Goal: Task Accomplishment & Management: Use online tool/utility

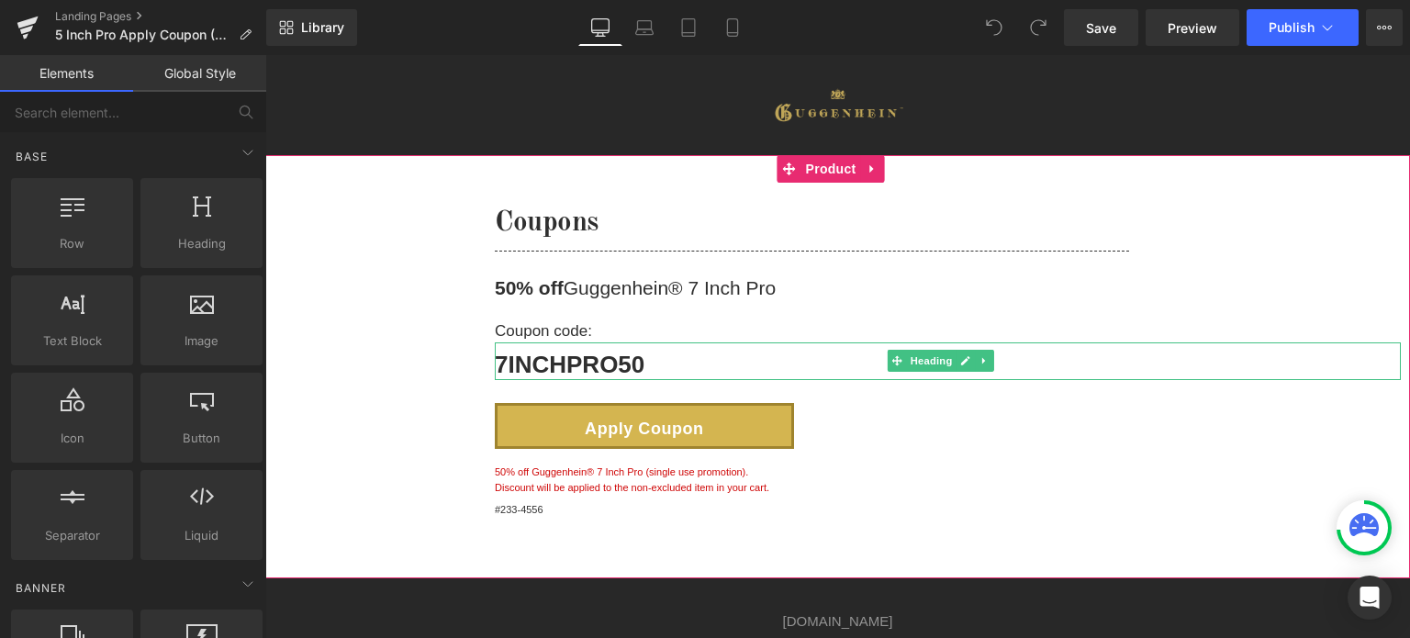
click at [615, 371] on strong "7INCHPRO50" at bounding box center [570, 365] width 150 height 28
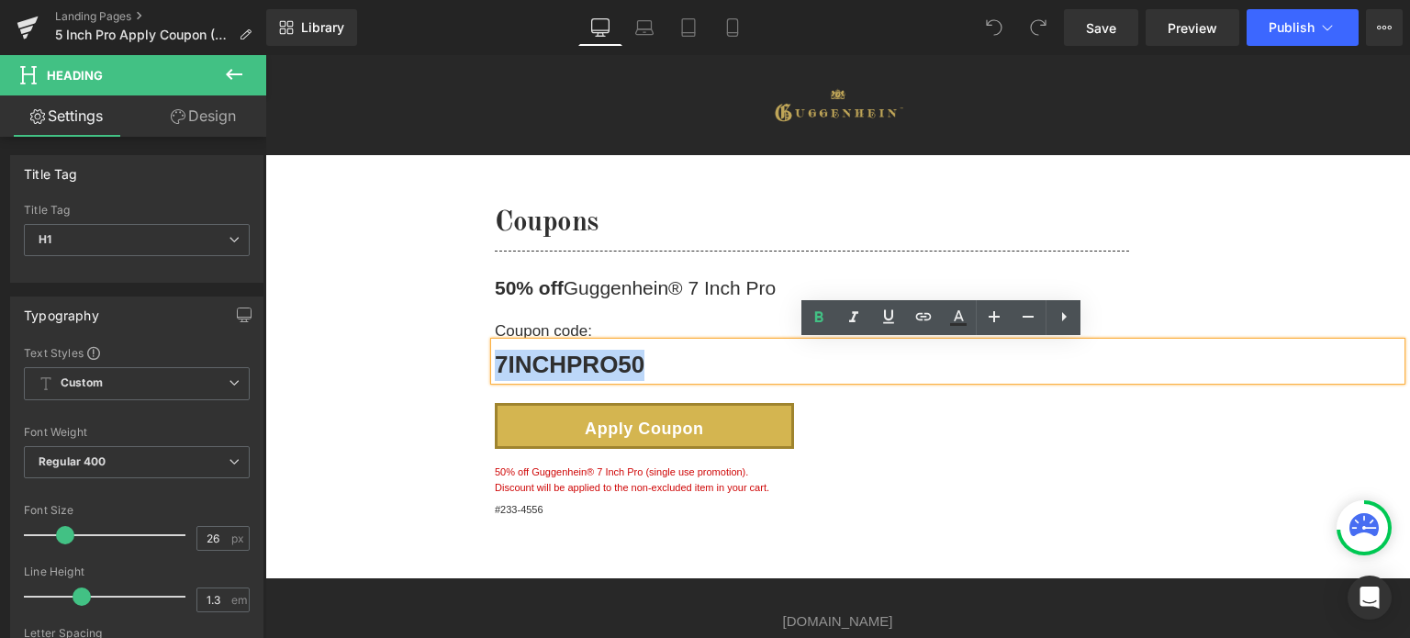
drag, startPoint x: 647, startPoint y: 365, endPoint x: 500, endPoint y: 371, distance: 148.0
click at [500, 371] on h1 "7INCHPRO50" at bounding box center [948, 365] width 906 height 31
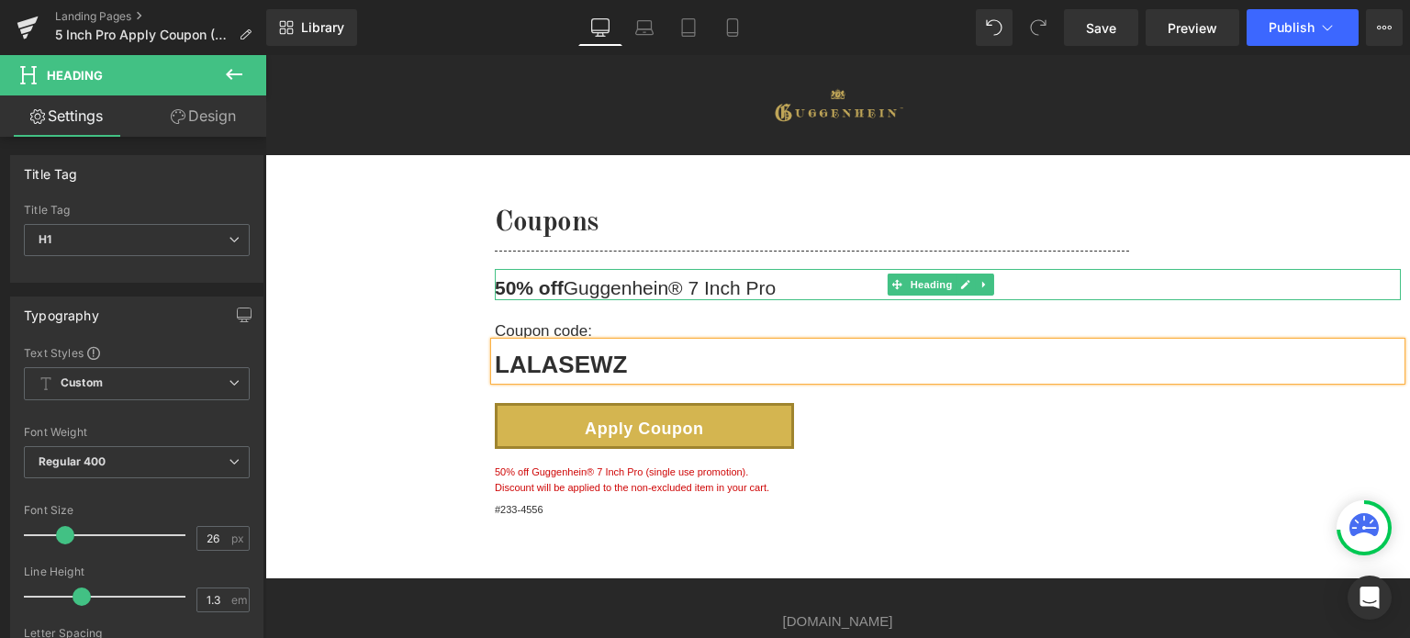
click at [504, 287] on strong "50% off" at bounding box center [529, 287] width 69 height 21
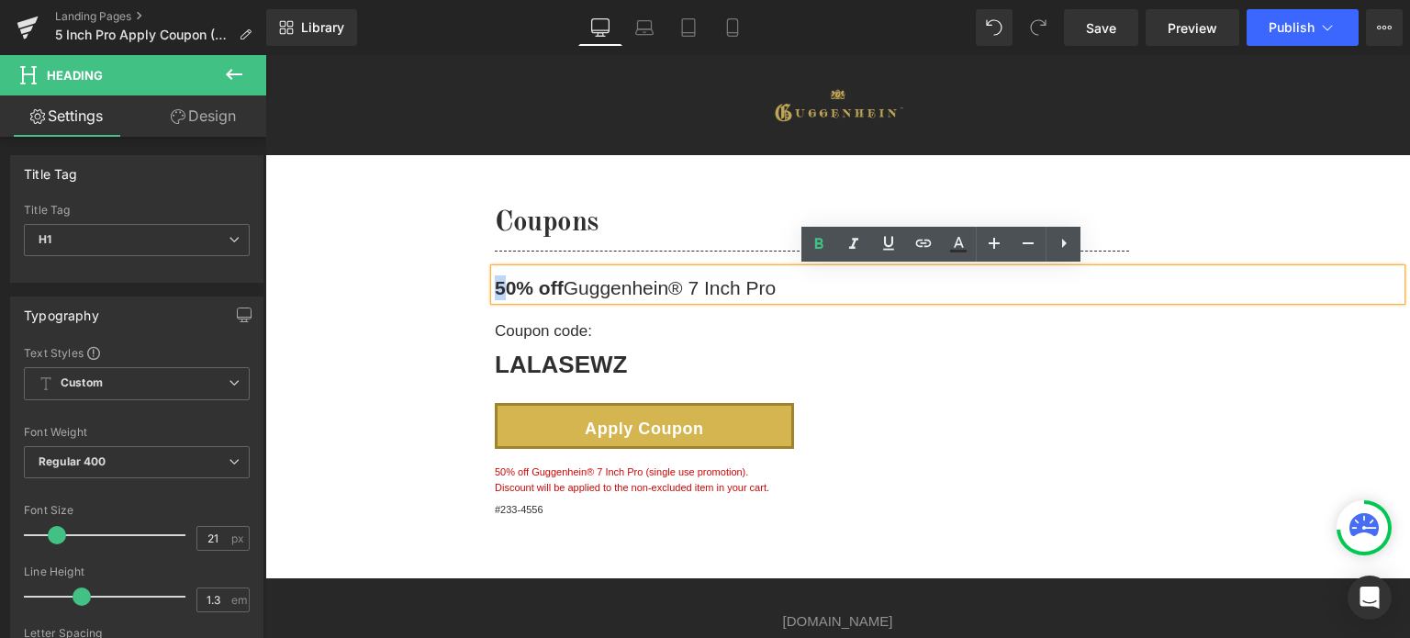
click at [498, 286] on strong "50% off" at bounding box center [529, 287] width 69 height 21
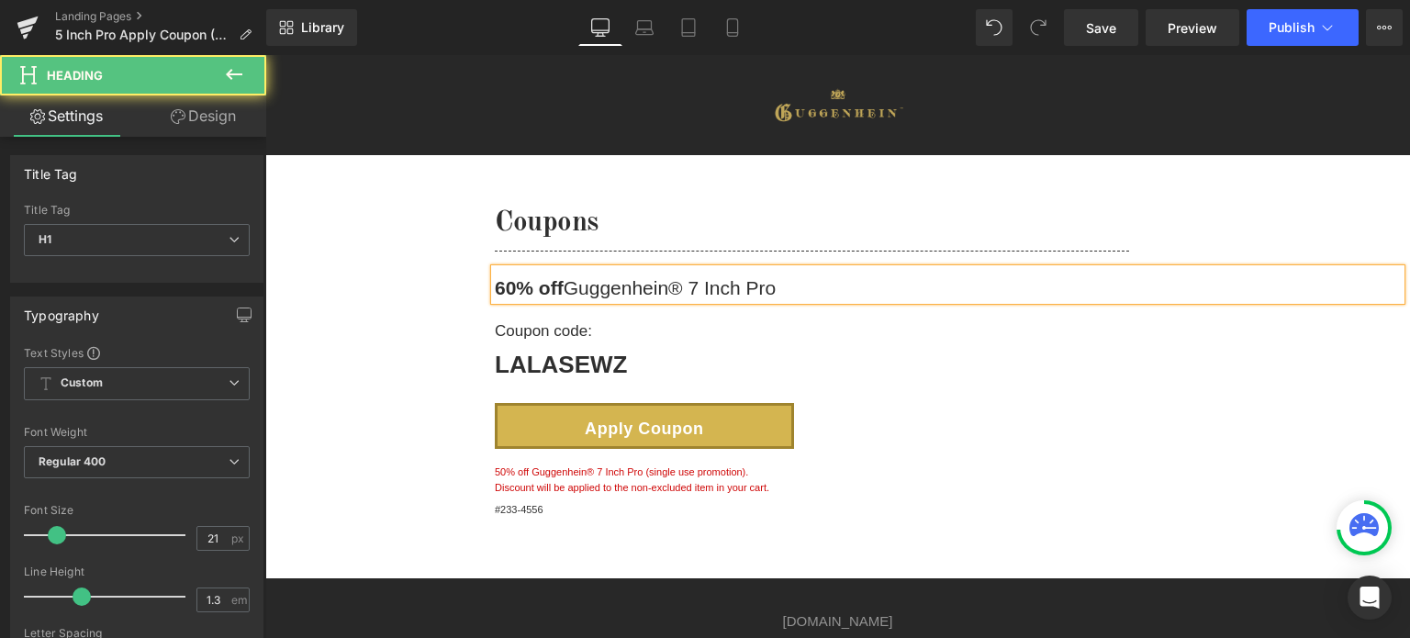
drag, startPoint x: 695, startPoint y: 286, endPoint x: 793, endPoint y: 290, distance: 98.4
click at [793, 290] on h1 "60% off Guggenhein® 7 Inch Pro" at bounding box center [948, 287] width 906 height 25
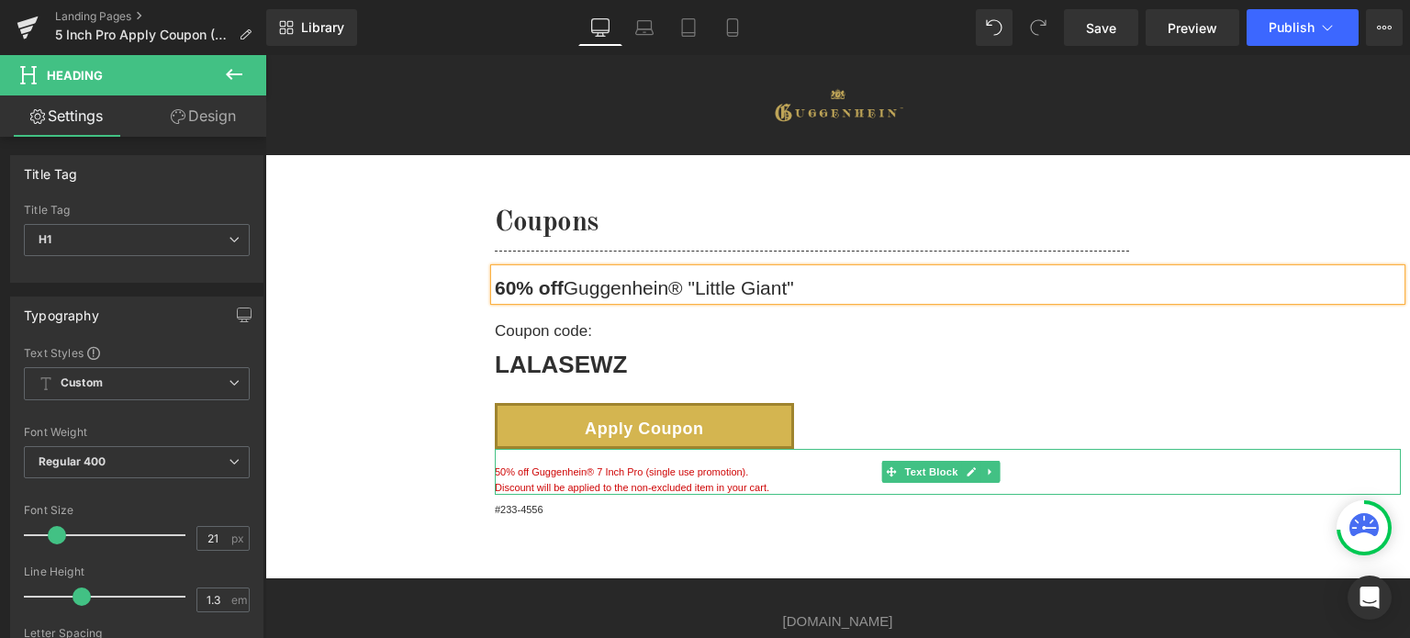
click at [621, 483] on p "Discount will be applied to the non-excluded item in your cart." at bounding box center [948, 488] width 906 height 16
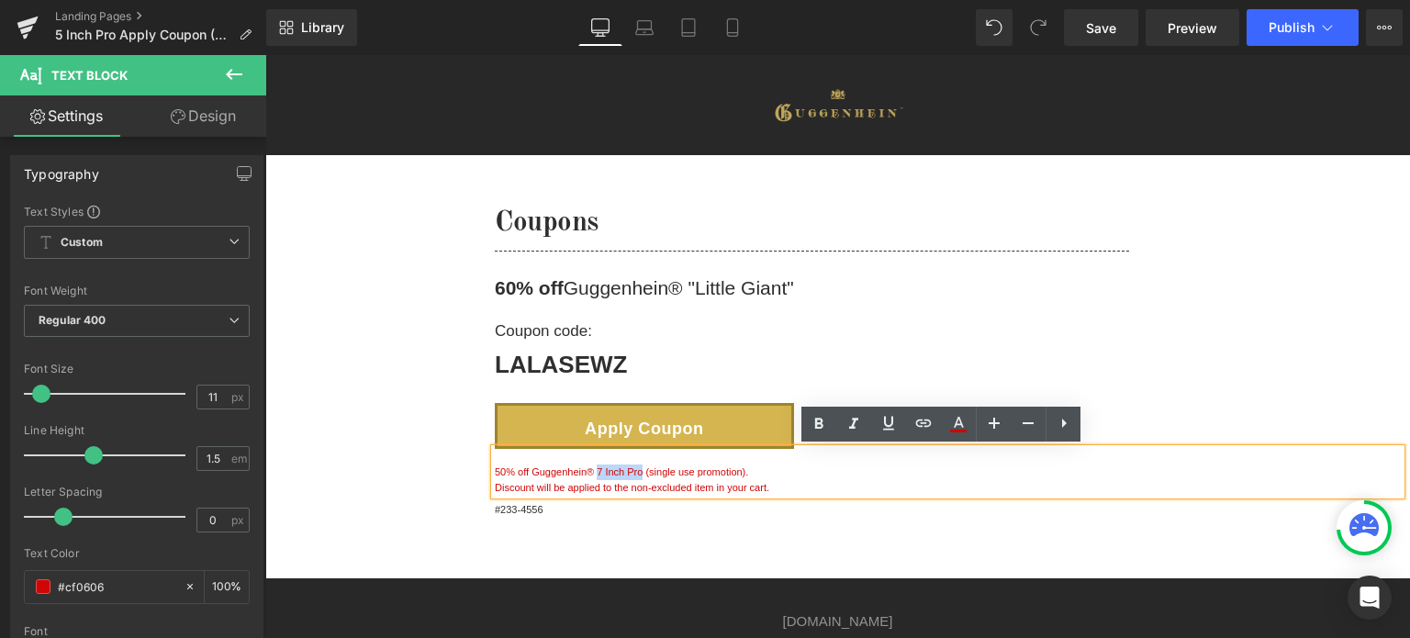
drag, startPoint x: 641, startPoint y: 470, endPoint x: 598, endPoint y: 472, distance: 43.2
click at [598, 472] on p "50% off Guggenhein® 7 Inch Pro (single use promotion)." at bounding box center [948, 473] width 906 height 16
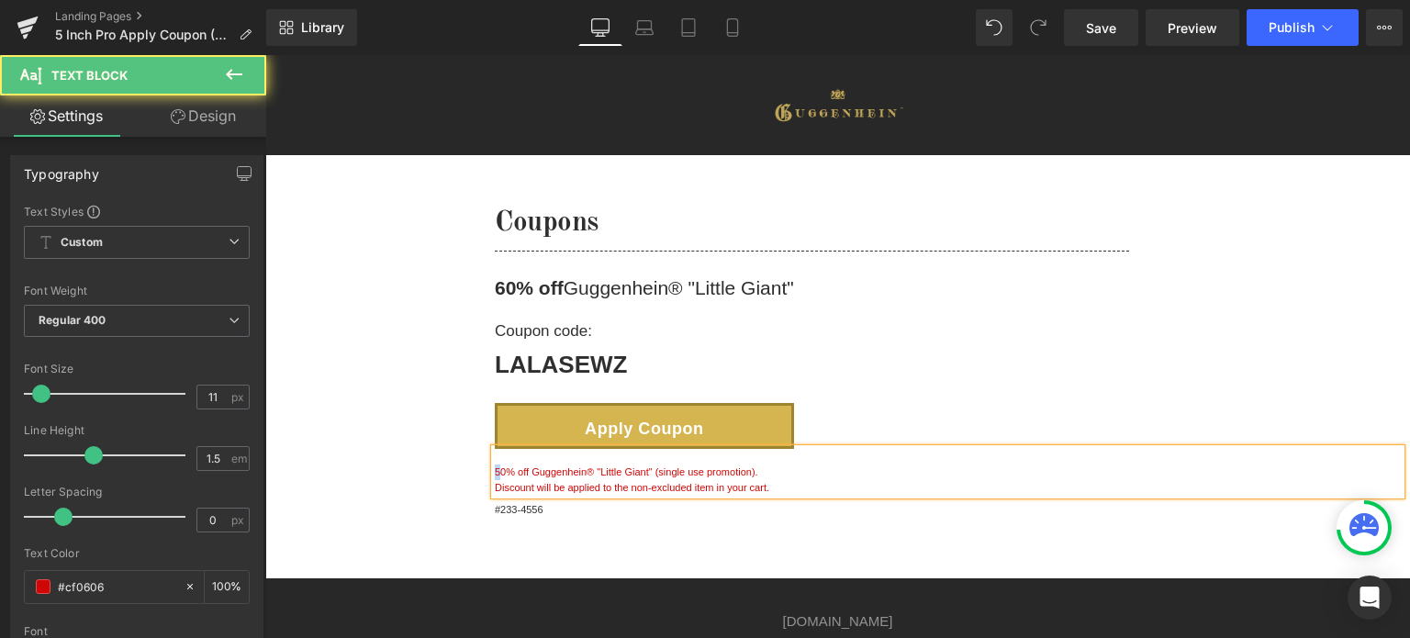
click at [496, 471] on p "50% off Guggenhein® "Little Giant" (single use promotion)." at bounding box center [948, 473] width 906 height 16
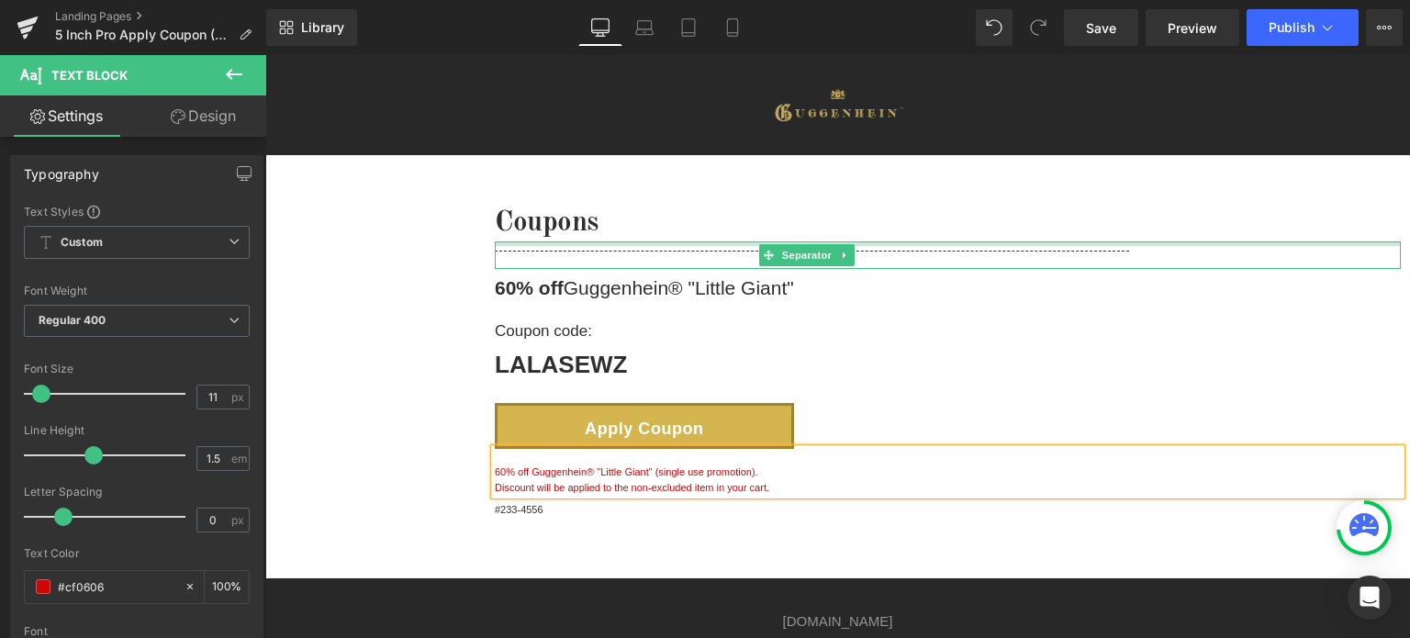
click at [1253, 244] on div at bounding box center [948, 243] width 906 height 5
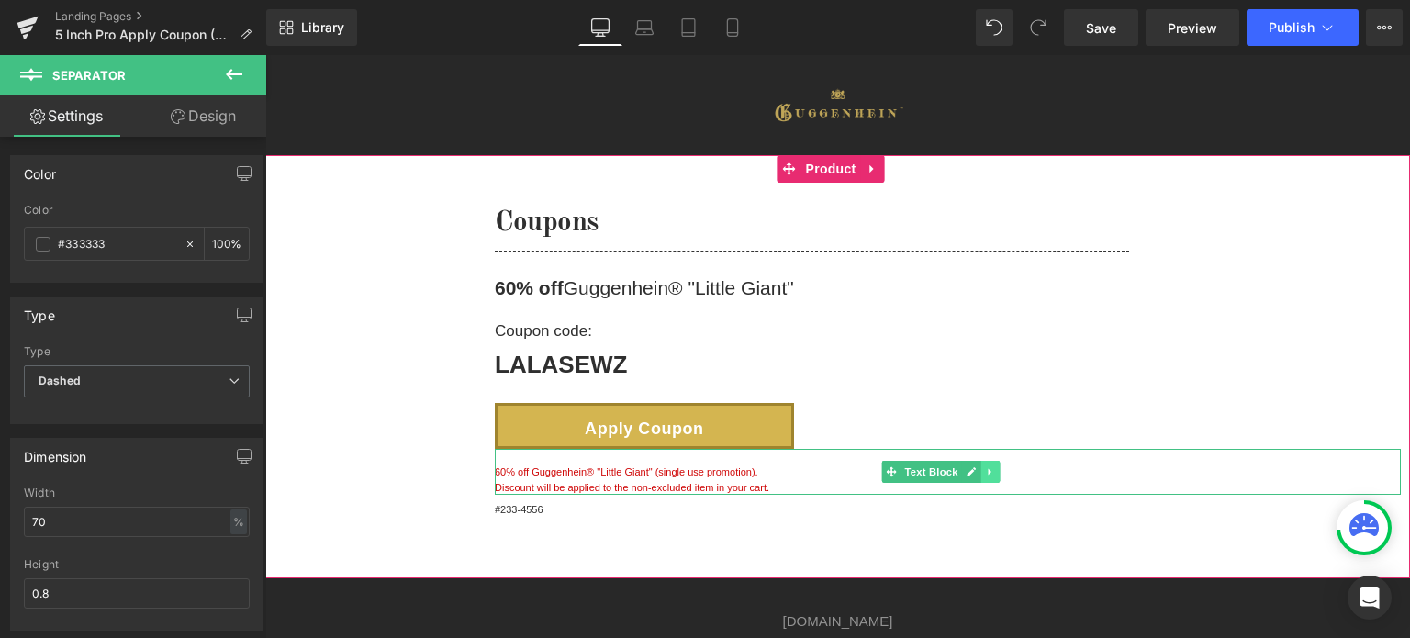
click at [989, 476] on icon at bounding box center [990, 471] width 10 height 11
click at [979, 475] on icon at bounding box center [981, 471] width 10 height 11
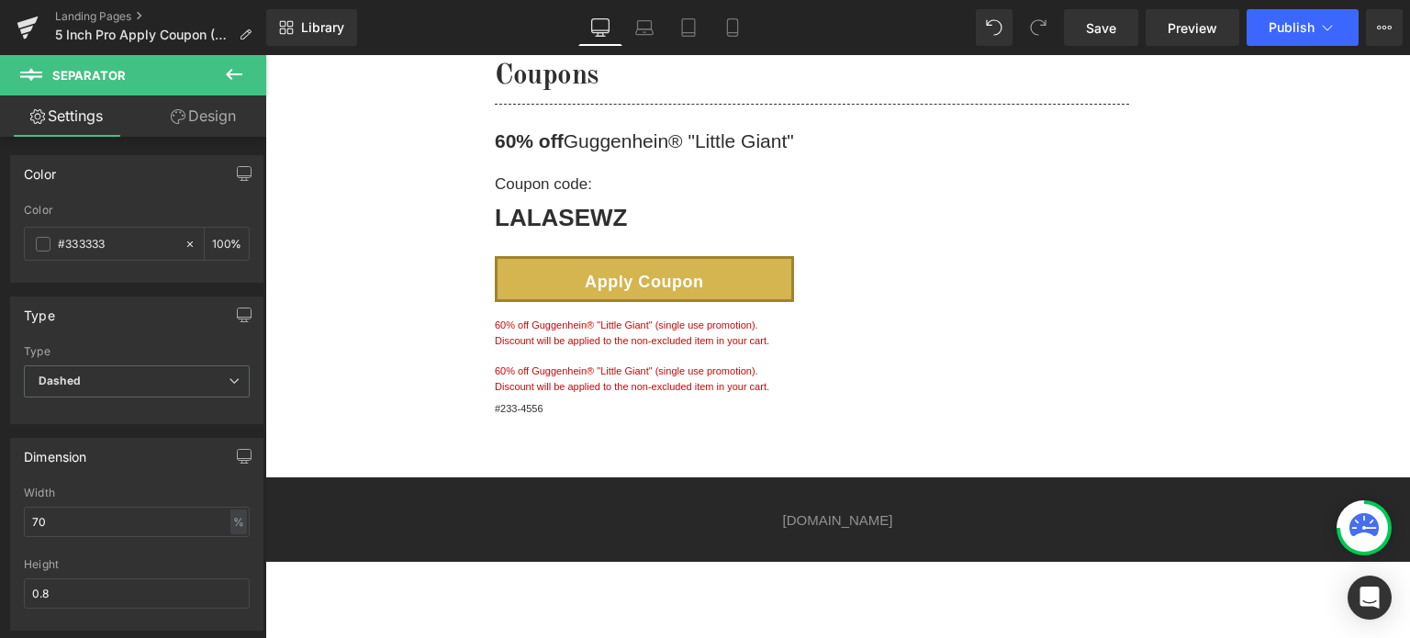
scroll to position [65, 0]
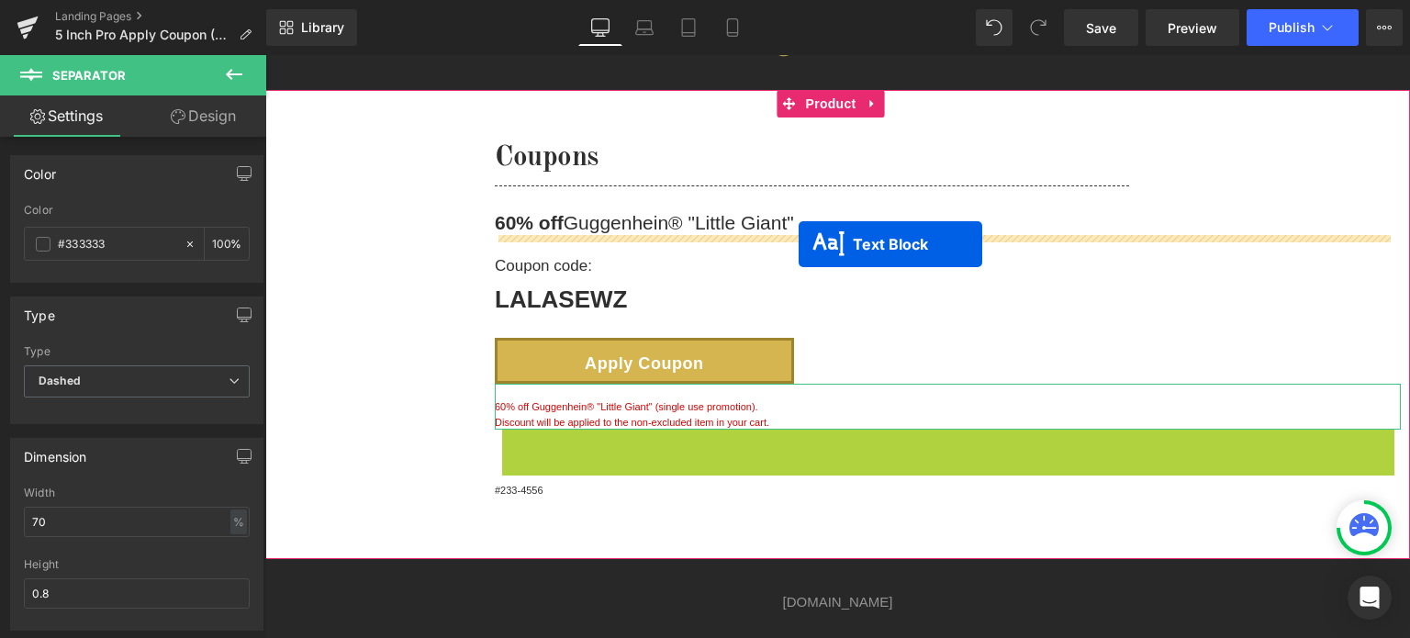
drag, startPoint x: 892, startPoint y: 450, endPoint x: 801, endPoint y: 242, distance: 226.6
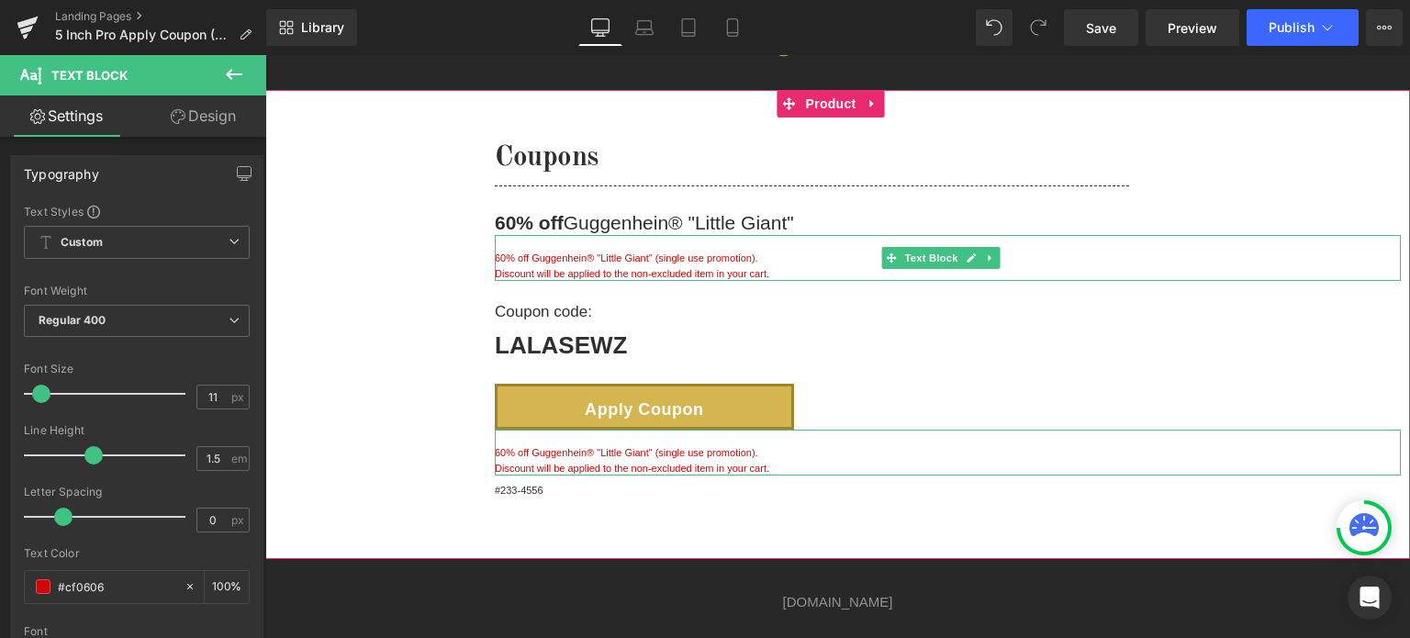
click at [729, 271] on p "Discount will be applied to the non-excluded item in your cart." at bounding box center [948, 274] width 906 height 16
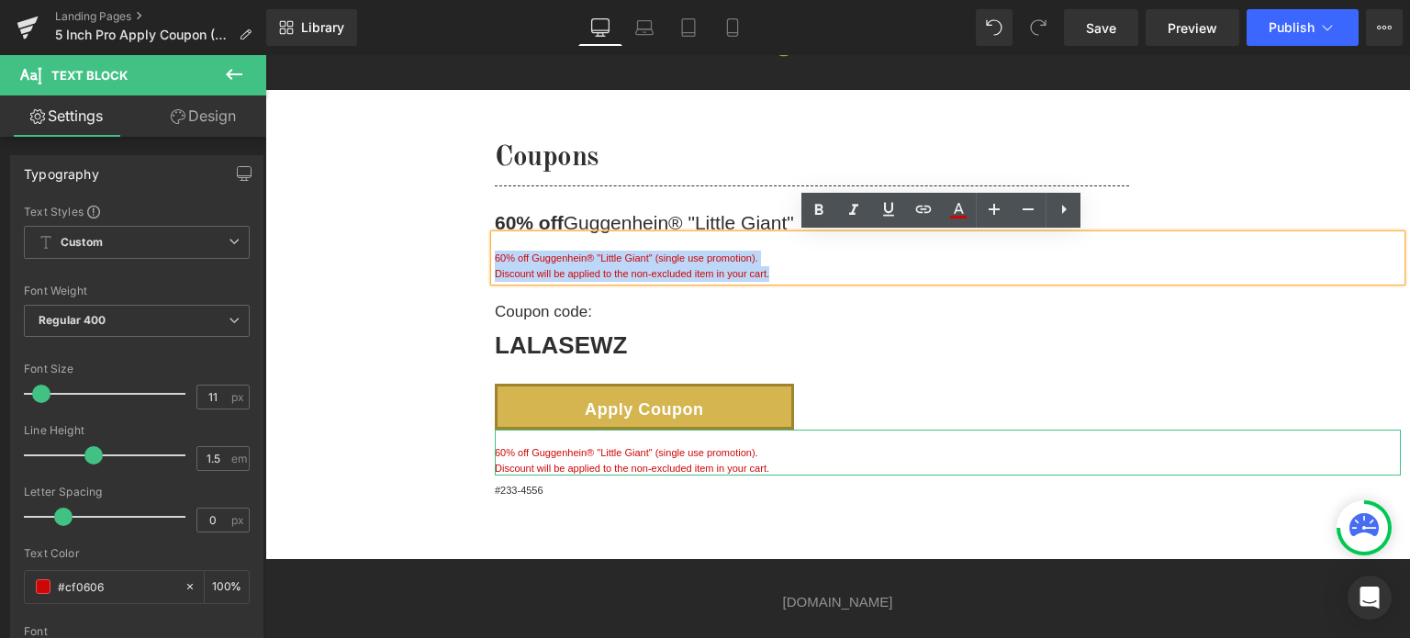
drag, startPoint x: 794, startPoint y: 267, endPoint x: 496, endPoint y: 256, distance: 298.6
click at [496, 256] on div "60% off Guggenhein® "Little Giant" (single use promotion). Discount will be app…" at bounding box center [948, 258] width 906 height 46
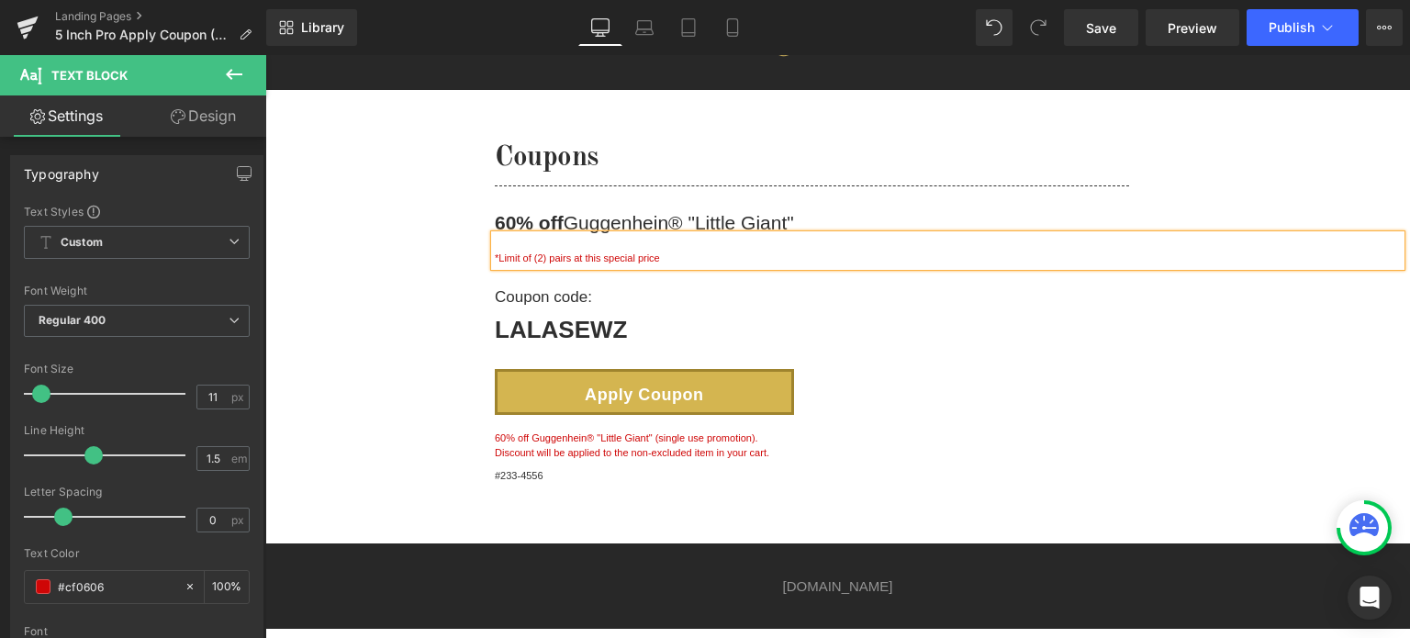
click at [1196, 498] on div "Coupons Heading Separator 60% off Guggenhein® "Little Giant" Heading *Limit of …" at bounding box center [837, 317] width 1145 height 454
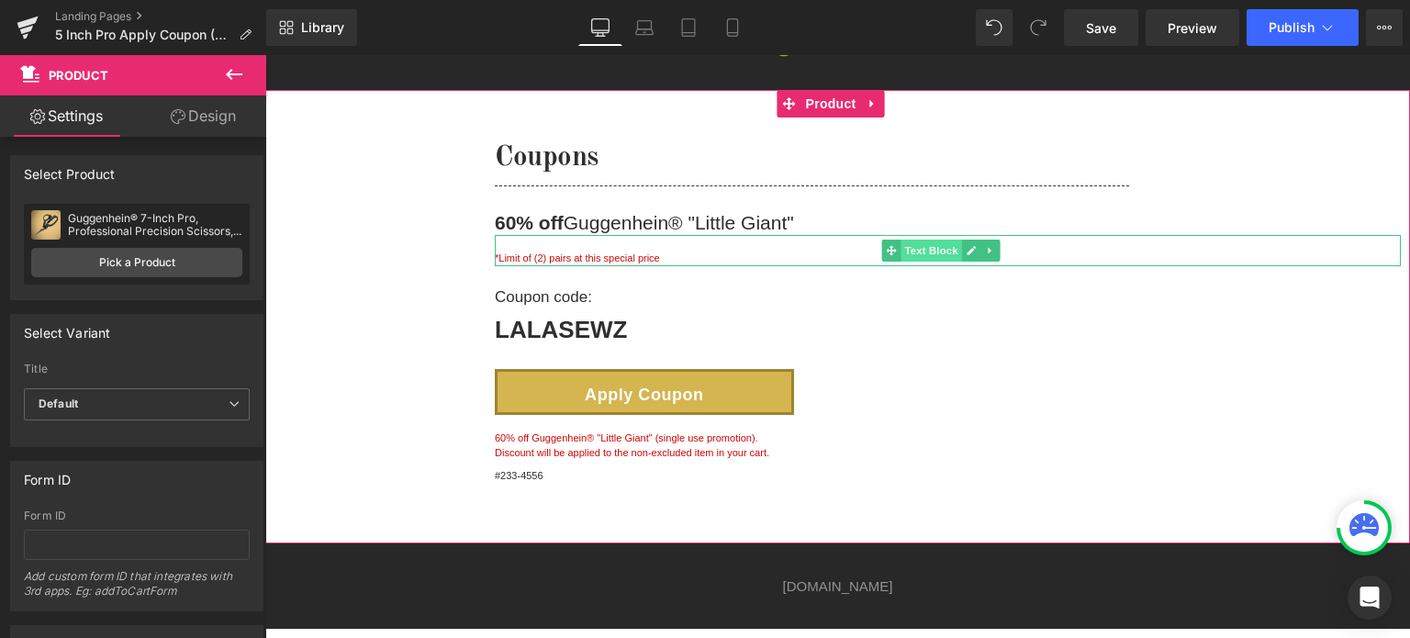
click at [928, 255] on span "Text Block" at bounding box center [931, 251] width 61 height 22
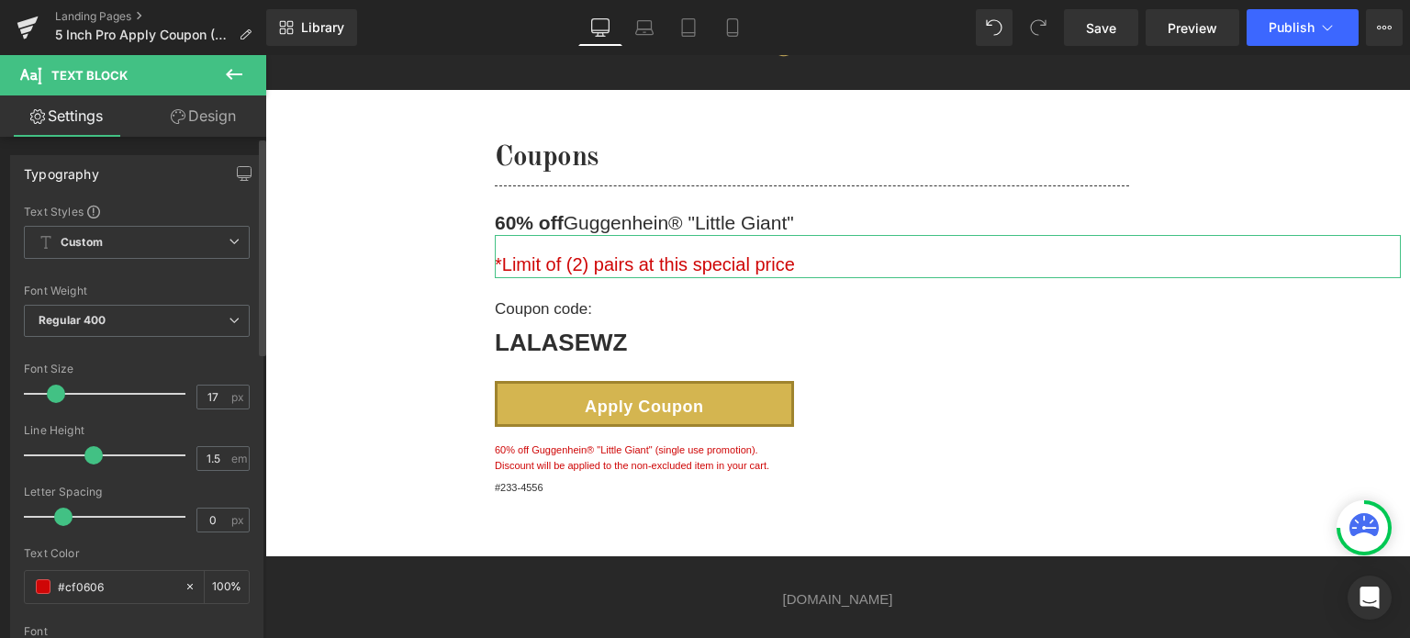
type input "16"
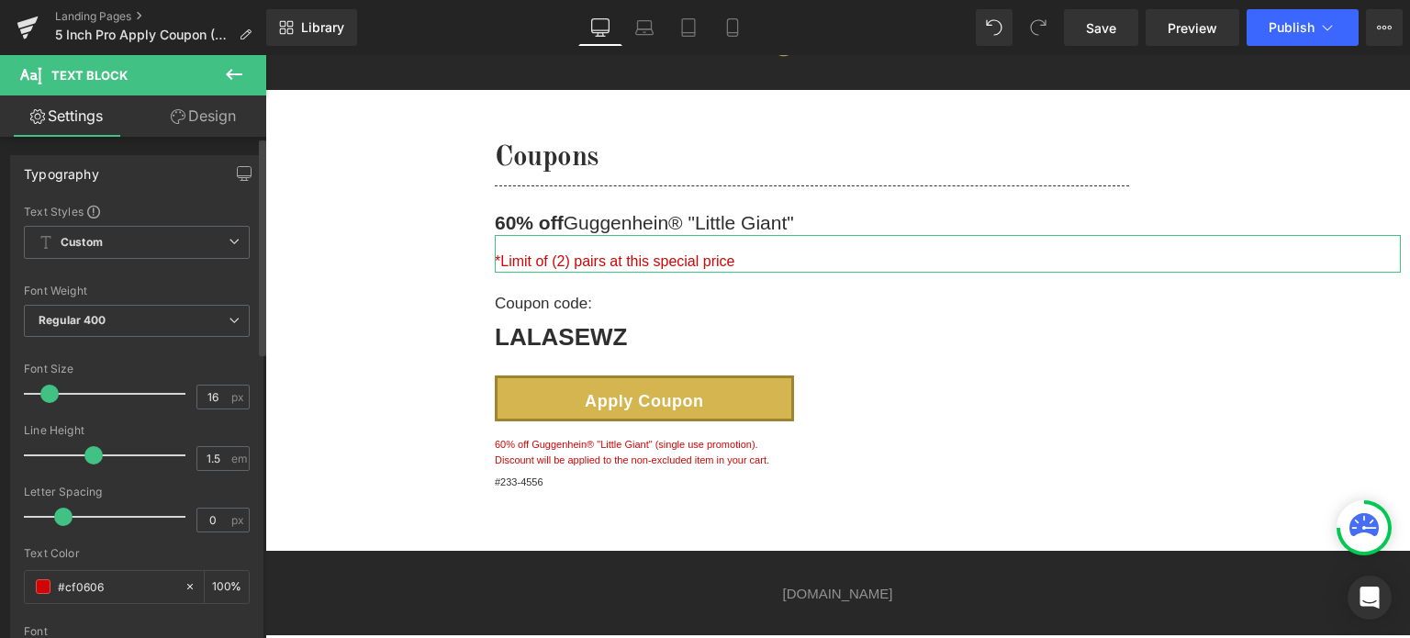
click at [52, 390] on span at bounding box center [49, 394] width 18 height 18
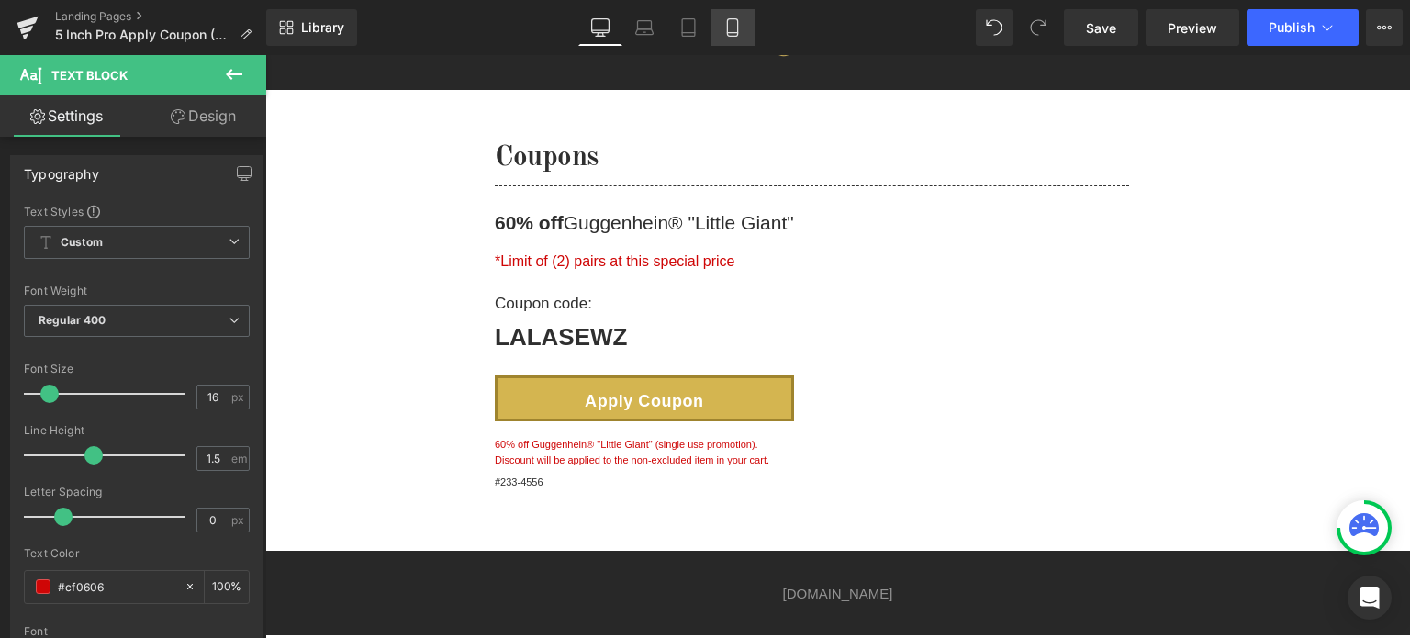
click at [746, 27] on link "Mobile" at bounding box center [733, 27] width 44 height 37
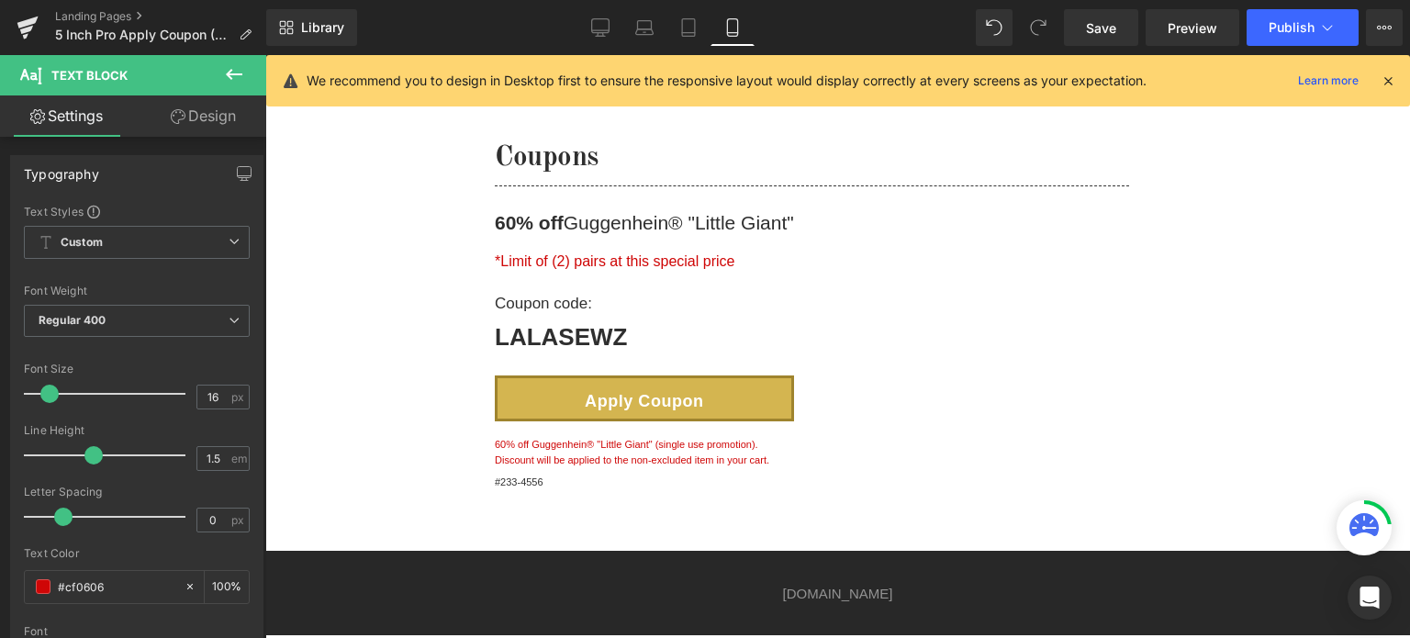
scroll to position [20, 0]
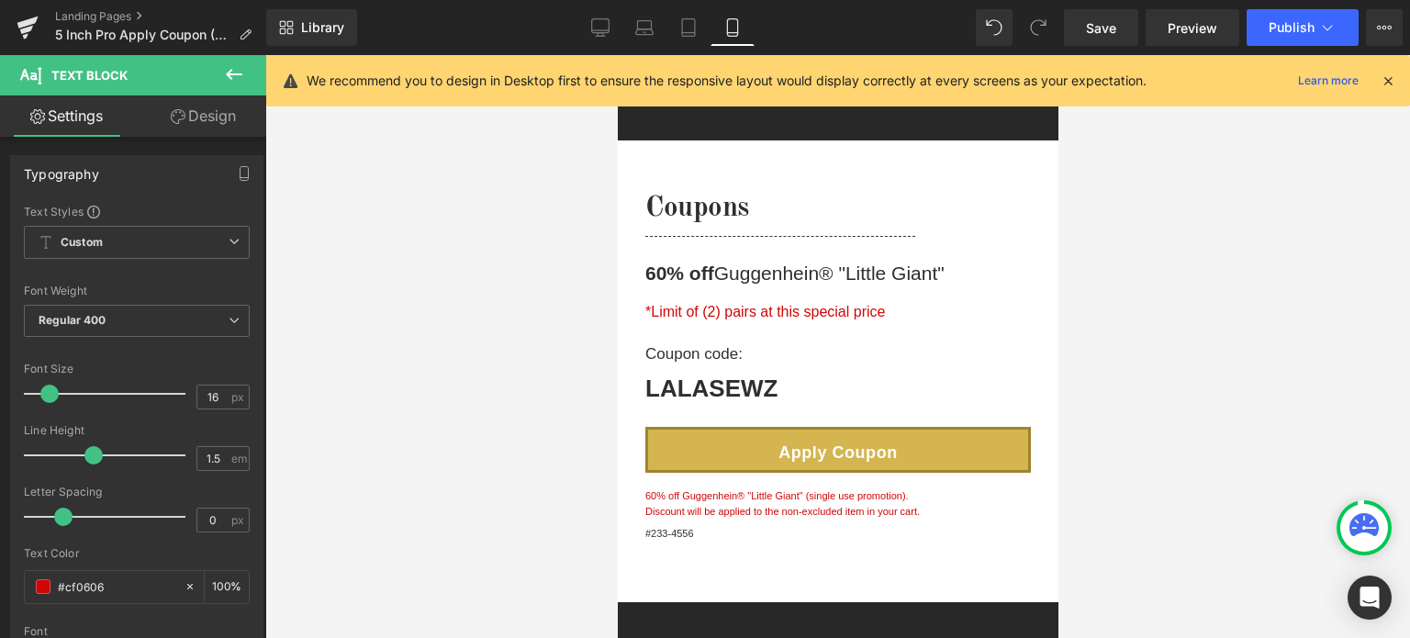
click at [1388, 84] on icon at bounding box center [1388, 81] width 17 height 17
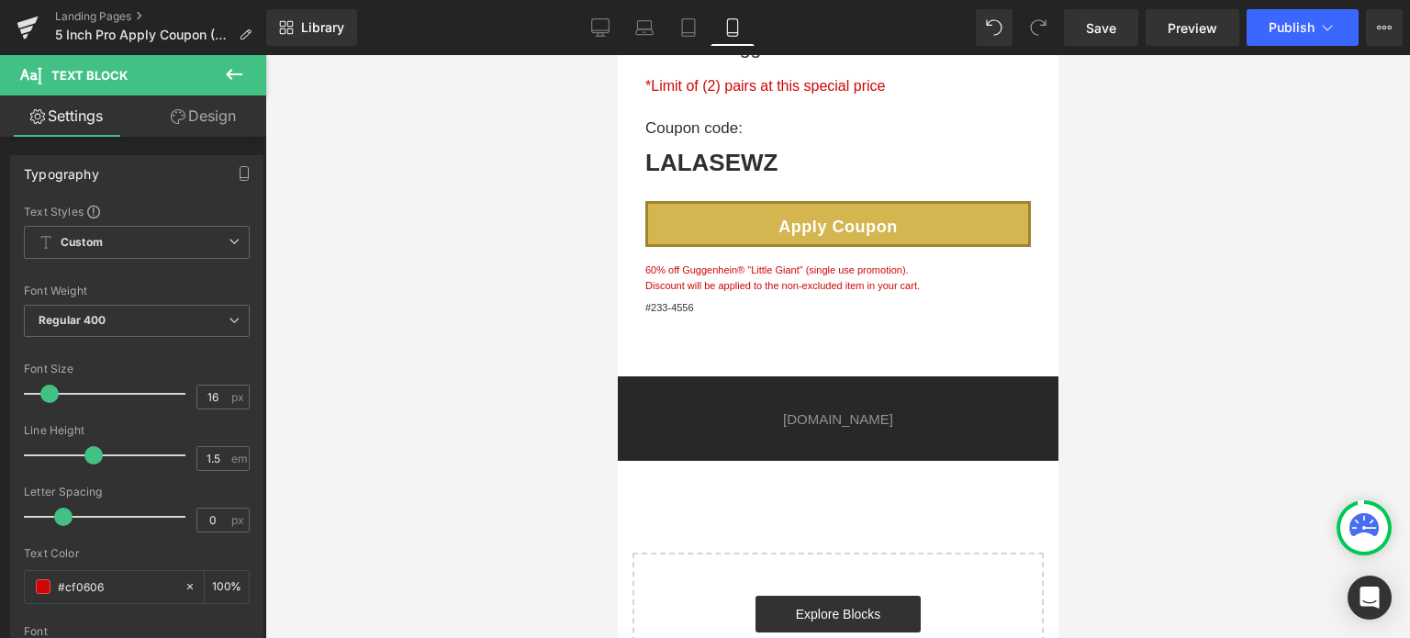
scroll to position [0, 0]
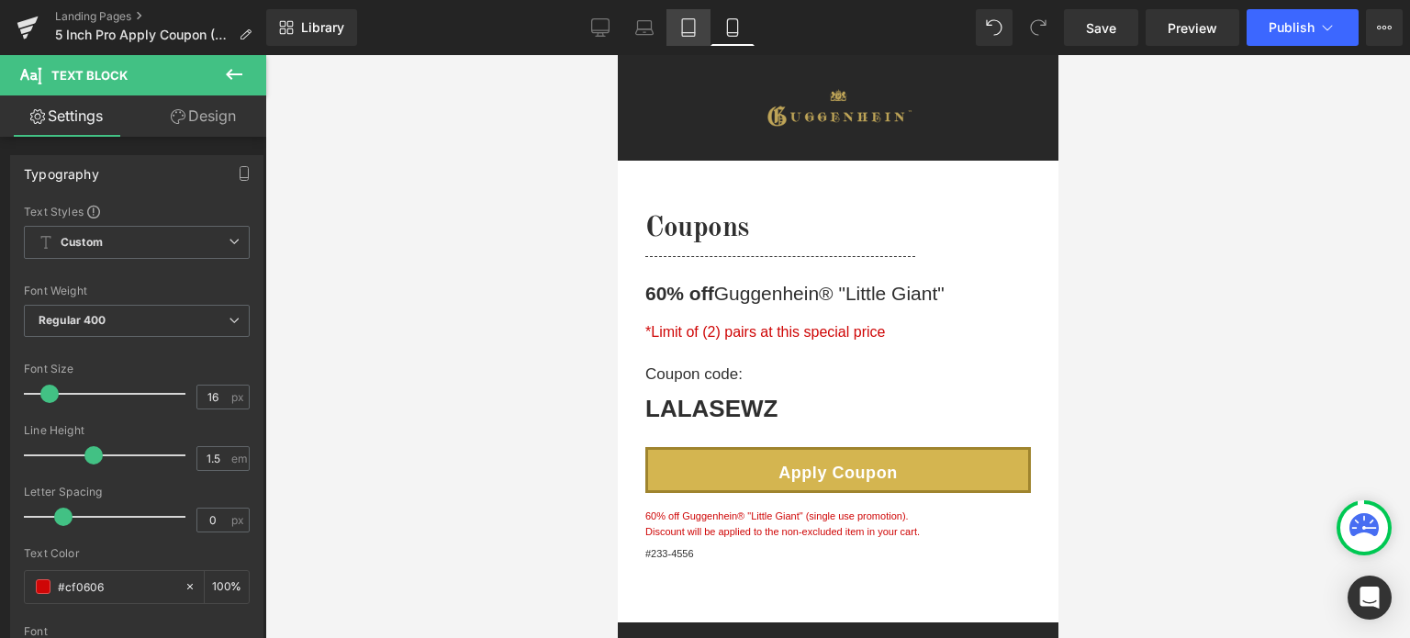
drag, startPoint x: 690, startPoint y: 30, endPoint x: 678, endPoint y: 31, distance: 12.0
click at [687, 31] on icon at bounding box center [688, 27] width 18 height 18
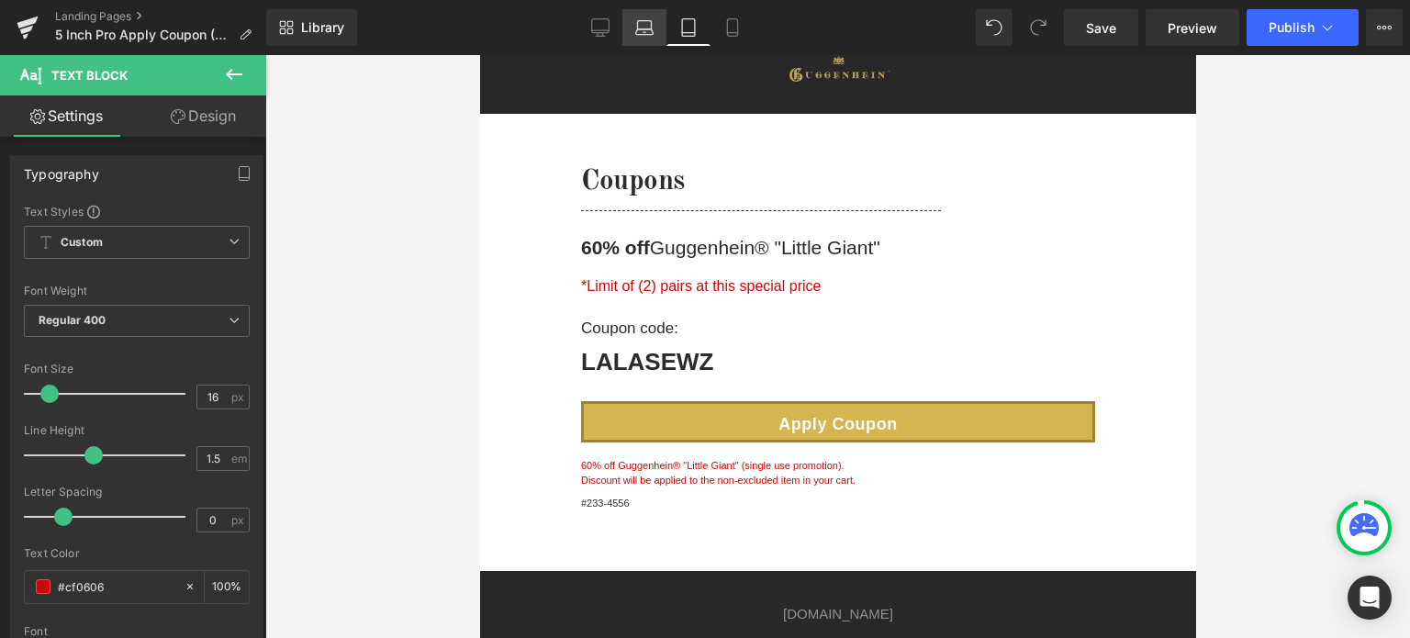
click at [629, 29] on link "Laptop" at bounding box center [645, 27] width 44 height 37
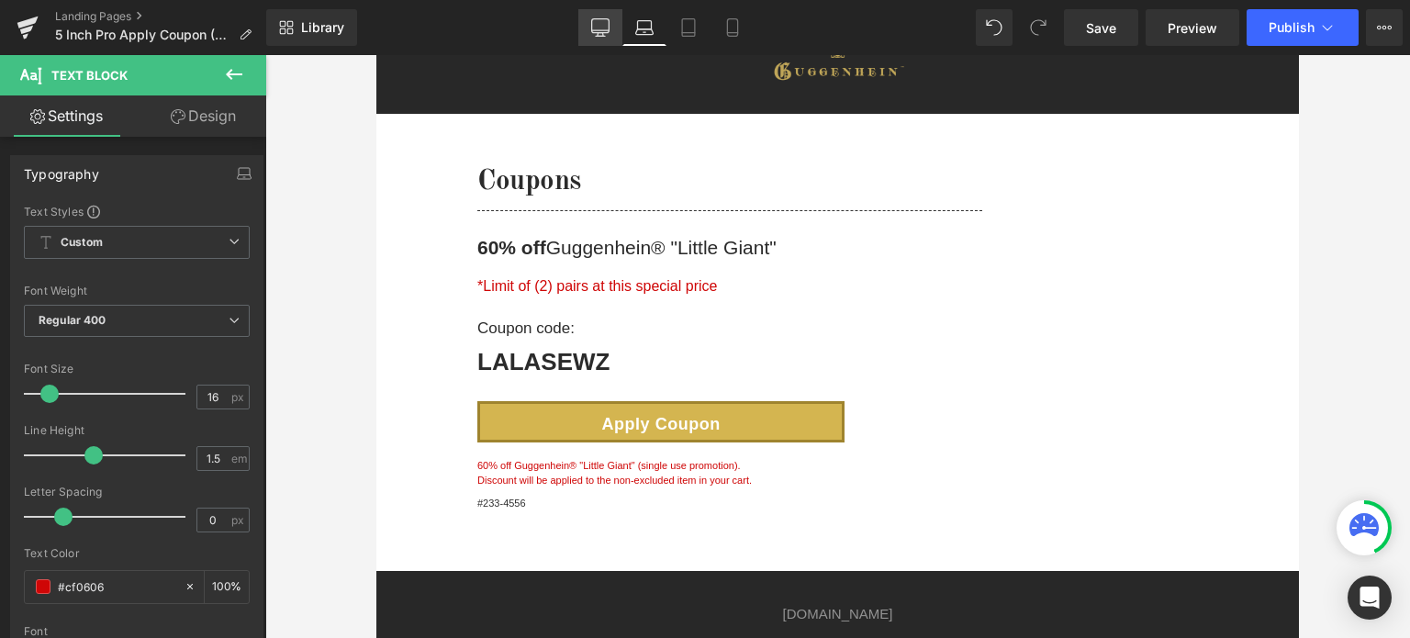
click at [596, 28] on icon at bounding box center [600, 27] width 18 height 18
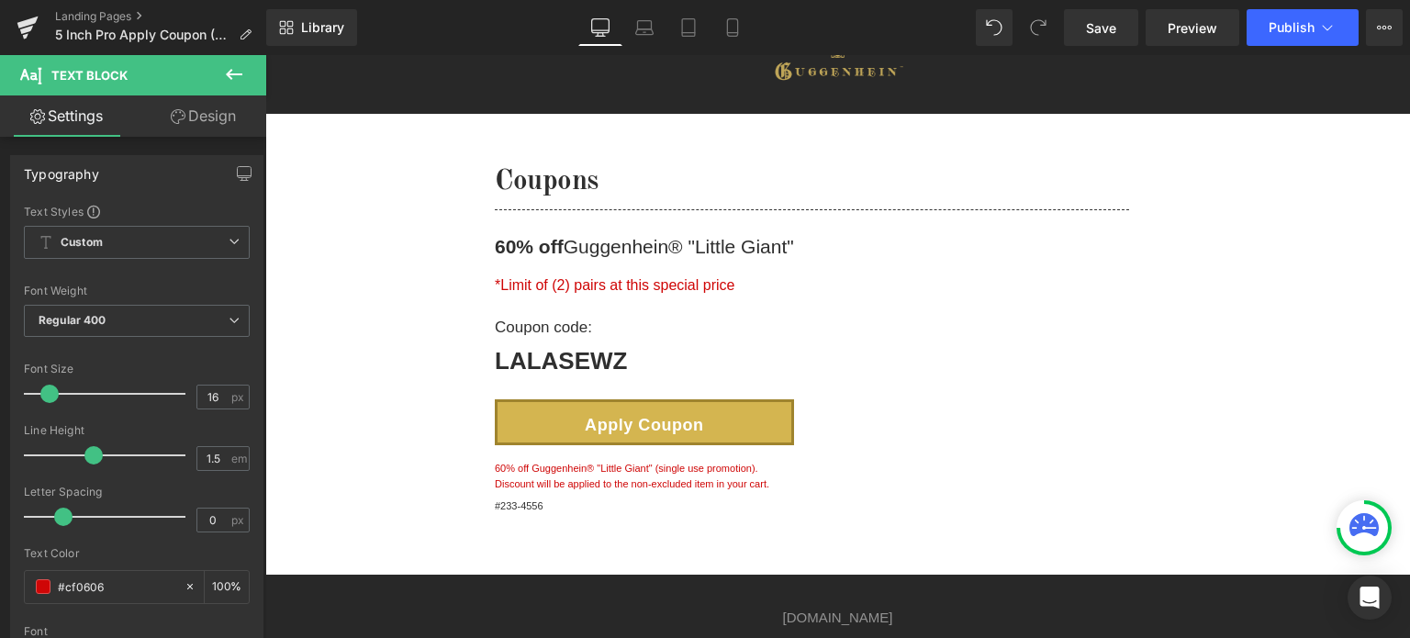
scroll to position [52, 0]
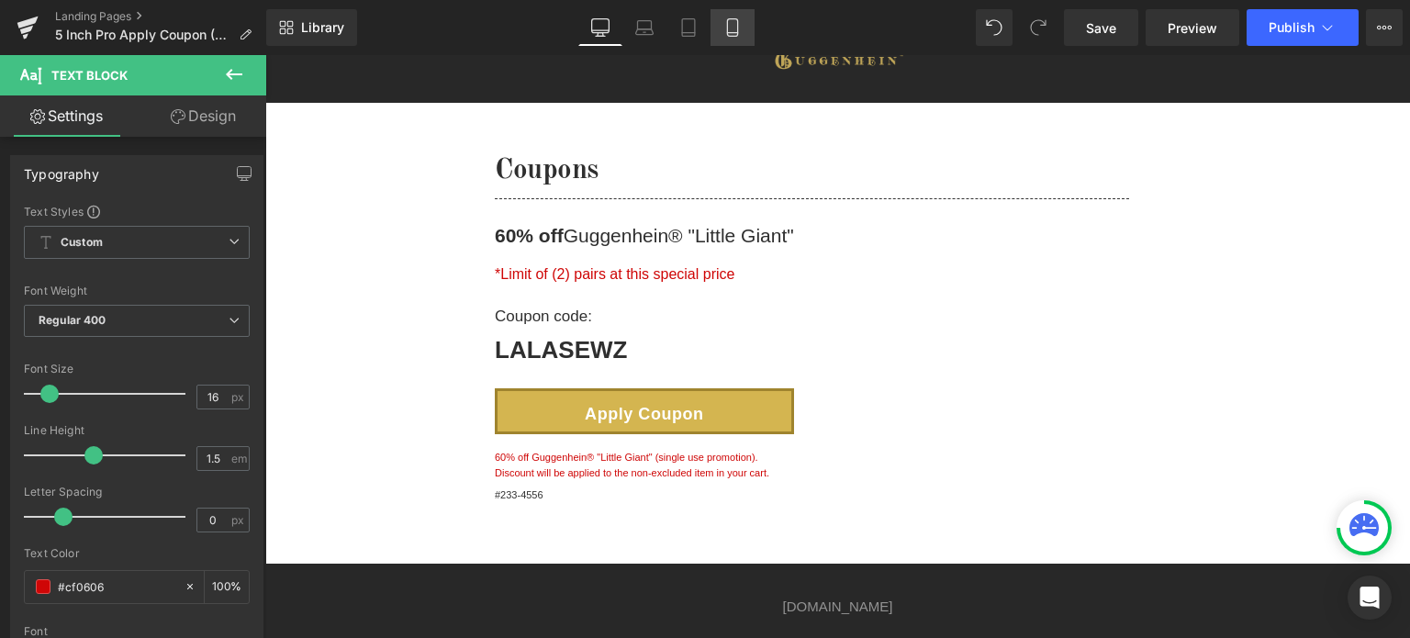
click at [737, 24] on icon at bounding box center [733, 27] width 18 height 18
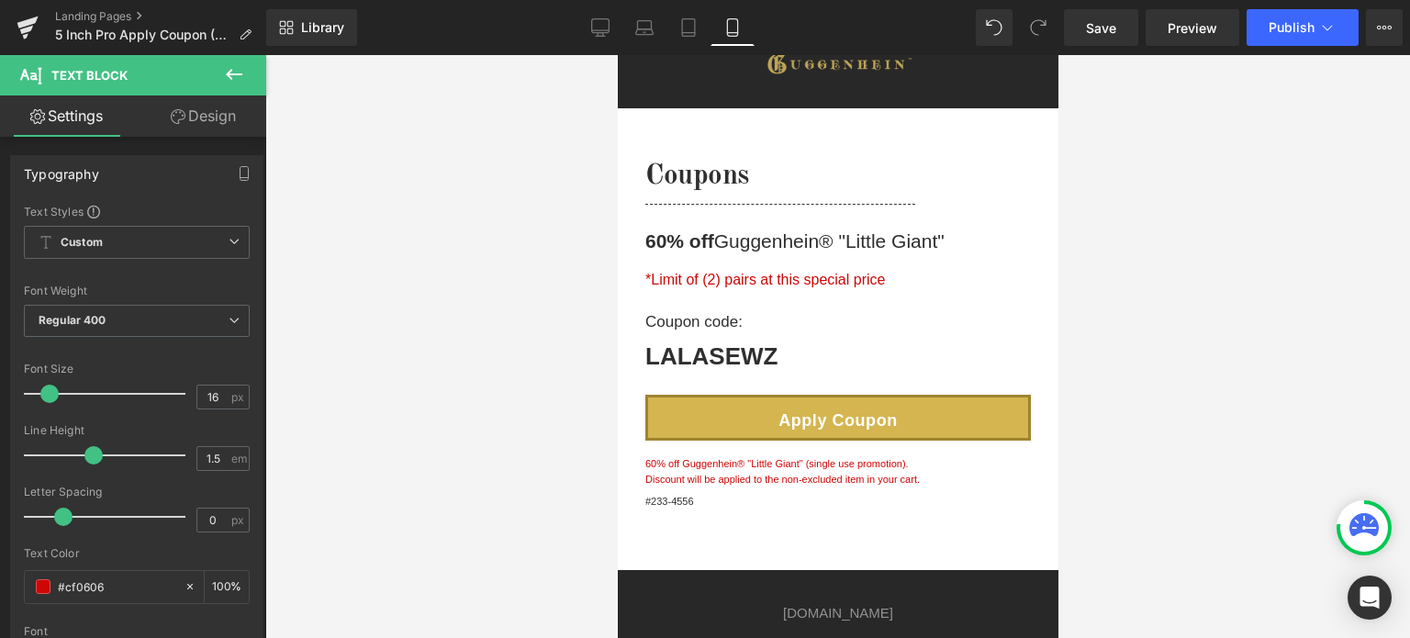
scroll to position [25, 0]
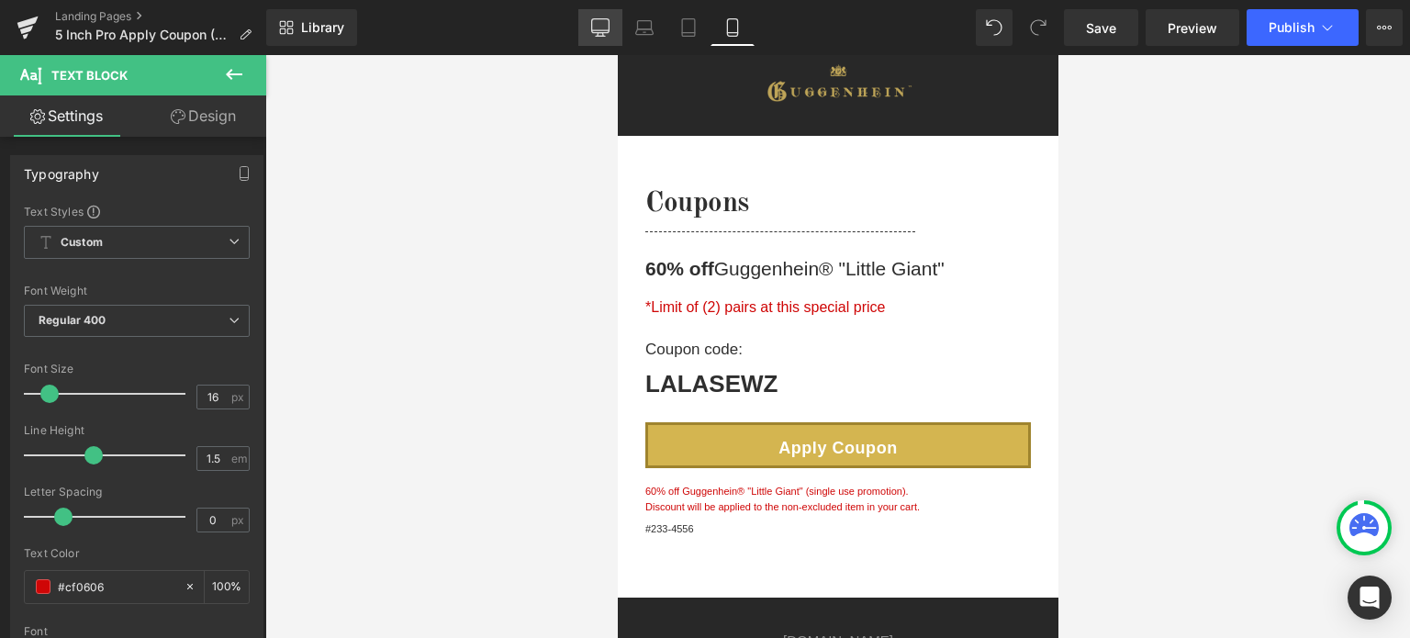
click at [586, 28] on link "Desktop" at bounding box center [600, 27] width 44 height 37
type input "100"
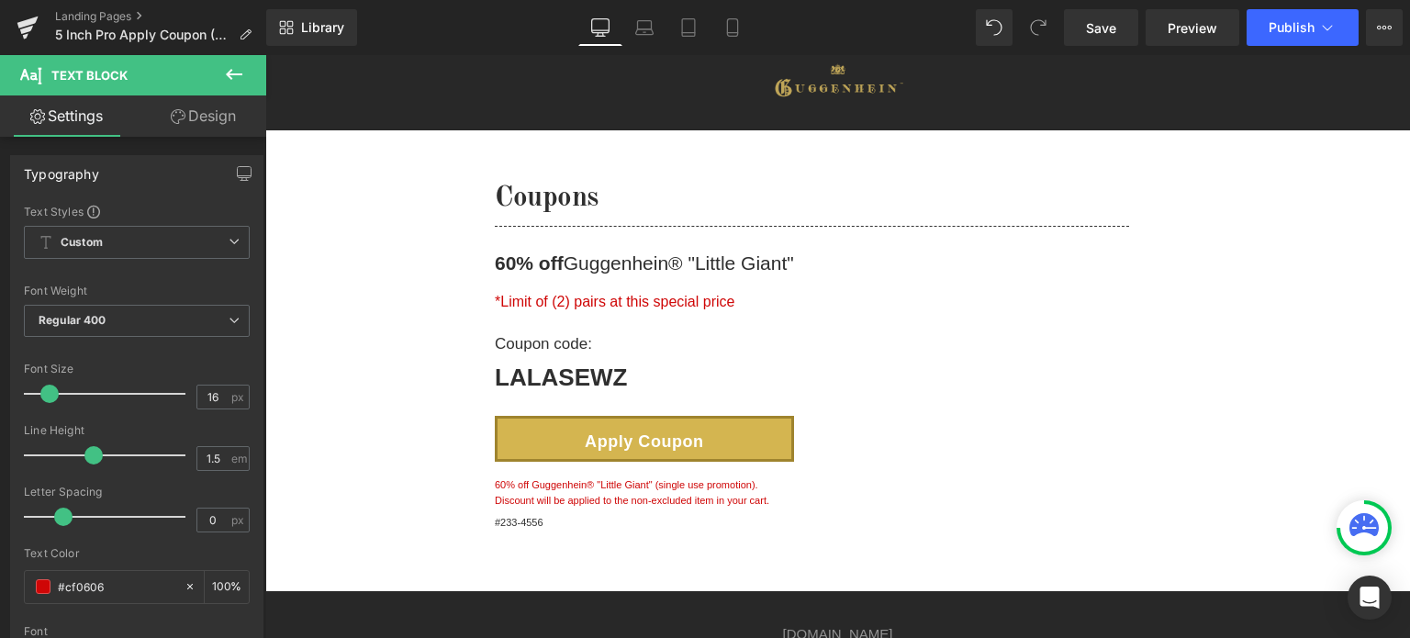
scroll to position [106, 0]
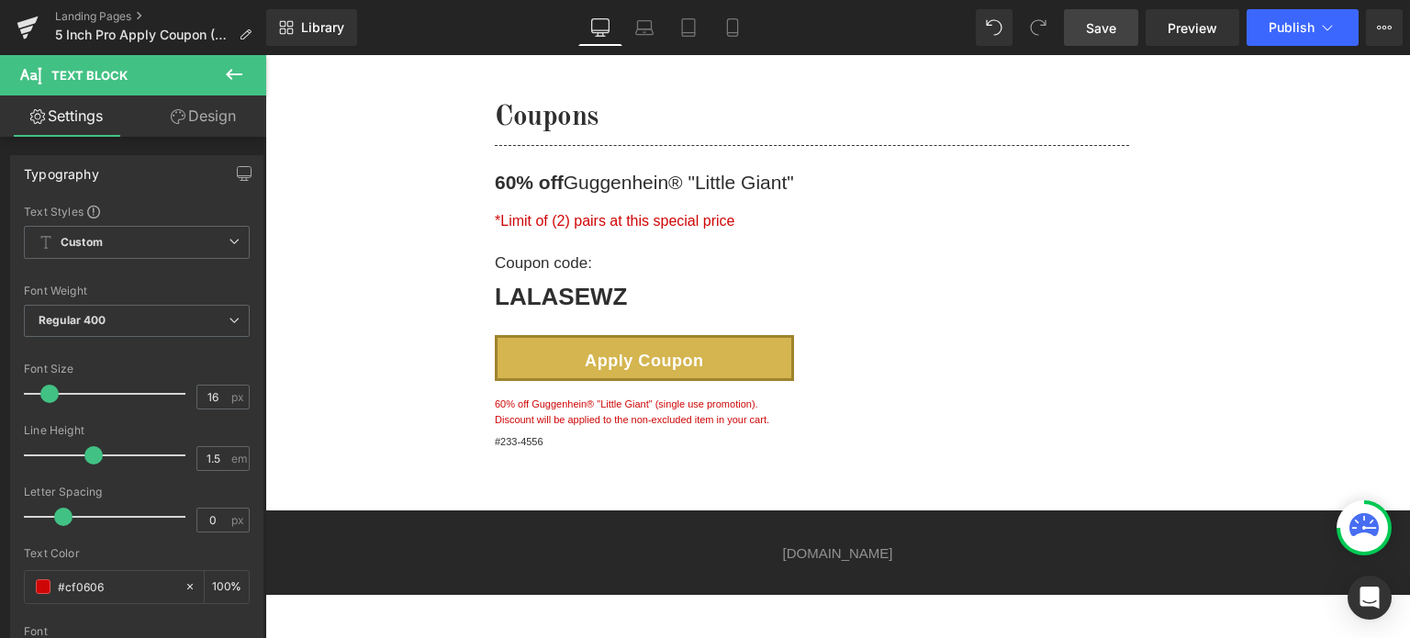
click at [1120, 22] on link "Save" at bounding box center [1101, 27] width 74 height 37
click at [110, 17] on link "Landing Pages" at bounding box center [160, 16] width 211 height 15
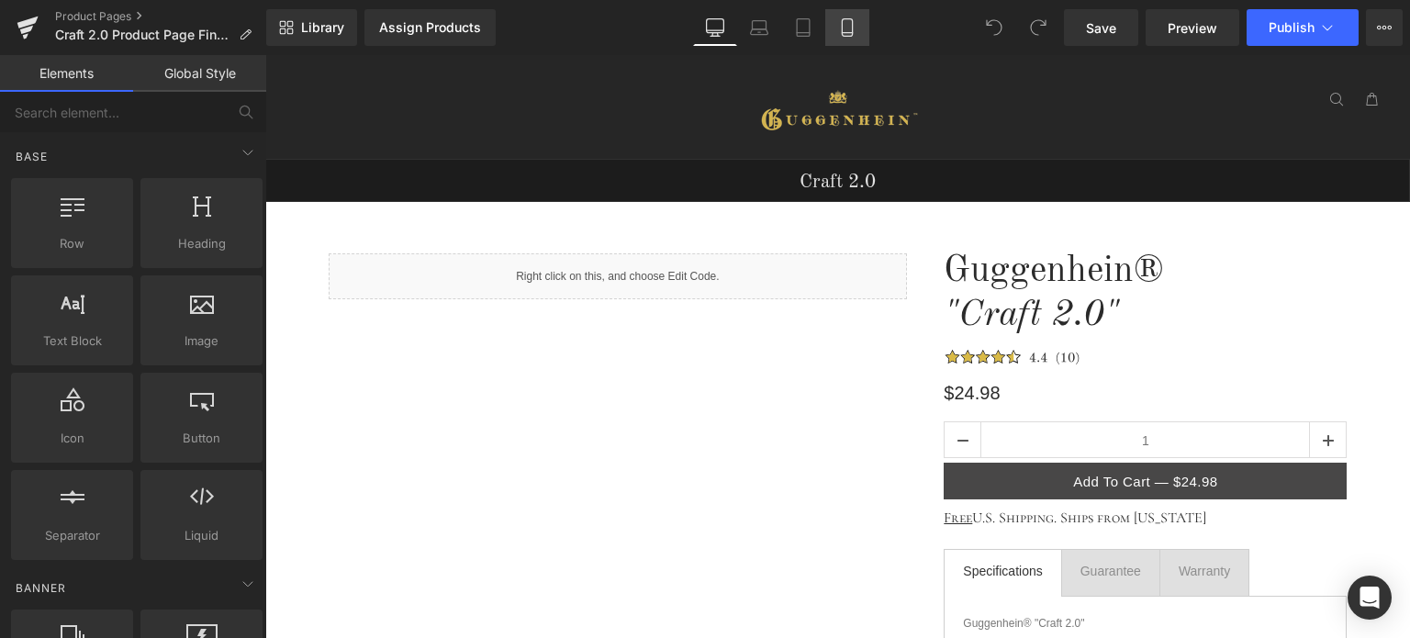
click at [859, 33] on link "Mobile" at bounding box center [847, 27] width 44 height 37
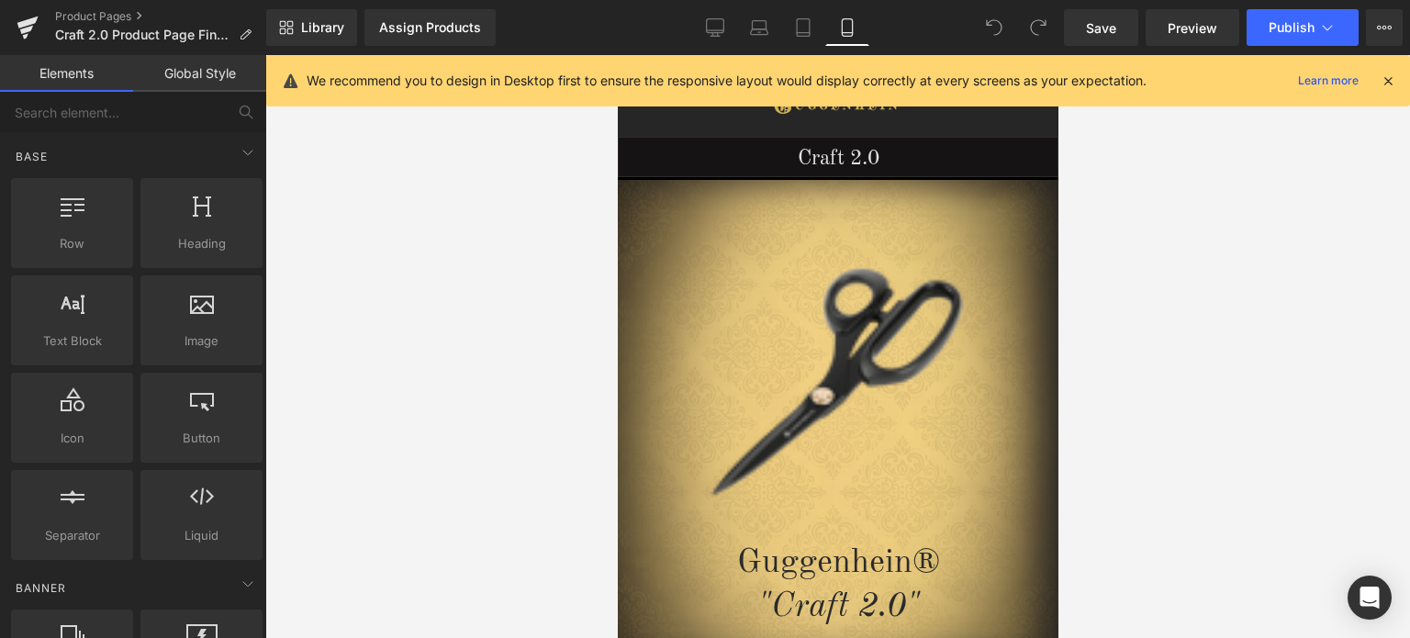
click at [1389, 80] on icon at bounding box center [1388, 81] width 17 height 17
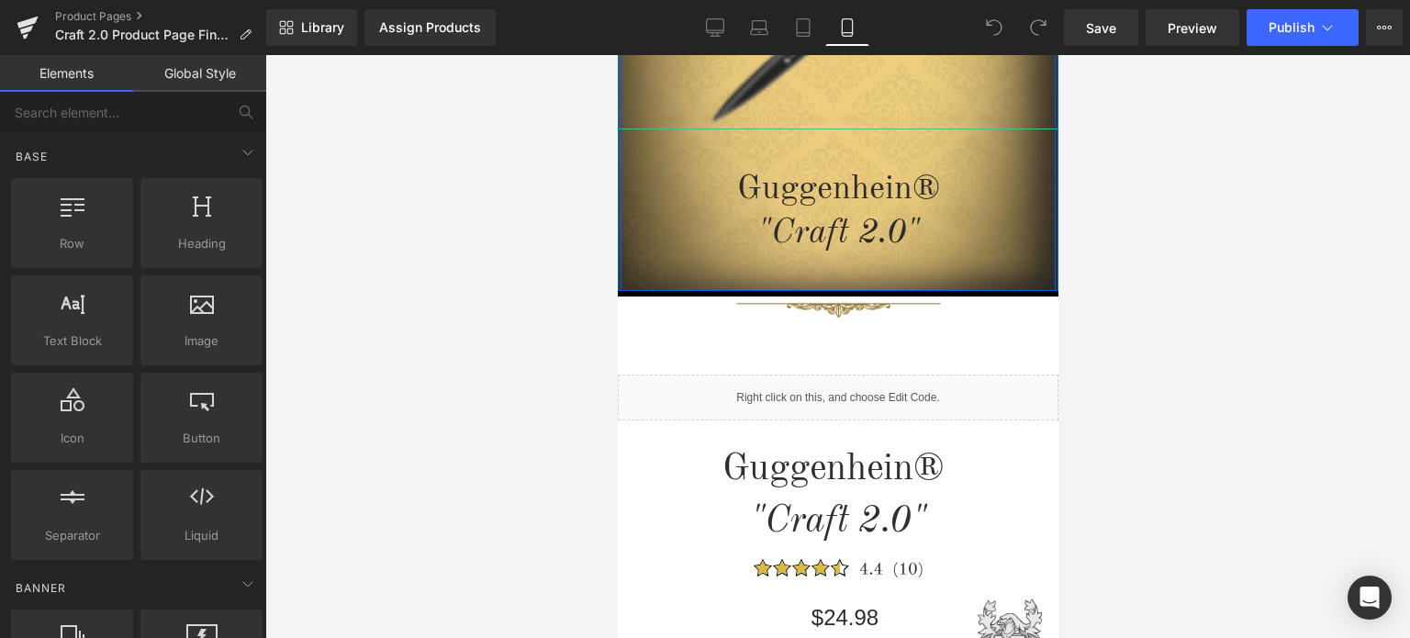
scroll to position [551, 0]
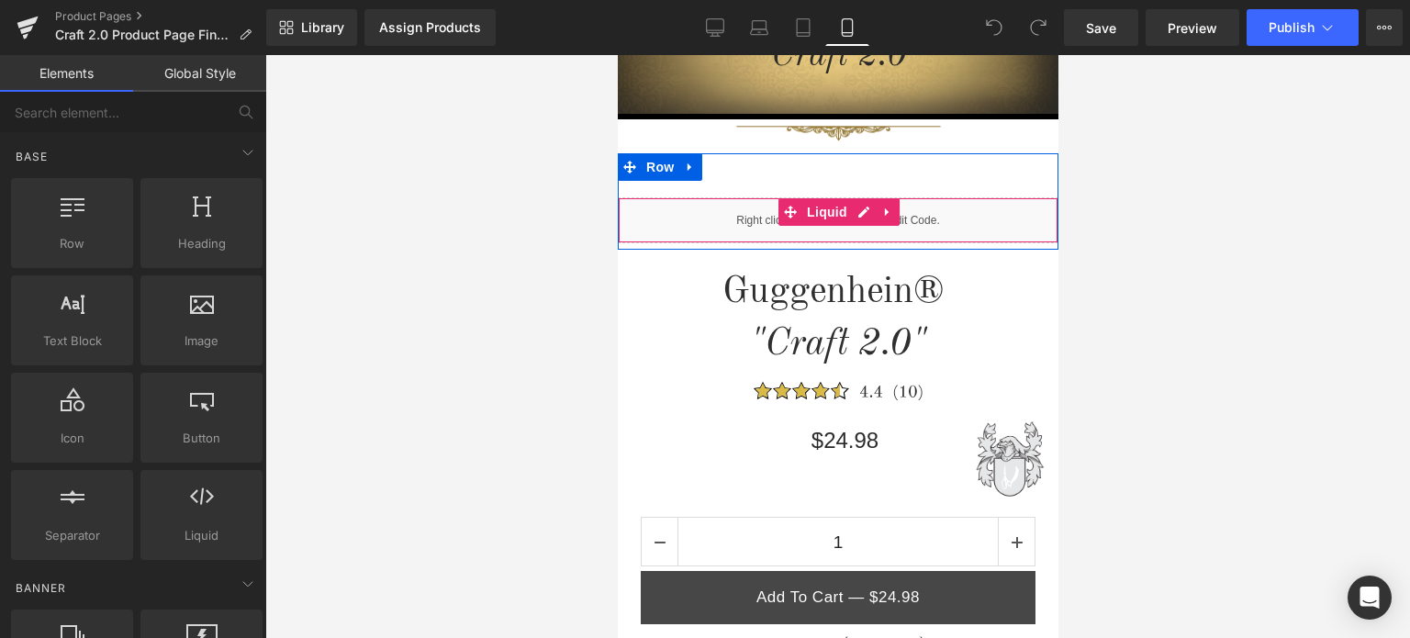
click at [849, 214] on div "Liquid" at bounding box center [837, 220] width 441 height 46
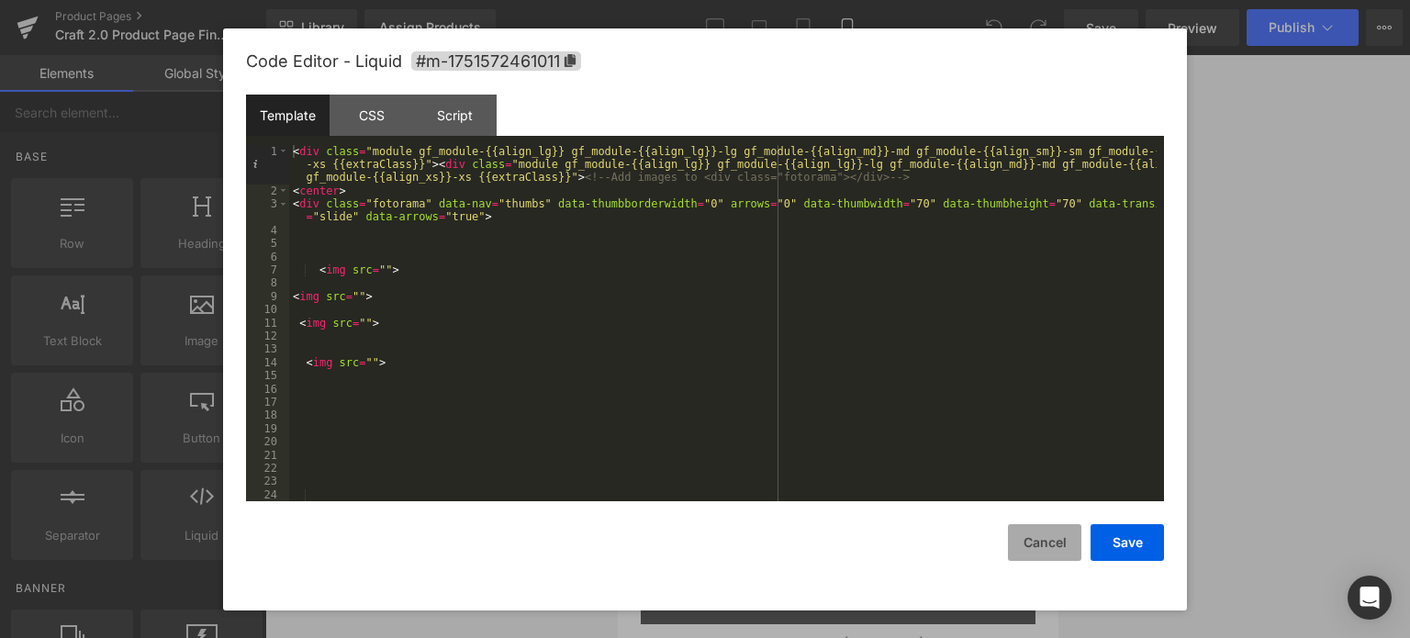
click at [1050, 554] on button "Cancel" at bounding box center [1044, 542] width 73 height 37
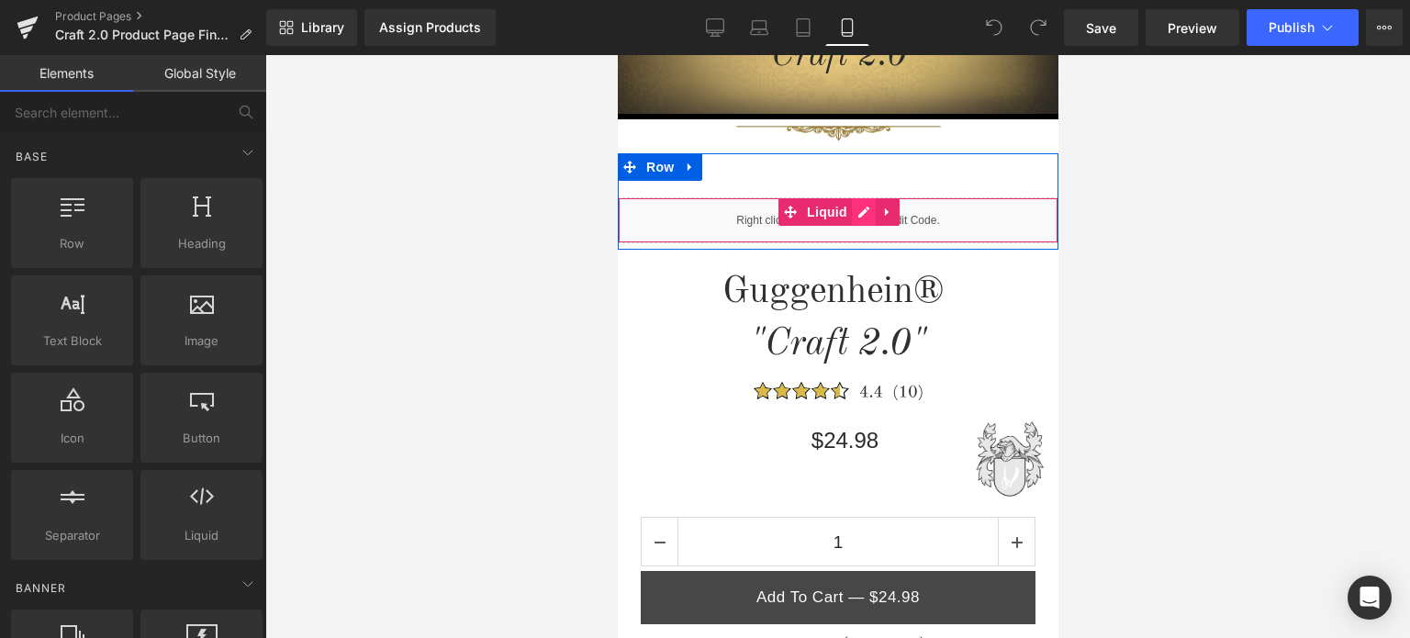
click at [855, 213] on div "Liquid" at bounding box center [837, 220] width 441 height 46
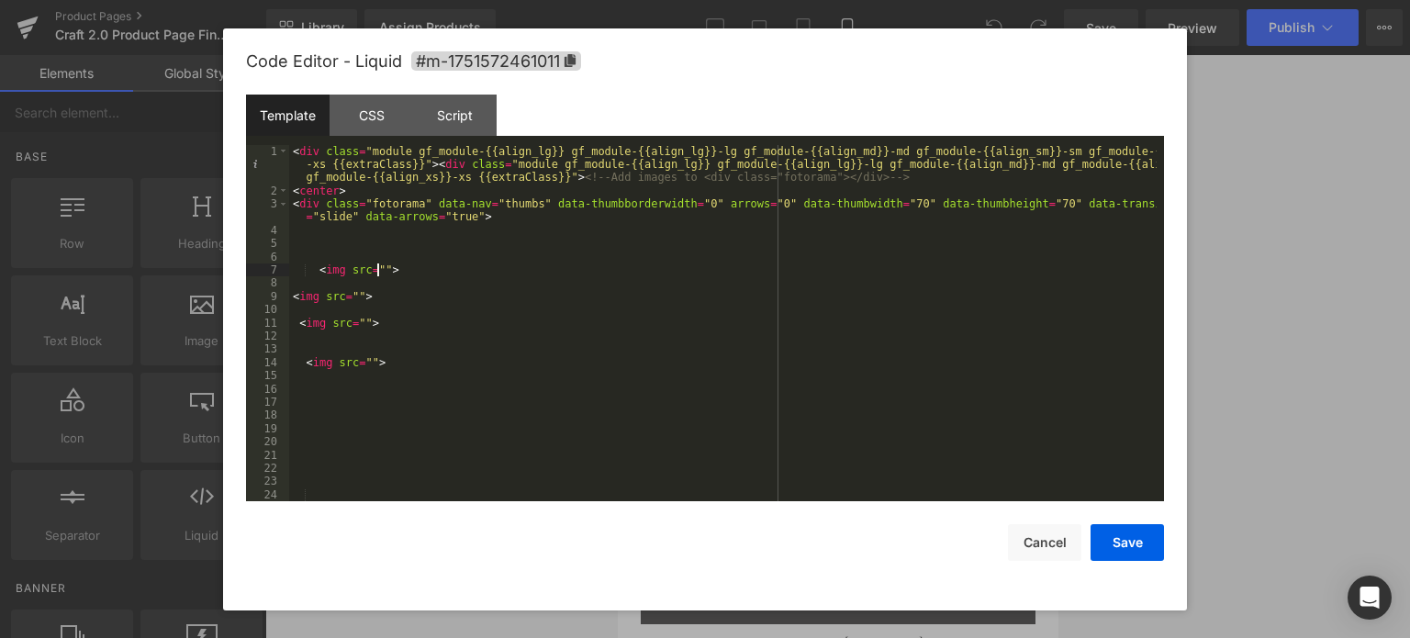
click at [376, 270] on div "< div class = "module gf_module-{{align_lg}} gf_module-{{align_lg}}-lg gf_modul…" at bounding box center [723, 350] width 868 height 410
click at [353, 295] on div "< div class = "module gf_module-{{align_lg}} gf_module-{{align_lg}}-lg gf_modul…" at bounding box center [723, 350] width 868 height 410
click at [1131, 545] on button "Save" at bounding box center [1127, 542] width 73 height 37
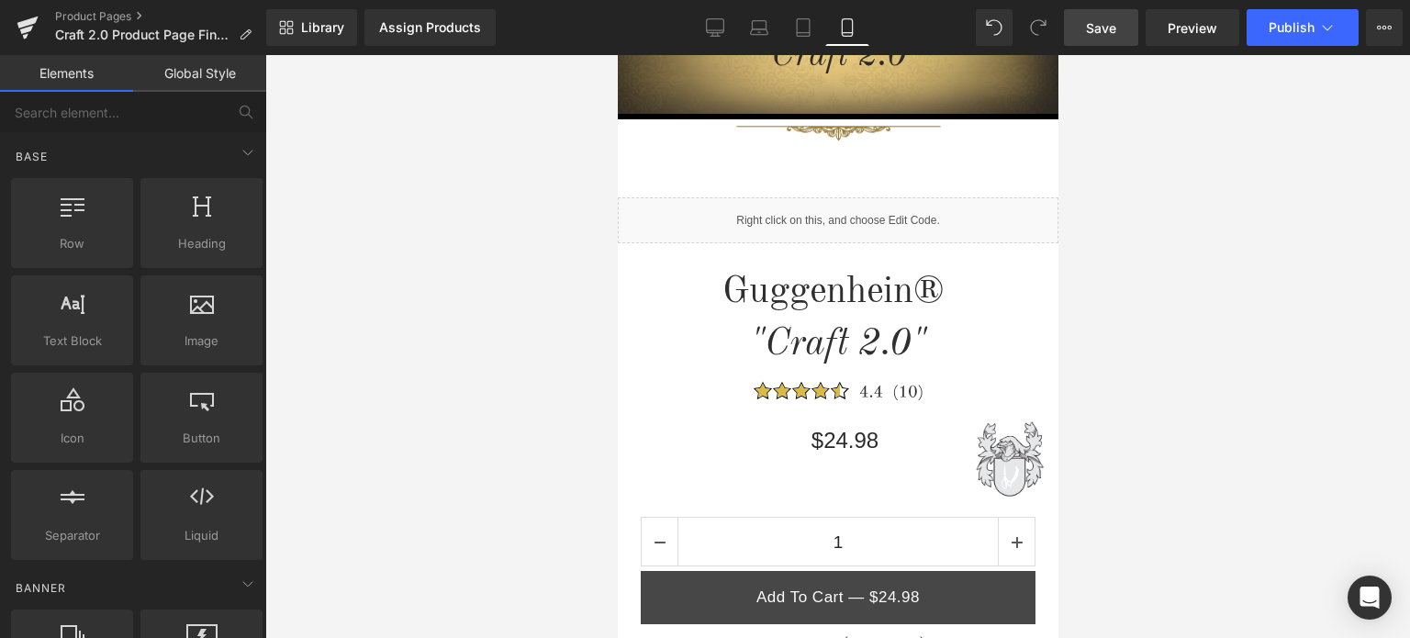
click at [1107, 27] on span "Save" at bounding box center [1101, 27] width 30 height 19
click at [1099, 24] on span "Save" at bounding box center [1101, 27] width 30 height 19
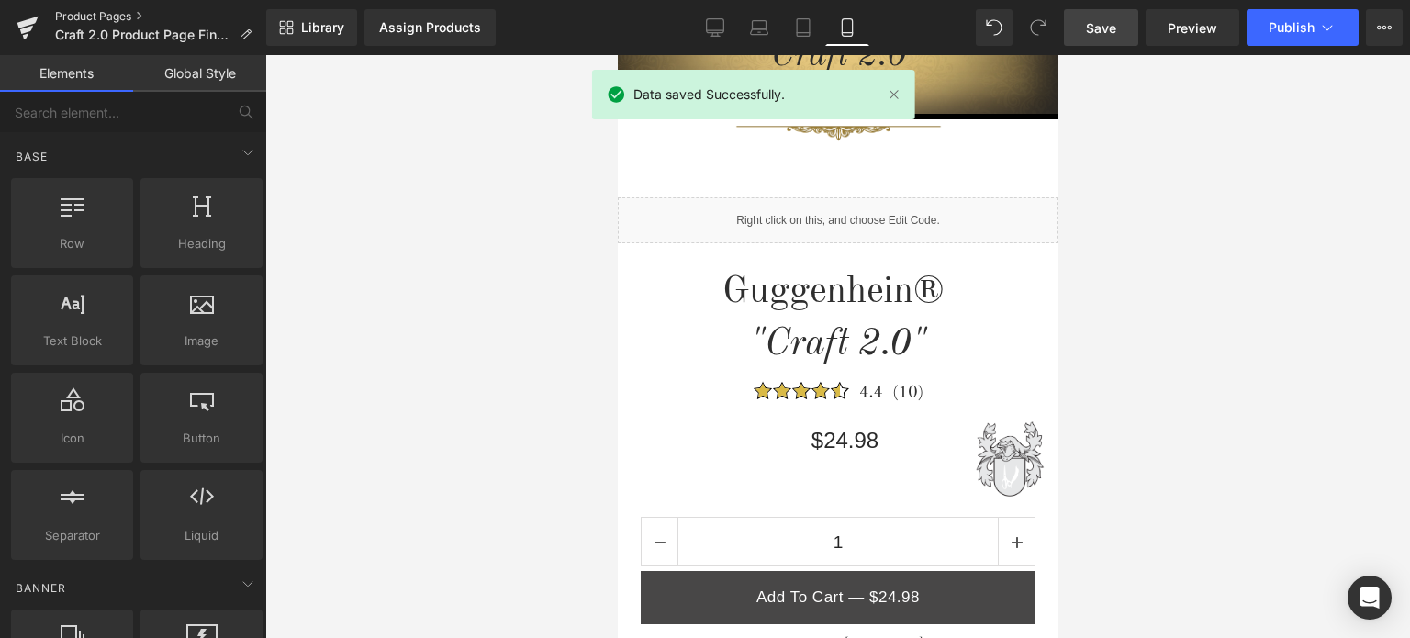
click at [107, 16] on link "Product Pages" at bounding box center [160, 16] width 211 height 15
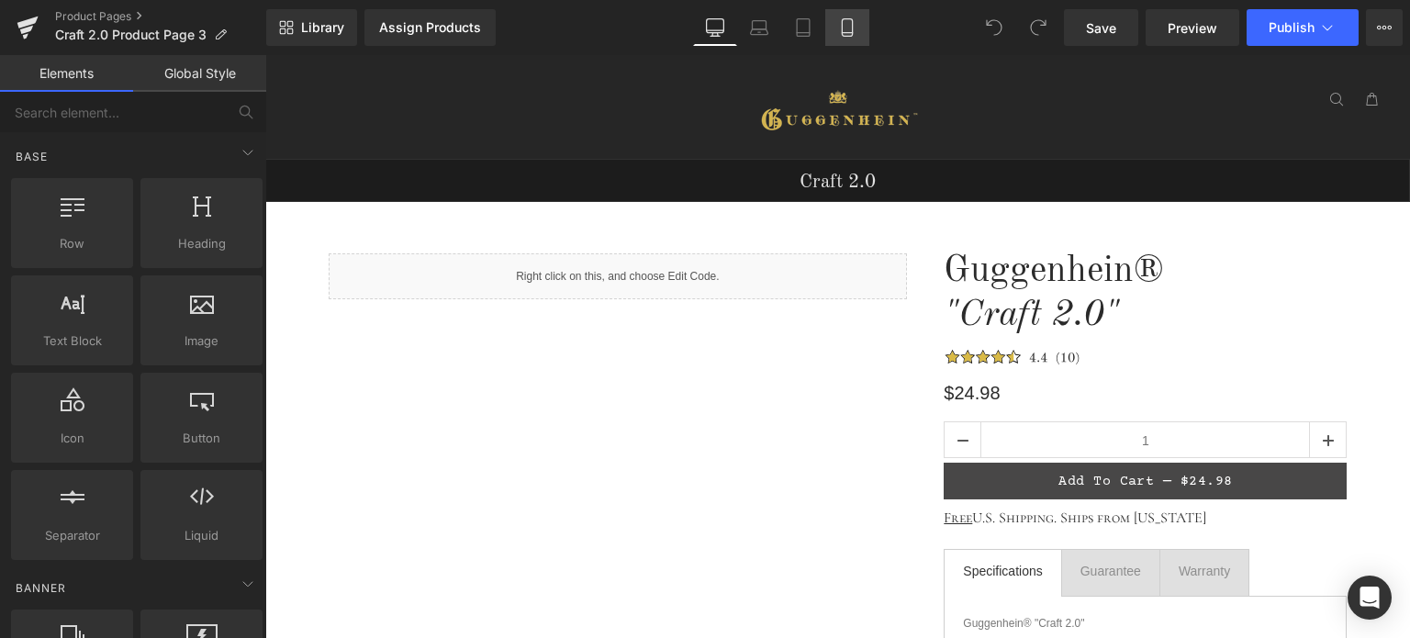
click at [849, 30] on icon at bounding box center [847, 27] width 18 height 18
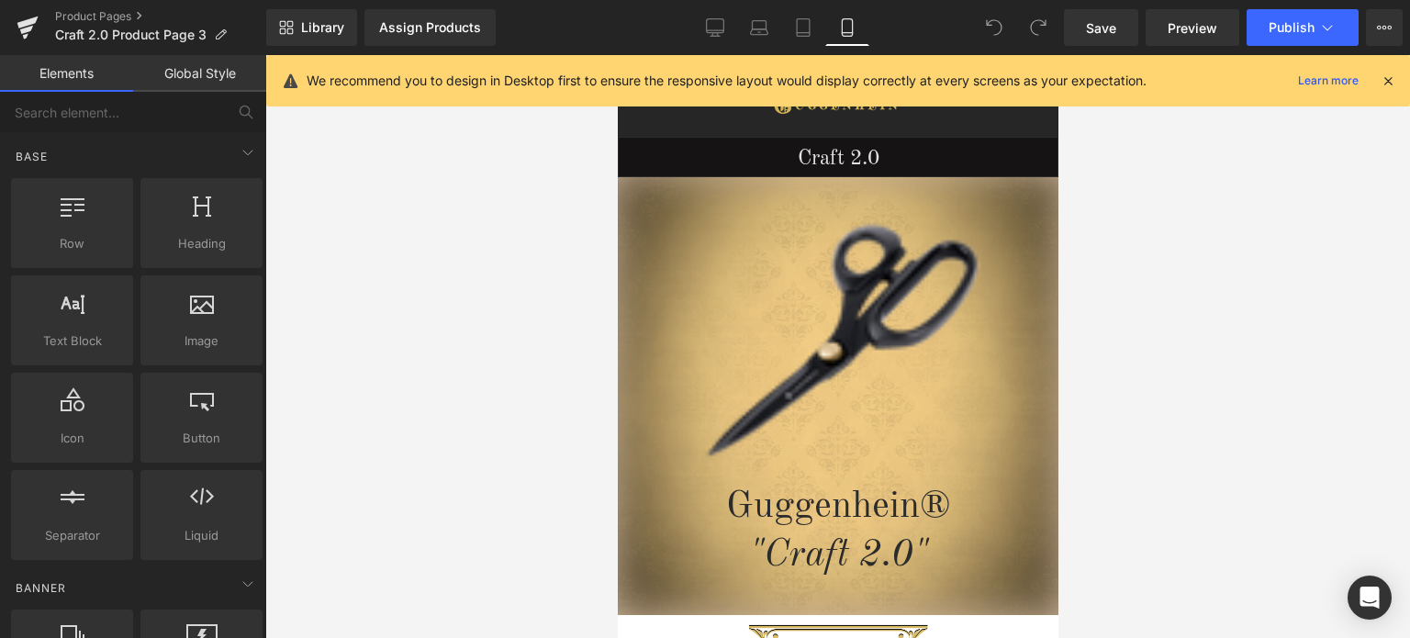
click at [1391, 84] on icon at bounding box center [1388, 81] width 17 height 17
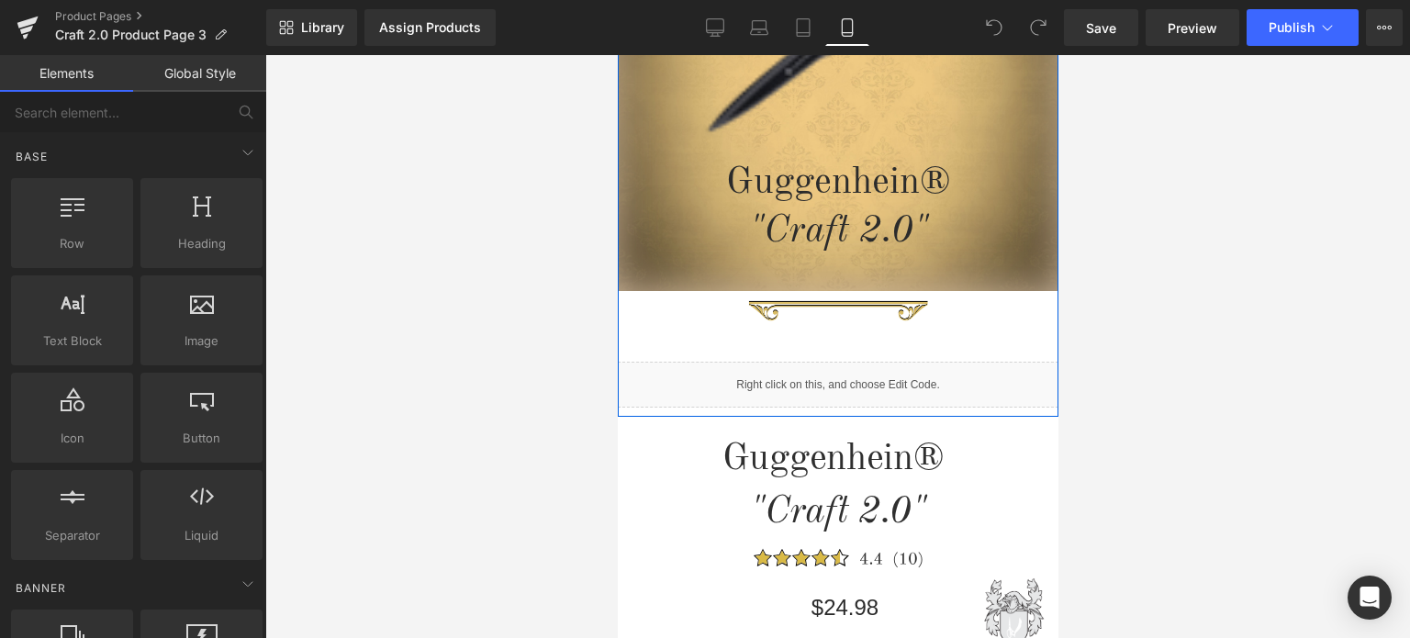
scroll to position [459, 0]
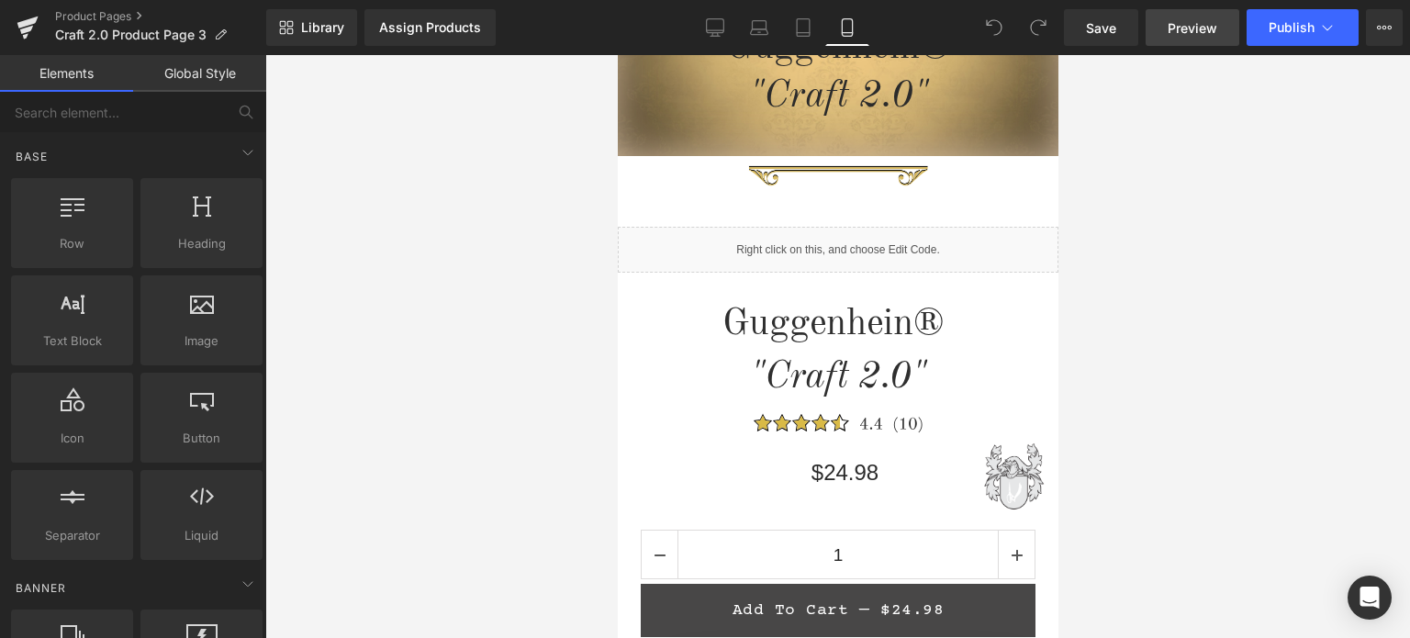
click at [1190, 29] on span "Preview" at bounding box center [1193, 27] width 50 height 19
click at [101, 16] on link "Product Pages" at bounding box center [160, 16] width 211 height 15
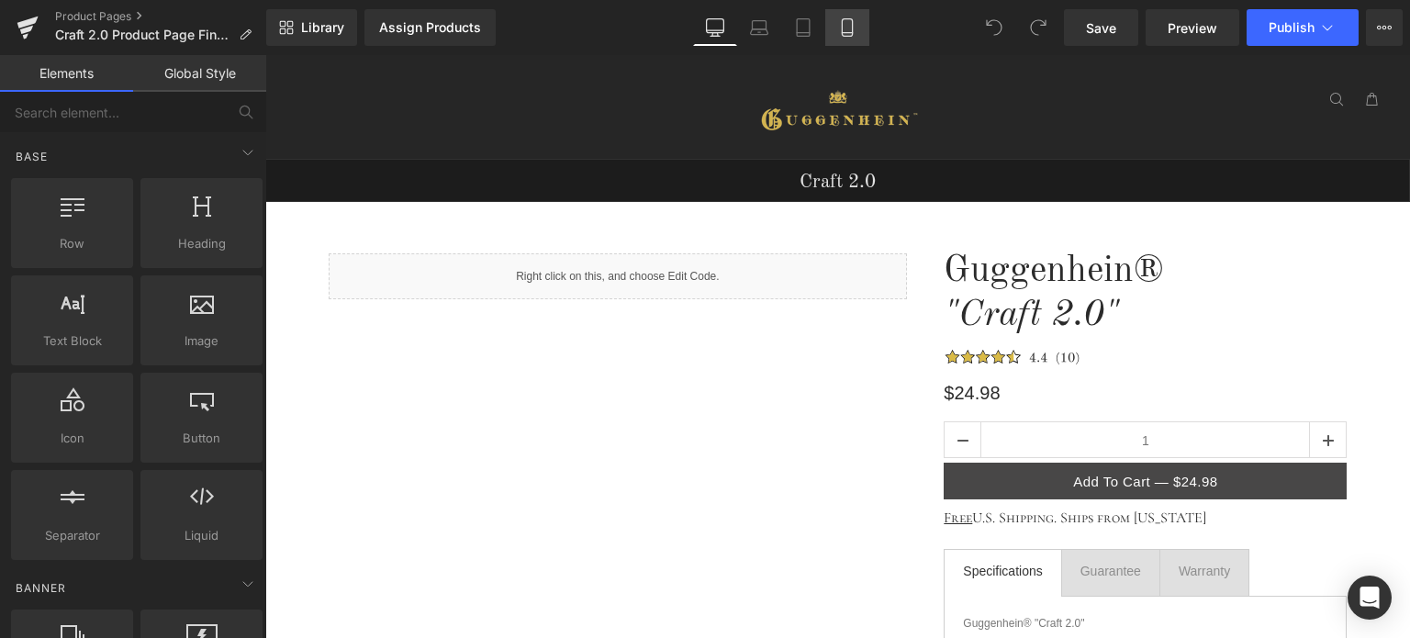
click at [852, 28] on icon at bounding box center [847, 27] width 10 height 17
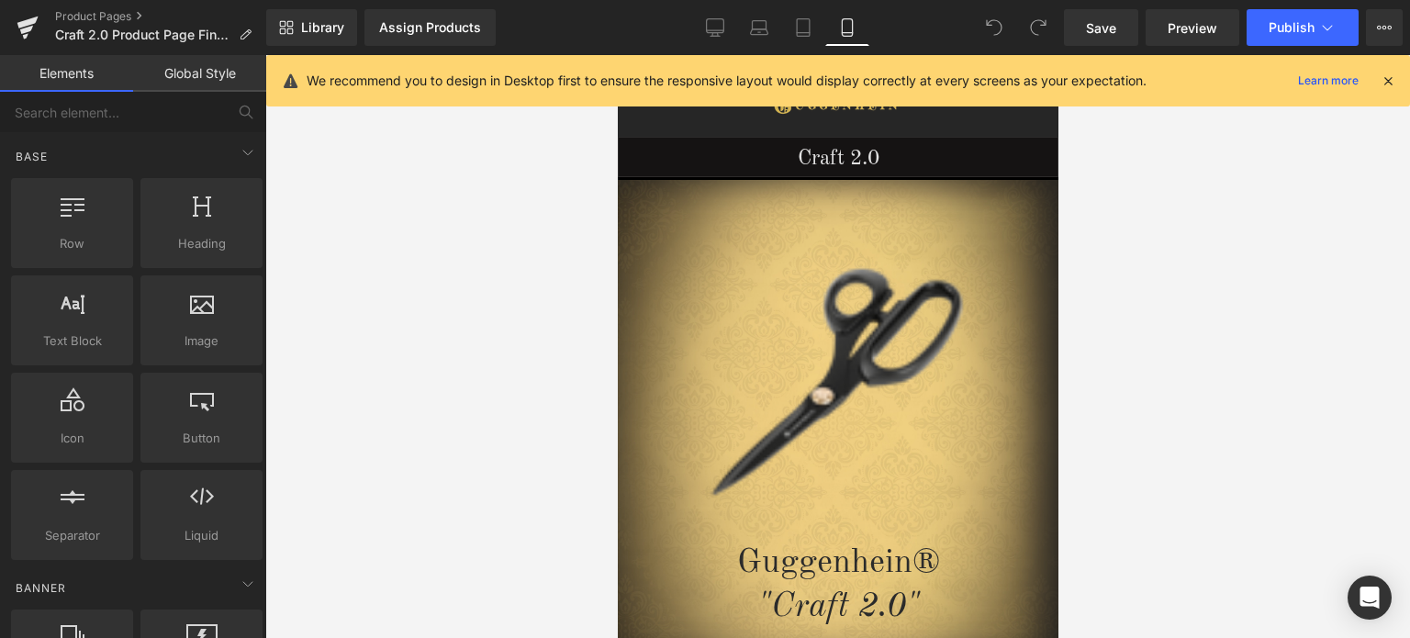
click at [1390, 82] on icon at bounding box center [1388, 81] width 17 height 17
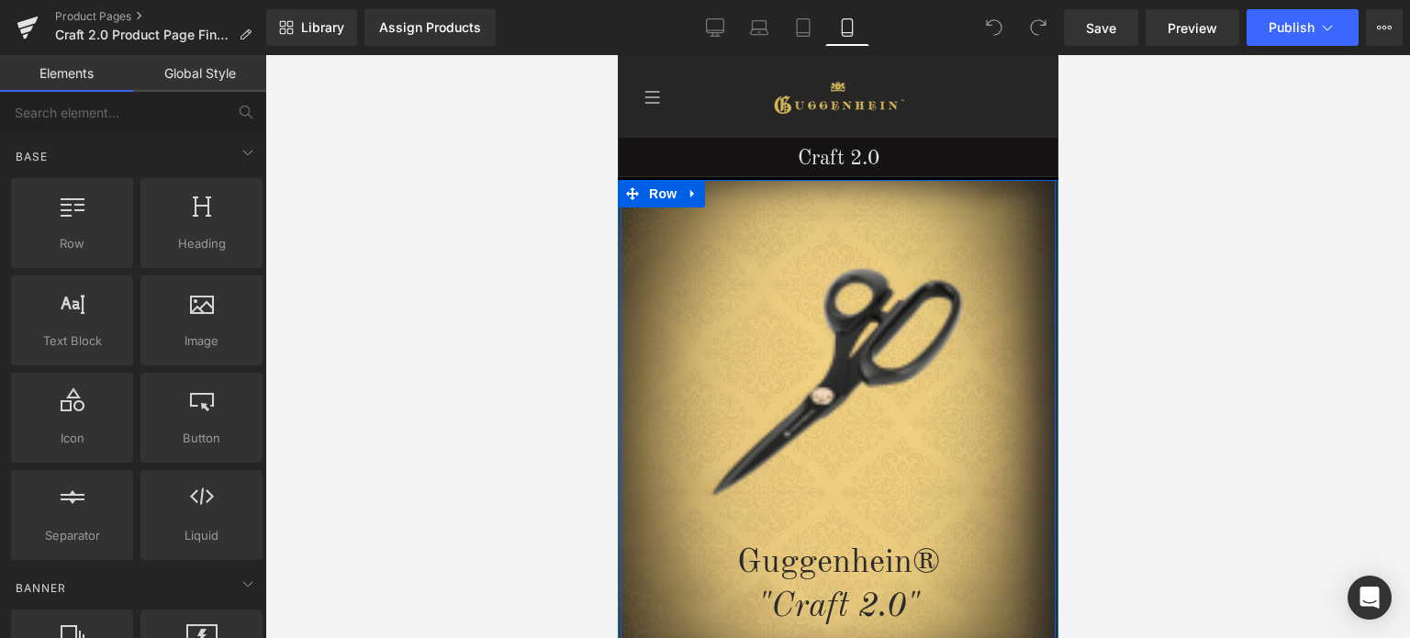
scroll to position [551, 0]
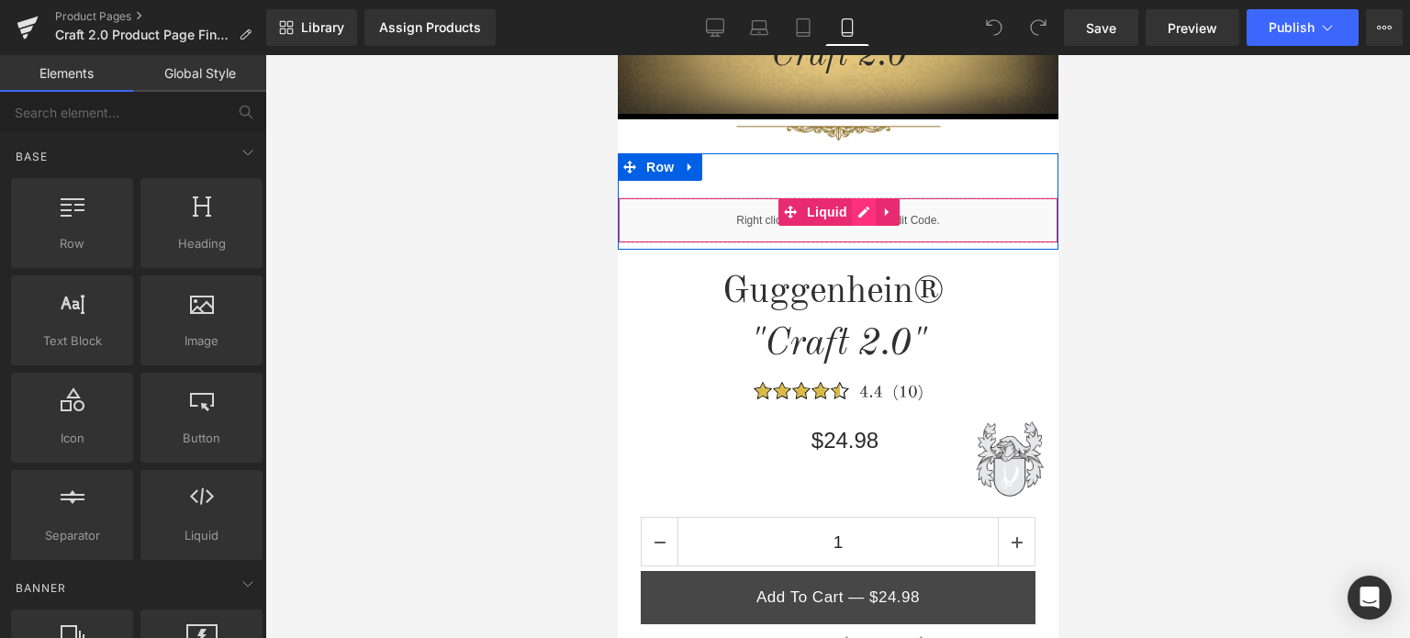
click at [855, 216] on div "Liquid" at bounding box center [837, 220] width 441 height 46
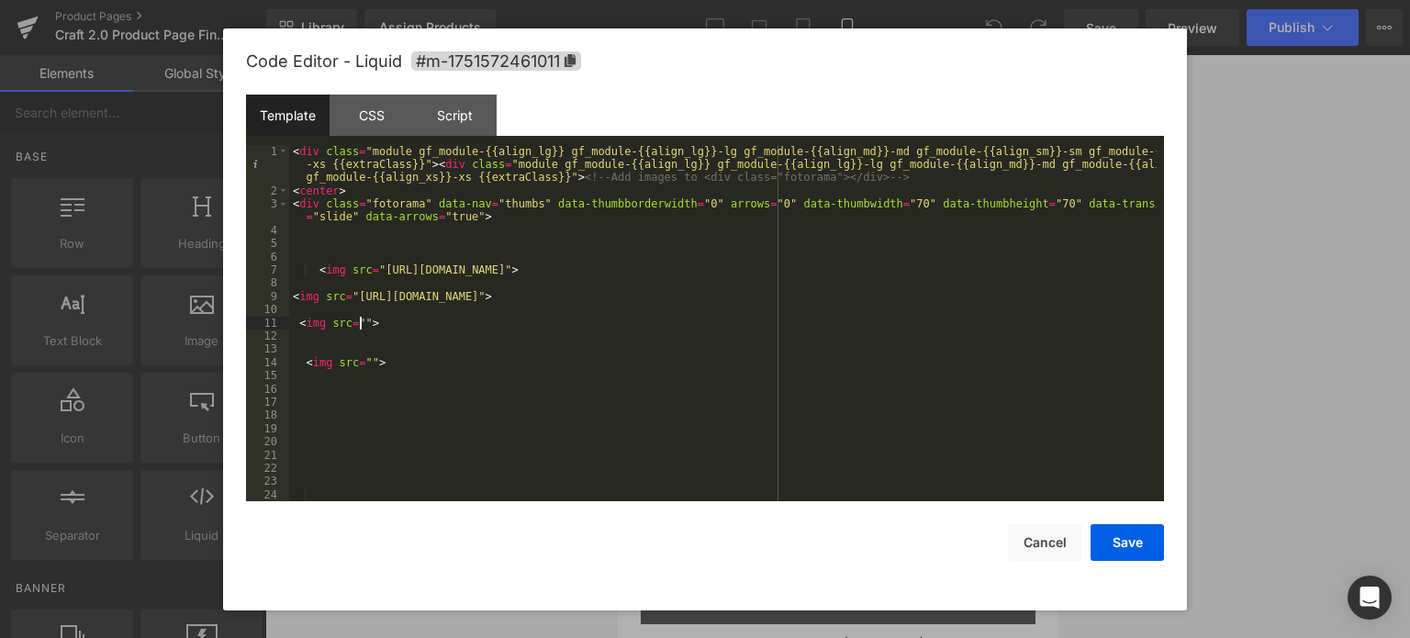
click at [359, 323] on div "< div class = "module gf_module-{{align_lg}} gf_module-{{align_lg}}-lg gf_modul…" at bounding box center [723, 350] width 868 height 410
click at [1136, 545] on button "Save" at bounding box center [1127, 542] width 73 height 37
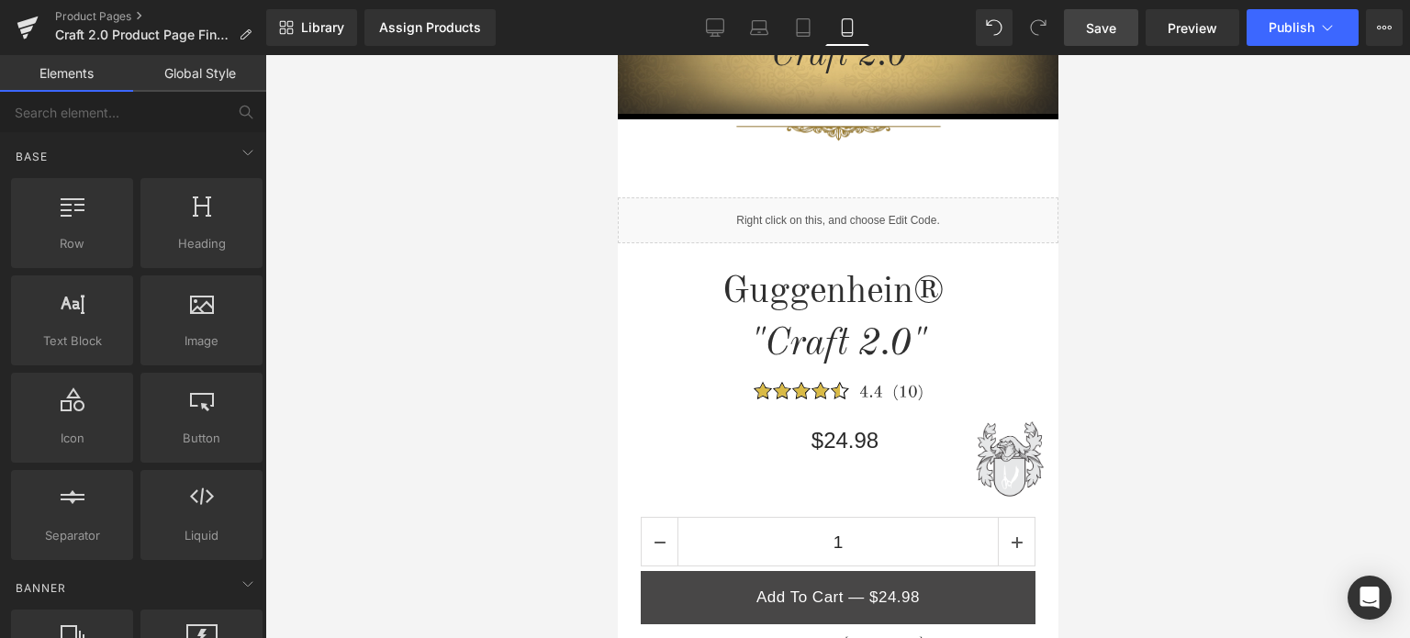
click at [1114, 31] on span "Save" at bounding box center [1101, 27] width 30 height 19
click at [1190, 25] on span "Preview" at bounding box center [1193, 27] width 50 height 19
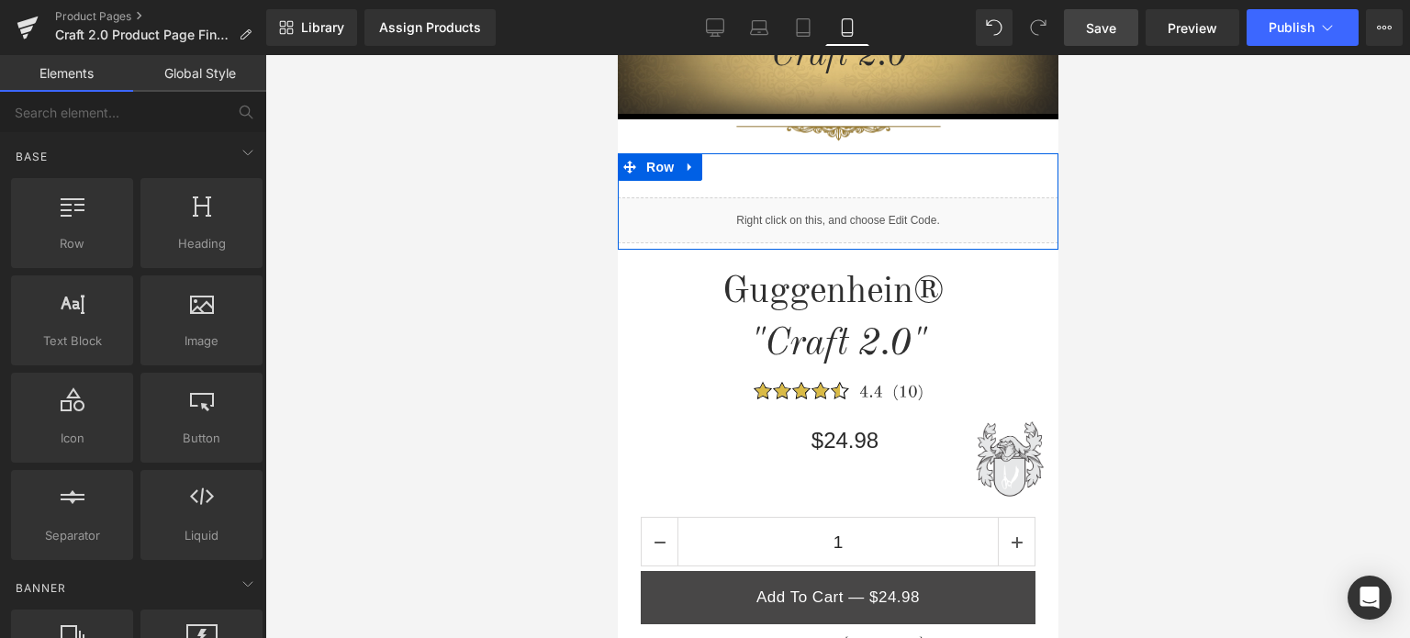
drag, startPoint x: 859, startPoint y: 213, endPoint x: 1477, endPoint y: 258, distance: 619.6
click at [858, 213] on div "Liquid" at bounding box center [837, 220] width 441 height 46
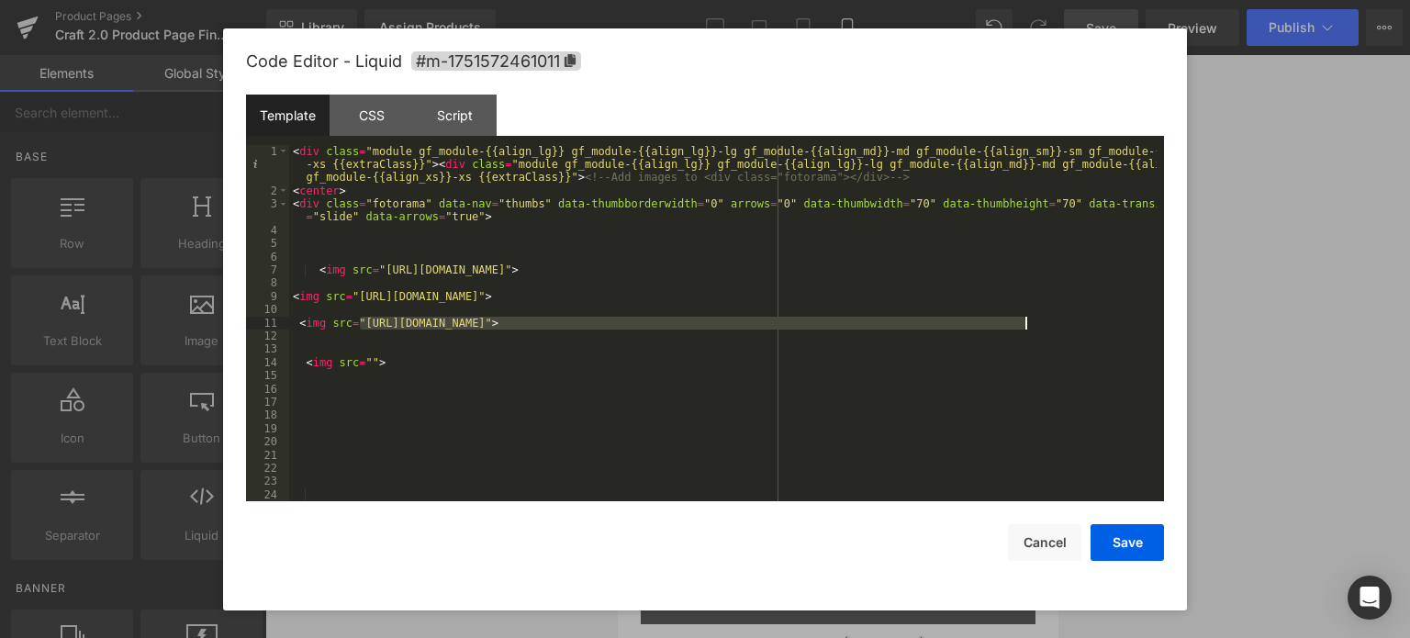
drag, startPoint x: 420, startPoint y: 321, endPoint x: 1022, endPoint y: 321, distance: 602.4
click at [1023, 321] on div "< div class = "module gf_module-{{align_lg}} gf_module-{{align_lg}}-lg gf_modul…" at bounding box center [723, 350] width 868 height 410
click at [1026, 322] on div "< div class = "module gf_module-{{align_lg}} gf_module-{{align_lg}}-lg gf_modul…" at bounding box center [723, 350] width 868 height 410
drag, startPoint x: 1026, startPoint y: 322, endPoint x: 372, endPoint y: 325, distance: 653.8
click at [372, 325] on div "< div class = "module gf_module-{{align_lg}} gf_module-{{align_lg}}-lg gf_modul…" at bounding box center [723, 350] width 868 height 410
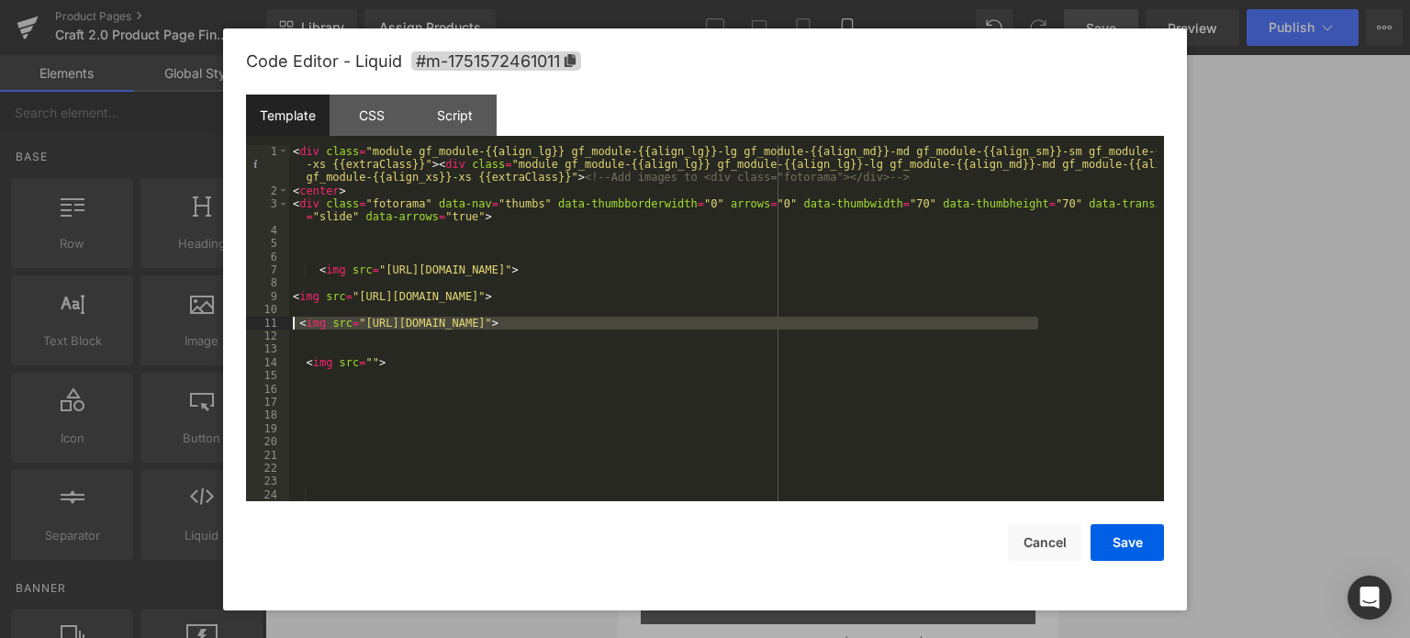
drag, startPoint x: 1061, startPoint y: 326, endPoint x: 294, endPoint y: 320, distance: 767.7
click at [294, 320] on div "< div class = "module gf_module-{{align_lg}} gf_module-{{align_lg}}-lg gf_modul…" at bounding box center [723, 350] width 868 height 410
click at [1106, 275] on div "< div class = "module gf_module-{{align_lg}} gf_module-{{align_lg}}-lg gf_modul…" at bounding box center [723, 350] width 868 height 410
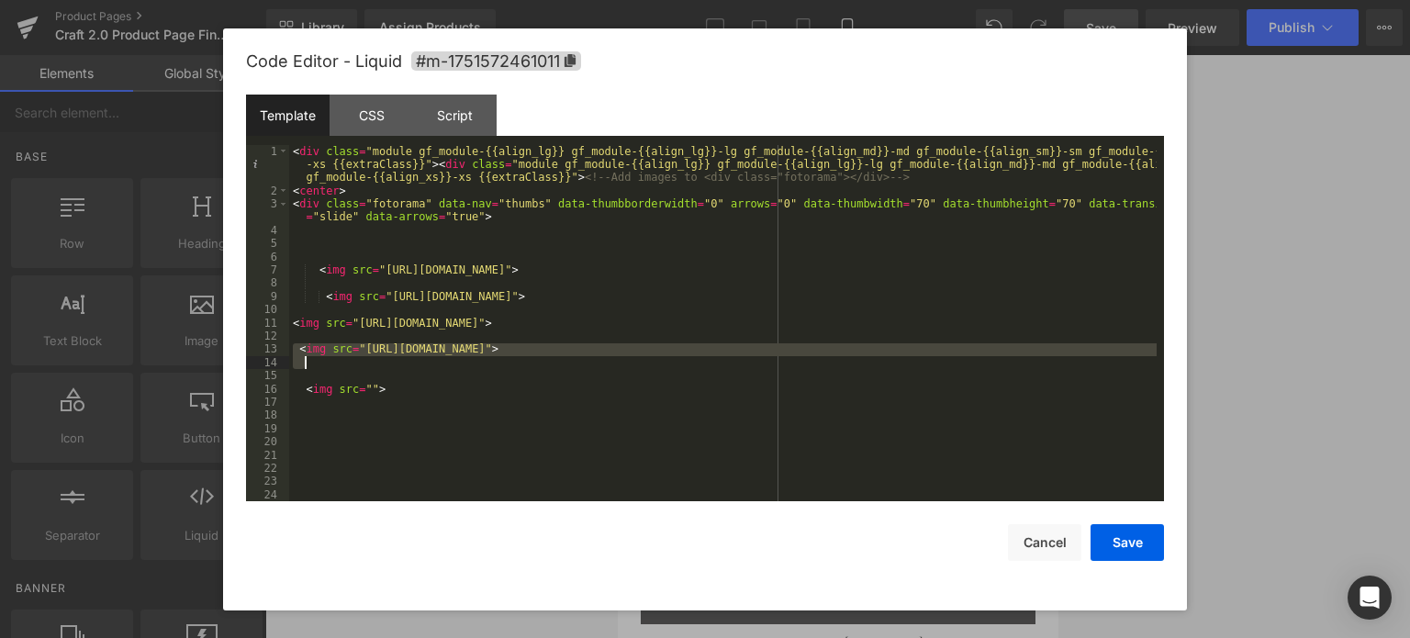
drag, startPoint x: 300, startPoint y: 350, endPoint x: 1072, endPoint y: 368, distance: 772.4
click at [1072, 368] on div "< div class = "module gf_module-{{align_lg}} gf_module-{{align_lg}}-lg gf_modul…" at bounding box center [723, 350] width 868 height 410
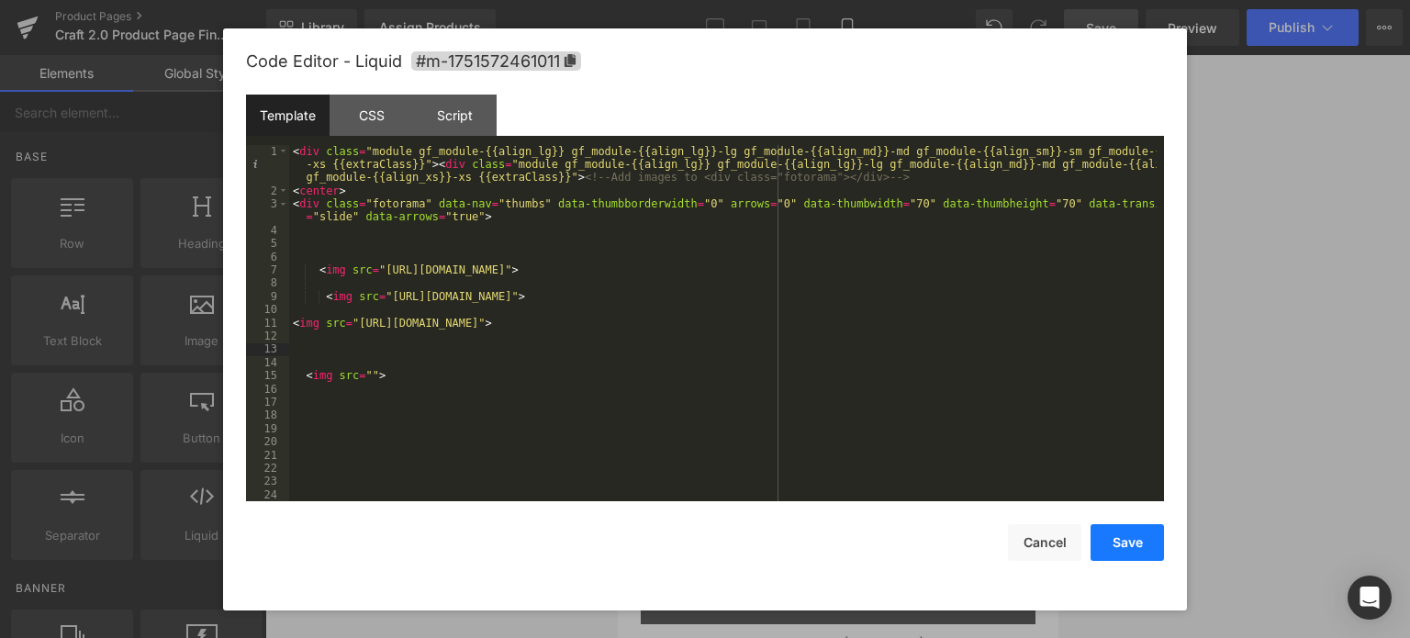
click at [1133, 538] on button "Save" at bounding box center [1127, 542] width 73 height 37
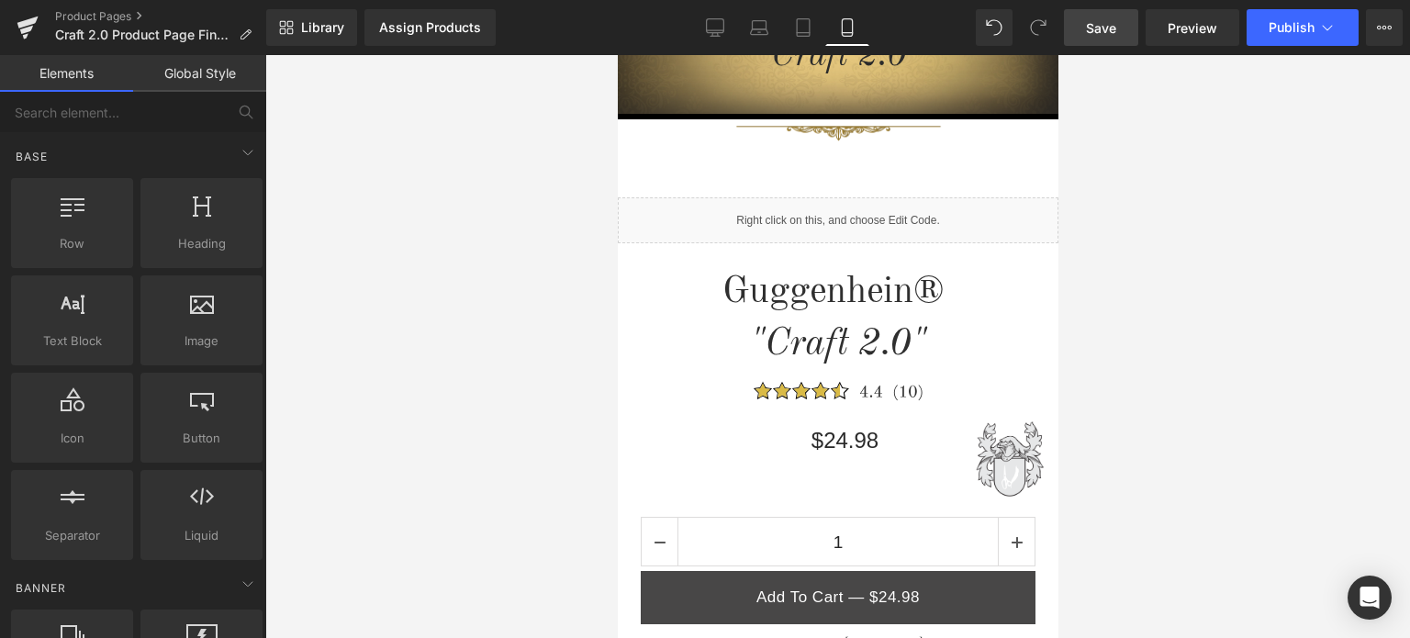
click at [1111, 30] on span "Save" at bounding box center [1101, 27] width 30 height 19
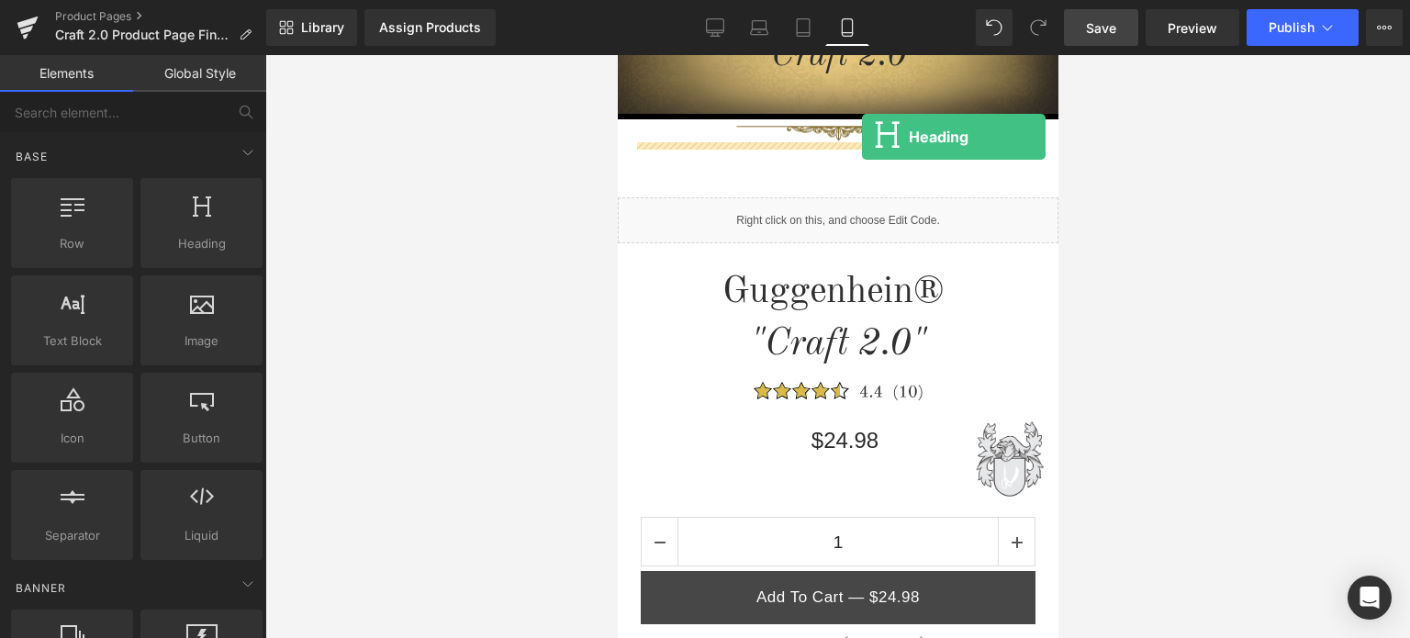
drag, startPoint x: 818, startPoint y: 292, endPoint x: 861, endPoint y: 137, distance: 161.1
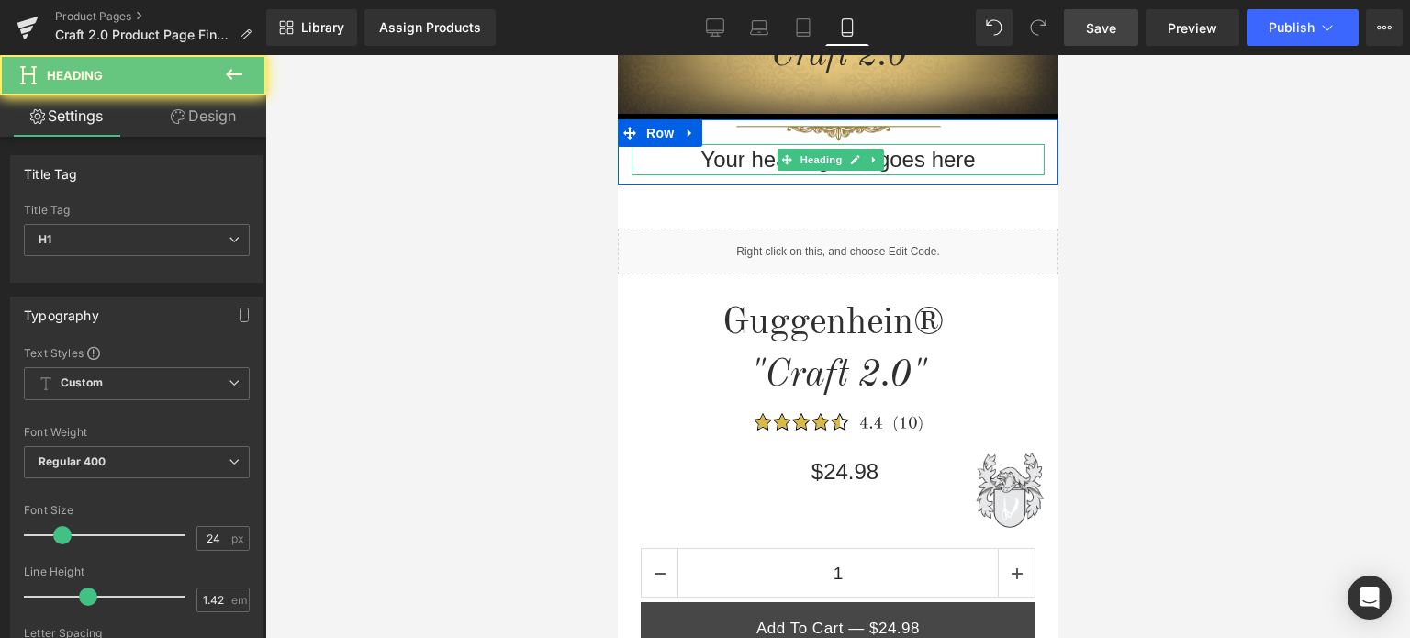
click at [978, 158] on h1 "Your heading text goes here" at bounding box center [837, 159] width 413 height 31
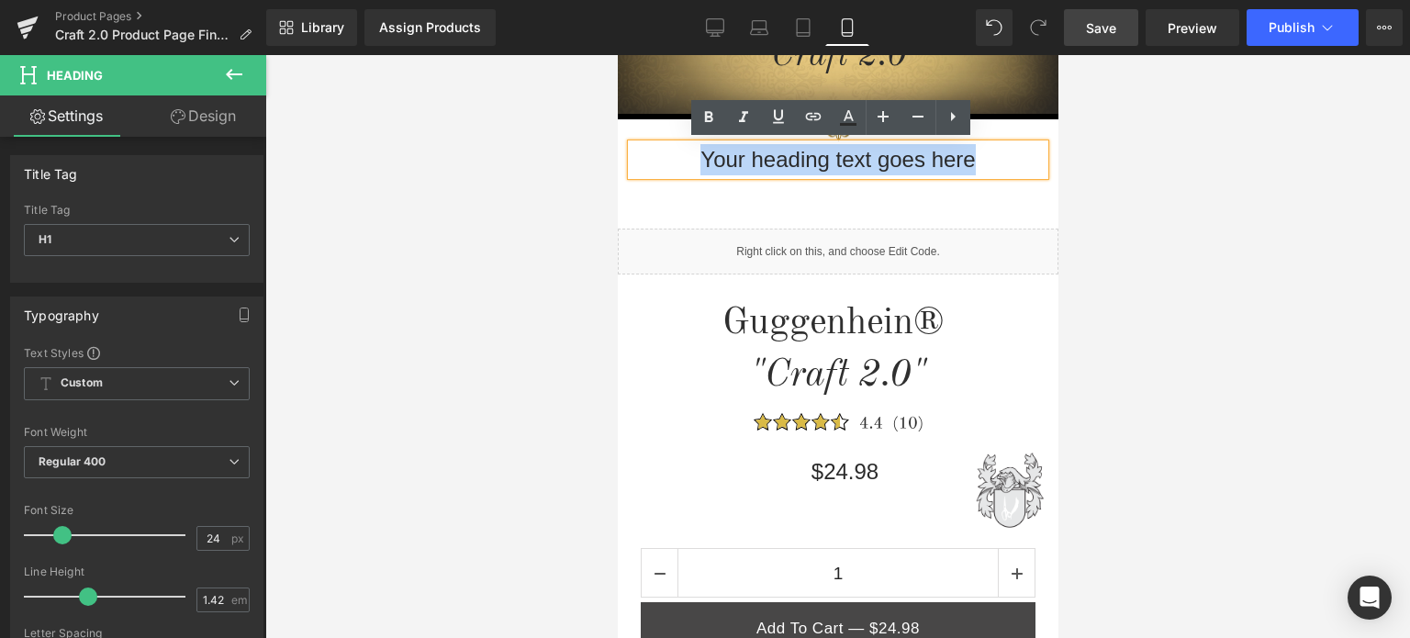
drag, startPoint x: 984, startPoint y: 158, endPoint x: 686, endPoint y: 163, distance: 298.5
click at [686, 163] on h1 "Your heading text goes here" at bounding box center [837, 159] width 413 height 31
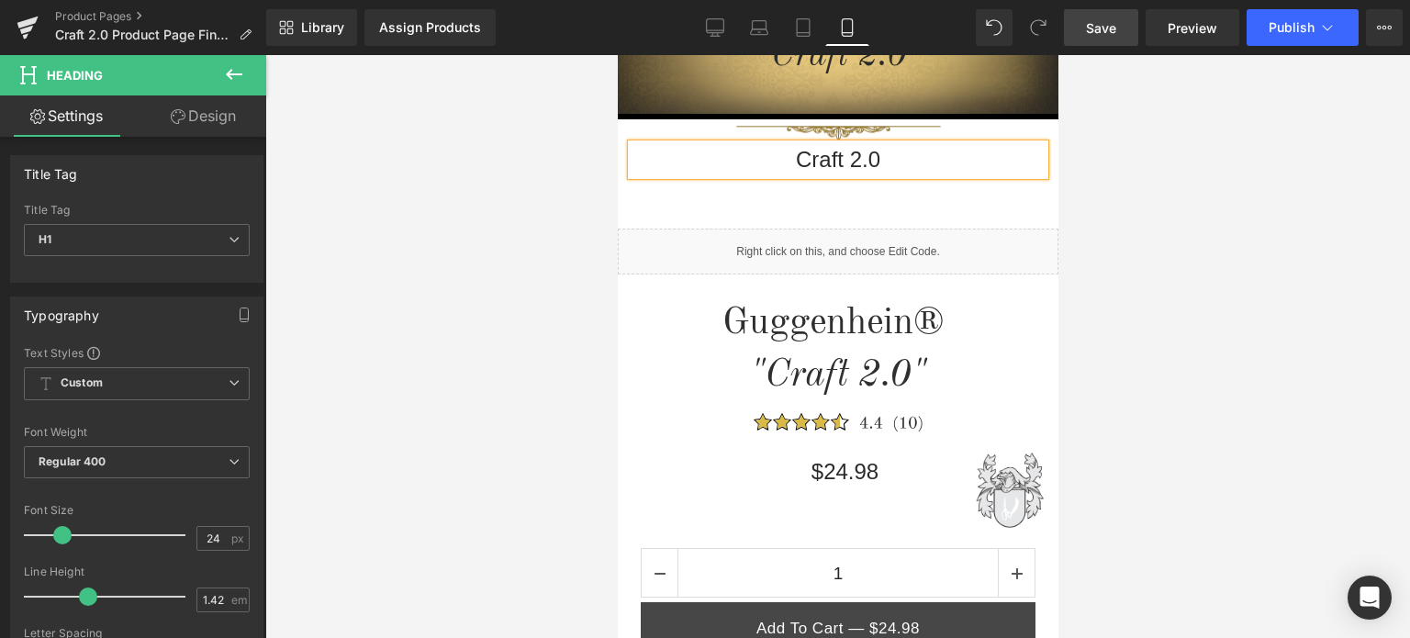
click at [1230, 196] on div at bounding box center [837, 346] width 1145 height 583
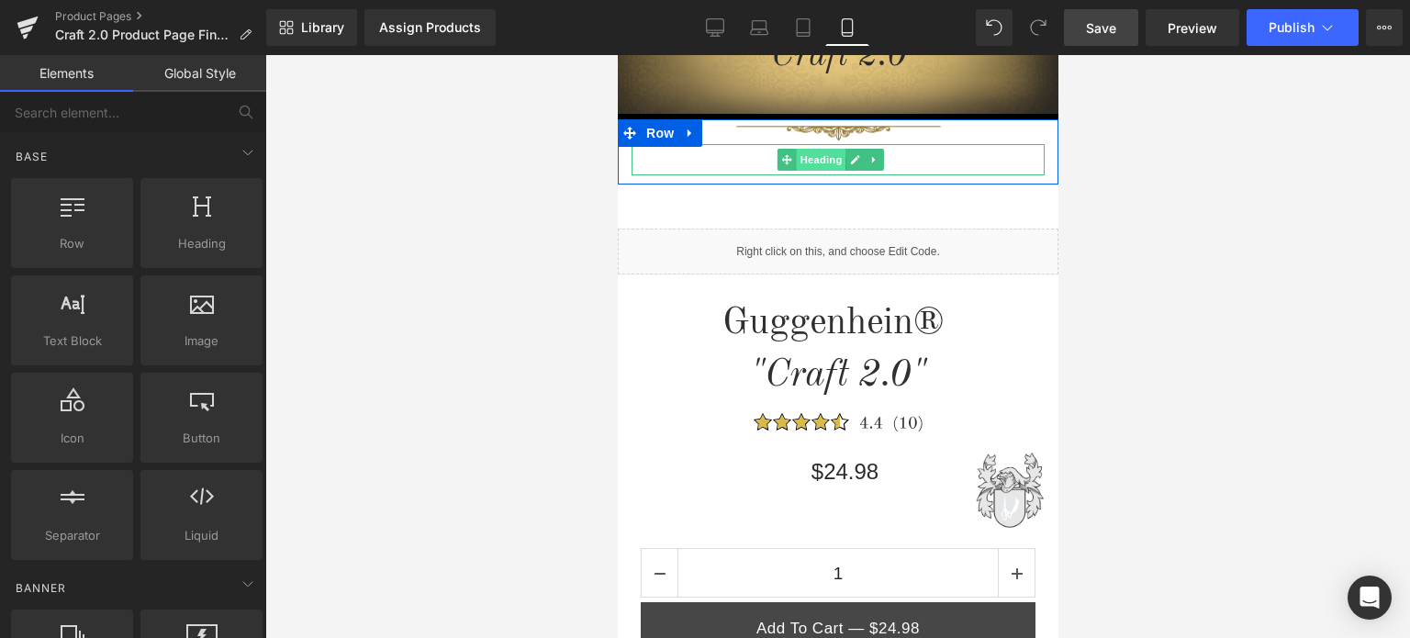
click at [827, 154] on span "Heading" at bounding box center [821, 160] width 50 height 22
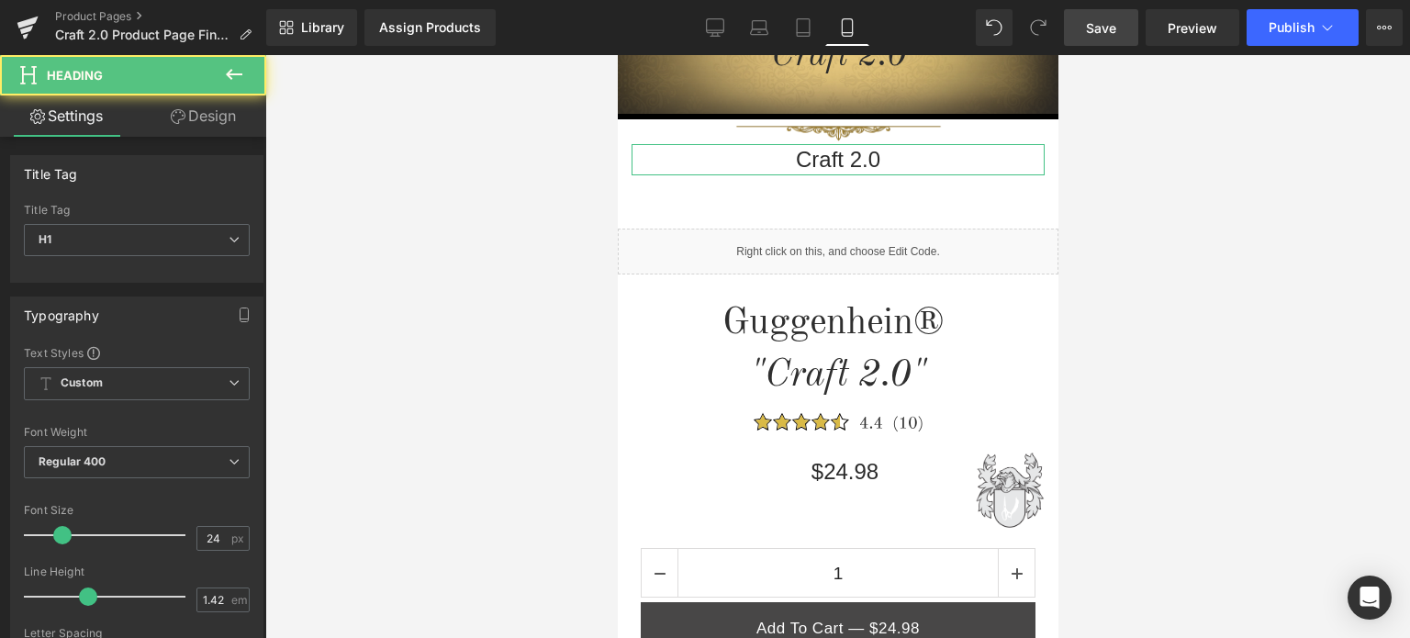
drag, startPoint x: 207, startPoint y: 124, endPoint x: 100, endPoint y: 225, distance: 146.8
click at [207, 124] on link "Design" at bounding box center [203, 115] width 133 height 41
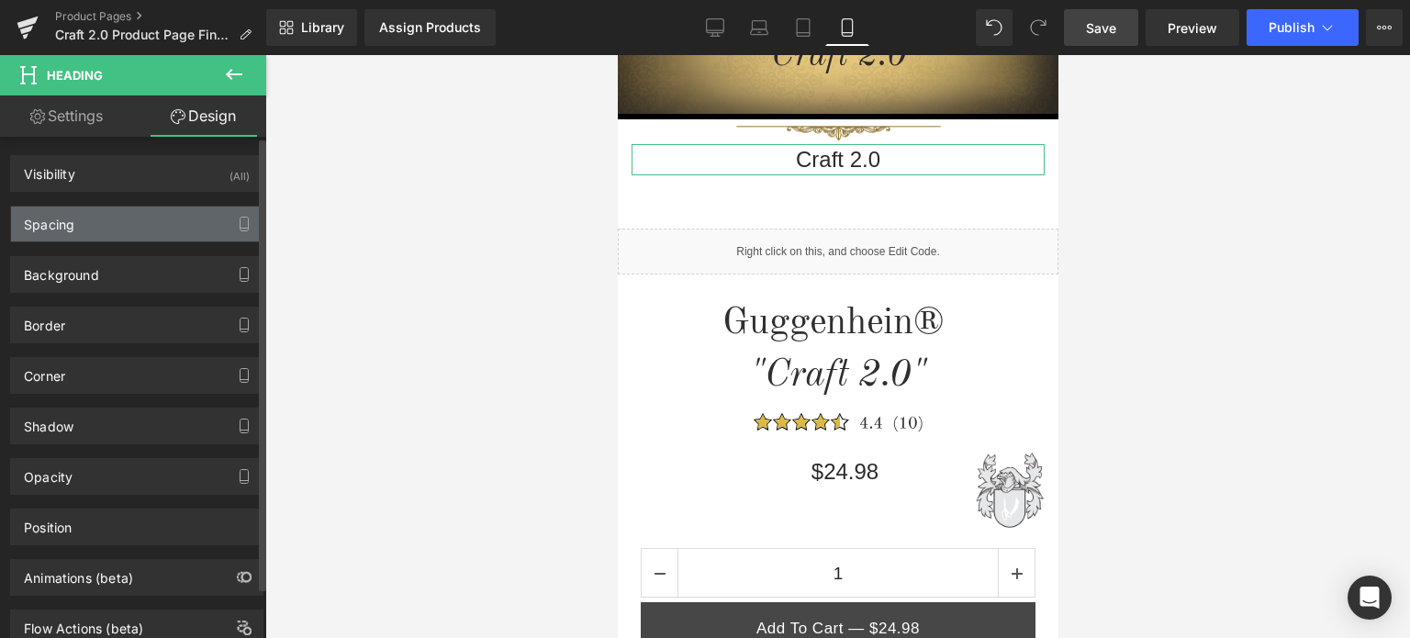
drag, startPoint x: 107, startPoint y: 225, endPoint x: 121, endPoint y: 249, distance: 28.0
click at [107, 225] on div "Spacing" at bounding box center [137, 224] width 252 height 35
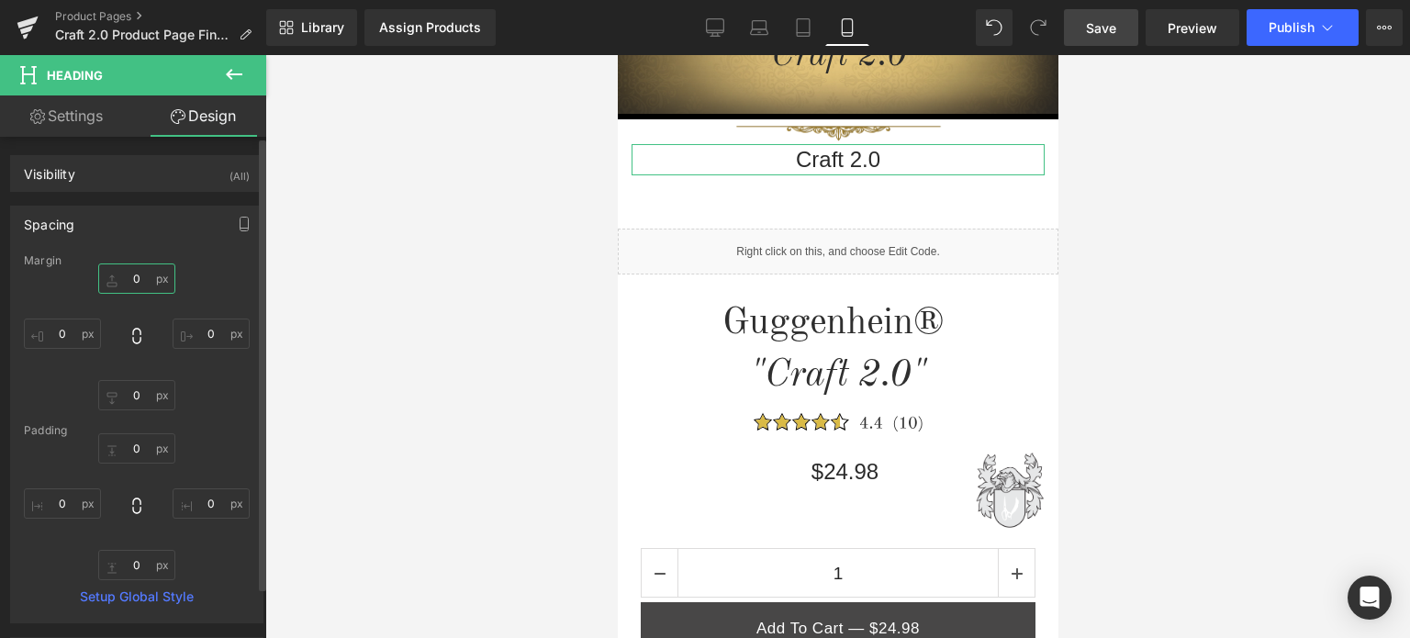
click at [141, 283] on input "0" at bounding box center [136, 279] width 77 height 30
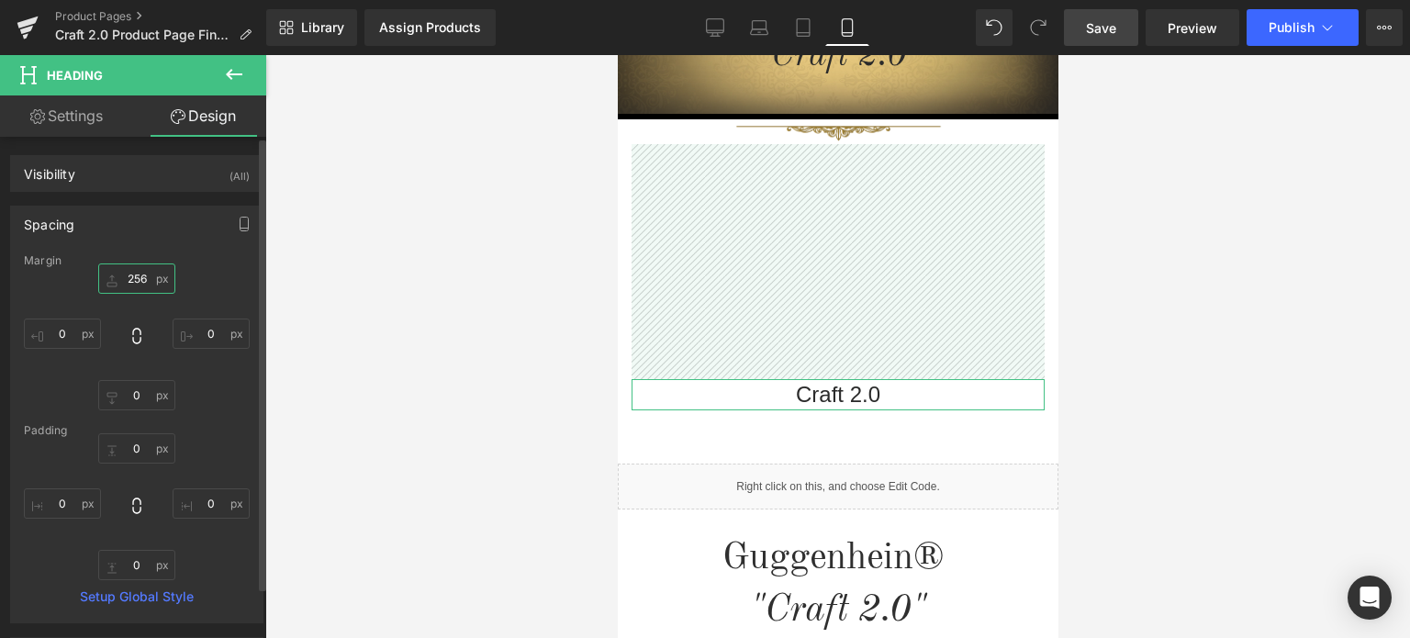
drag, startPoint x: 142, startPoint y: 276, endPoint x: 118, endPoint y: 276, distance: 23.9
click at [118, 276] on input "256" at bounding box center [136, 279] width 77 height 30
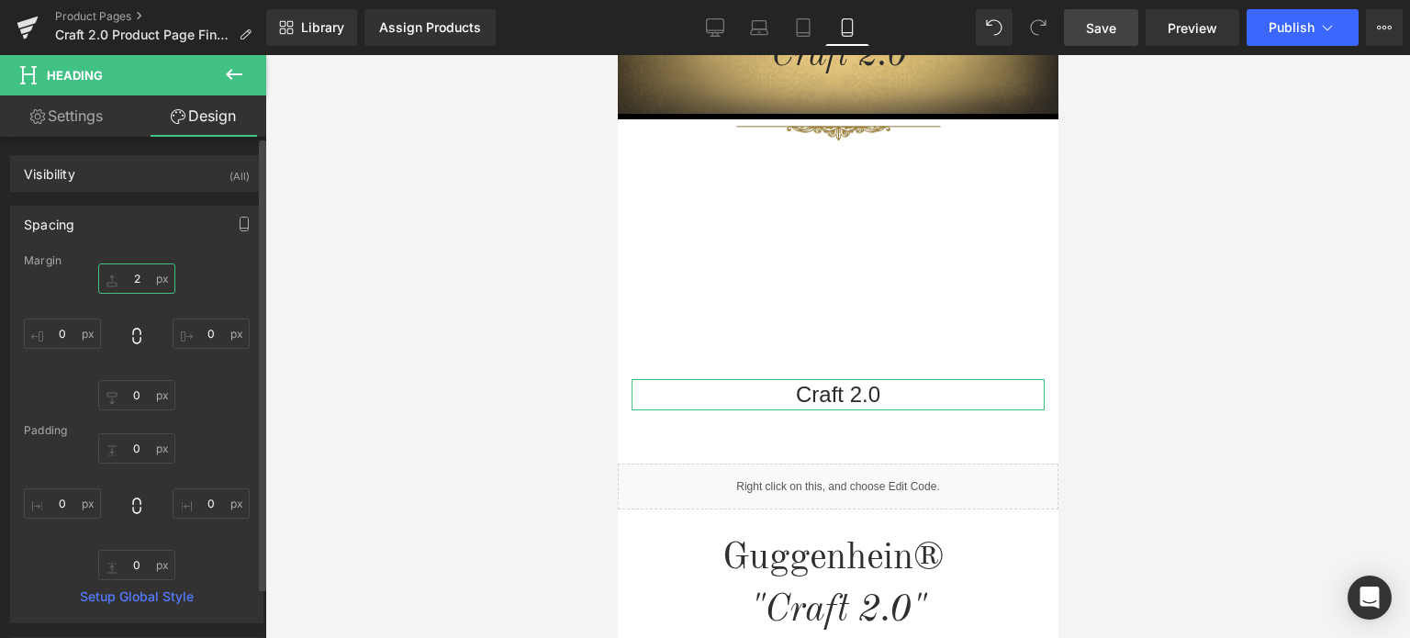
type input "25"
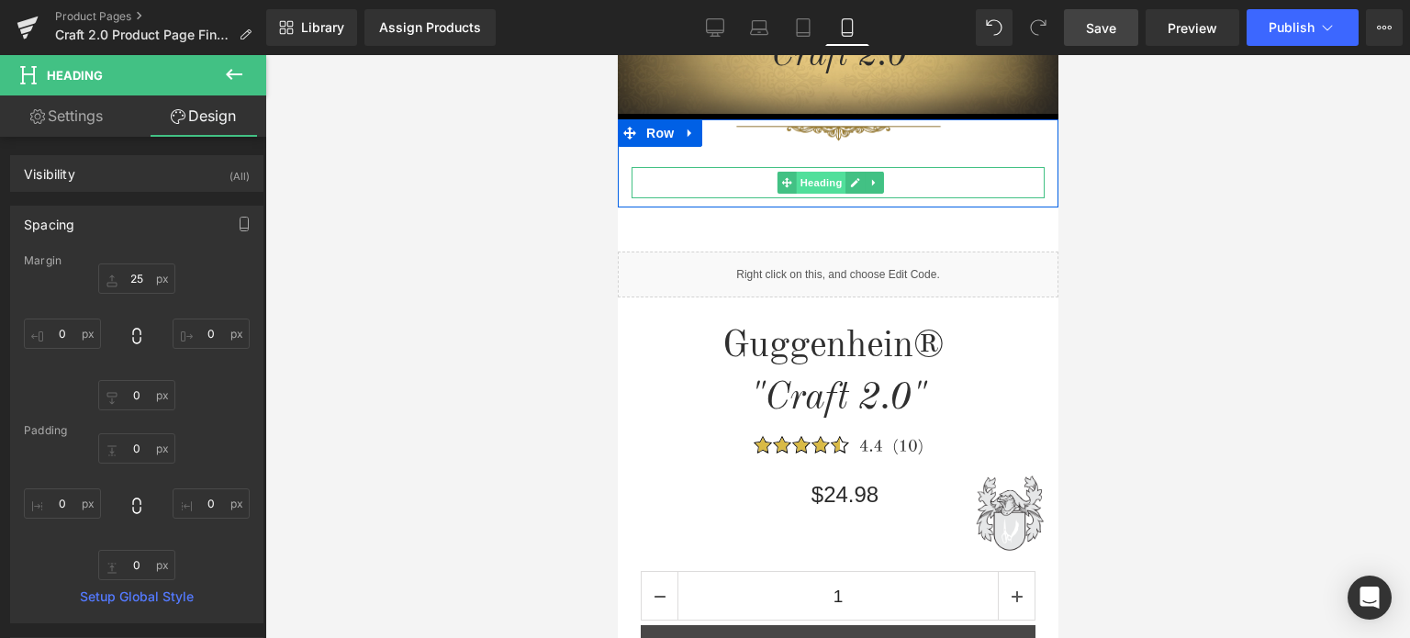
click at [826, 183] on span "Heading" at bounding box center [821, 183] width 50 height 22
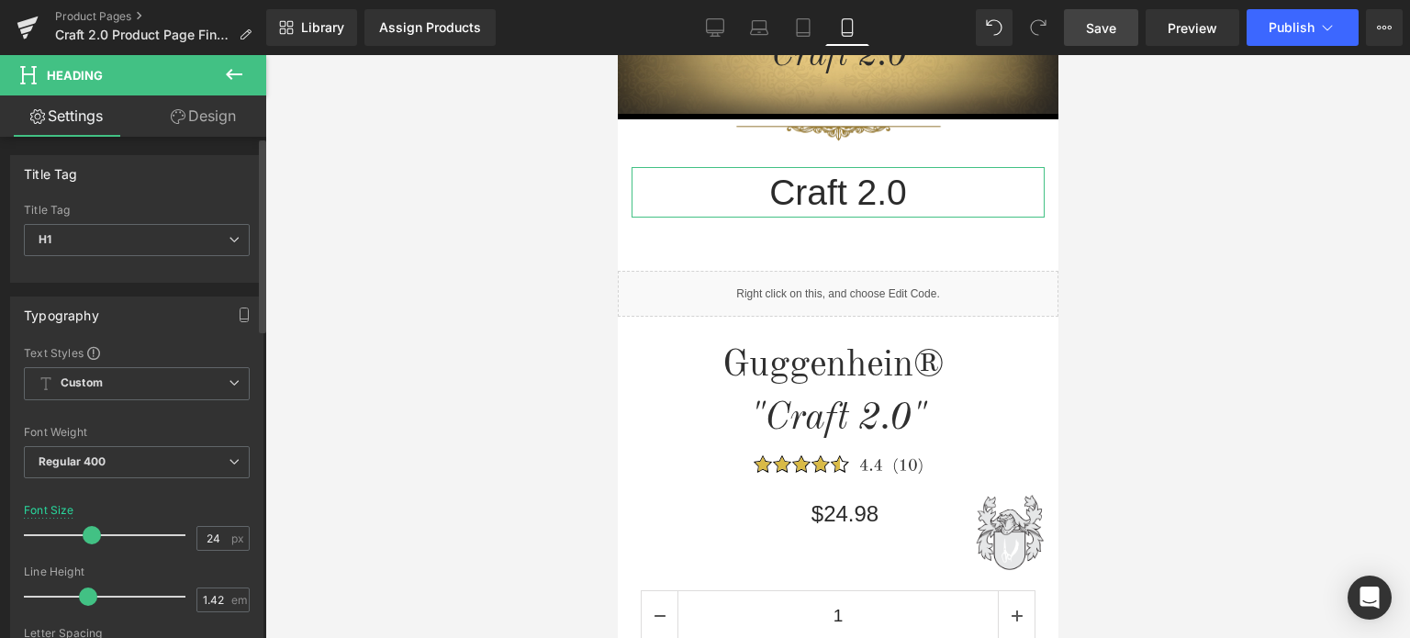
drag, startPoint x: 62, startPoint y: 527, endPoint x: 85, endPoint y: 526, distance: 23.9
click at [85, 526] on span at bounding box center [92, 535] width 18 height 18
click at [1106, 18] on span "Save" at bounding box center [1101, 27] width 30 height 19
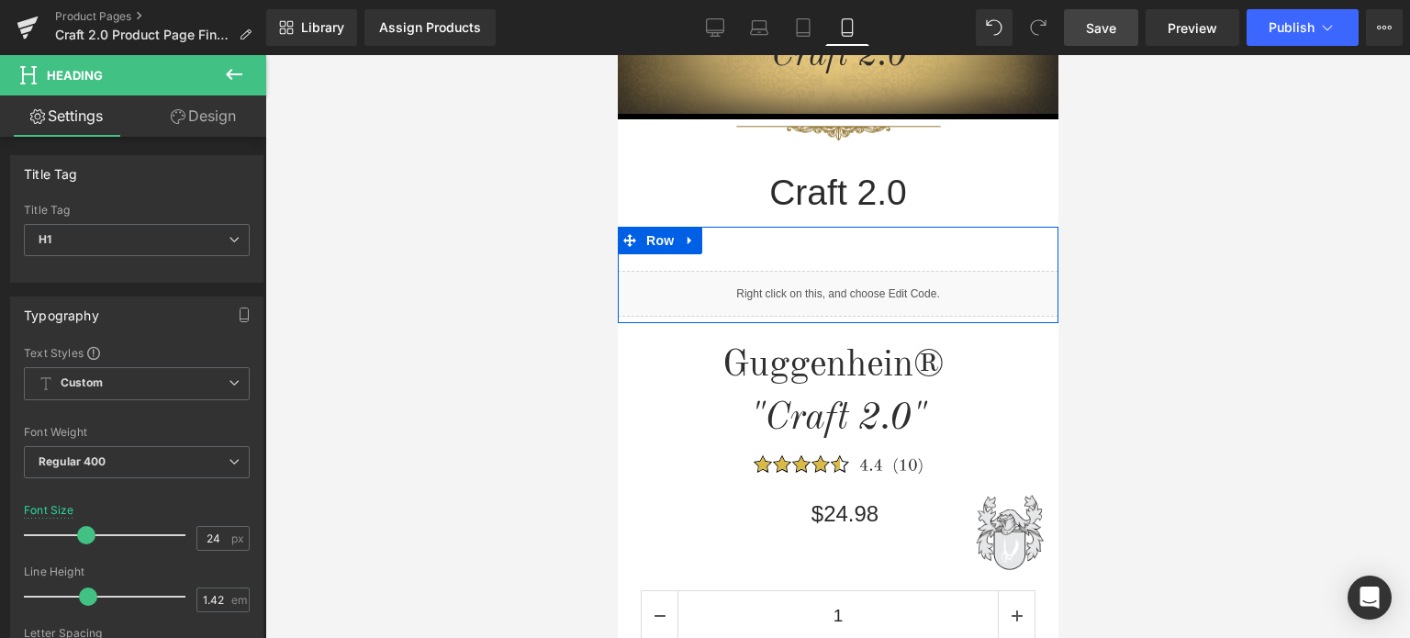
drag, startPoint x: 859, startPoint y: 286, endPoint x: 1482, endPoint y: 339, distance: 624.8
click at [859, 286] on div "Liquid" at bounding box center [837, 294] width 441 height 46
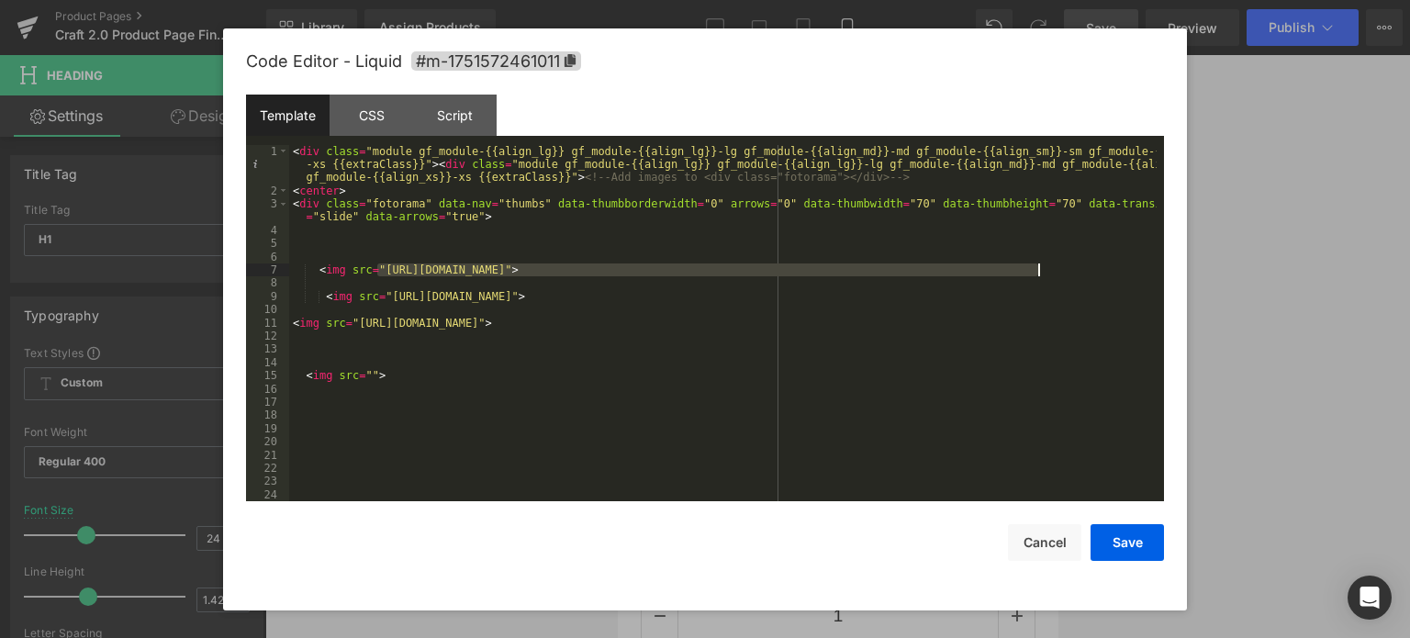
drag, startPoint x: 377, startPoint y: 268, endPoint x: 1041, endPoint y: 271, distance: 663.9
click at [1041, 271] on div "< div class = "module gf_module-{{align_lg}} gf_module-{{align_lg}}-lg gf_modul…" at bounding box center [723, 350] width 868 height 410
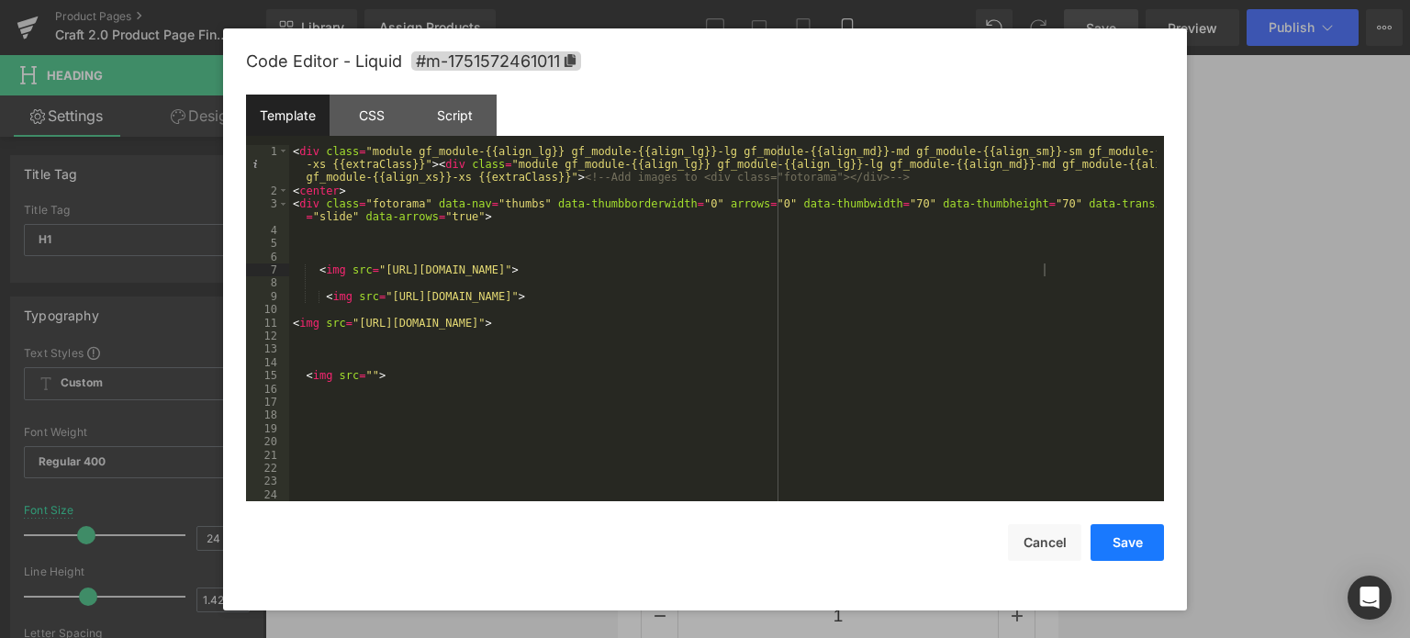
click at [1133, 545] on button "Save" at bounding box center [1127, 542] width 73 height 37
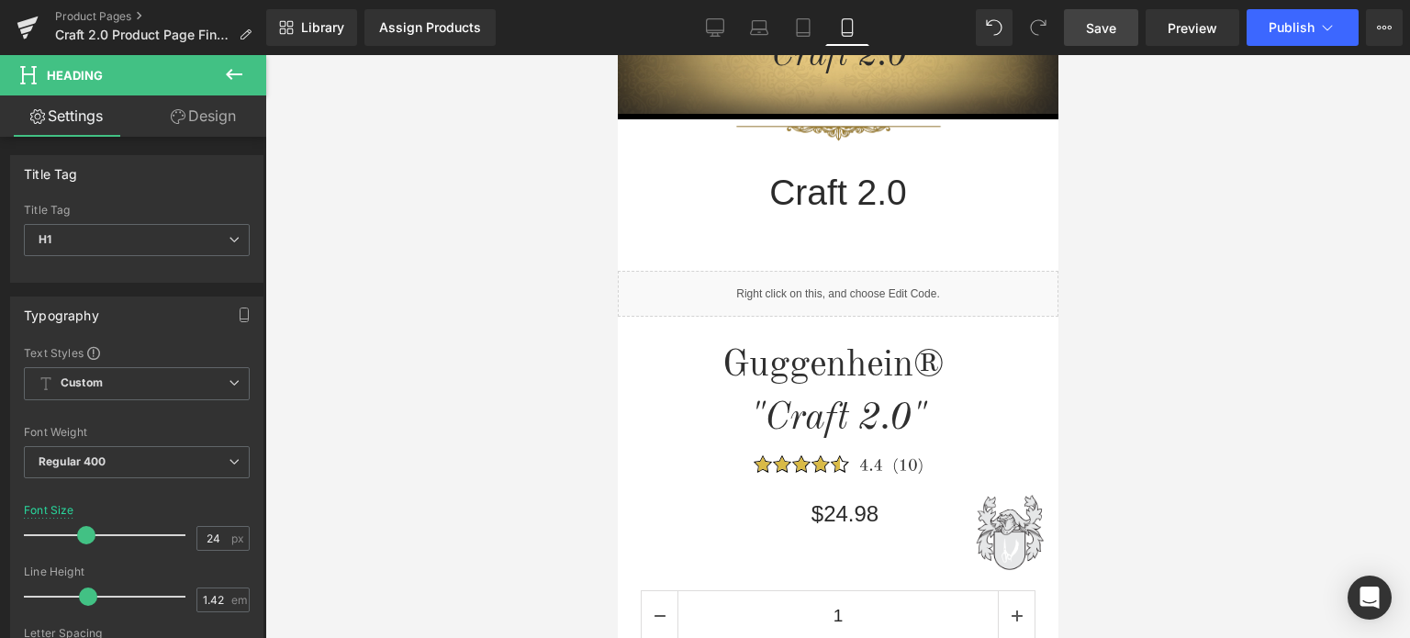
click at [1106, 28] on span "Save" at bounding box center [1101, 27] width 30 height 19
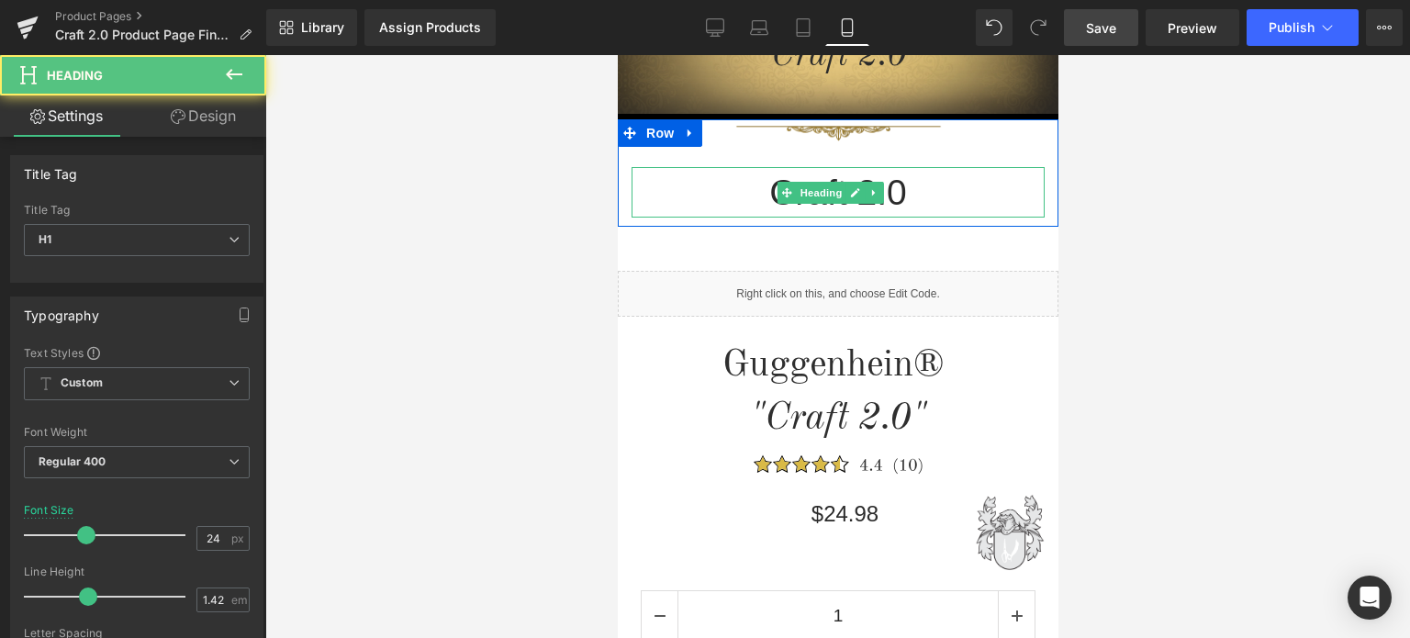
click at [945, 194] on h1 "Craft 2.0" at bounding box center [837, 192] width 413 height 51
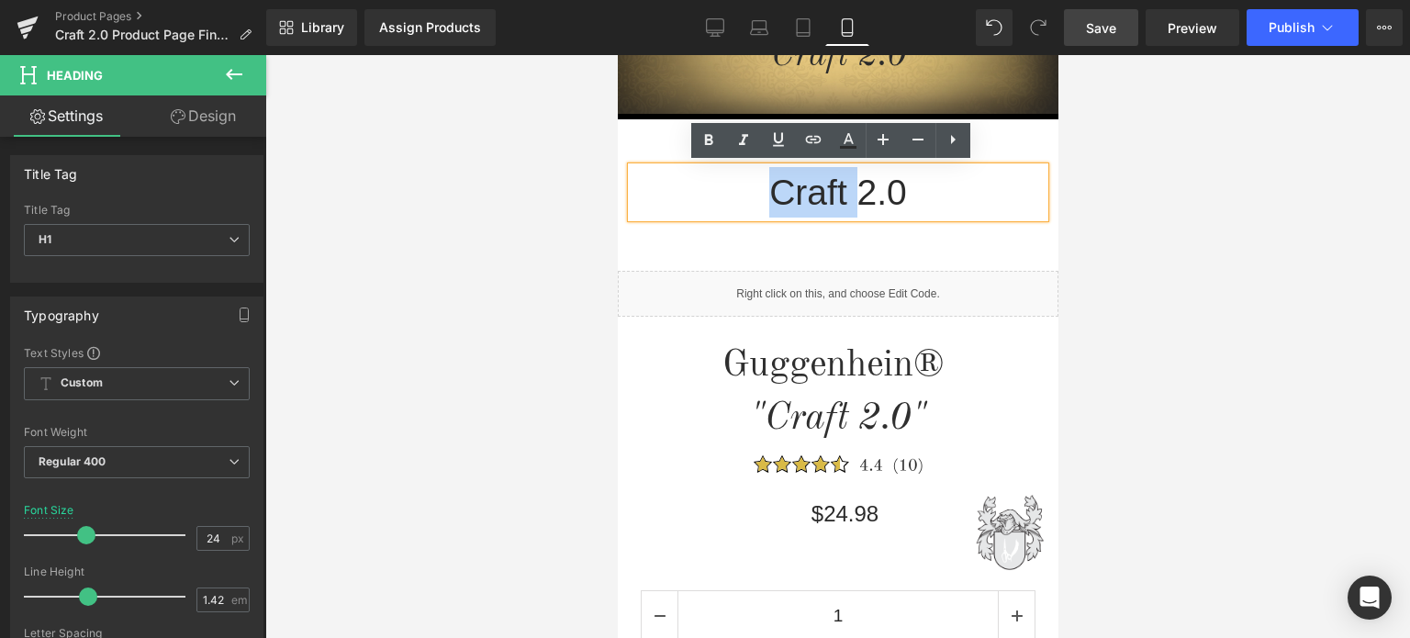
drag, startPoint x: 848, startPoint y: 186, endPoint x: 772, endPoint y: 198, distance: 77.1
click at [772, 198] on h1 "Craft 2.0" at bounding box center [837, 192] width 413 height 51
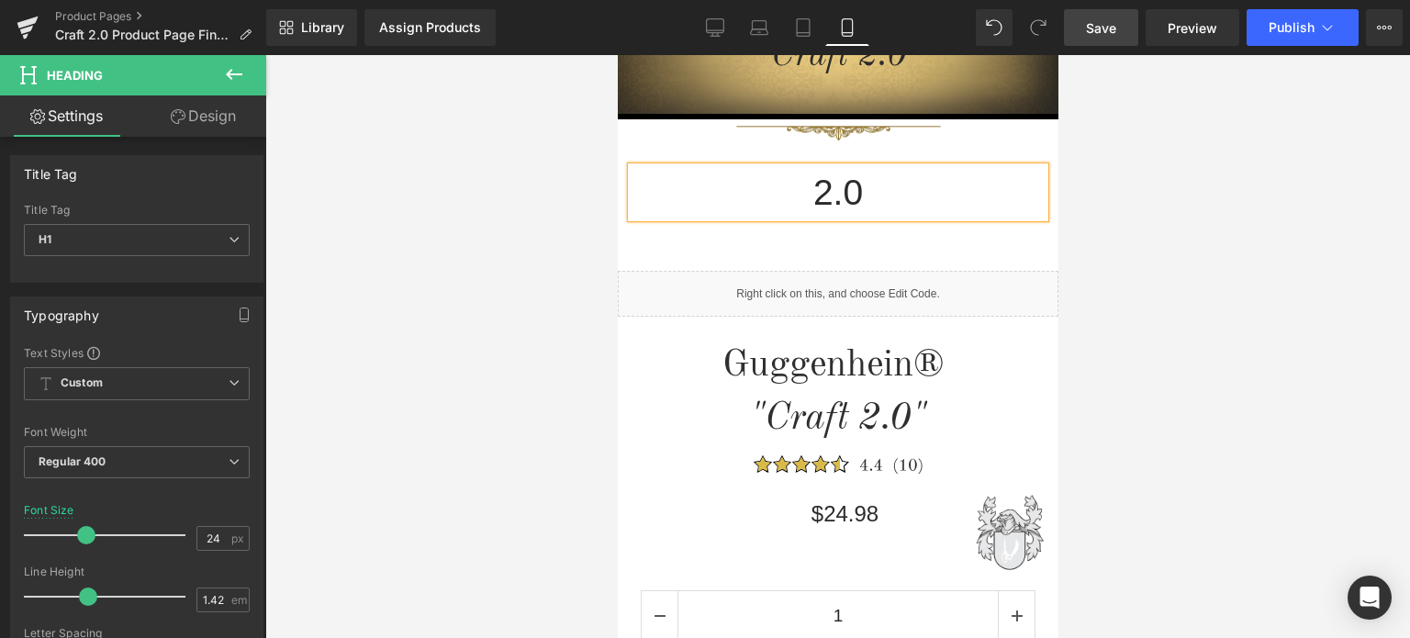
click at [1241, 252] on div at bounding box center [837, 346] width 1145 height 583
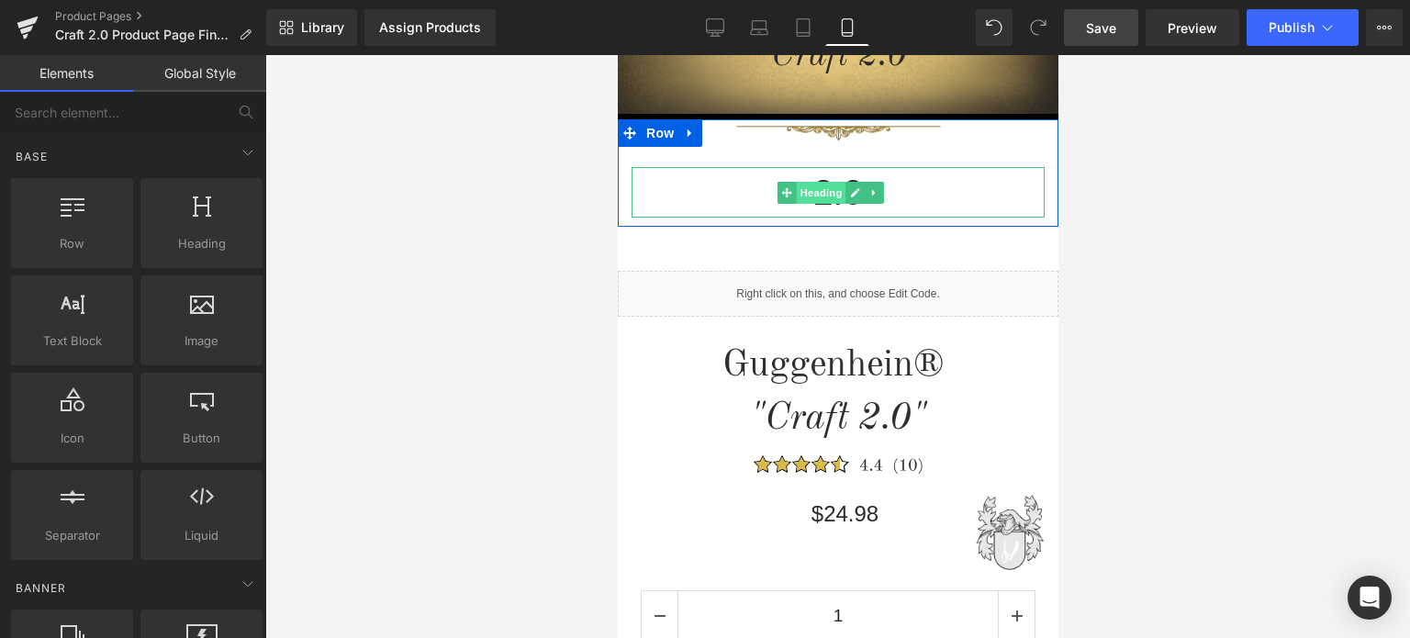
click at [831, 196] on span "Heading" at bounding box center [821, 193] width 50 height 22
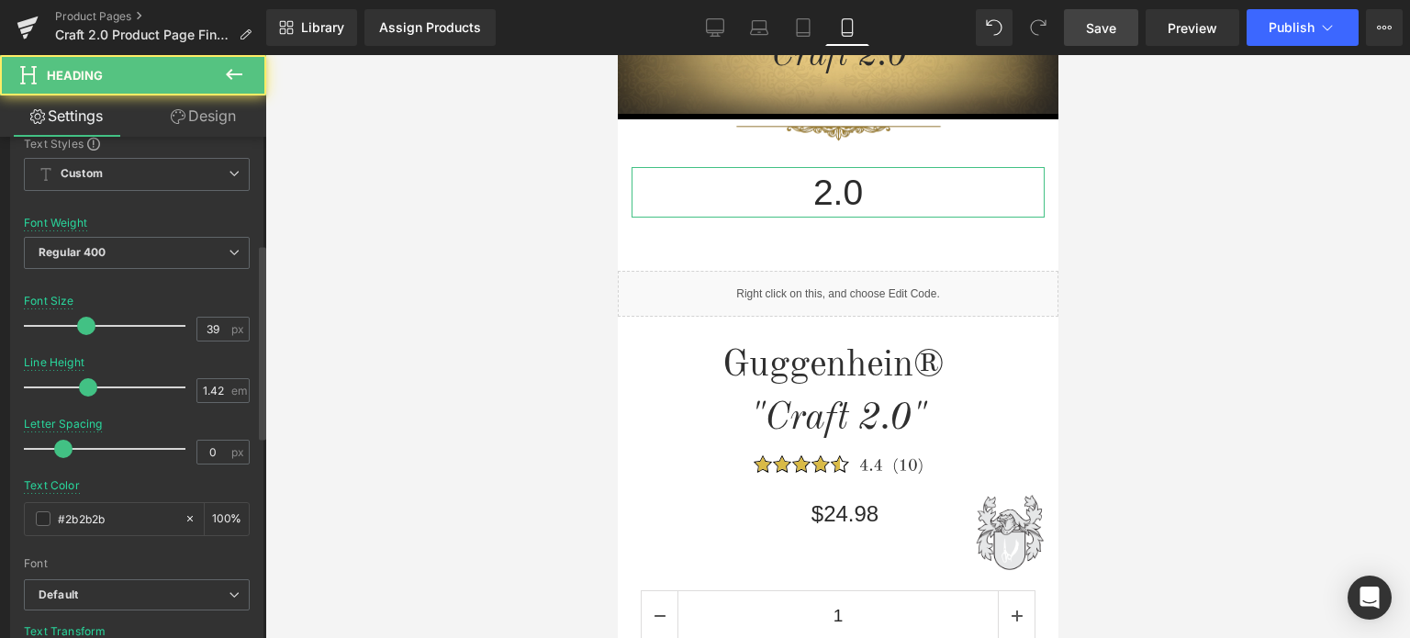
scroll to position [275, 0]
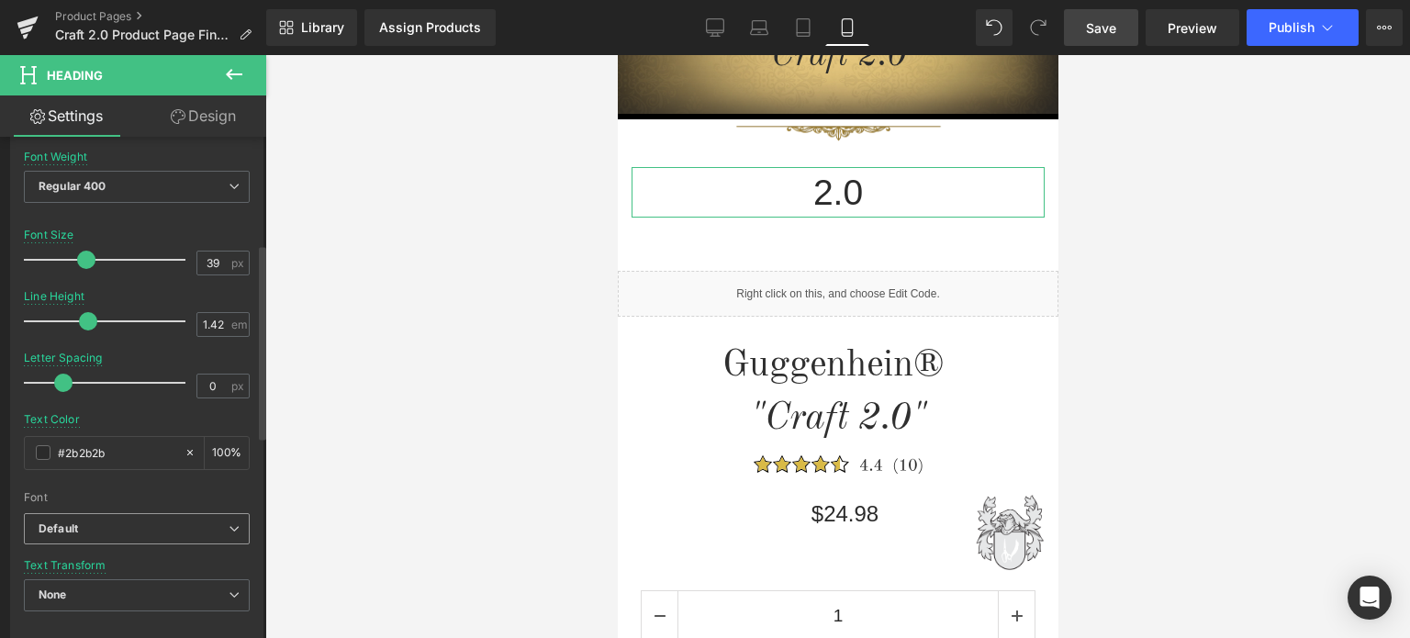
click at [107, 519] on span "Default" at bounding box center [137, 529] width 226 height 32
click at [184, 480] on div at bounding box center [137, 485] width 226 height 12
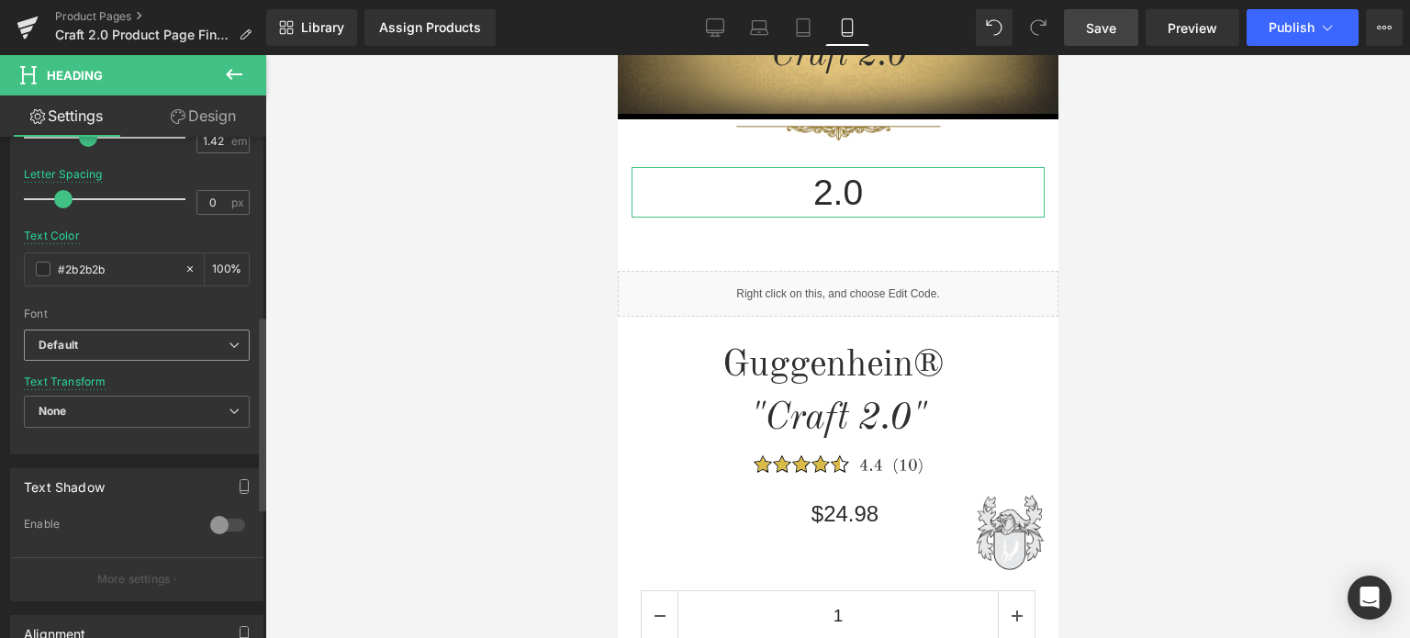
click at [123, 351] on span "Default" at bounding box center [137, 346] width 226 height 32
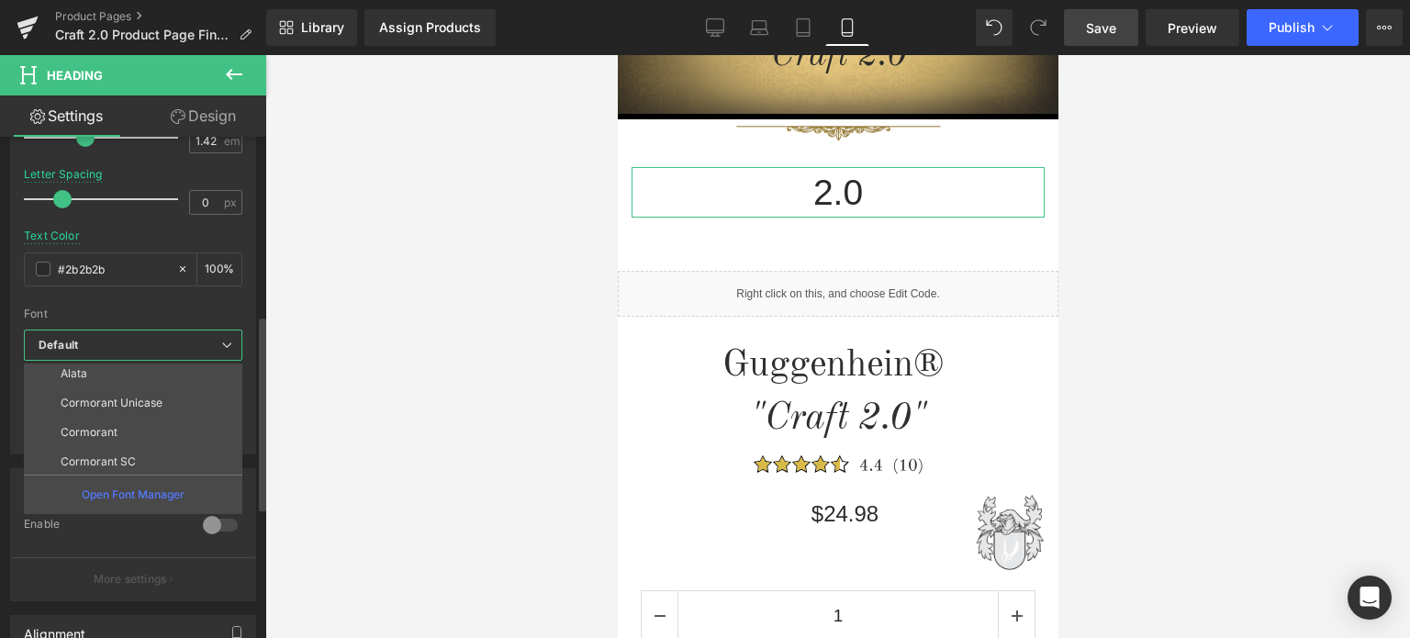
scroll to position [507, 0]
click at [134, 397] on li "Cormorant SC" at bounding box center [137, 400] width 227 height 29
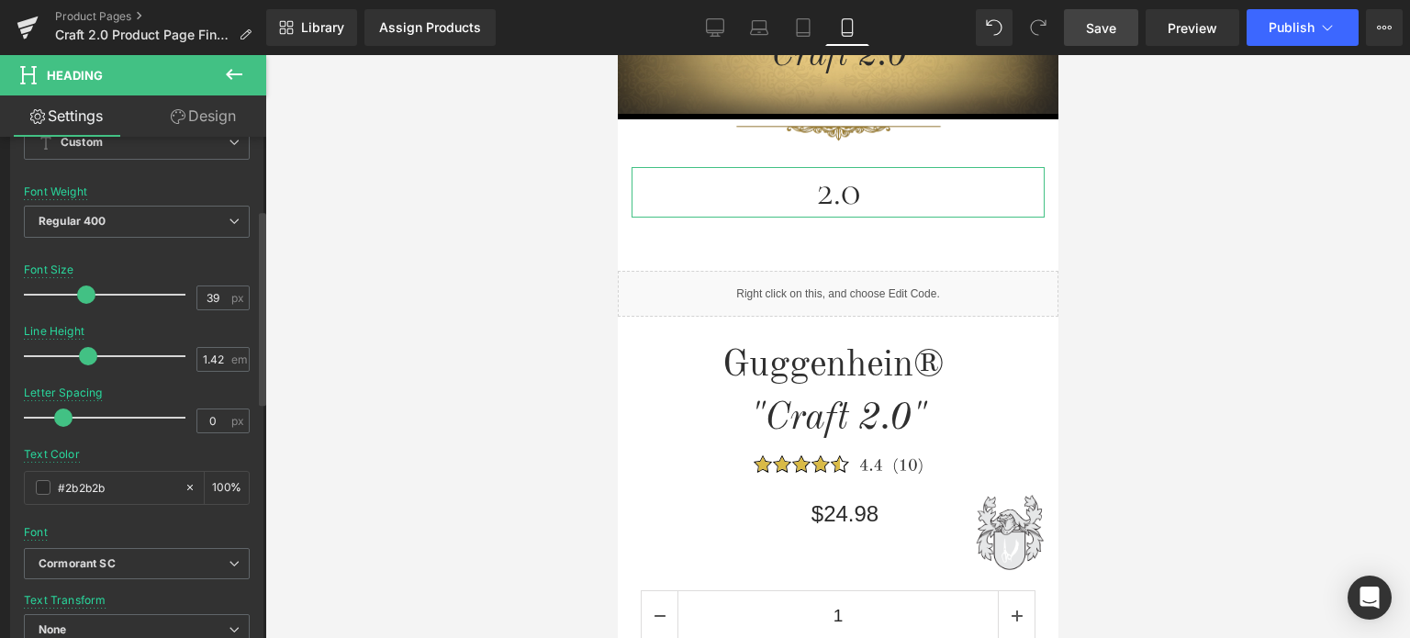
scroll to position [184, 0]
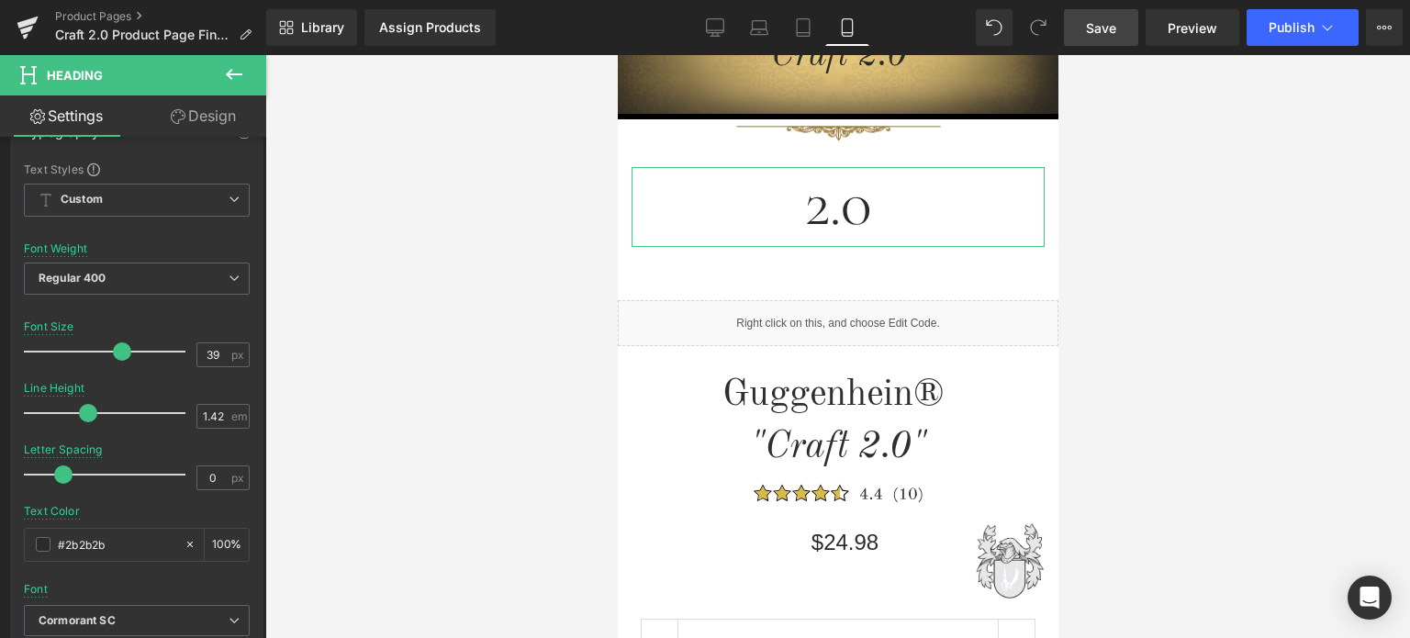
drag, startPoint x: 83, startPoint y: 346, endPoint x: 545, endPoint y: 284, distance: 466.1
click at [118, 347] on span at bounding box center [122, 351] width 18 height 18
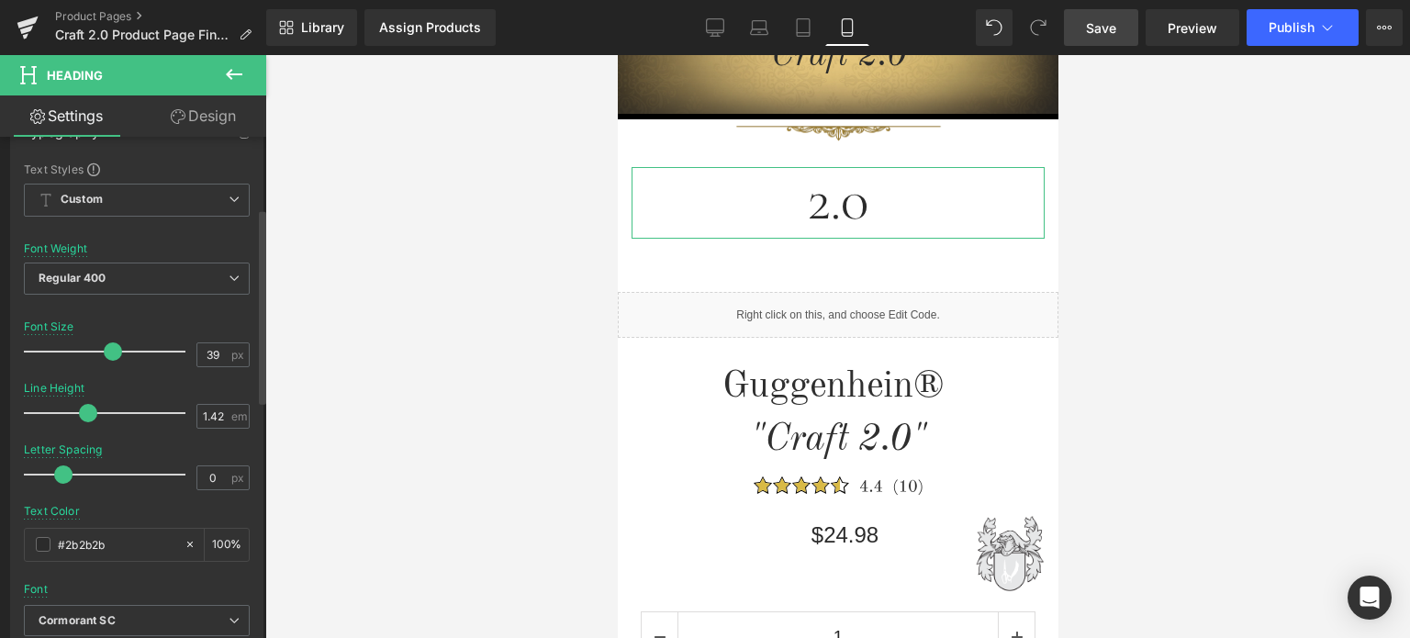
click at [104, 350] on span at bounding box center [113, 351] width 18 height 18
click at [240, 59] on button at bounding box center [234, 75] width 64 height 40
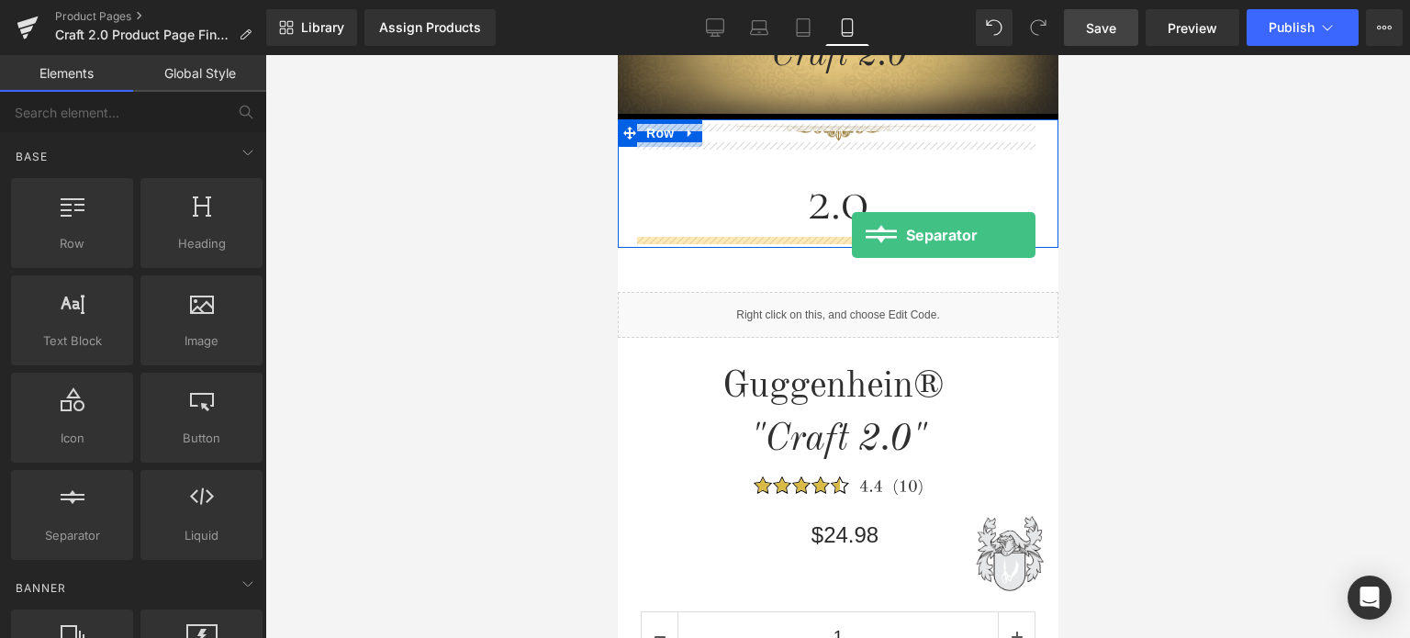
drag, startPoint x: 722, startPoint y: 582, endPoint x: 851, endPoint y: 235, distance: 370.4
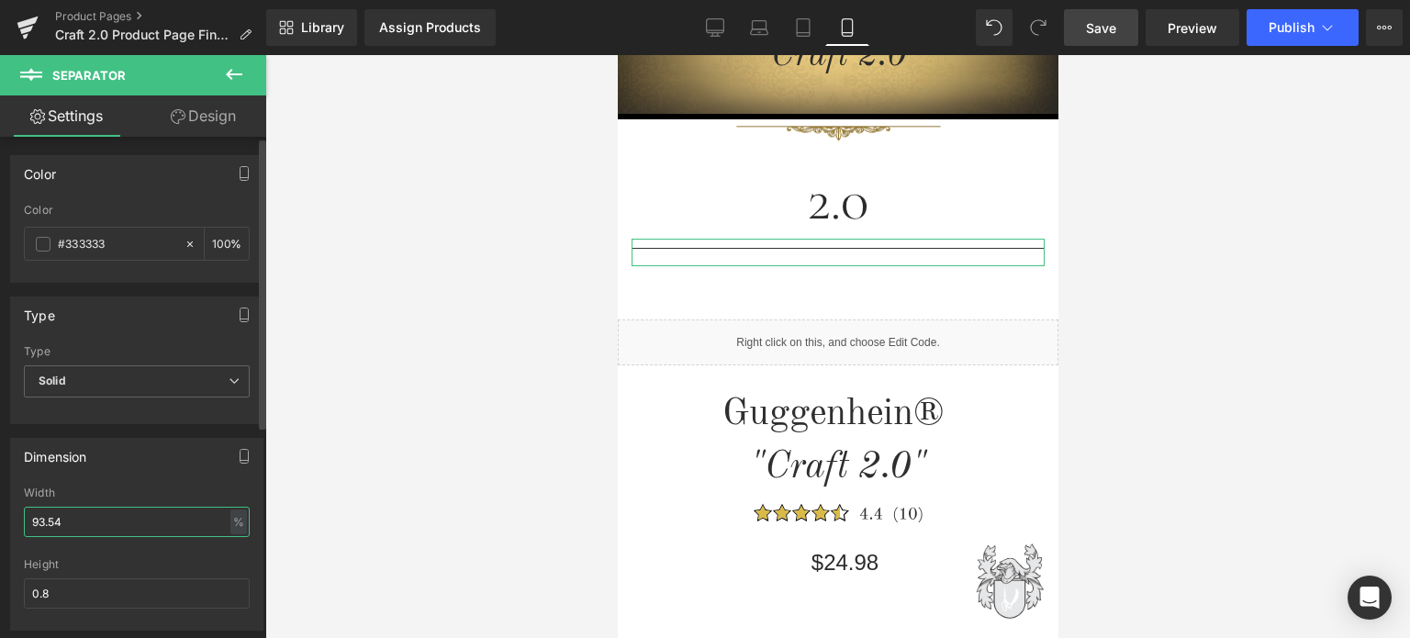
drag, startPoint x: 73, startPoint y: 524, endPoint x: 20, endPoint y: 524, distance: 53.3
click at [21, 524] on div "93.54% Width 93.54 % % px 0.8px Height 0.8" at bounding box center [137, 558] width 252 height 143
type input "4"
click at [250, 490] on div "93.54% Width 4 % % px 0.8px Height 0.8" at bounding box center [137, 558] width 252 height 143
drag, startPoint x: 108, startPoint y: 248, endPoint x: 49, endPoint y: 251, distance: 59.7
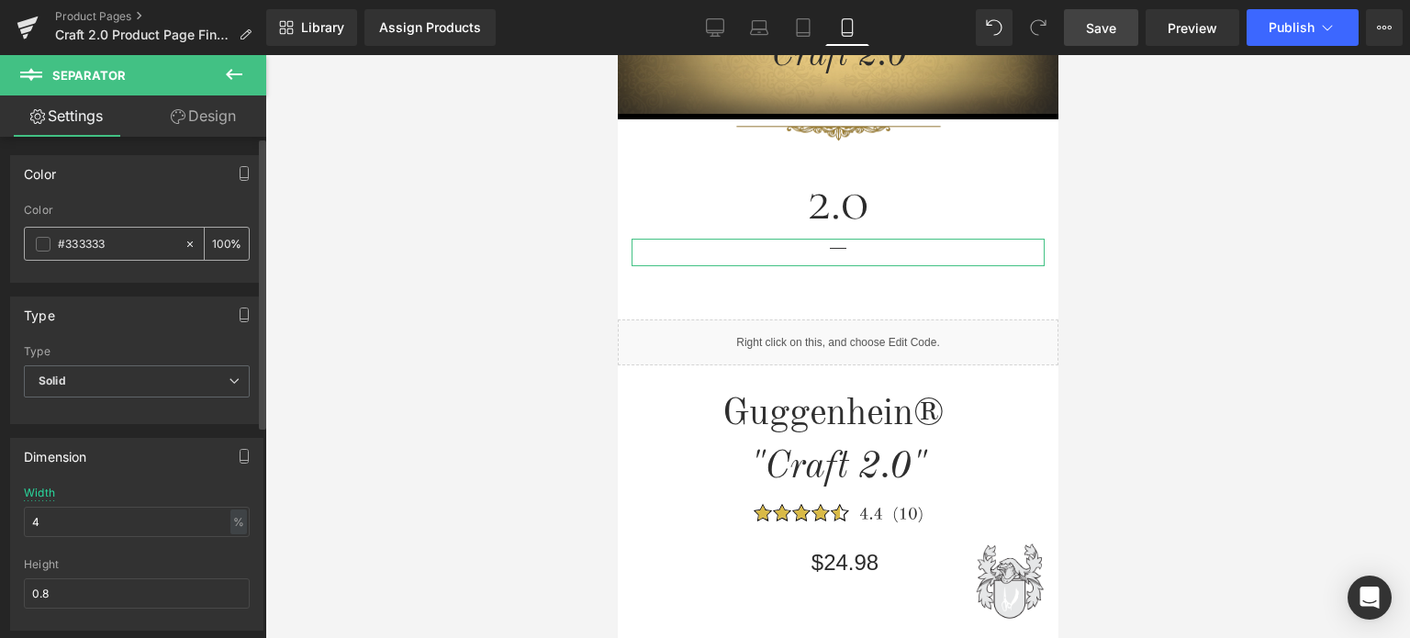
click at [50, 251] on div "#333333" at bounding box center [104, 244] width 159 height 32
type input "2f2f2f"
click at [239, 278] on div at bounding box center [137, 276] width 226 height 12
click at [656, 291] on span "Row" at bounding box center [659, 289] width 37 height 28
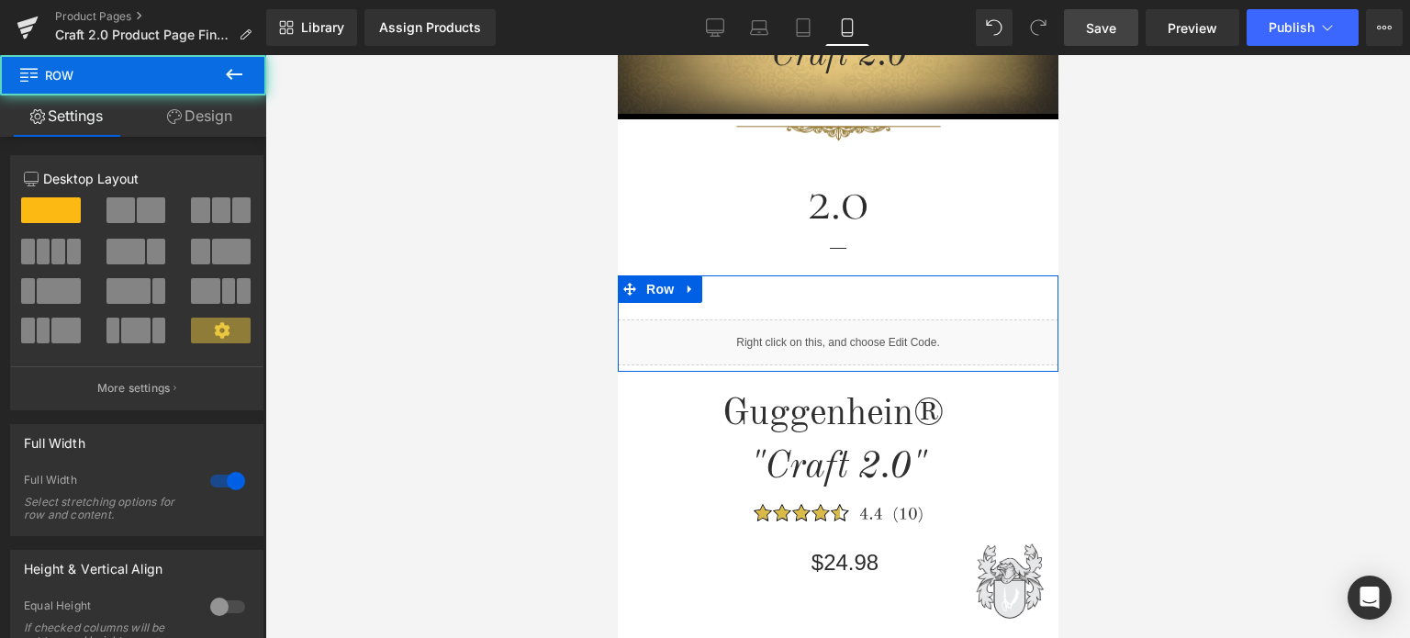
drag, startPoint x: 202, startPoint y: 117, endPoint x: 203, endPoint y: 106, distance: 11.1
click at [202, 117] on link "Design" at bounding box center [199, 115] width 133 height 41
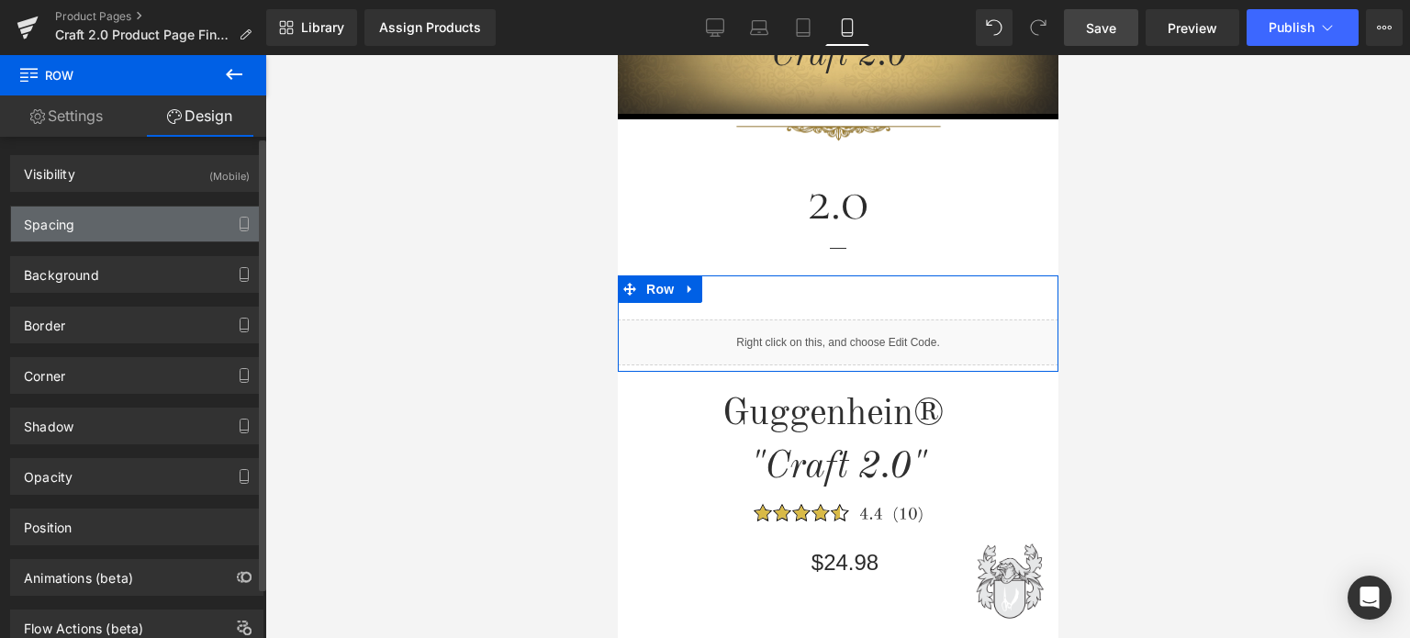
click at [95, 224] on div "Spacing" at bounding box center [137, 224] width 252 height 35
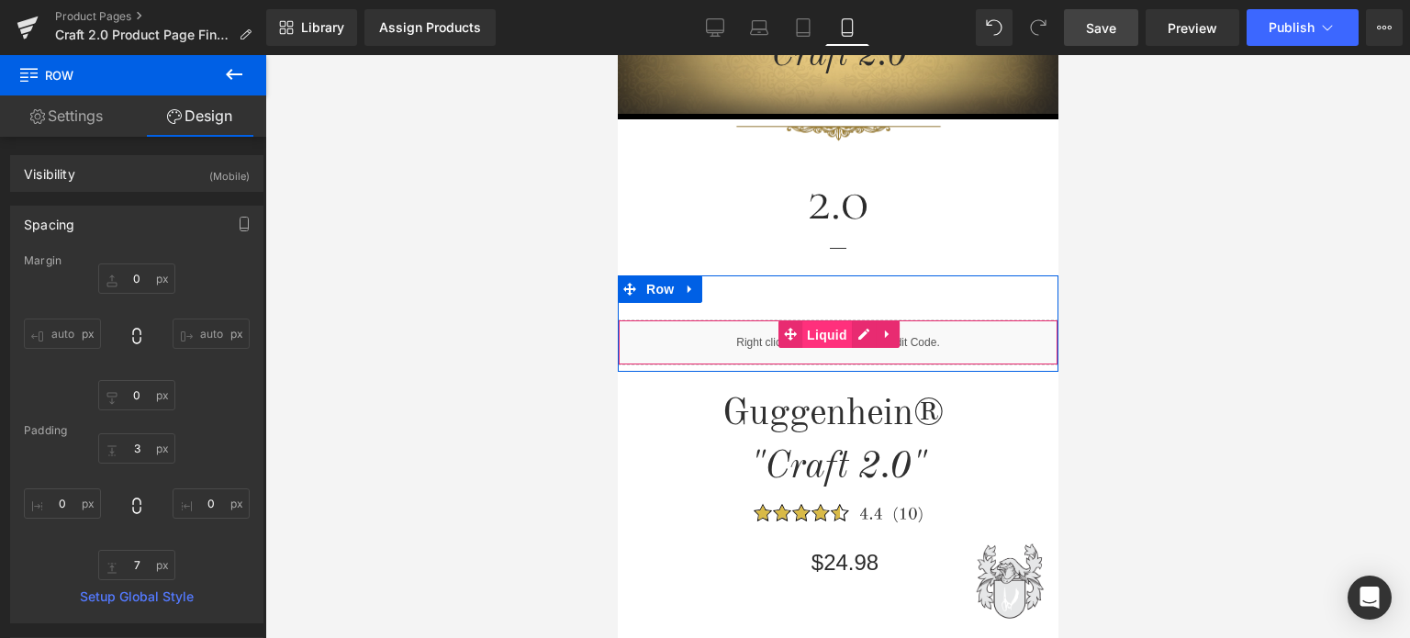
click at [811, 336] on span "Liquid" at bounding box center [827, 335] width 50 height 28
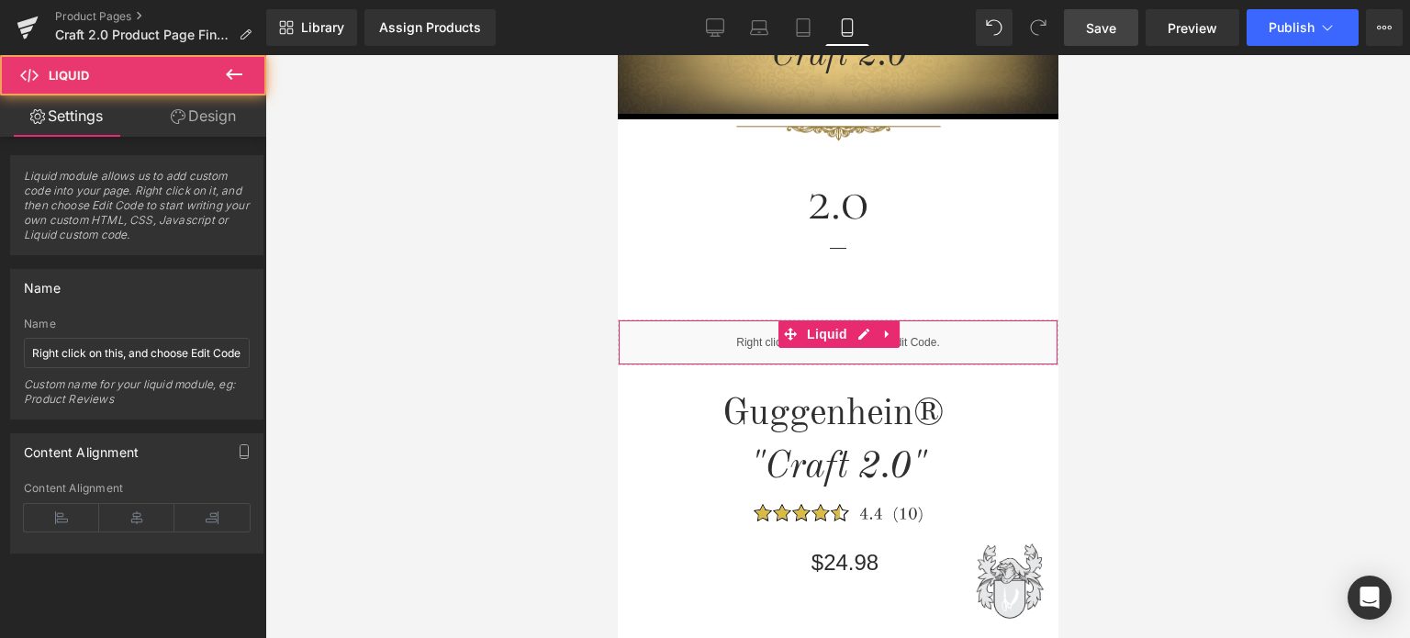
click at [195, 102] on link "Design" at bounding box center [203, 115] width 133 height 41
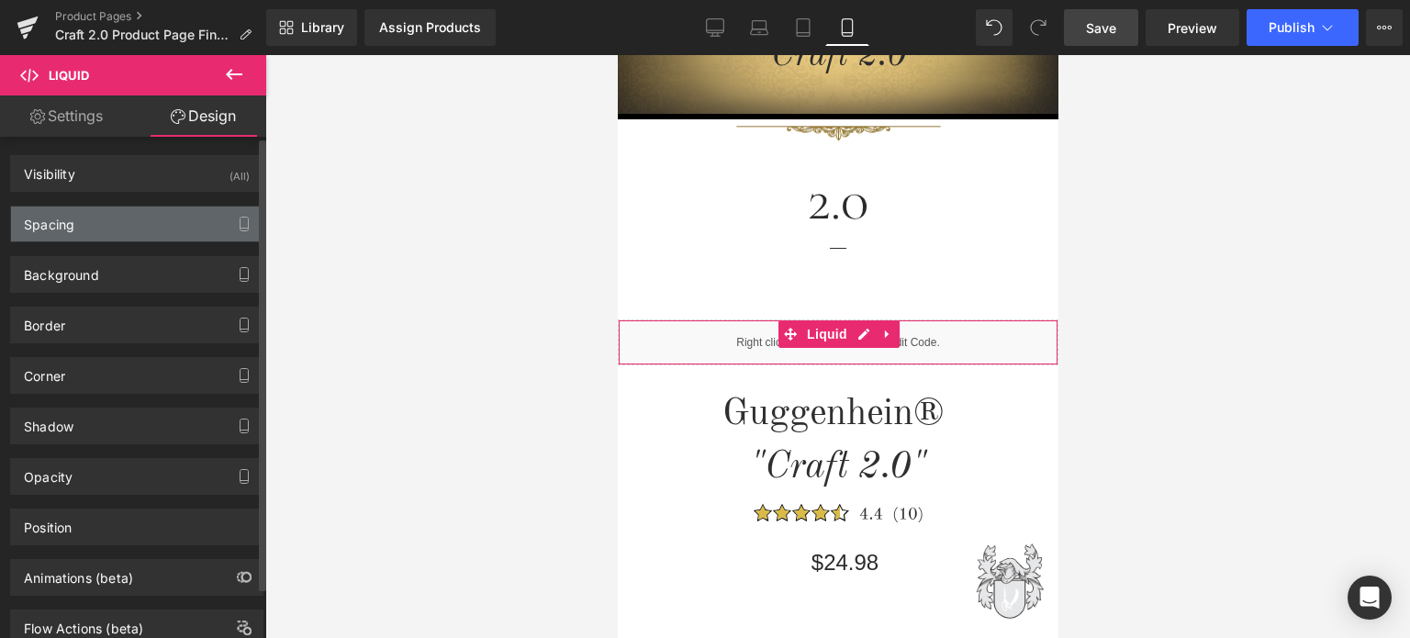
click at [116, 226] on div "Spacing" at bounding box center [137, 224] width 252 height 35
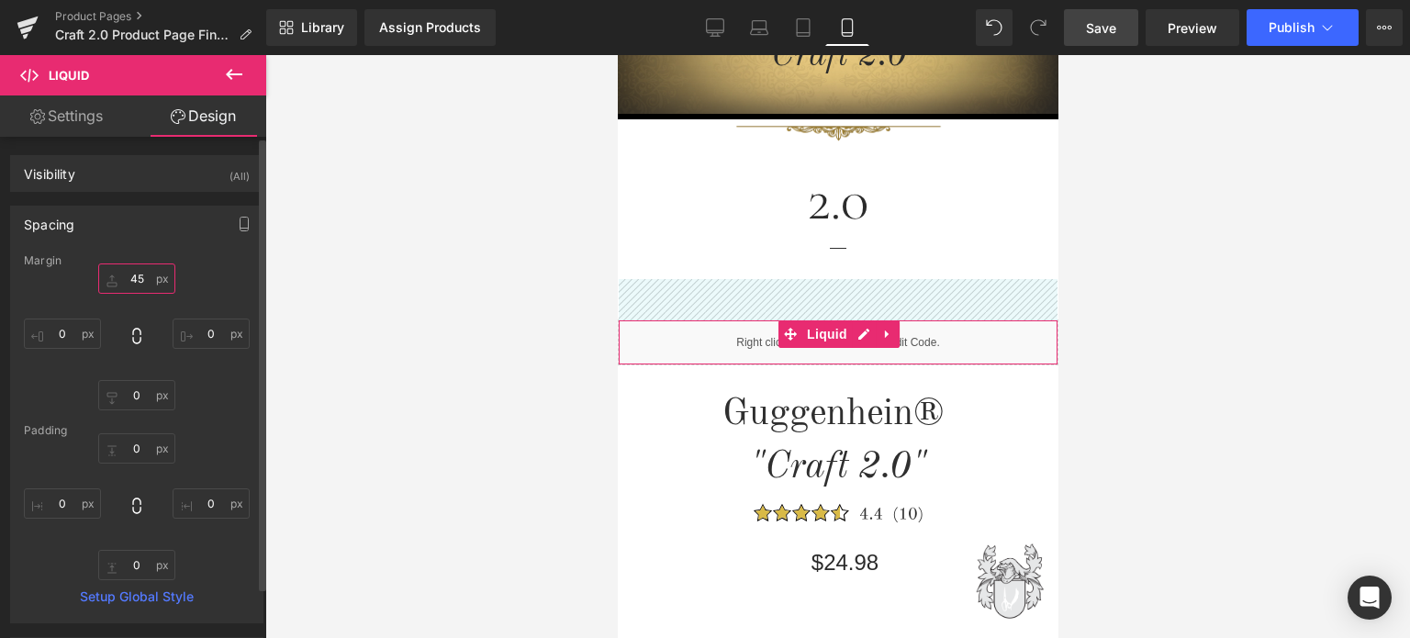
click at [143, 278] on input "45" at bounding box center [136, 279] width 77 height 30
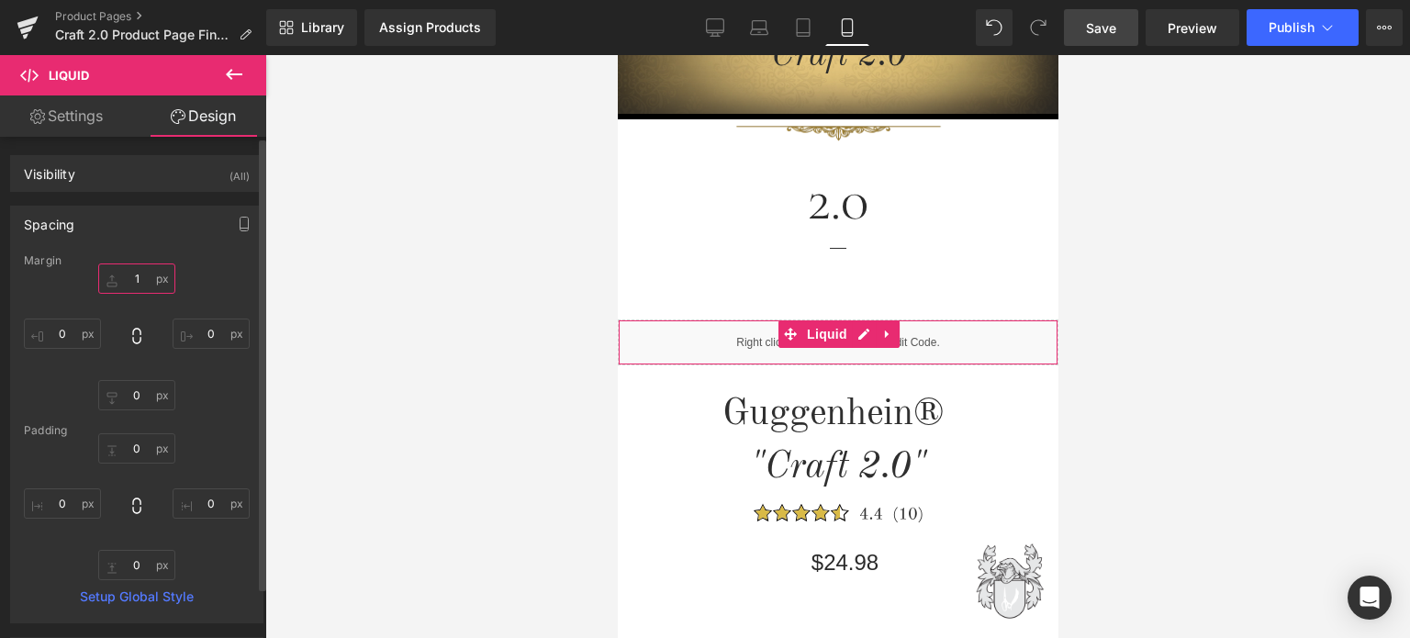
type input "15"
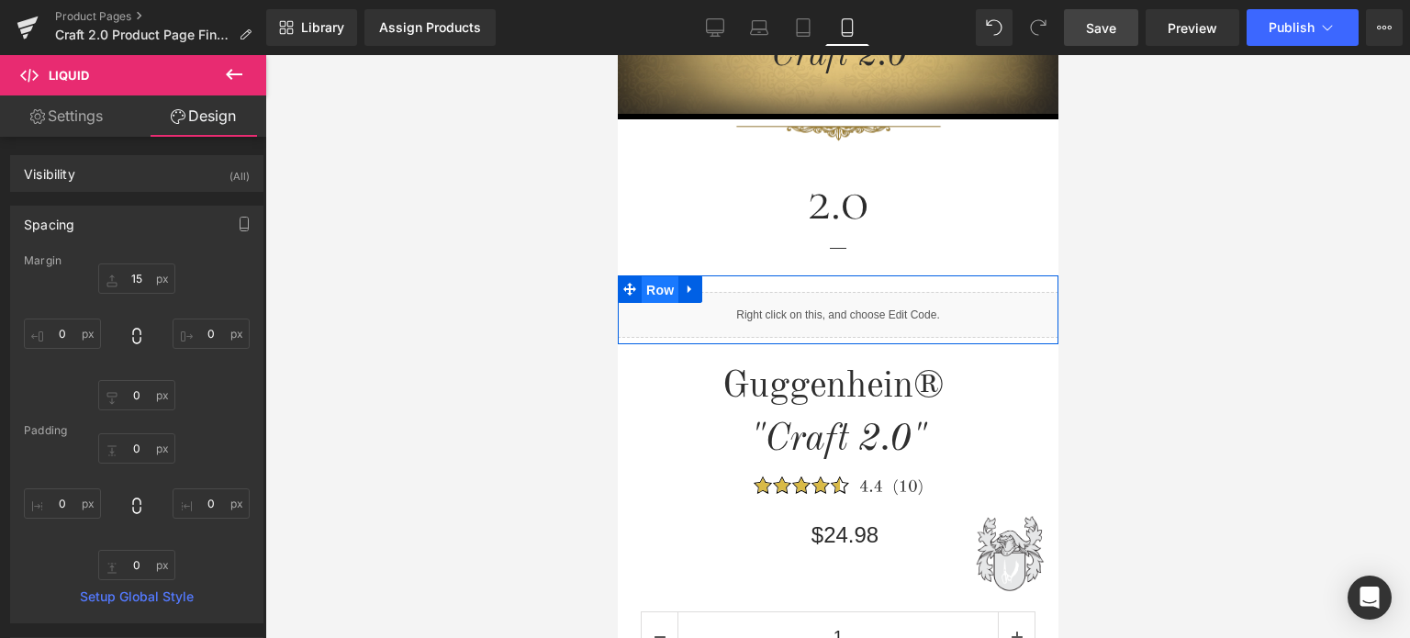
click at [657, 291] on span "Row" at bounding box center [659, 290] width 37 height 28
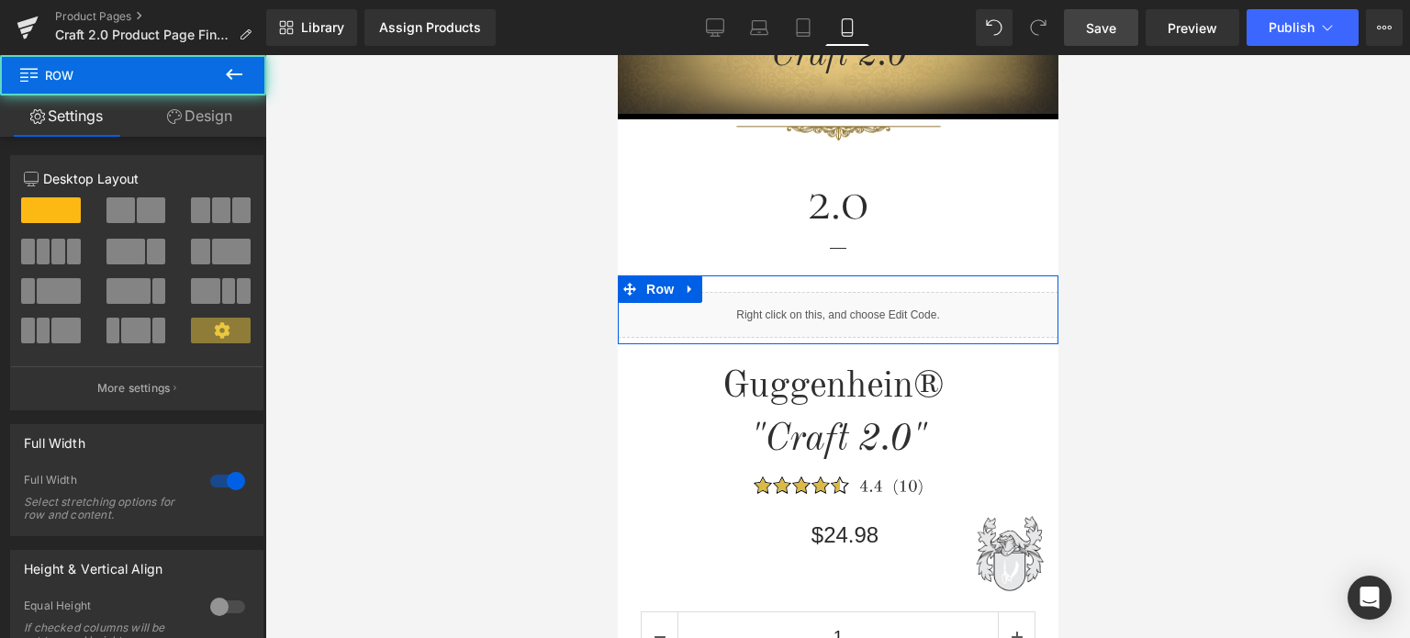
click at [217, 118] on link "Design" at bounding box center [199, 115] width 133 height 41
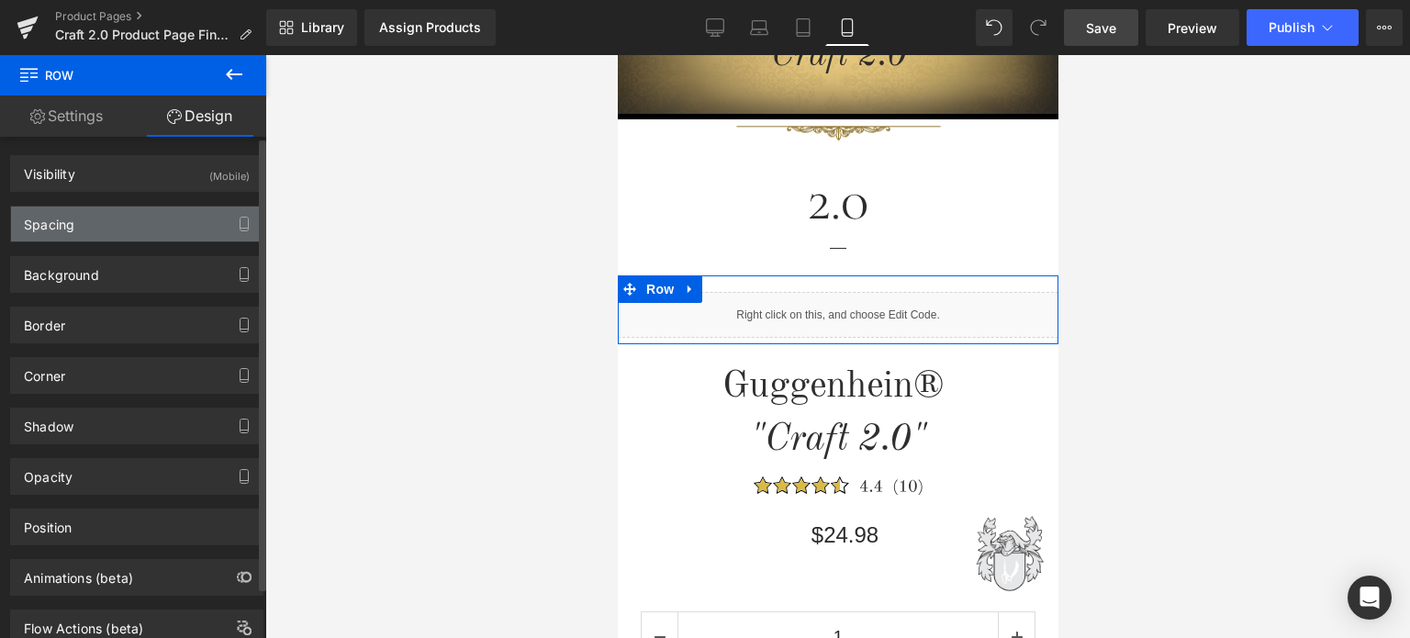
click at [130, 227] on div "Spacing" at bounding box center [137, 224] width 252 height 35
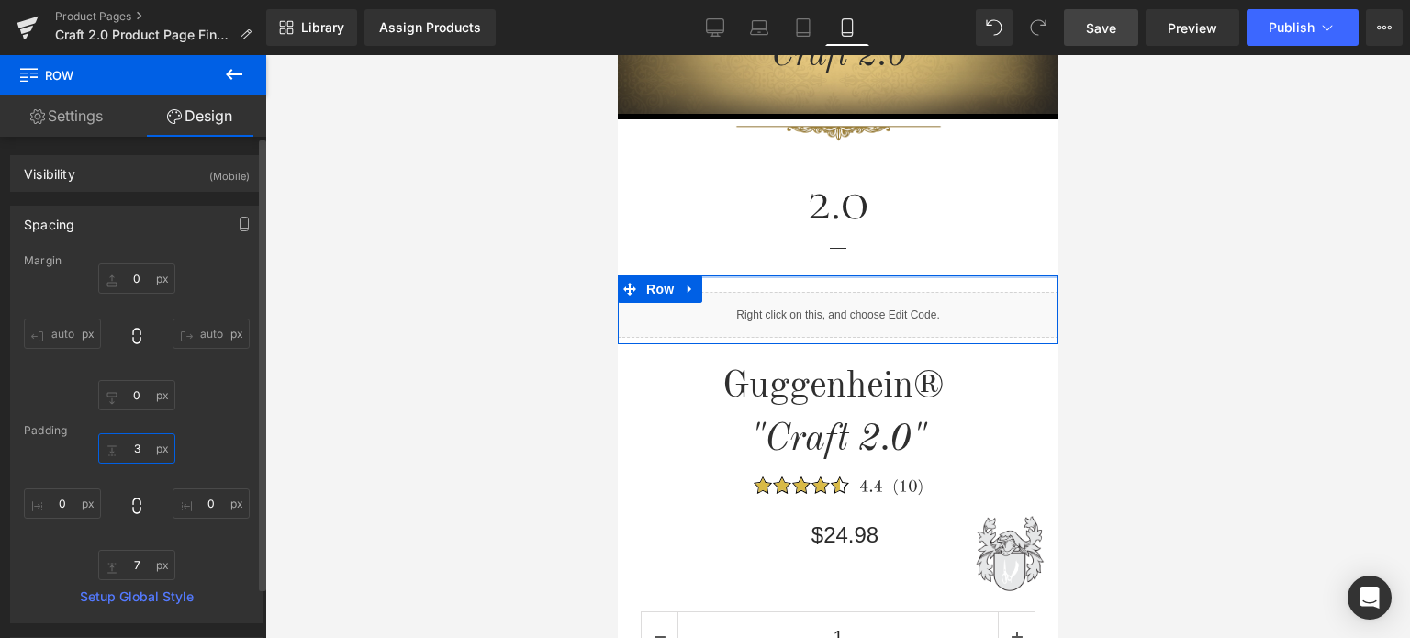
click at [143, 446] on input "text" at bounding box center [136, 448] width 77 height 30
type input "0"
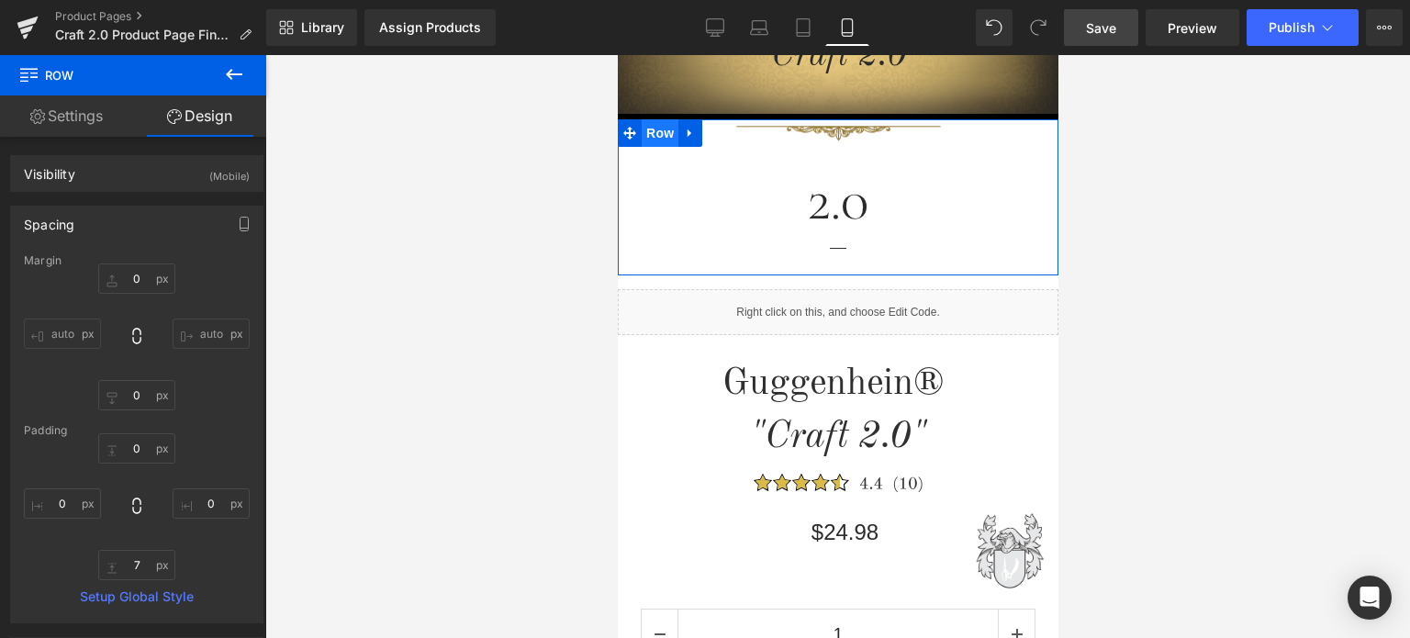
click at [653, 127] on span "Row" at bounding box center [659, 133] width 37 height 28
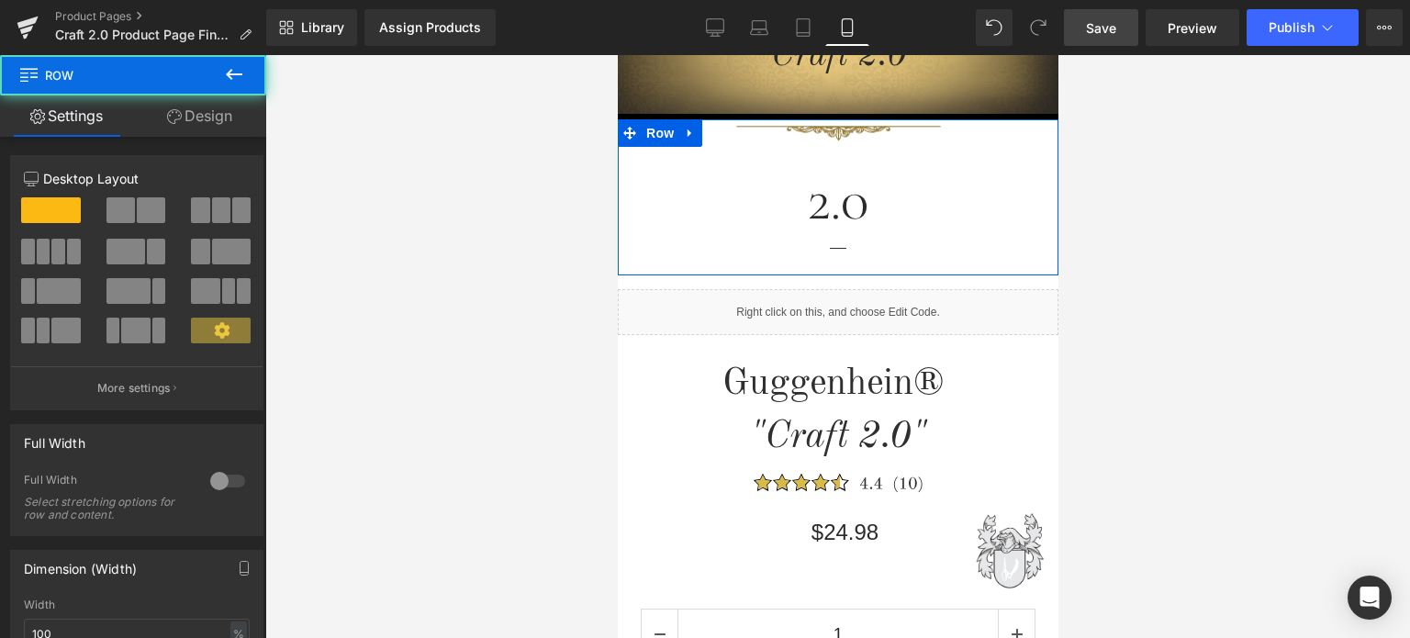
click at [219, 119] on link "Design" at bounding box center [199, 115] width 133 height 41
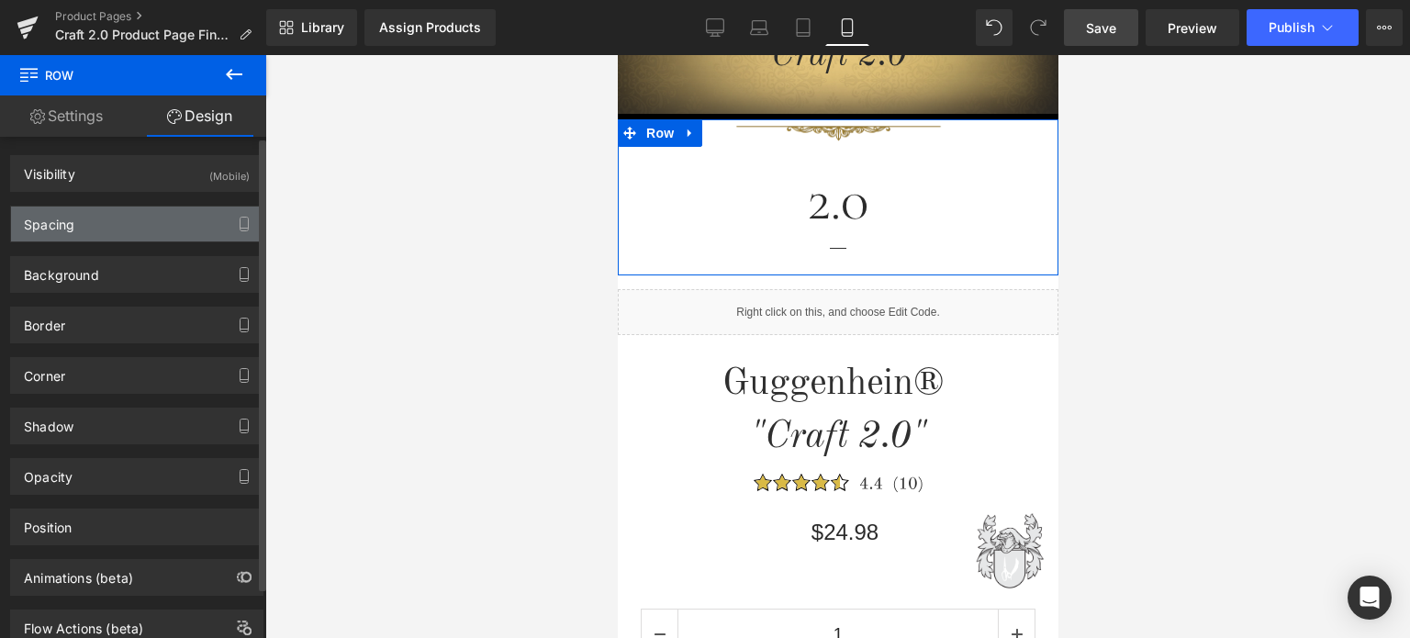
click at [128, 231] on div "Spacing" at bounding box center [137, 224] width 252 height 35
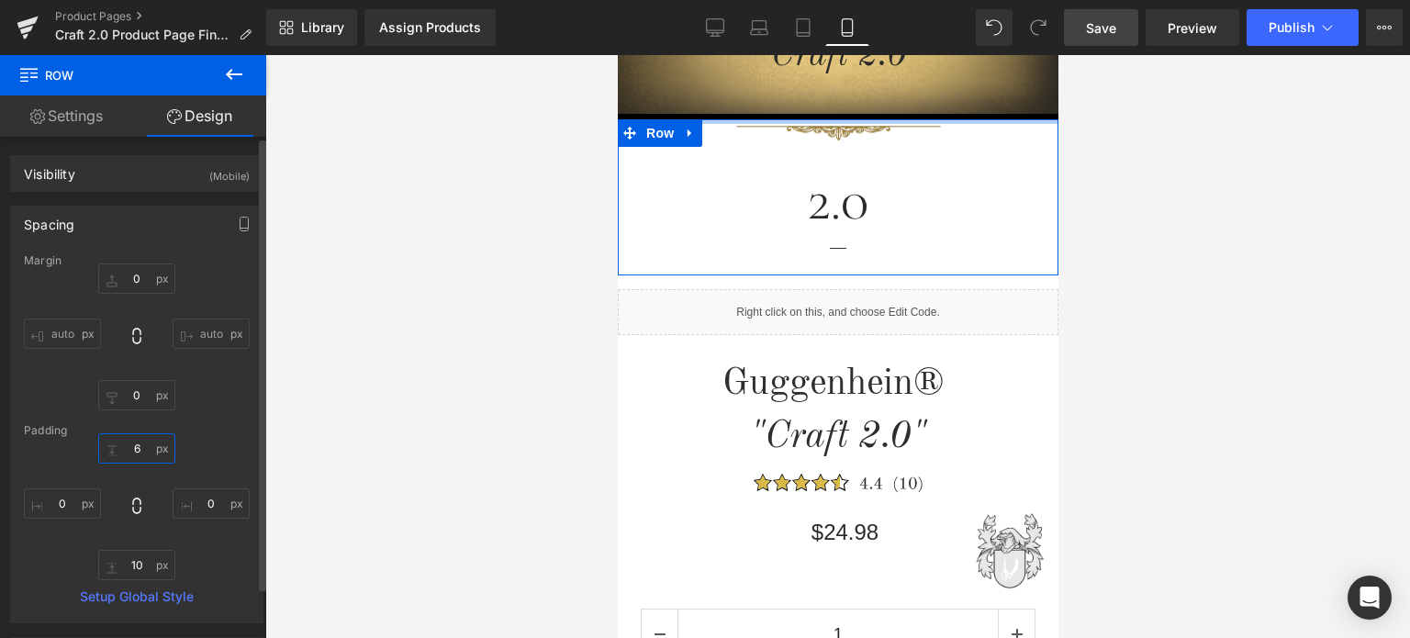
click at [147, 449] on input "6" at bounding box center [136, 448] width 77 height 30
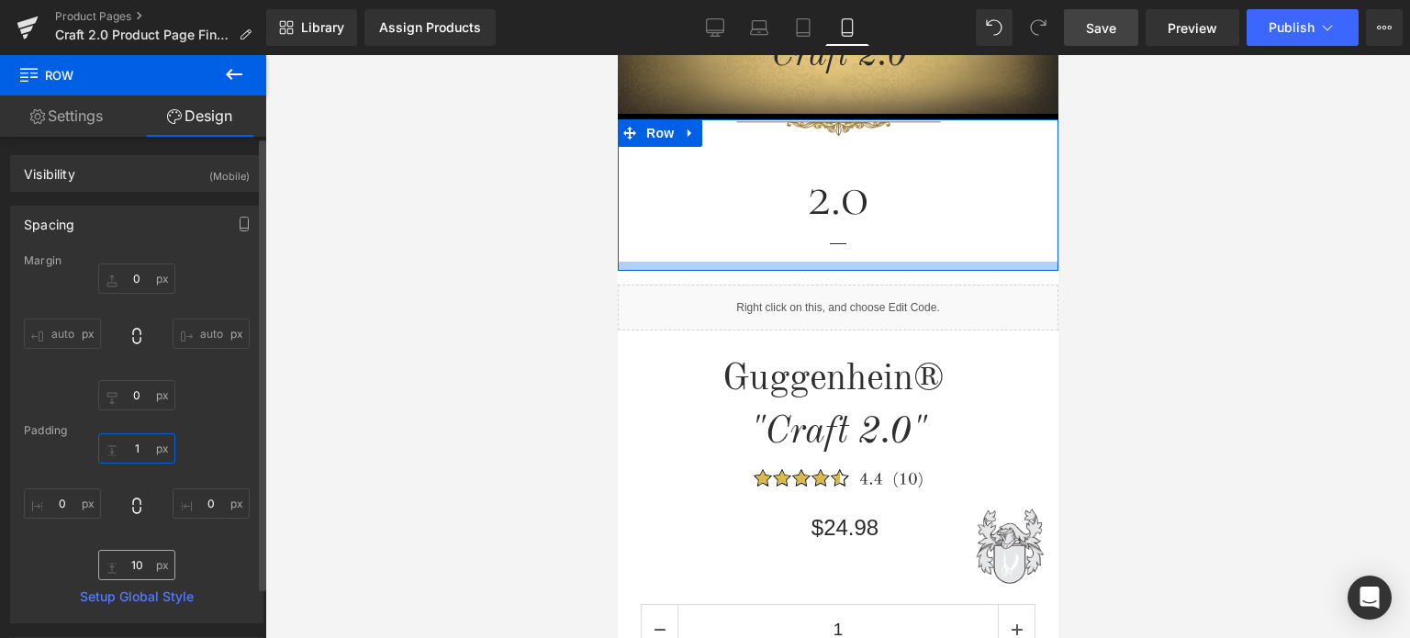
type input "1"
click at [150, 565] on input "10" at bounding box center [136, 565] width 77 height 30
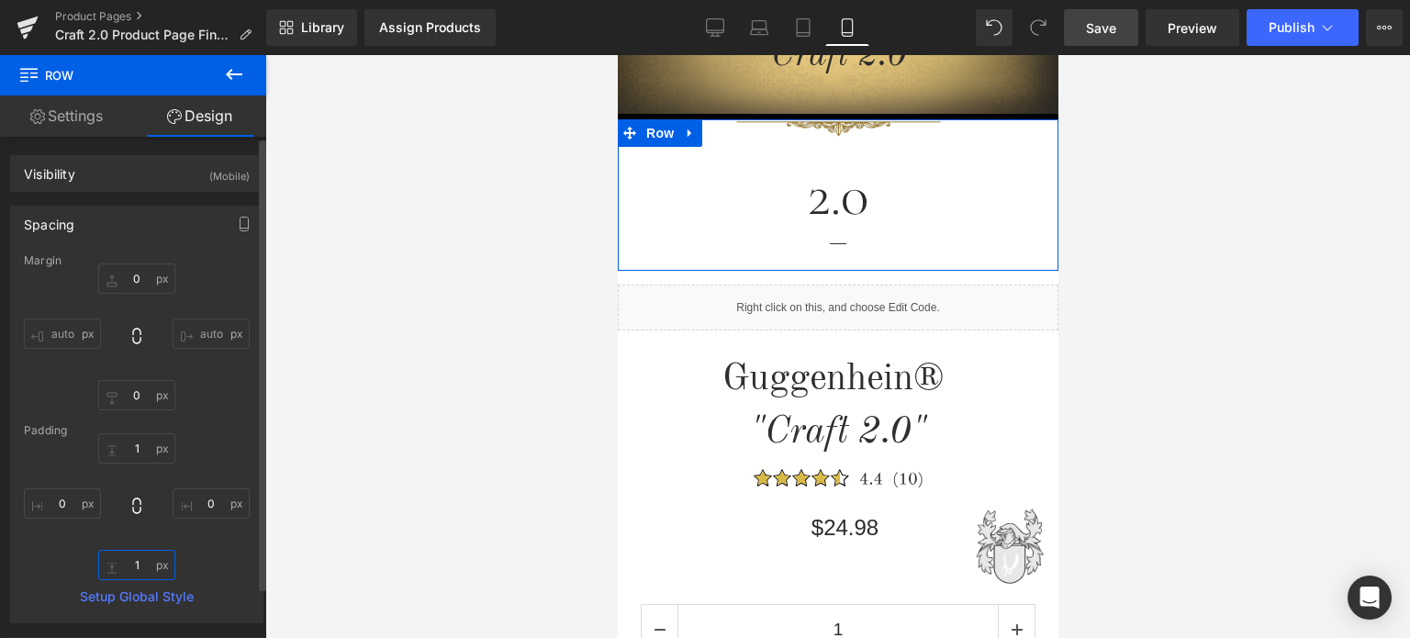
type input "11"
click at [837, 129] on span "Image" at bounding box center [831, 130] width 39 height 22
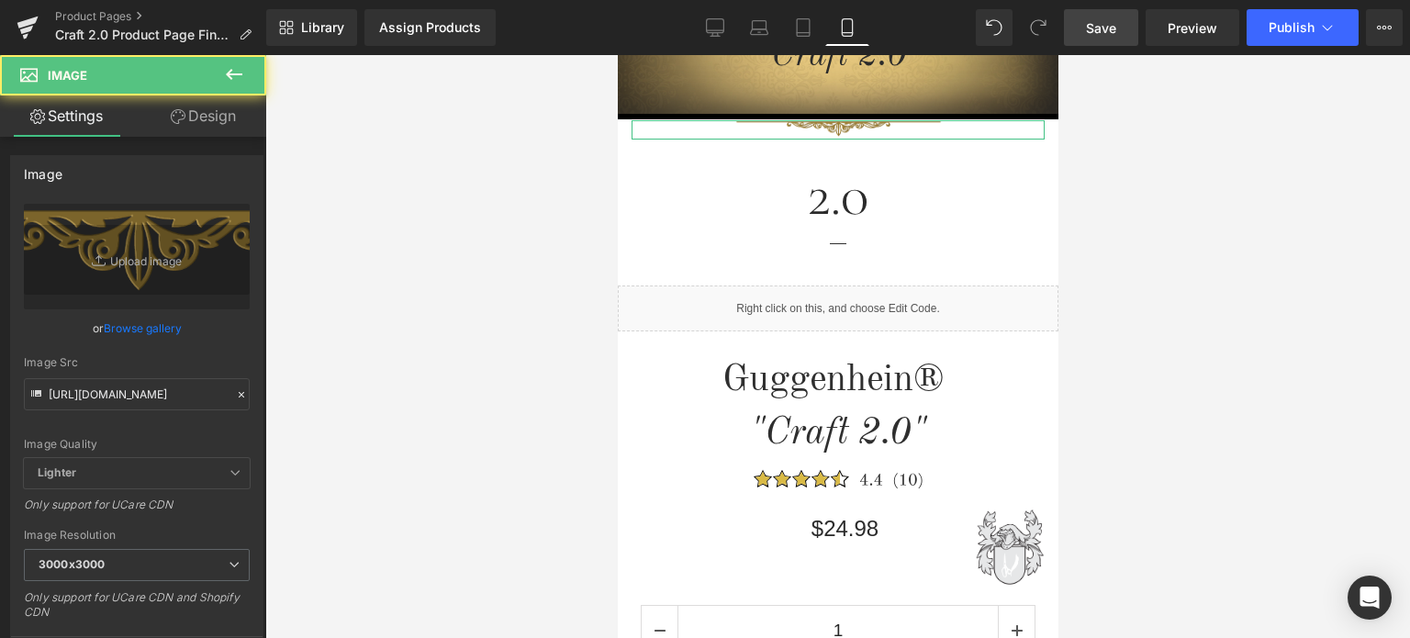
click at [216, 124] on link "Design" at bounding box center [203, 115] width 133 height 41
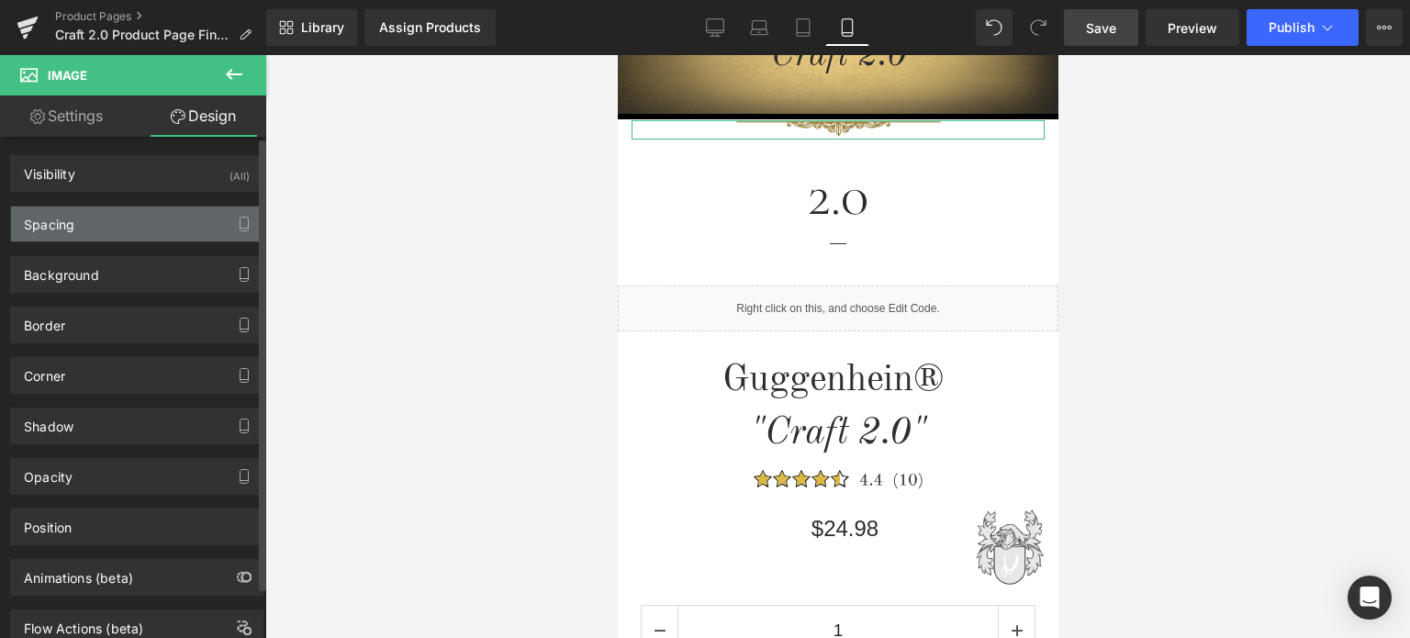
click at [108, 221] on div "Spacing" at bounding box center [137, 224] width 252 height 35
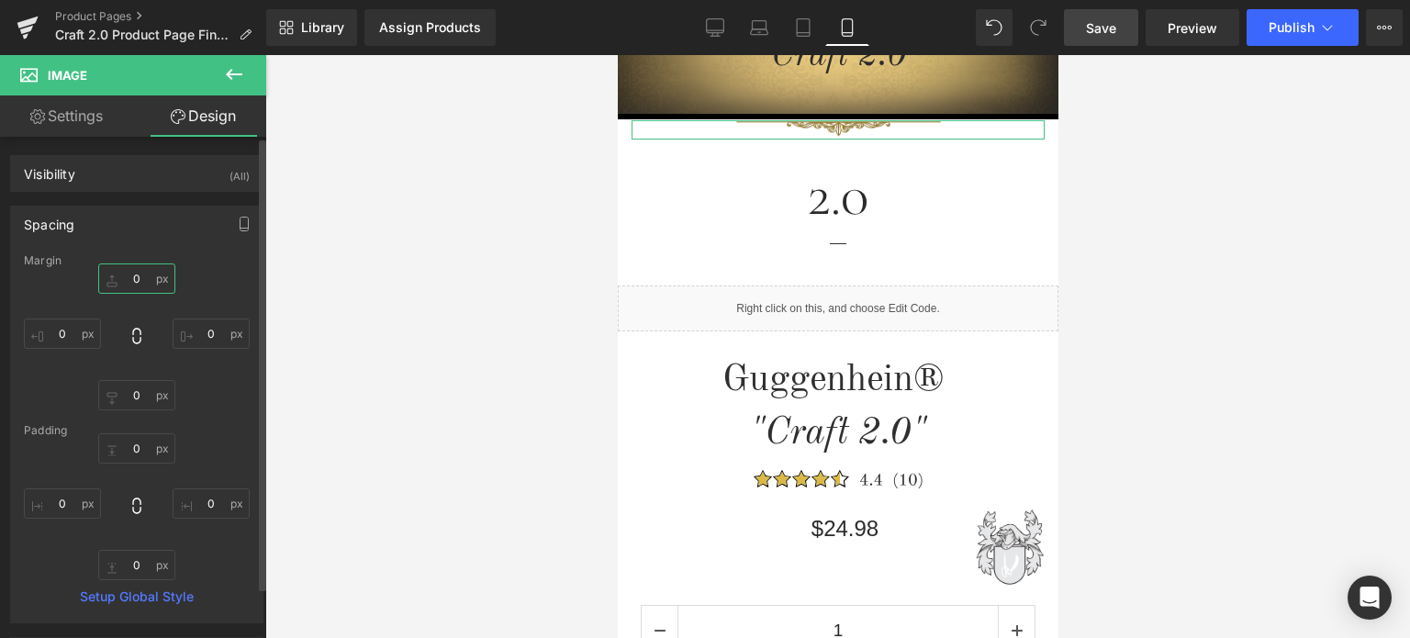
click at [141, 278] on input "text" at bounding box center [136, 279] width 77 height 30
type input "5"
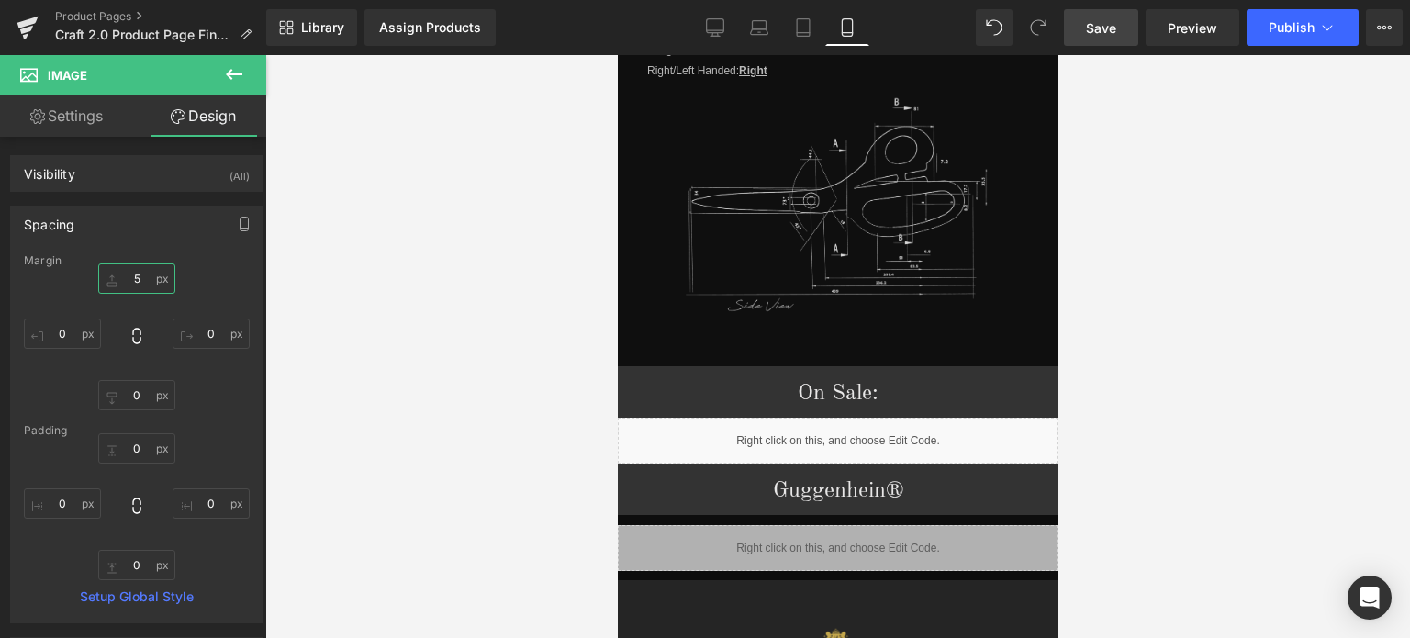
scroll to position [2064, 0]
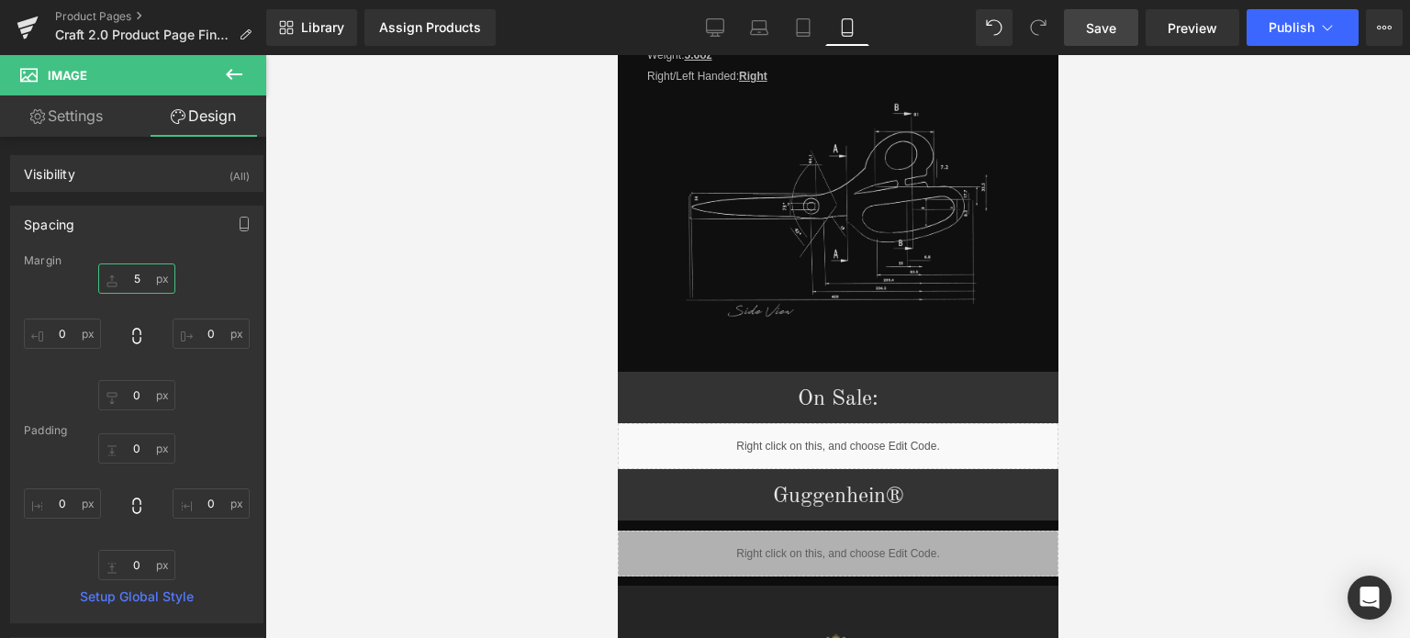
drag, startPoint x: 1052, startPoint y: 206, endPoint x: 1730, endPoint y: 483, distance: 732.2
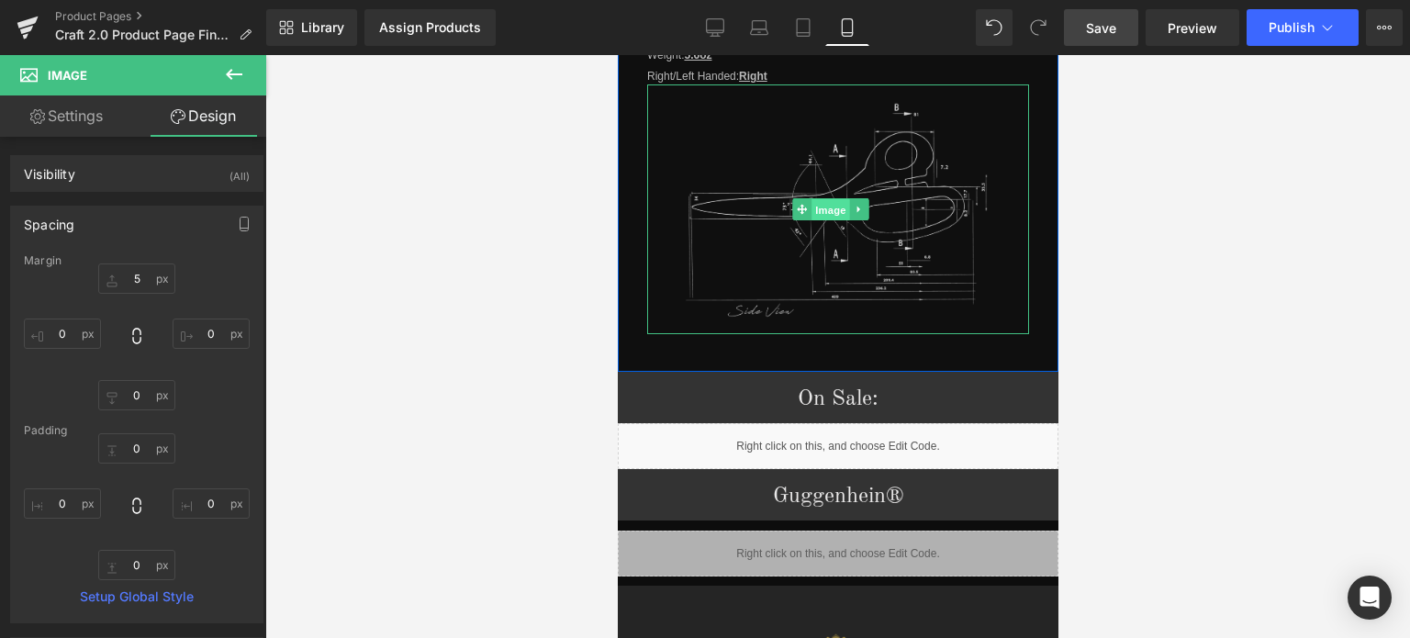
click at [825, 199] on span "Image" at bounding box center [831, 210] width 39 height 22
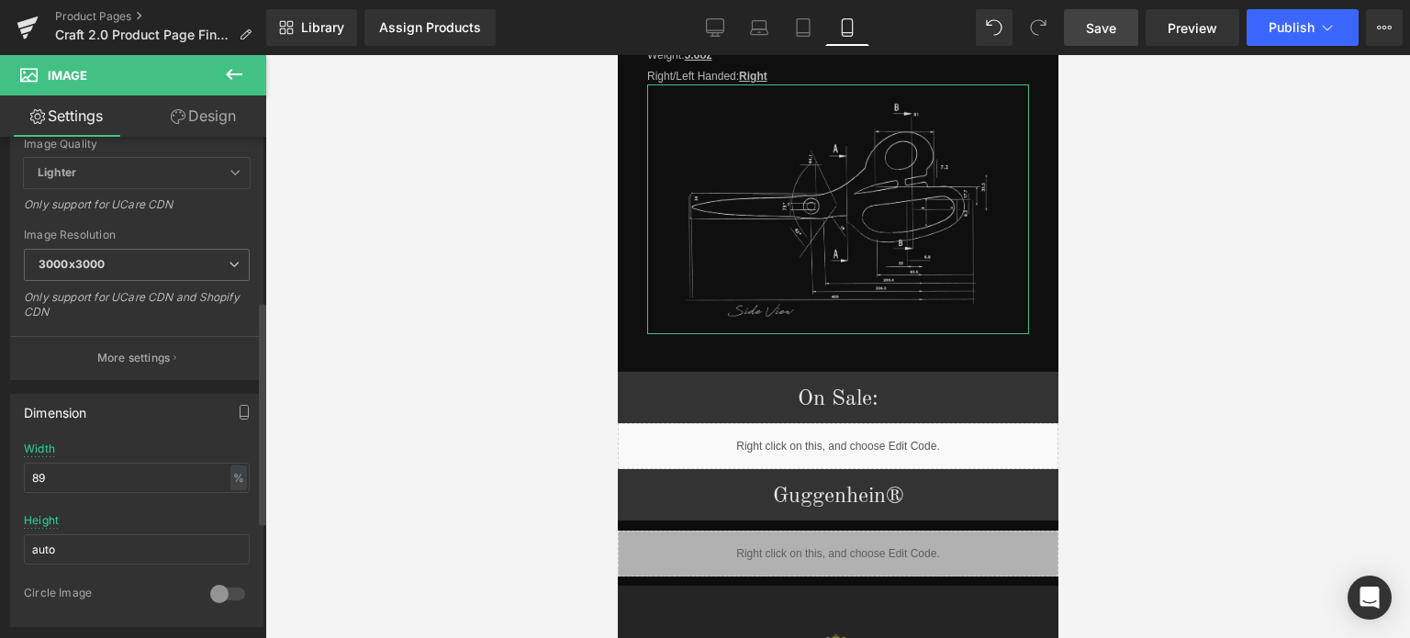
scroll to position [367, 0]
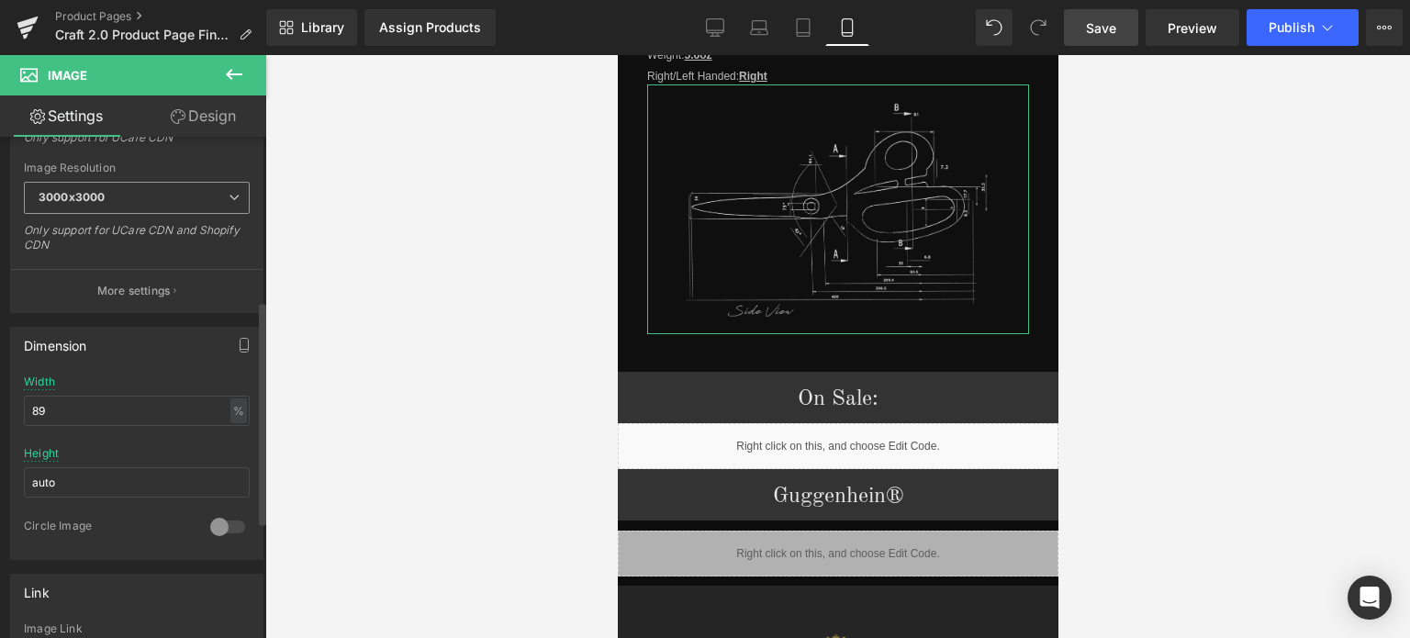
click at [129, 199] on span "3000x3000" at bounding box center [137, 198] width 226 height 32
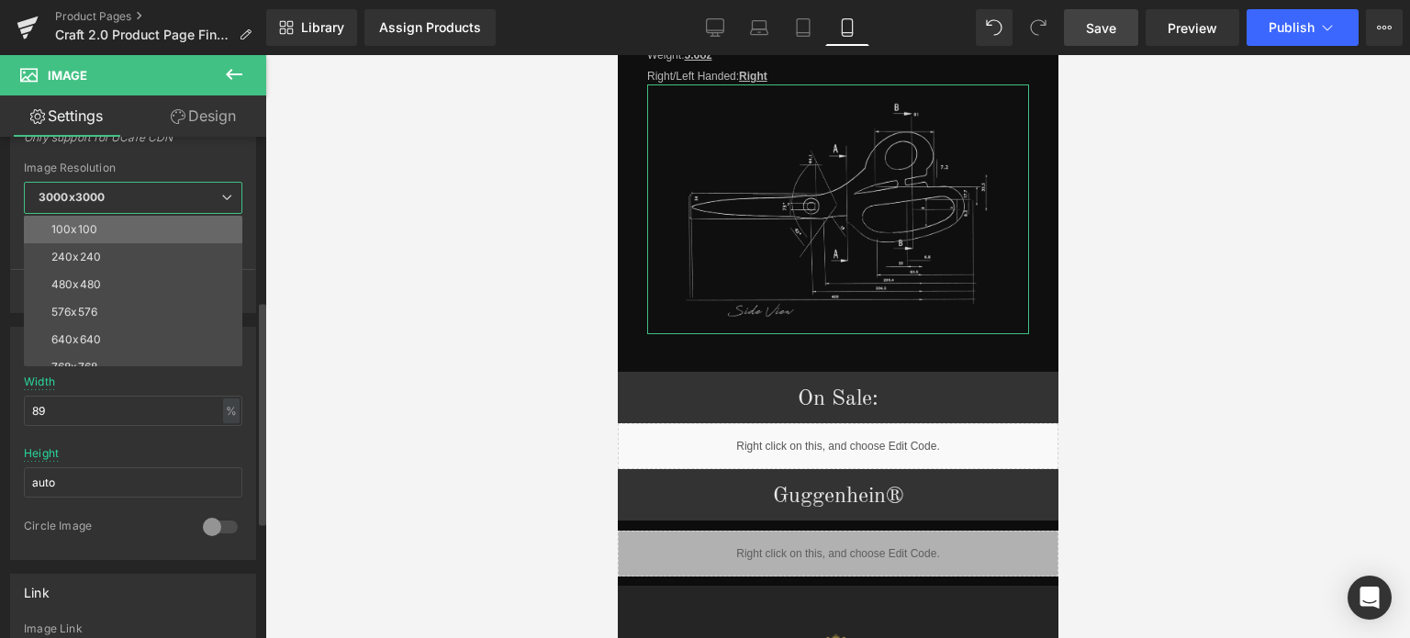
click at [122, 224] on li "100x100" at bounding box center [137, 230] width 227 height 28
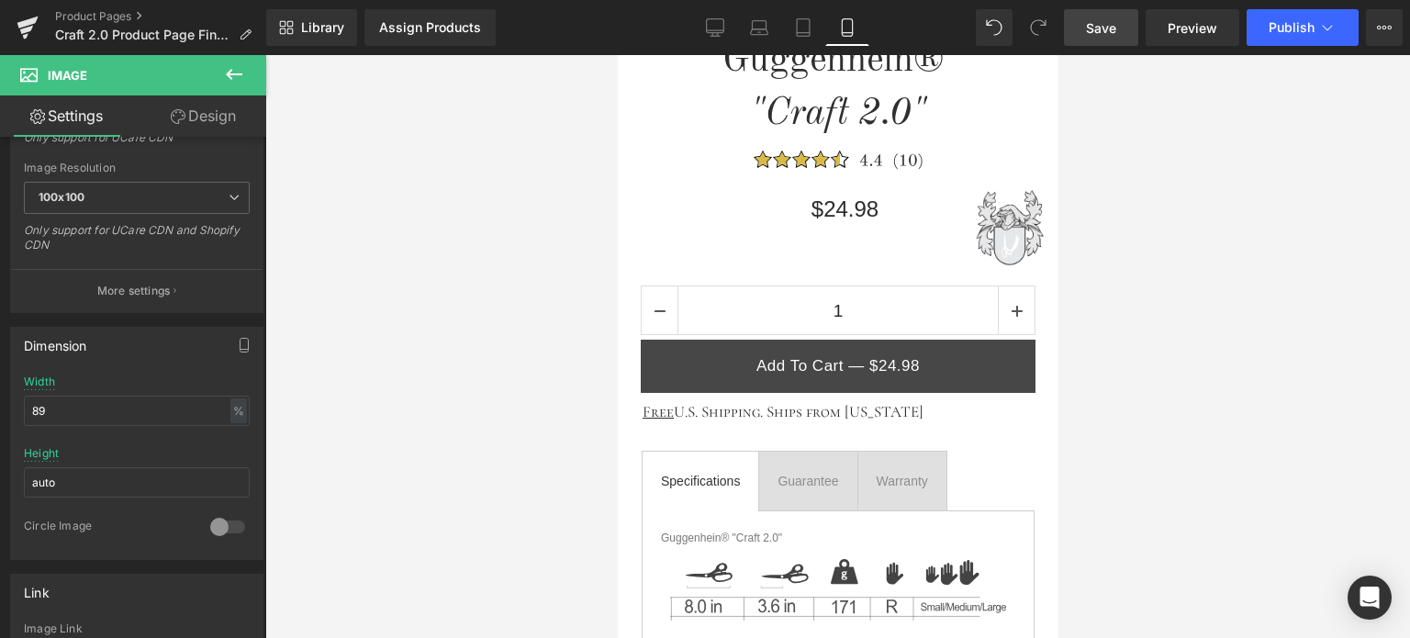
scroll to position [848, 0]
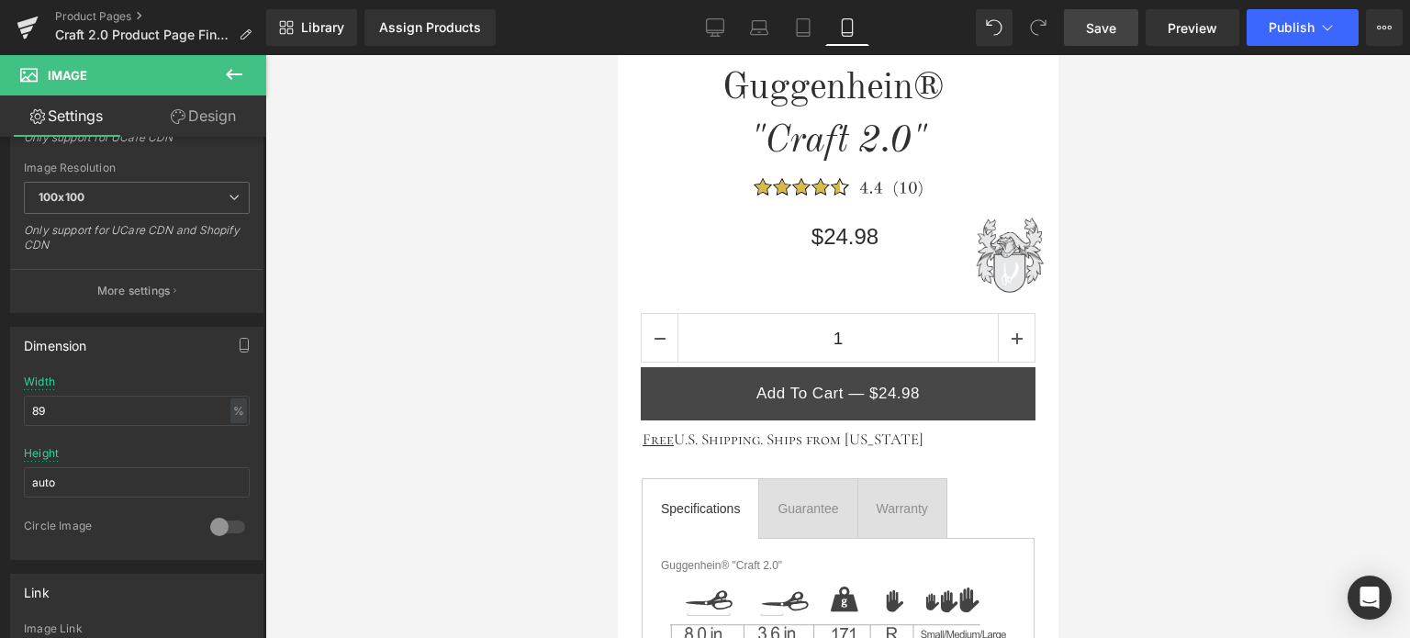
drag, startPoint x: 1052, startPoint y: 441, endPoint x: 1680, endPoint y: 320, distance: 639.7
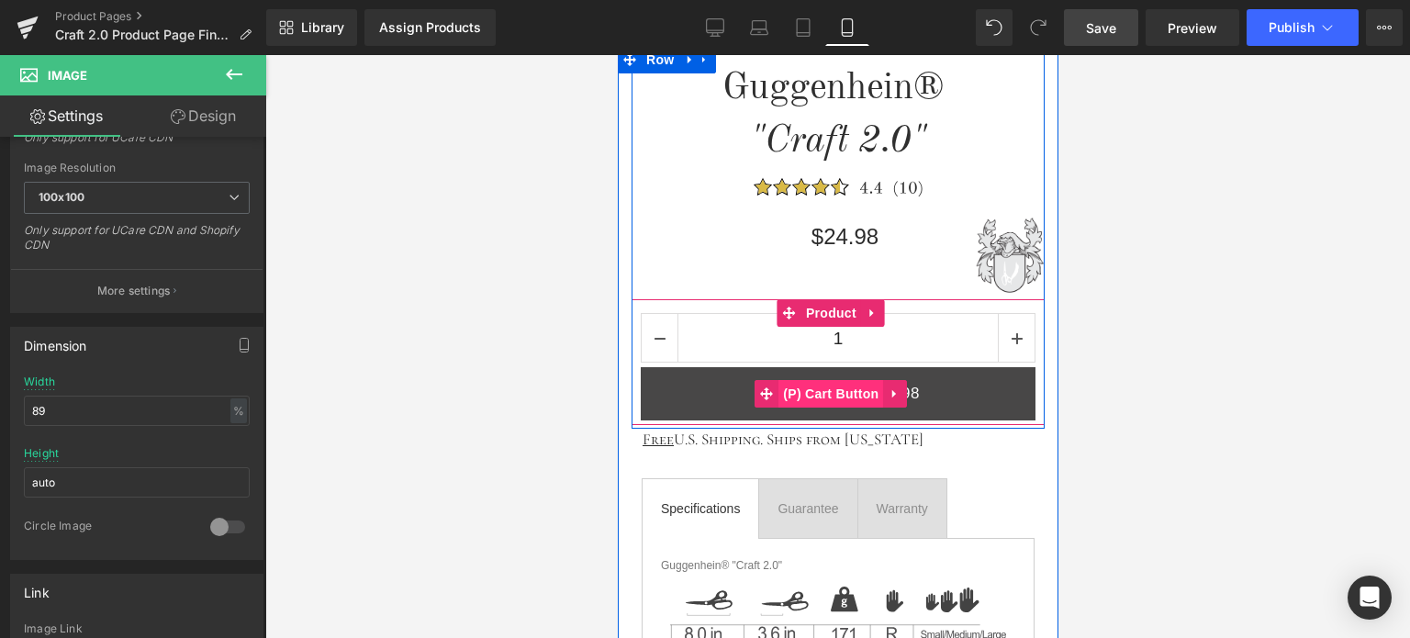
click at [829, 387] on span "(P) Cart Button" at bounding box center [830, 394] width 105 height 28
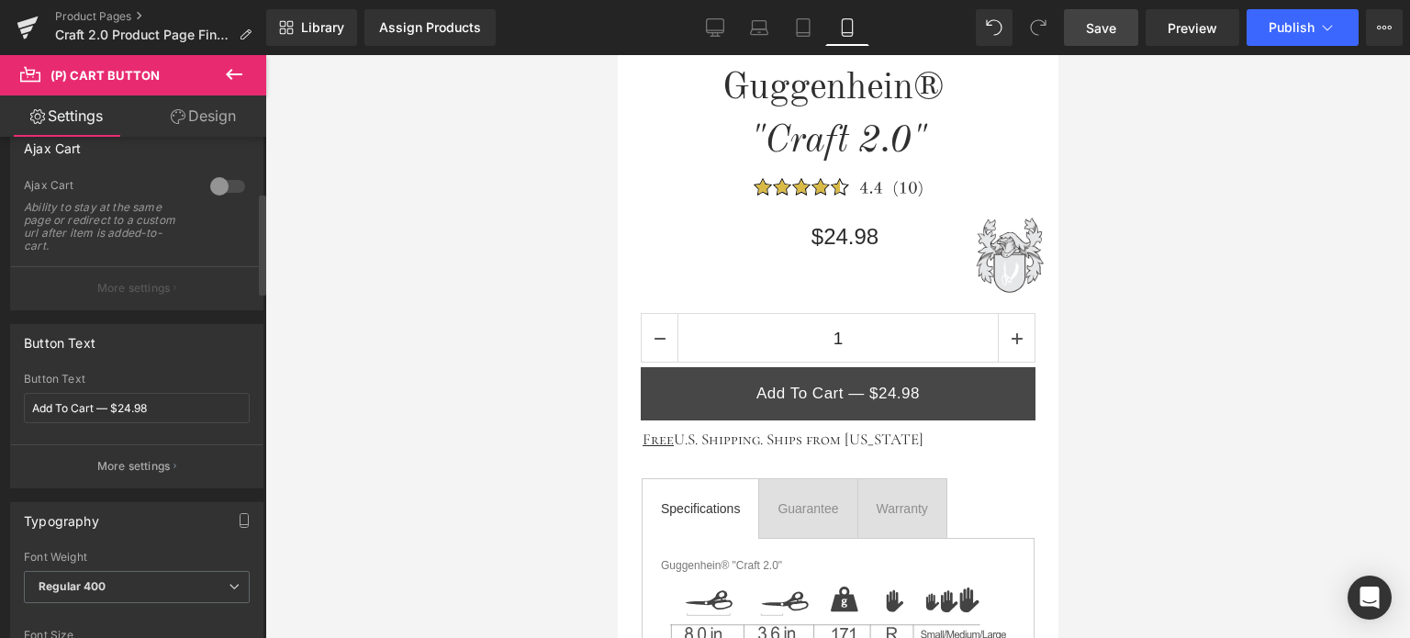
scroll to position [275, 0]
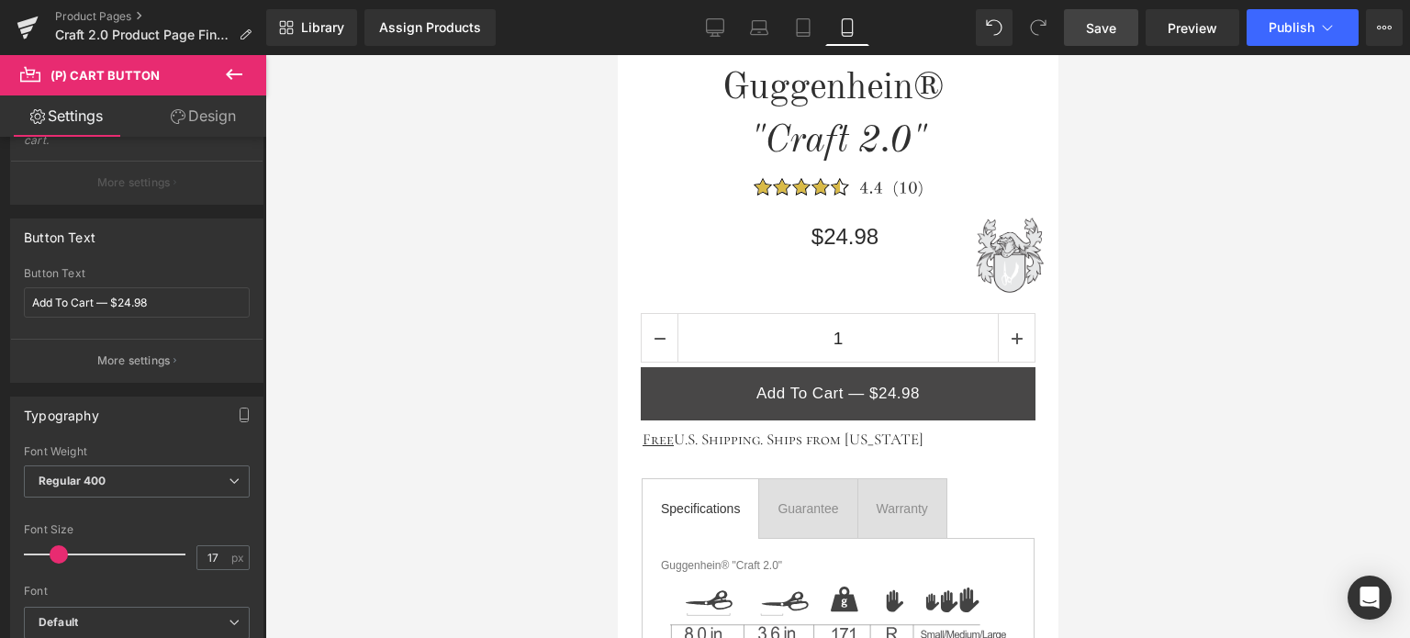
click at [1114, 28] on span "Save" at bounding box center [1101, 27] width 30 height 19
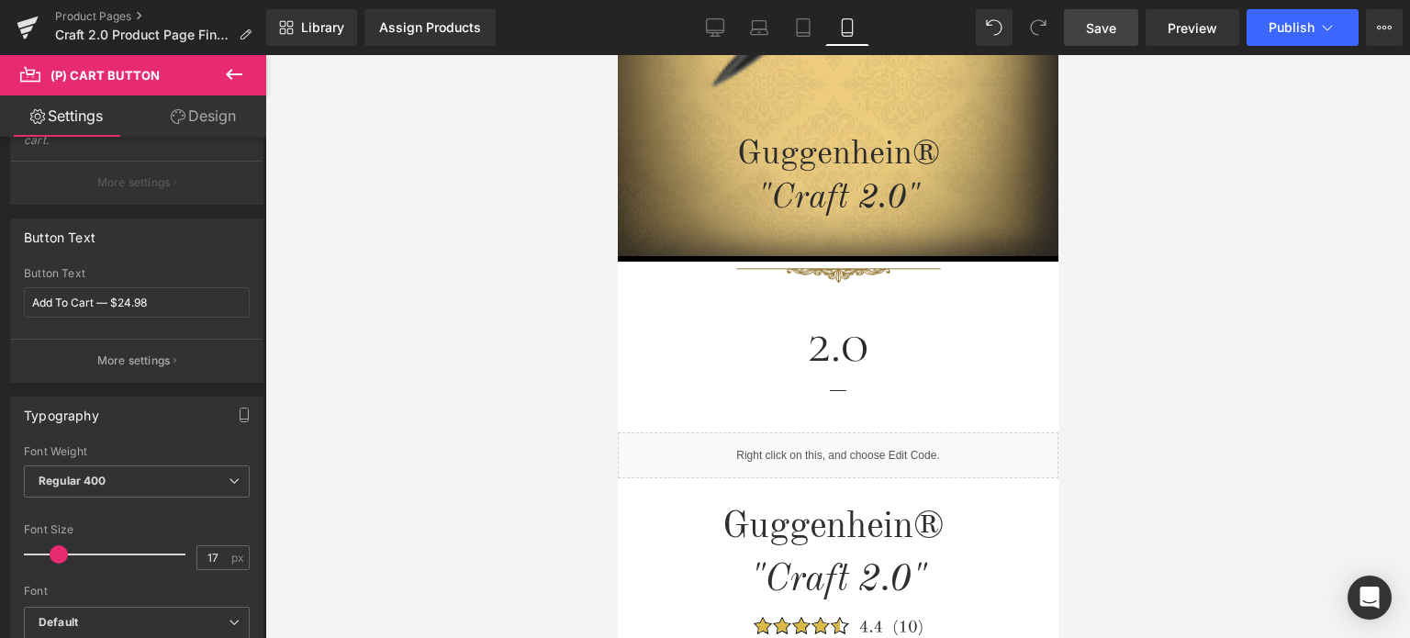
scroll to position [0, 0]
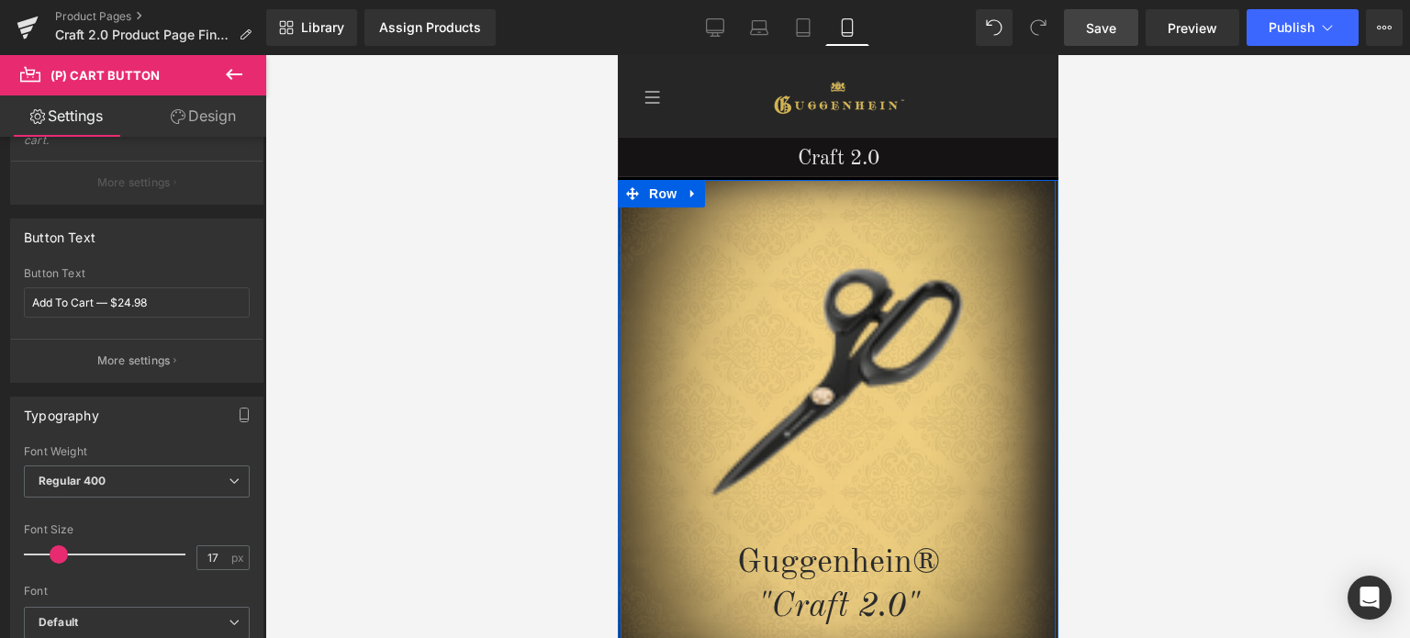
click at [926, 231] on div "Image Guggenhein® "Craft 2.0" Heading Row" at bounding box center [837, 422] width 441 height 485
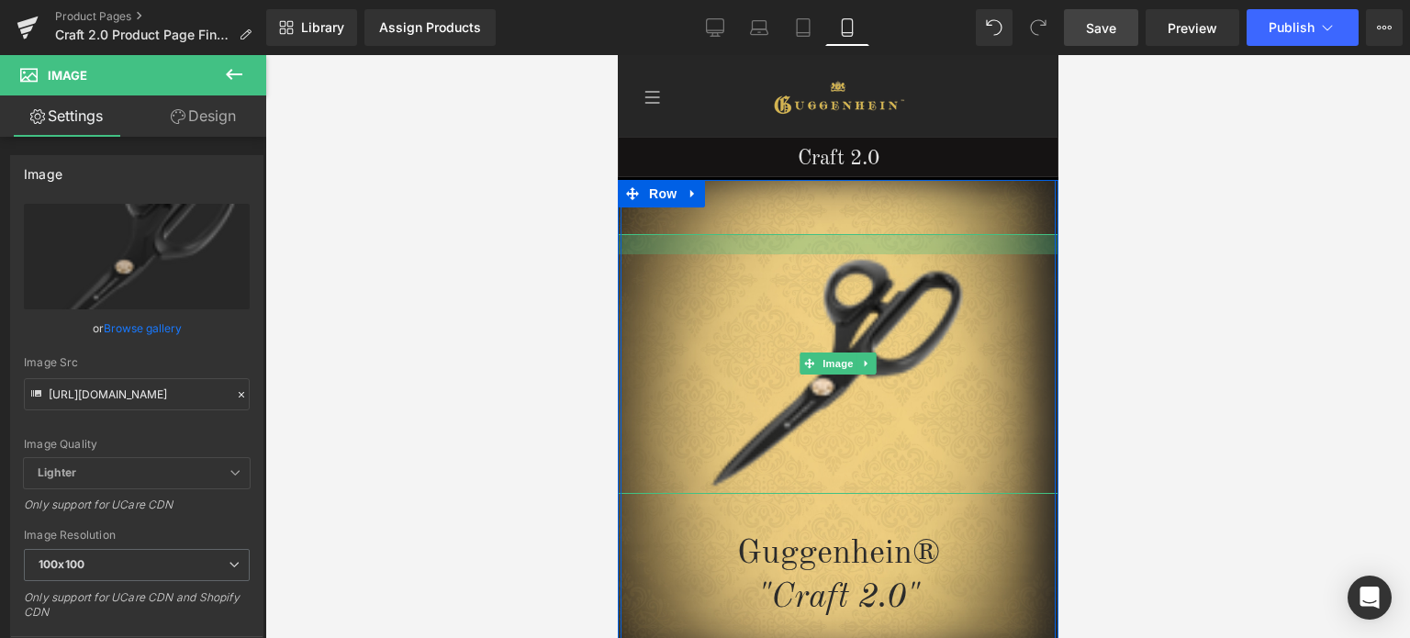
drag, startPoint x: 928, startPoint y: 233, endPoint x: 929, endPoint y: 224, distance: 9.2
click at [929, 224] on div "Image Guggenhein® "Craft 2.0" Heading Row" at bounding box center [837, 418] width 441 height 476
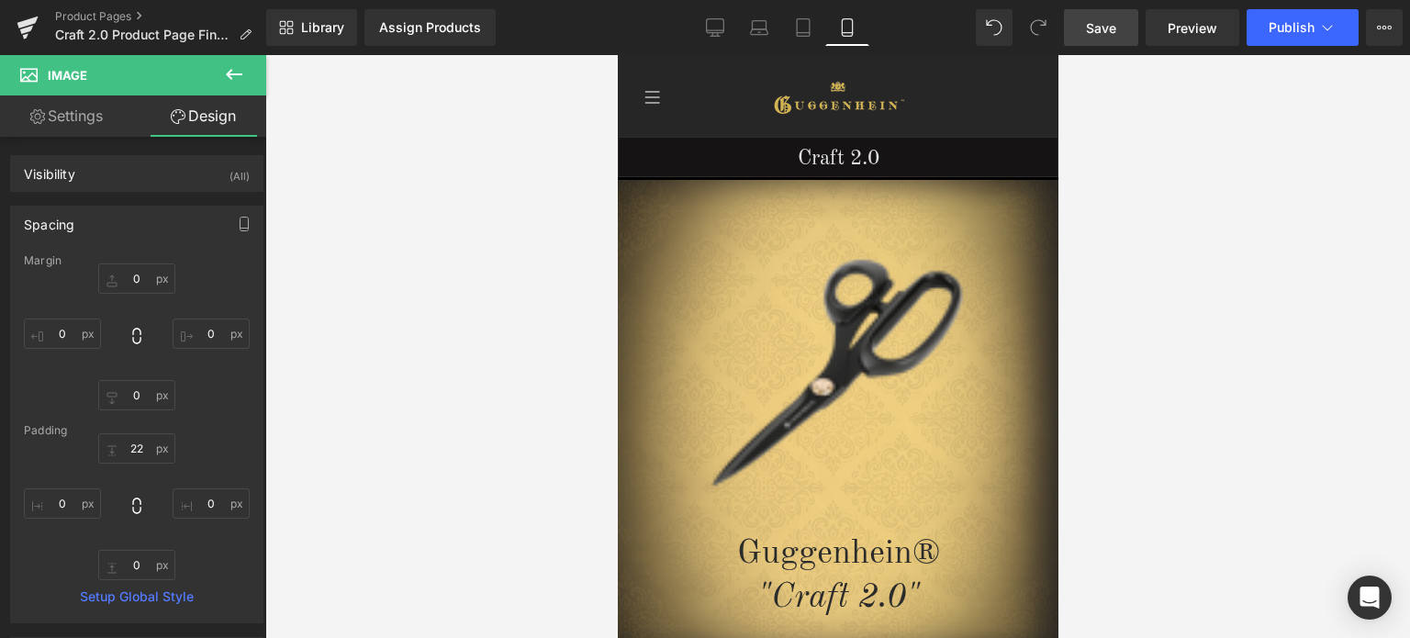
click at [1103, 23] on span "Save" at bounding box center [1101, 27] width 30 height 19
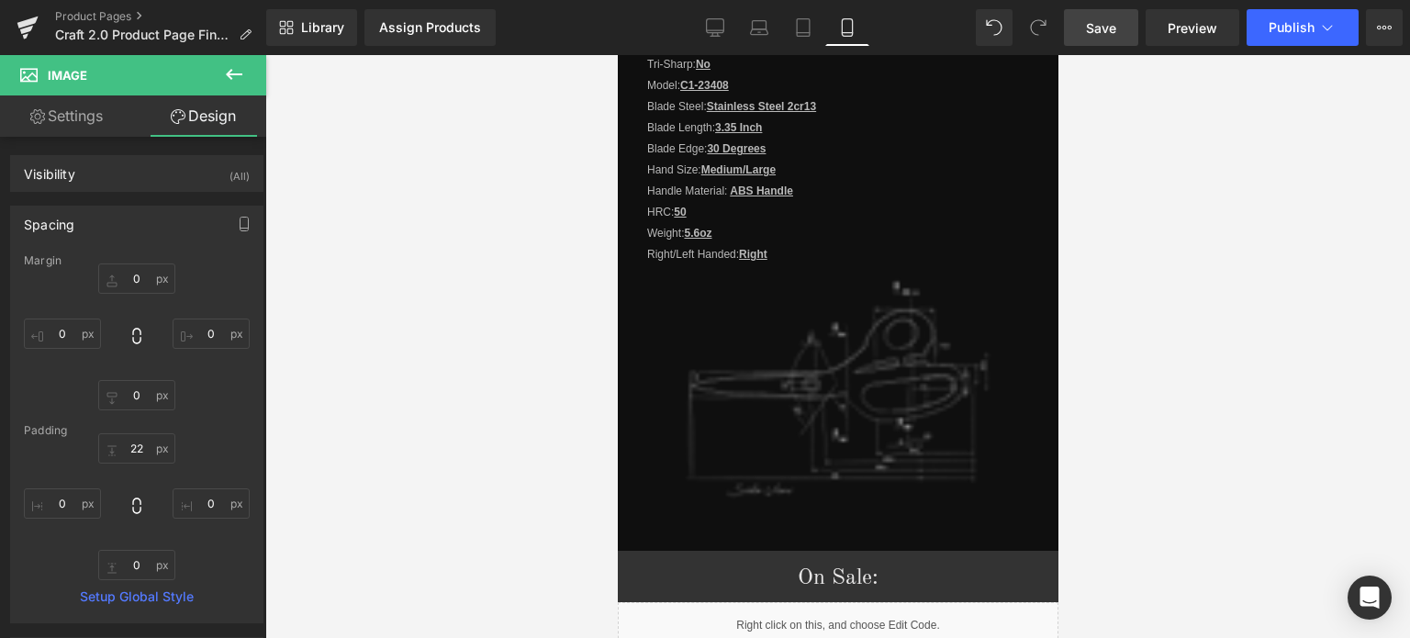
scroll to position [2020, 0]
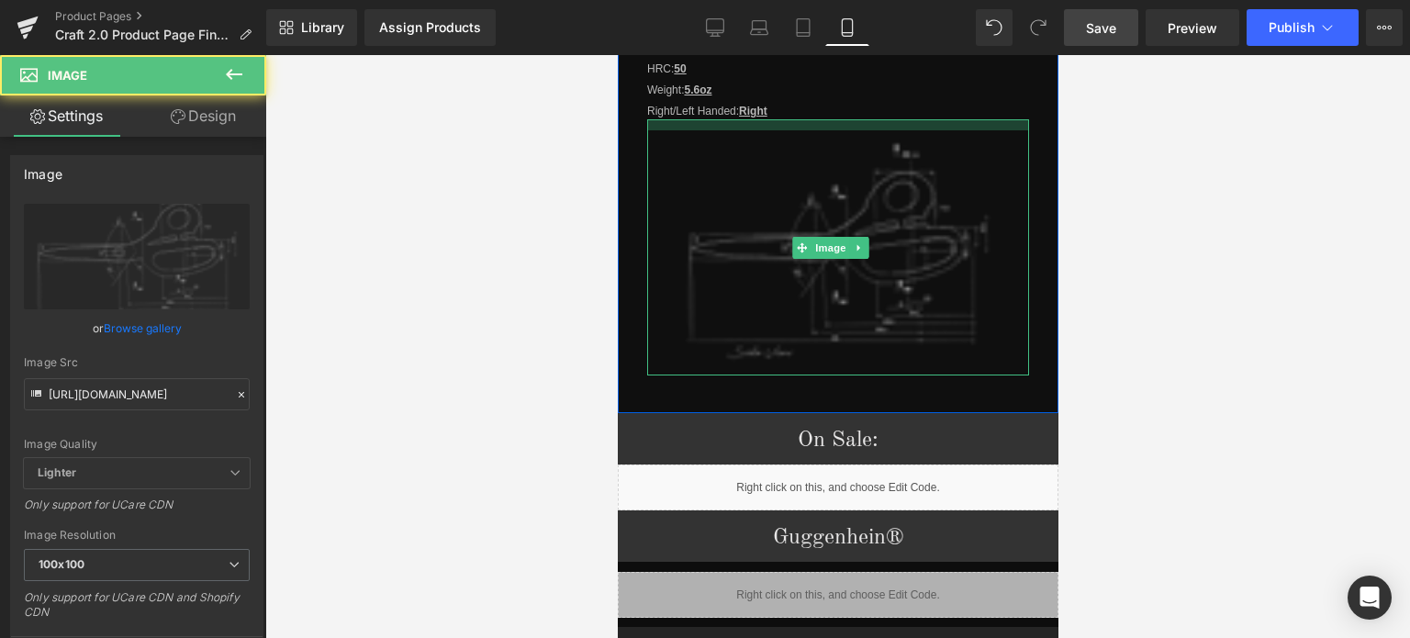
click at [889, 120] on div at bounding box center [837, 124] width 382 height 11
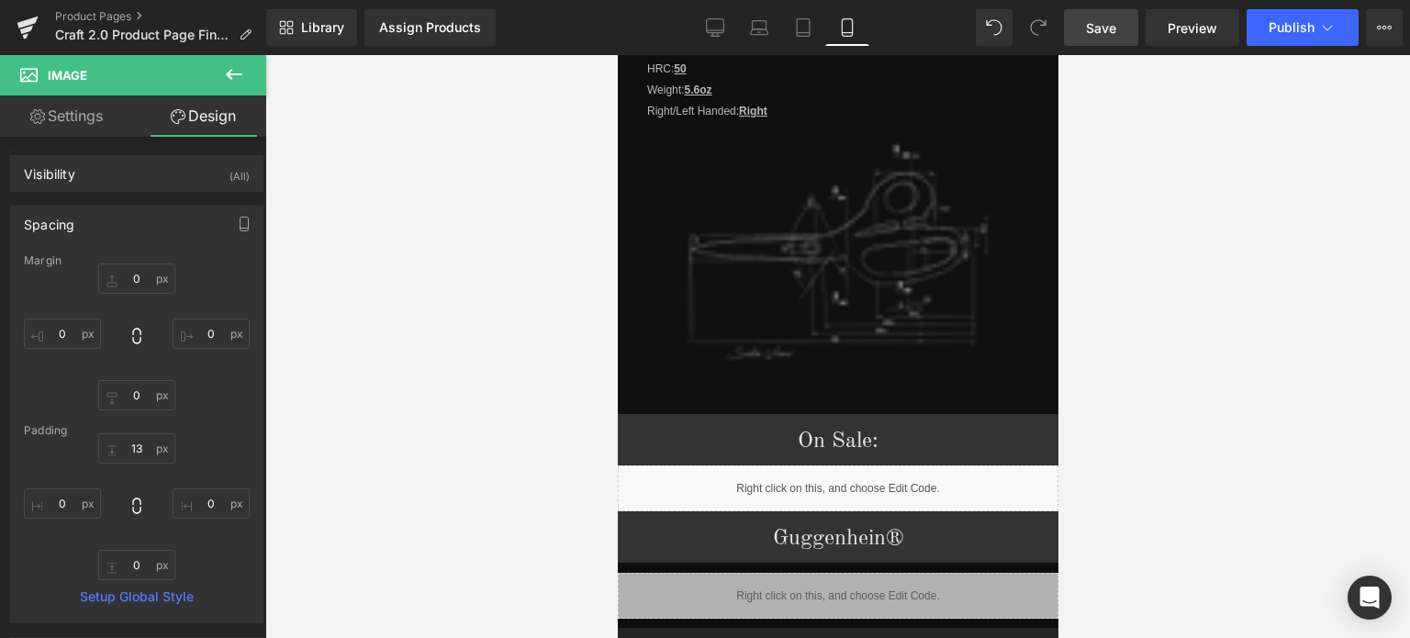
click at [1105, 25] on span "Save" at bounding box center [1101, 27] width 30 height 19
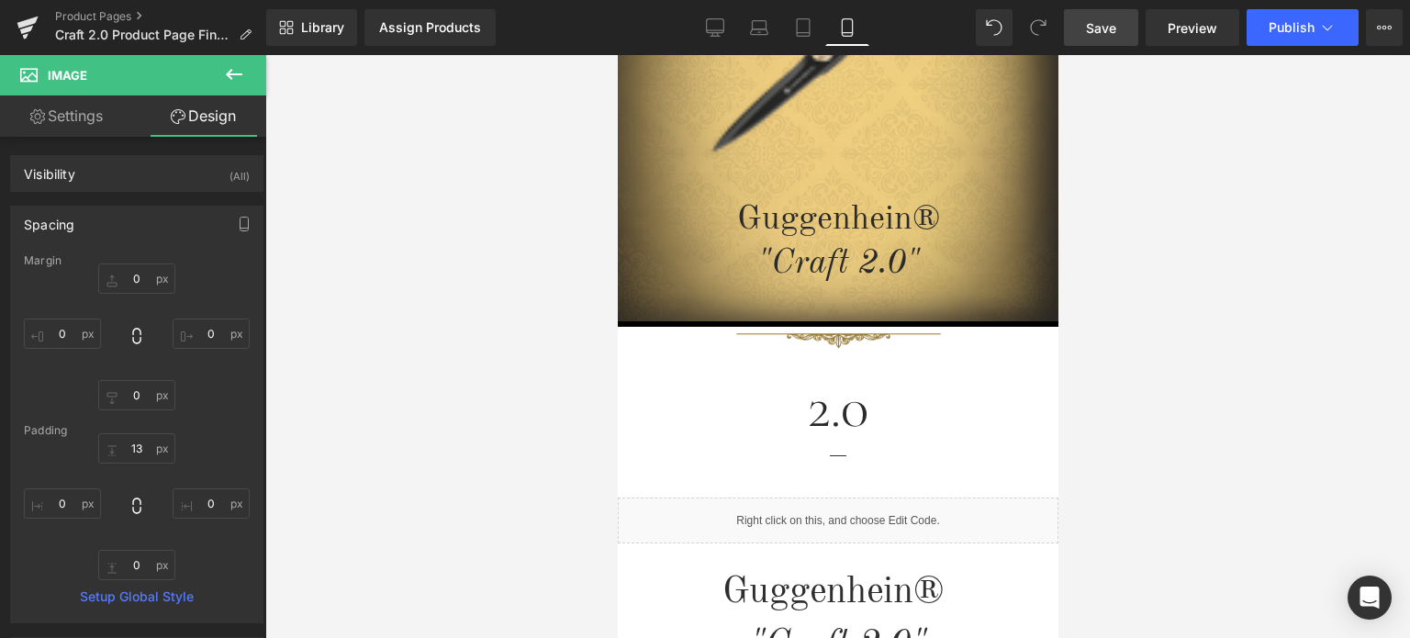
scroll to position [412, 0]
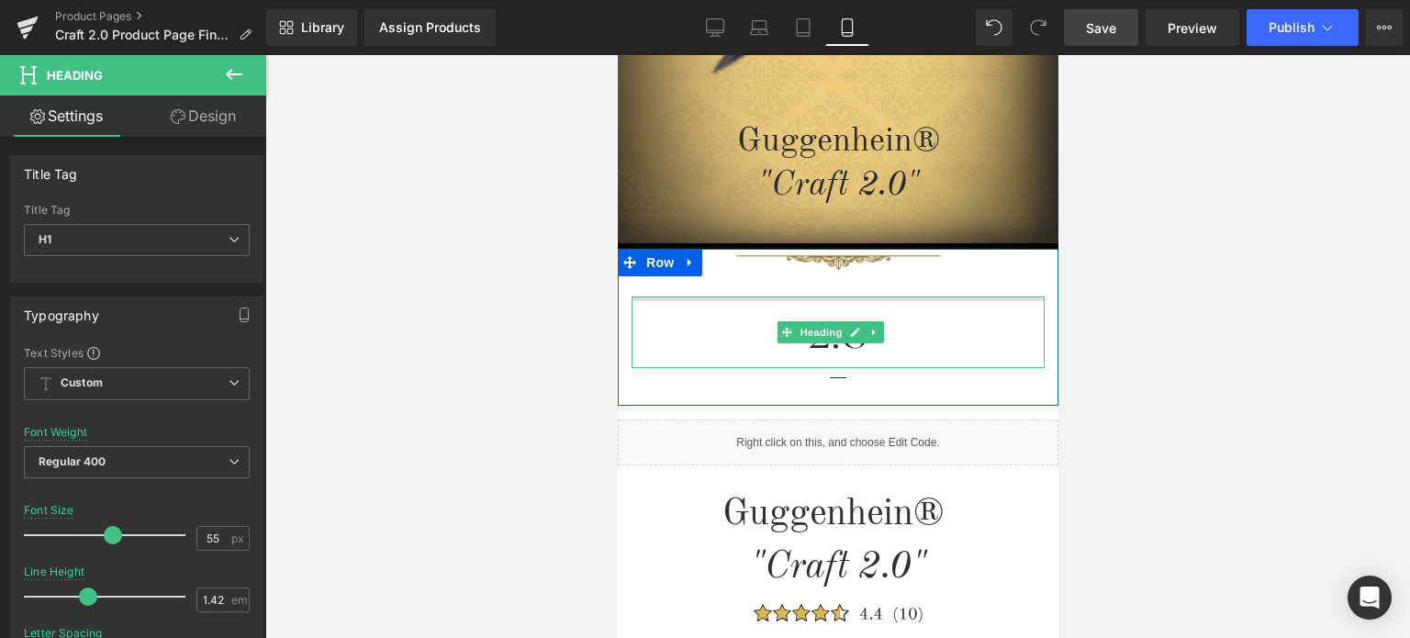
drag, startPoint x: 943, startPoint y: 296, endPoint x: 910, endPoint y: 295, distance: 33.1
click at [949, 280] on div "Image 2.0 Heading Separator" at bounding box center [837, 323] width 441 height 146
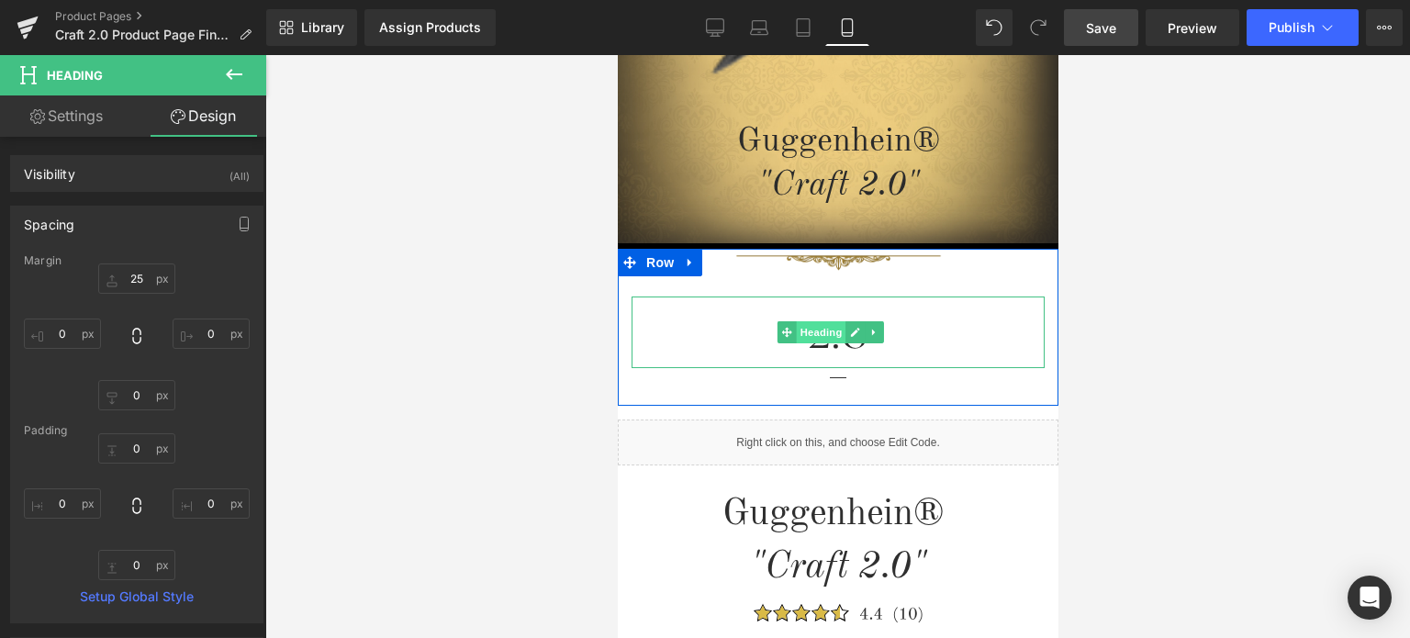
click at [814, 329] on span "Heading" at bounding box center [821, 332] width 50 height 22
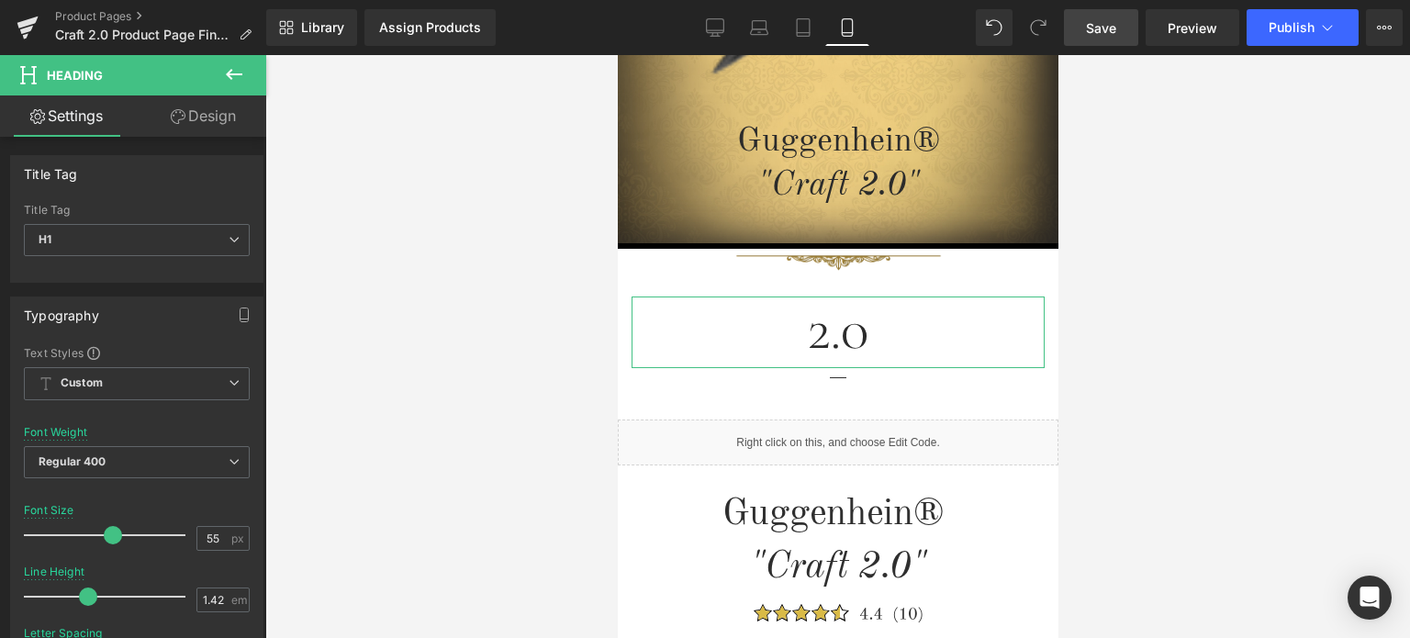
drag, startPoint x: 222, startPoint y: 109, endPoint x: 76, endPoint y: 245, distance: 199.5
click at [222, 109] on link "Design" at bounding box center [203, 115] width 133 height 41
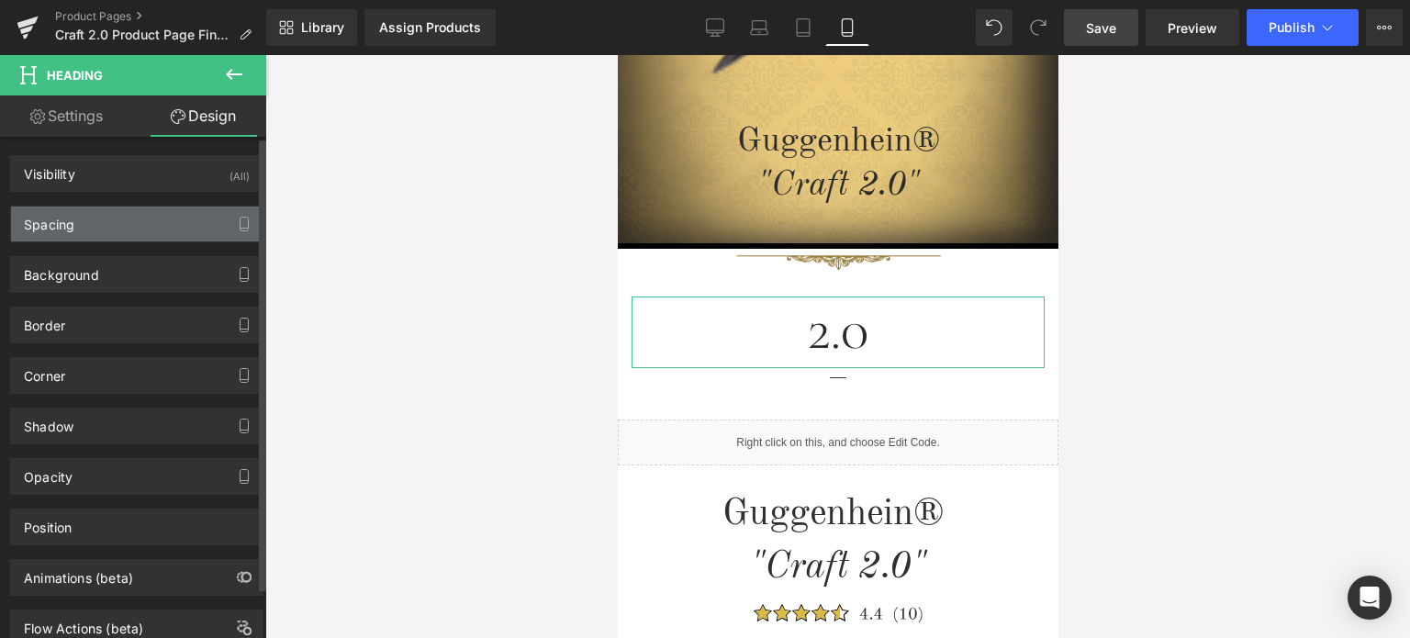
click at [85, 232] on div "Spacing" at bounding box center [137, 224] width 252 height 35
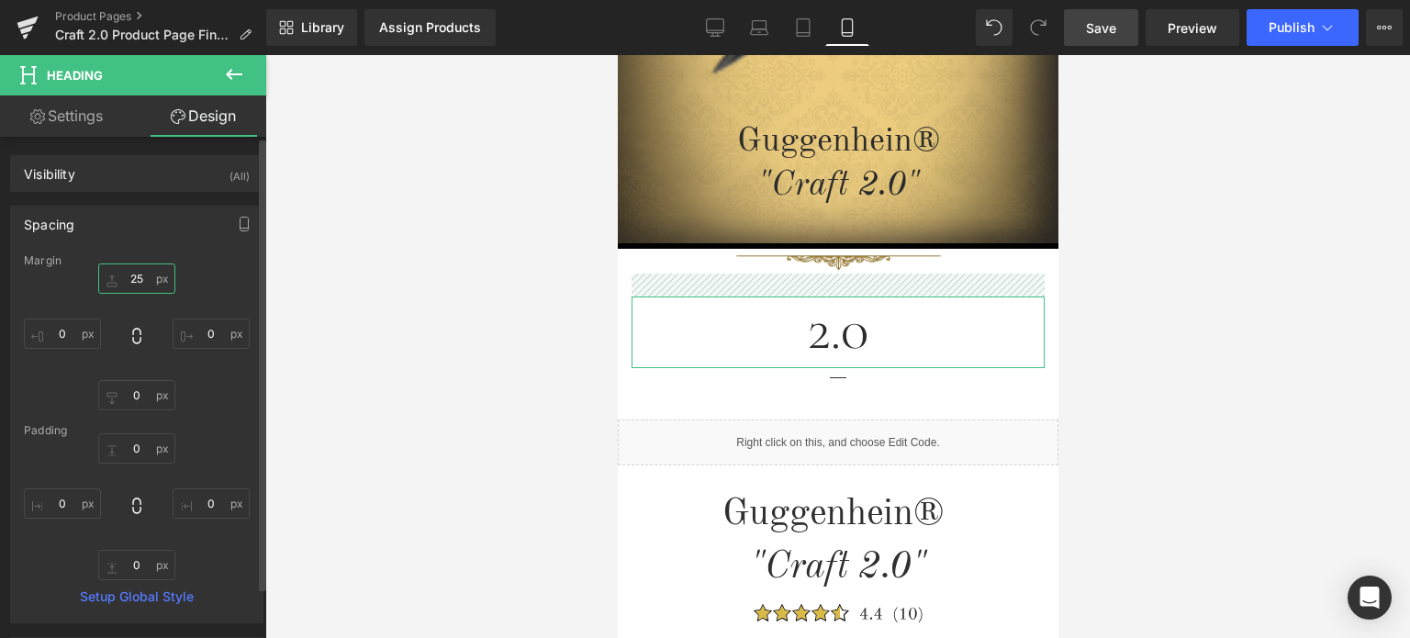
click at [140, 277] on input "text" at bounding box center [136, 279] width 77 height 30
drag, startPoint x: 134, startPoint y: 277, endPoint x: 146, endPoint y: 277, distance: 11.9
click at [145, 277] on input "text" at bounding box center [136, 279] width 77 height 30
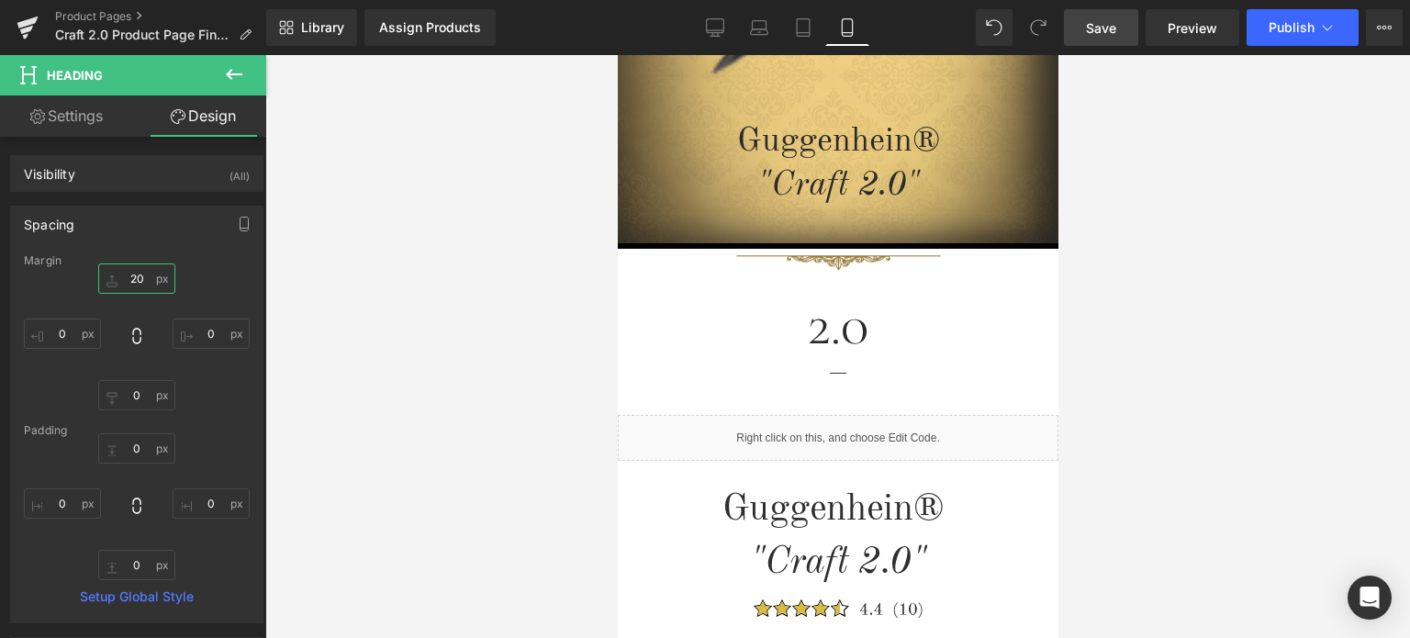
type input "20"
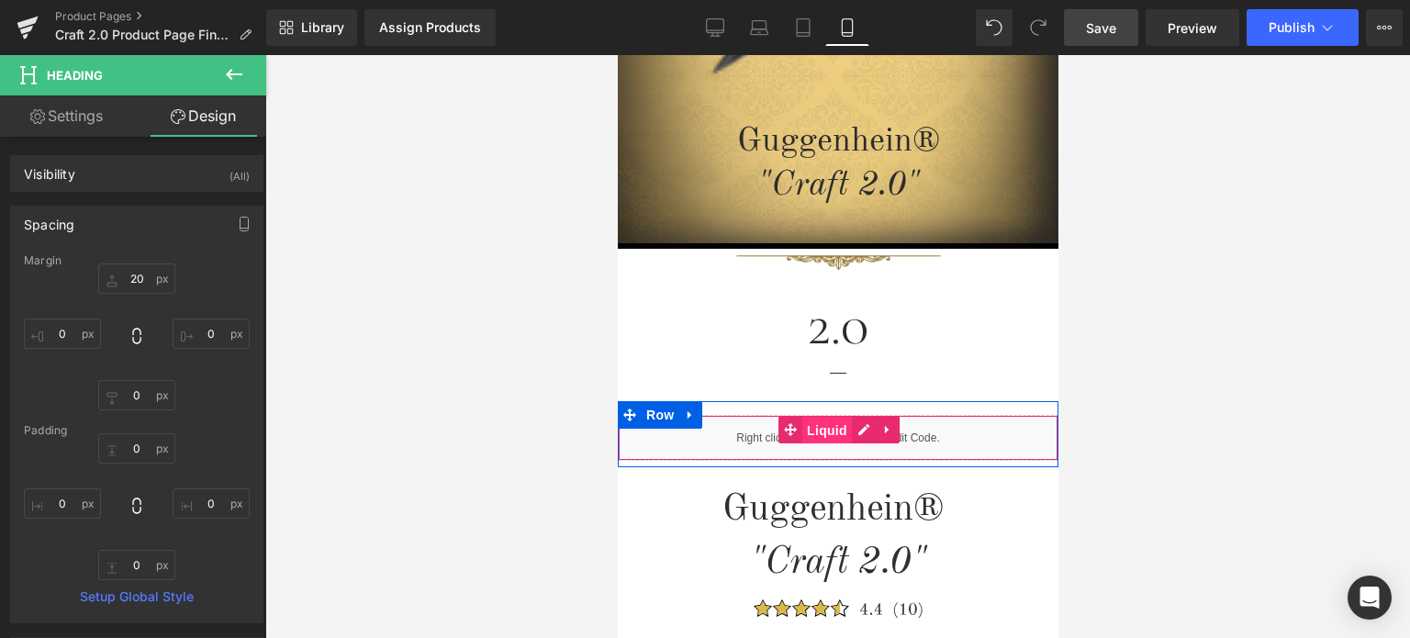
click at [825, 439] on span "Liquid" at bounding box center [827, 431] width 50 height 28
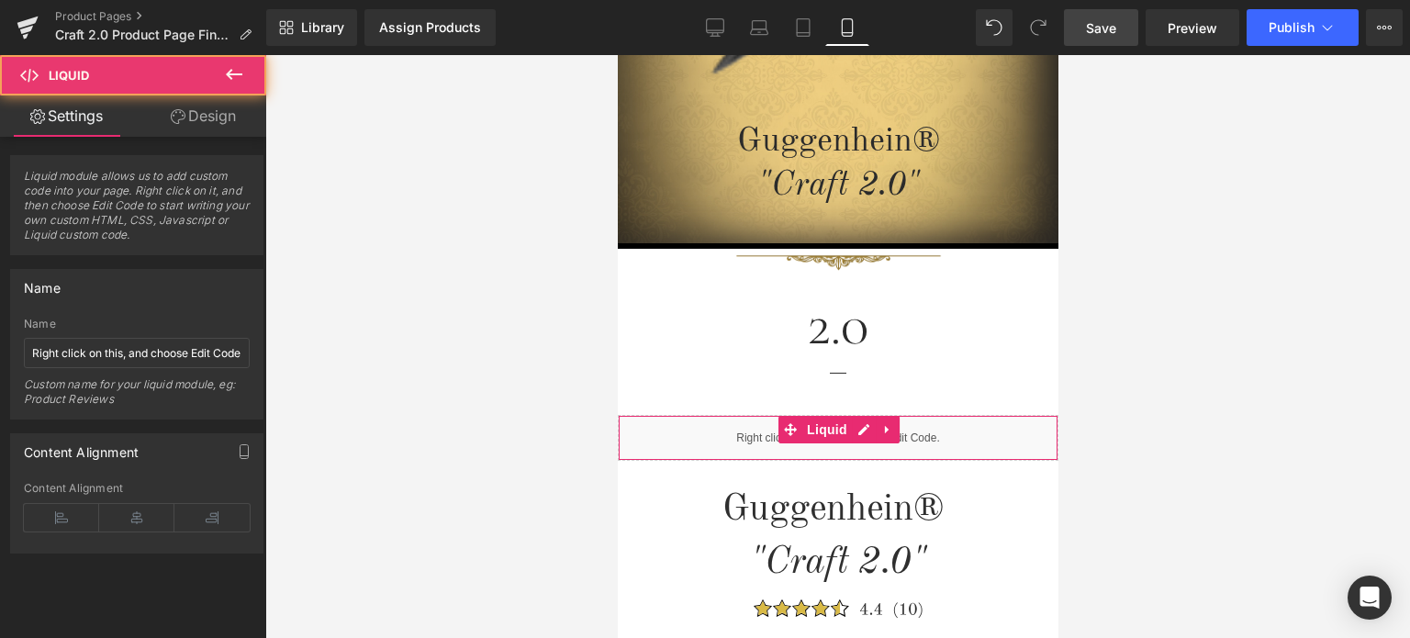
click at [209, 119] on link "Design" at bounding box center [203, 115] width 133 height 41
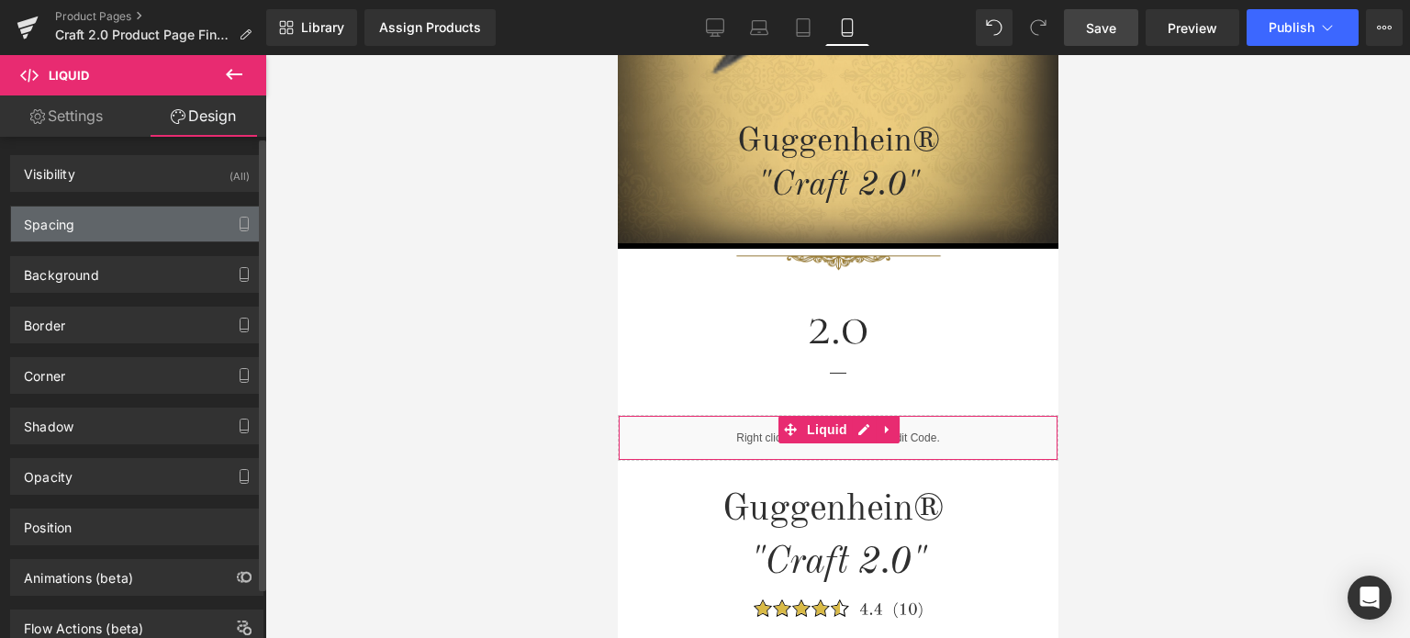
click at [117, 227] on div "Spacing" at bounding box center [137, 224] width 252 height 35
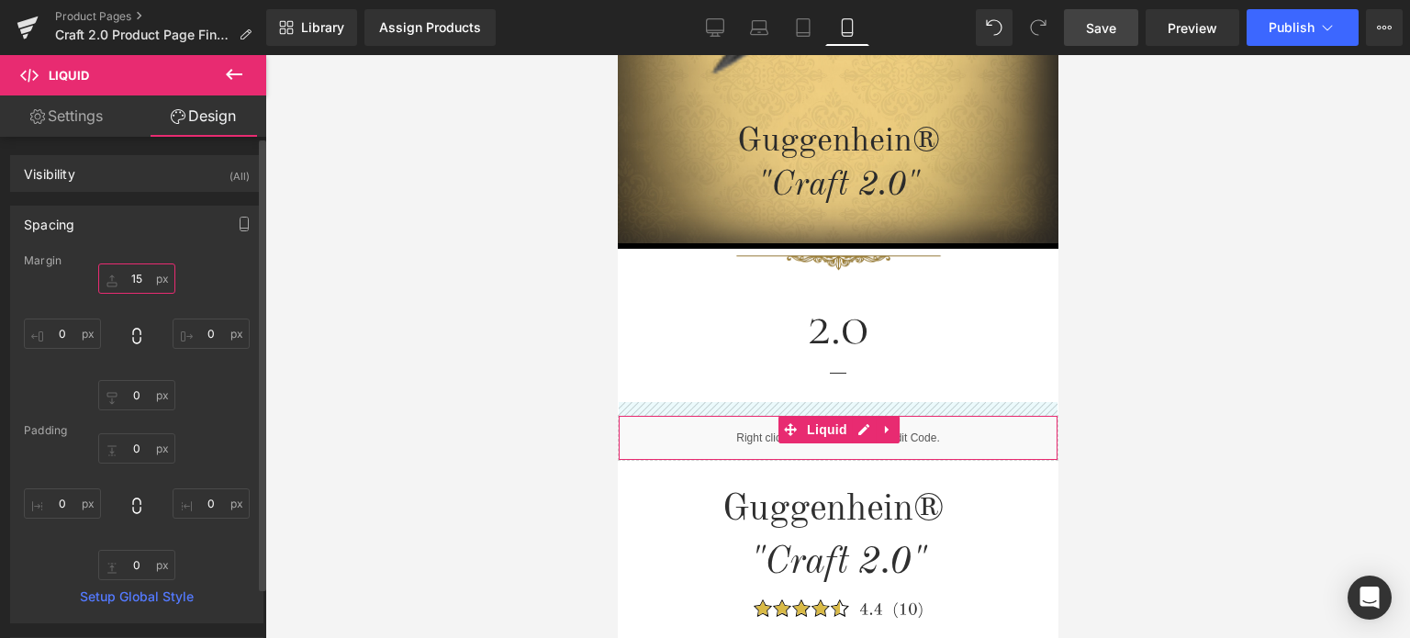
click at [140, 279] on input "15" at bounding box center [136, 279] width 77 height 30
drag, startPoint x: 138, startPoint y: 279, endPoint x: 129, endPoint y: 277, distance: 9.4
click at [129, 277] on input "15" at bounding box center [136, 279] width 77 height 30
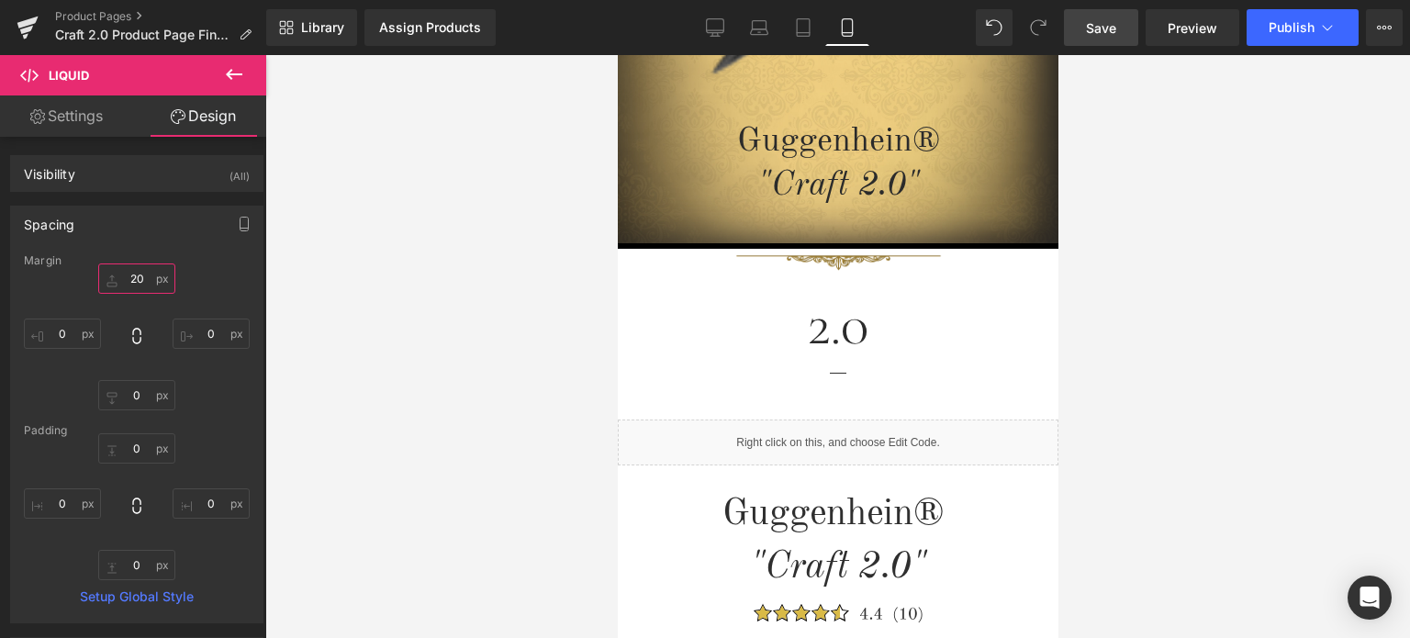
type input "20"
click at [1107, 27] on span "Save" at bounding box center [1101, 27] width 30 height 19
click at [1113, 28] on span "Save" at bounding box center [1101, 27] width 30 height 19
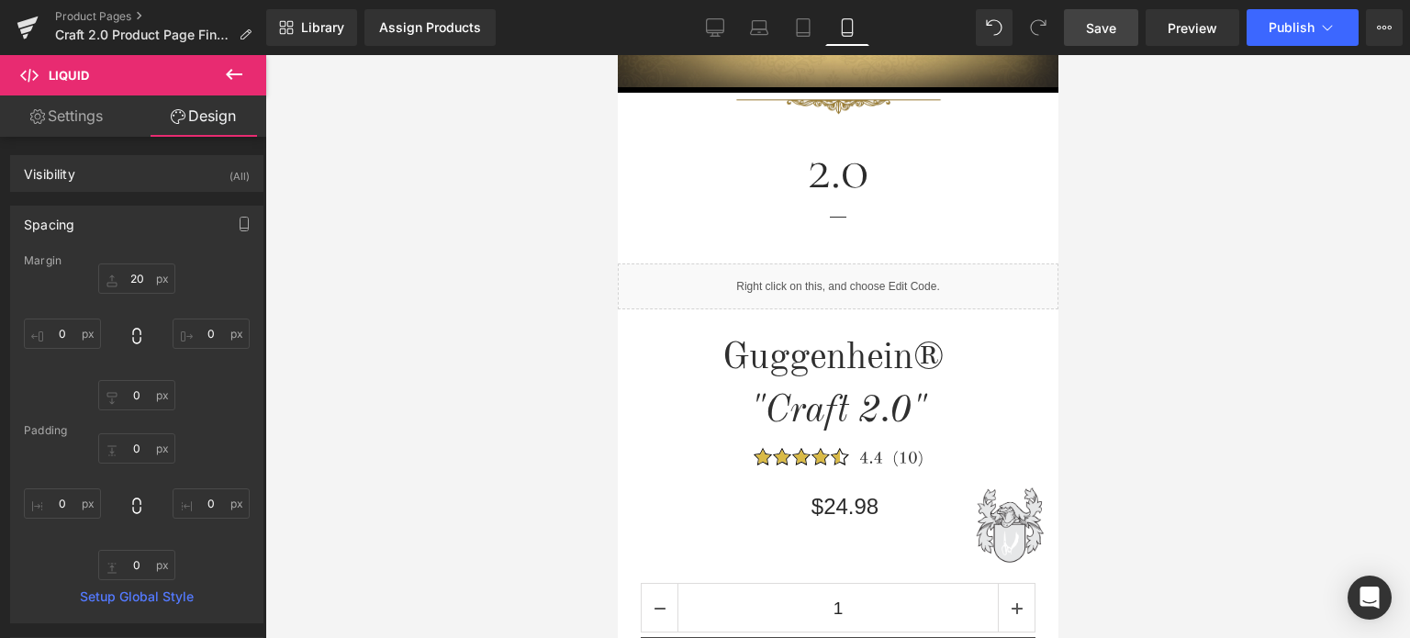
drag, startPoint x: 1051, startPoint y: 165, endPoint x: 1702, endPoint y: 225, distance: 653.8
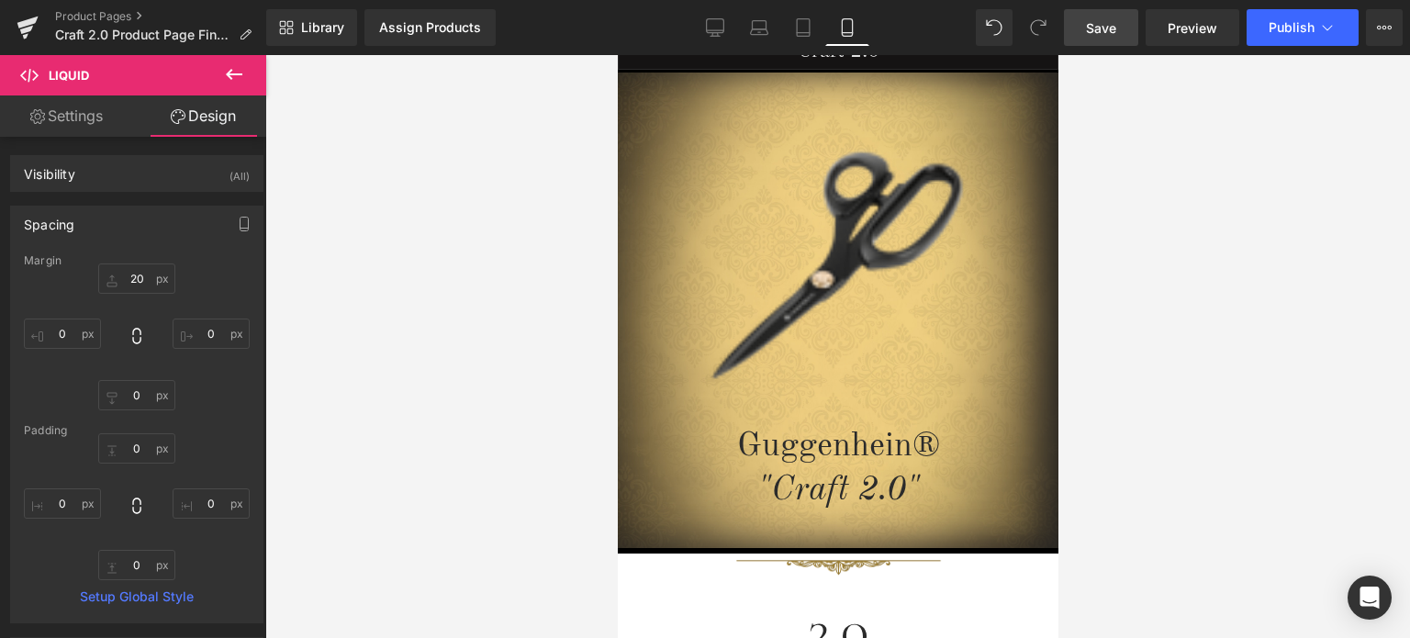
scroll to position [0, 0]
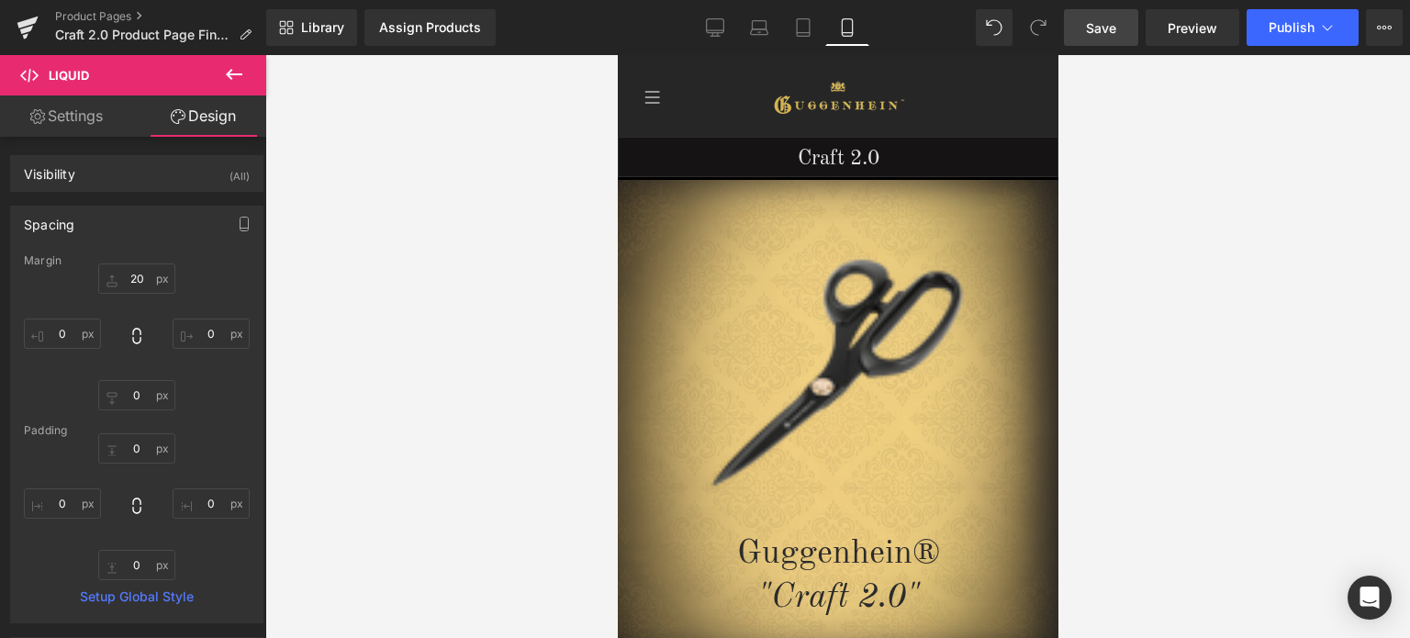
click at [1110, 30] on span "Save" at bounding box center [1101, 27] width 30 height 19
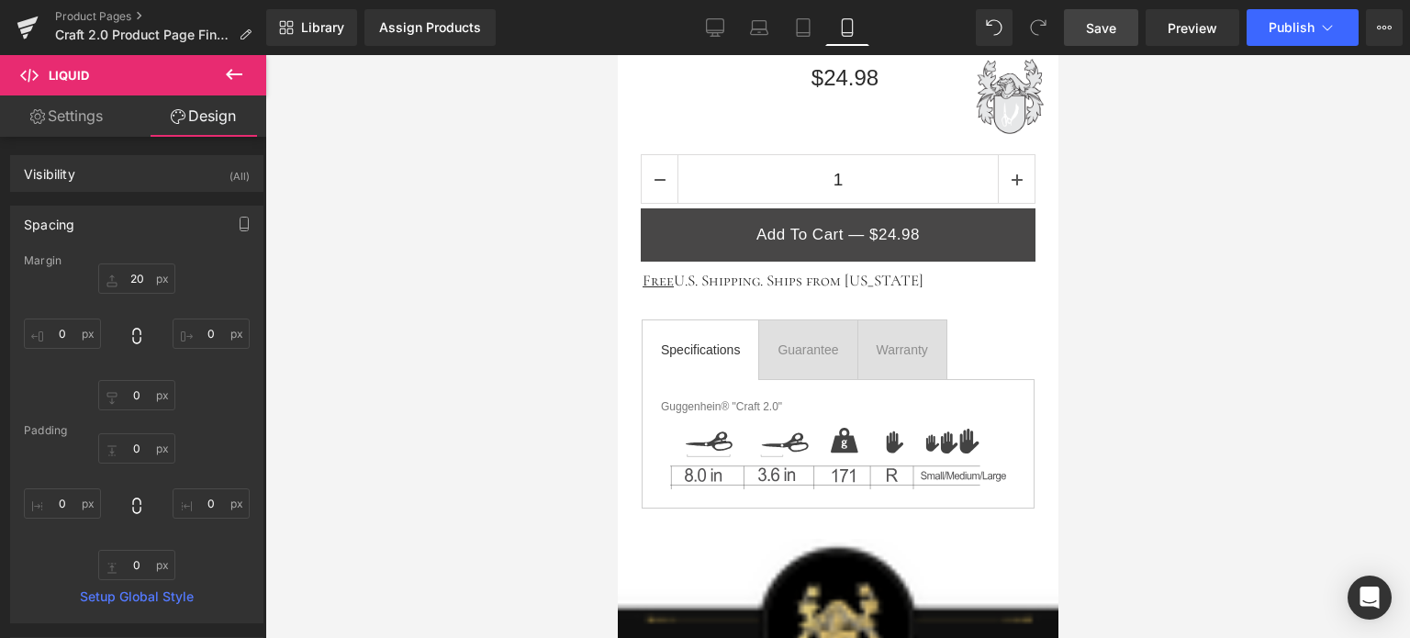
scroll to position [1016, 0]
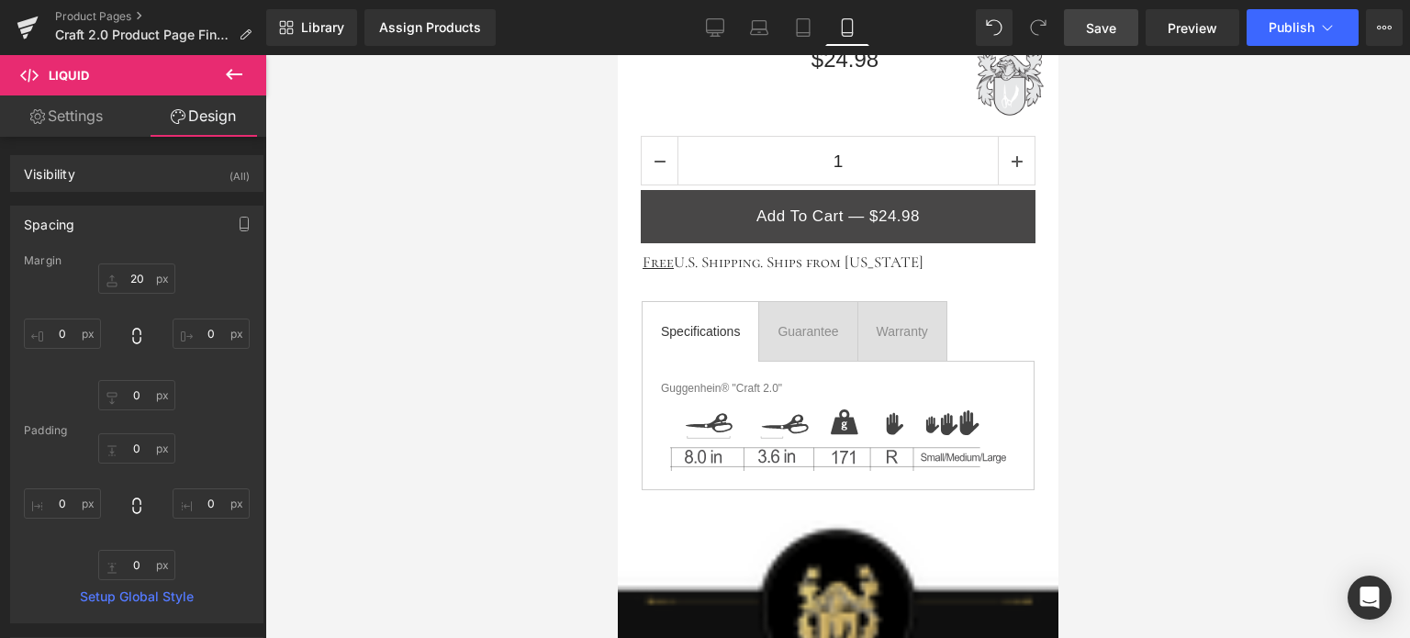
click at [1112, 27] on span "Save" at bounding box center [1101, 27] width 30 height 19
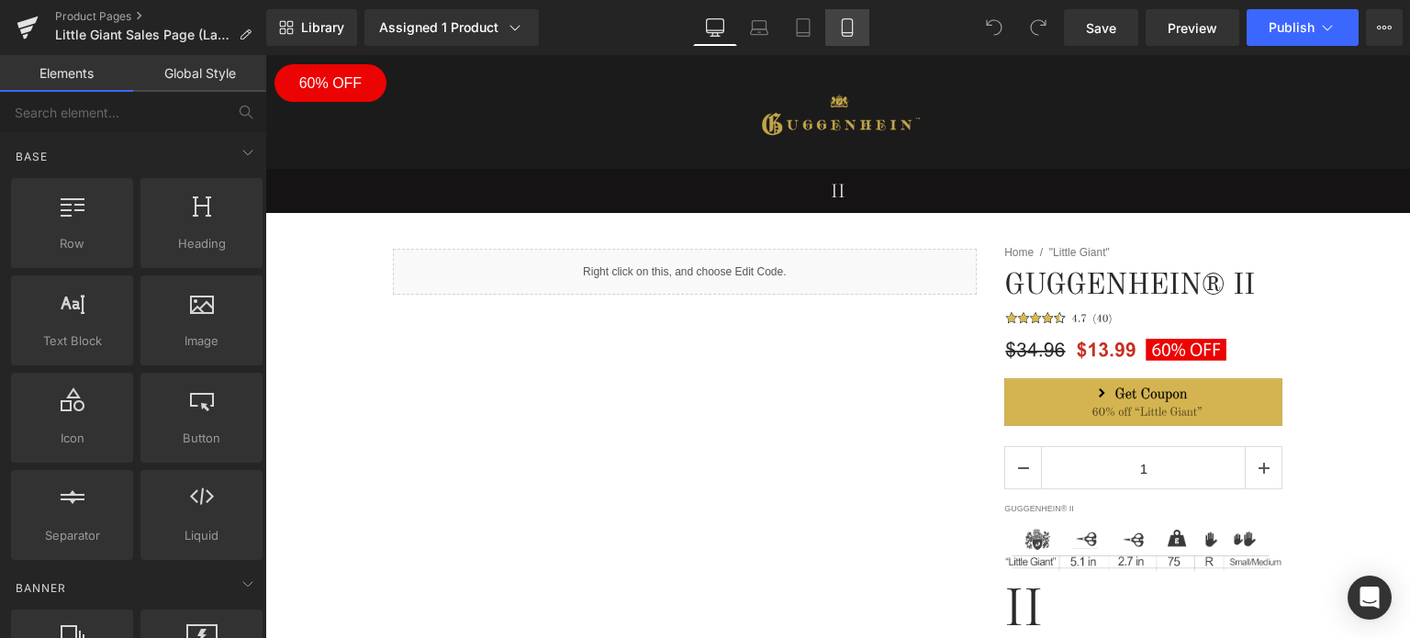
click at [847, 29] on icon at bounding box center [847, 27] width 18 height 18
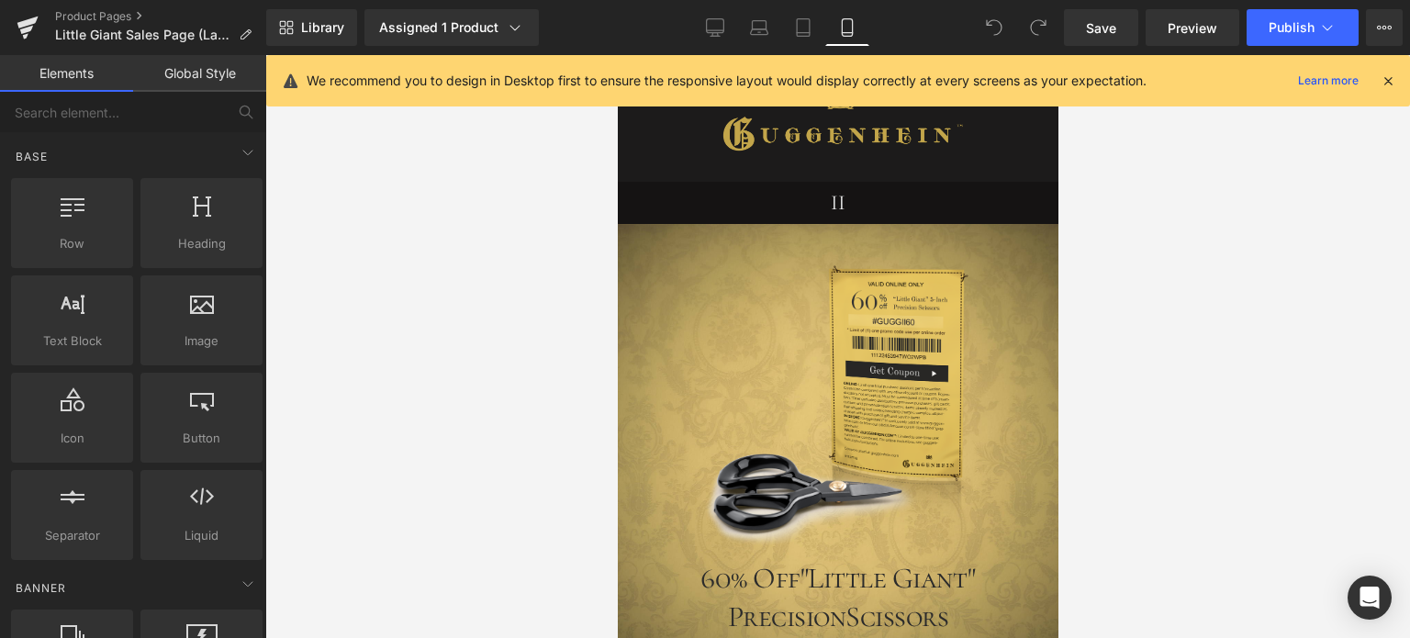
click at [1392, 79] on icon at bounding box center [1388, 81] width 17 height 17
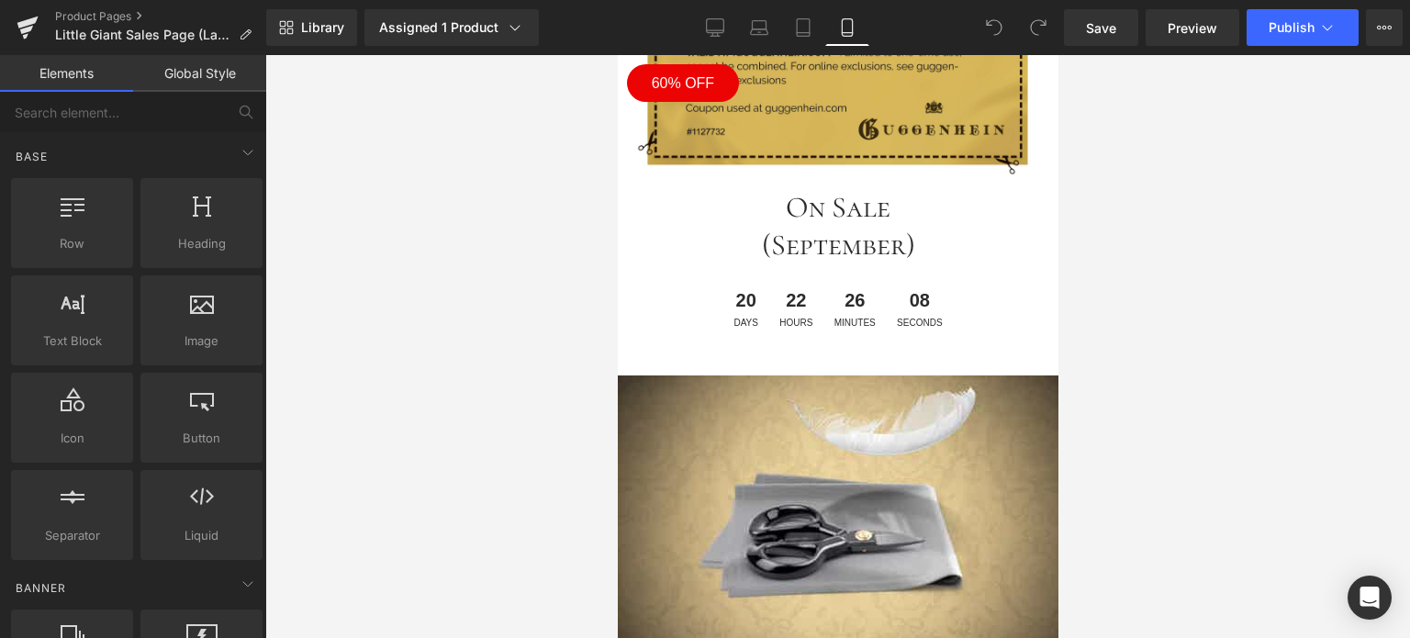
scroll to position [5557, 0]
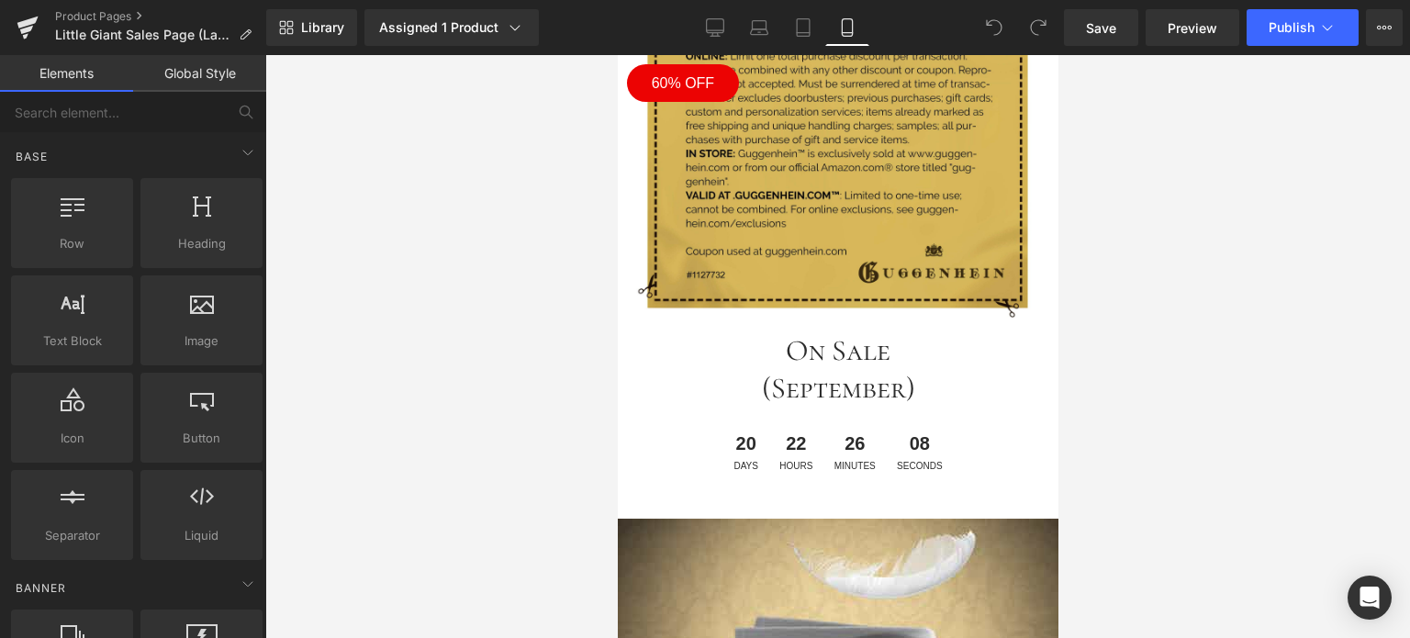
drag, startPoint x: 1050, startPoint y: 94, endPoint x: 1694, endPoint y: 559, distance: 794.4
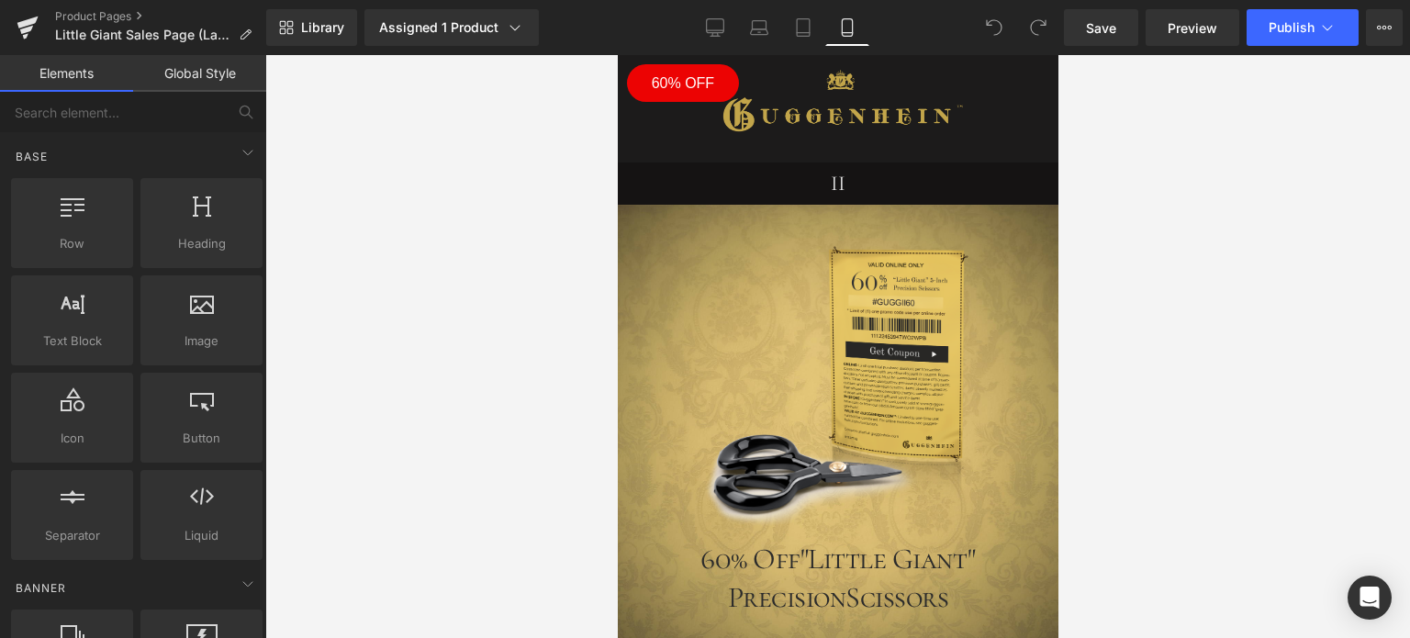
scroll to position [0, 0]
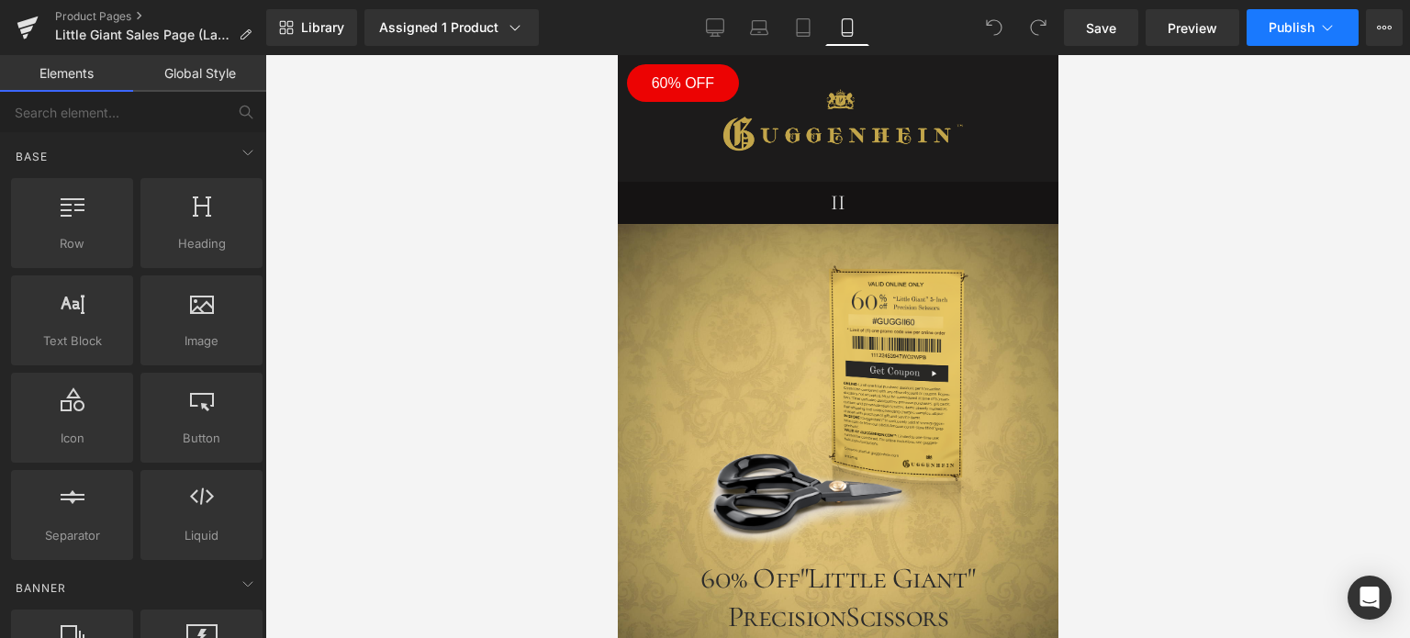
click at [1299, 32] on span "Publish" at bounding box center [1292, 27] width 46 height 15
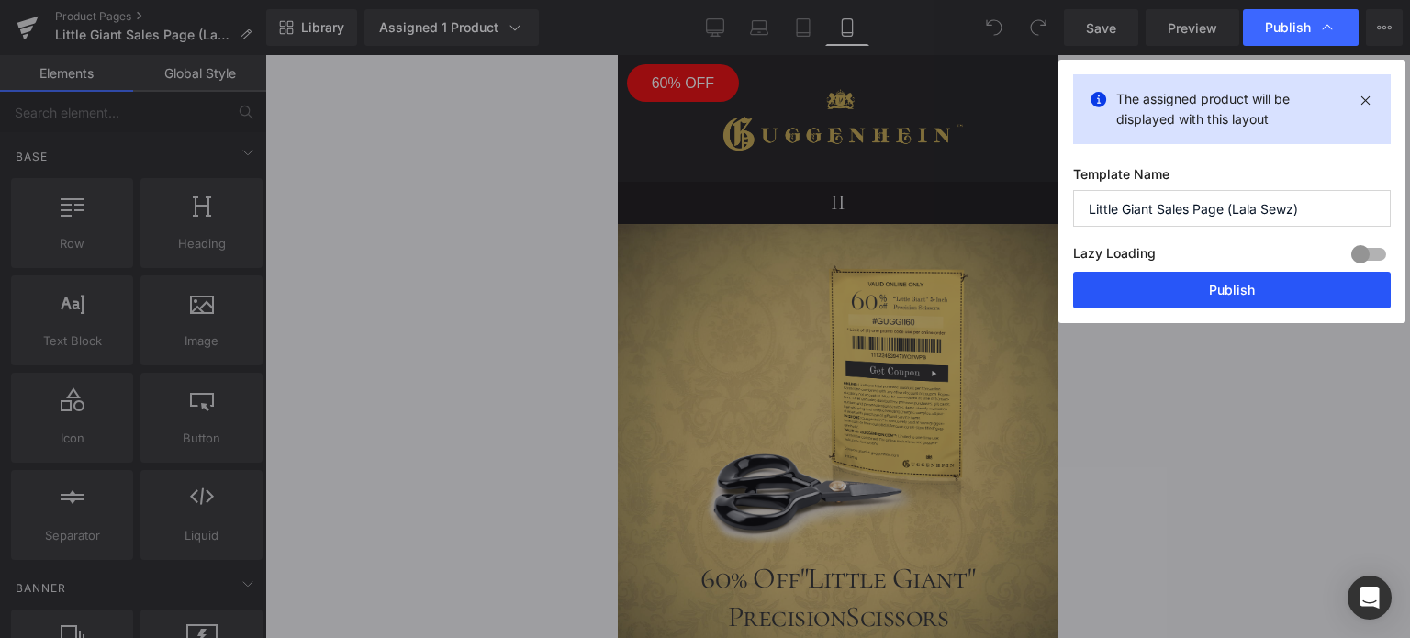
click at [1239, 292] on button "Publish" at bounding box center [1232, 290] width 318 height 37
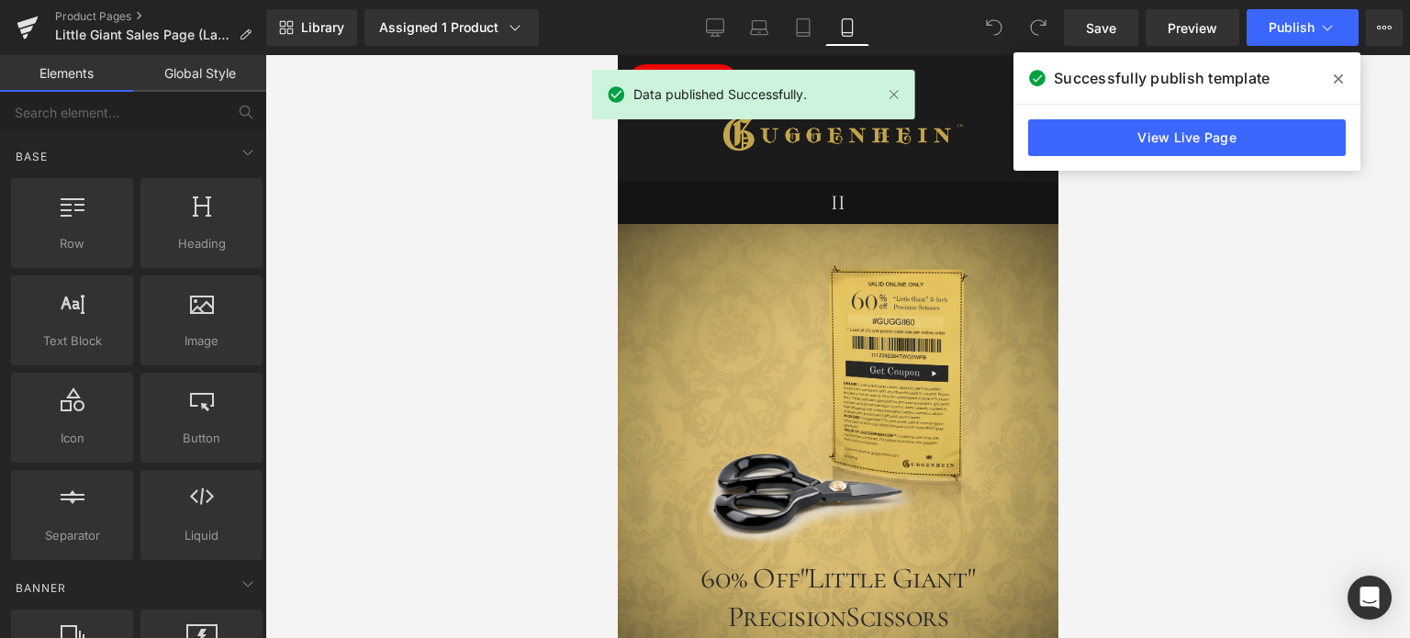
drag, startPoint x: 1336, startPoint y: 78, endPoint x: 1183, endPoint y: 78, distance: 153.3
click at [1336, 78] on icon at bounding box center [1338, 79] width 9 height 15
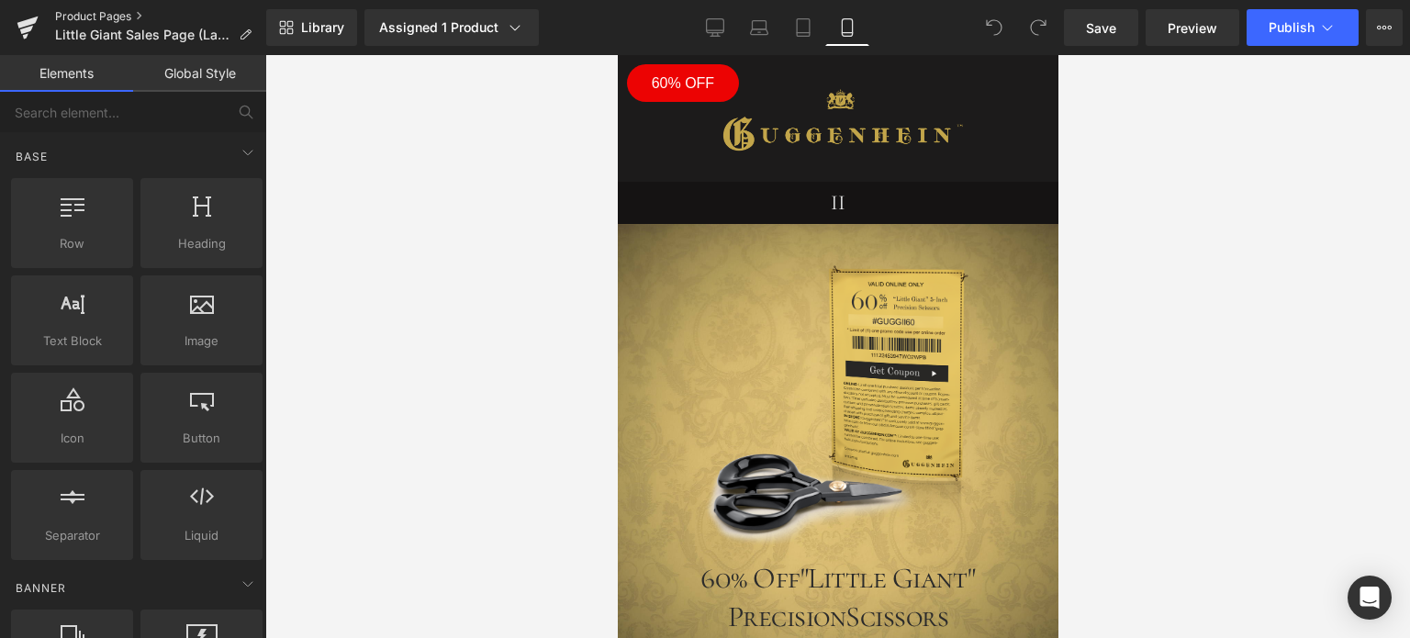
click at [101, 14] on link "Product Pages" at bounding box center [160, 16] width 211 height 15
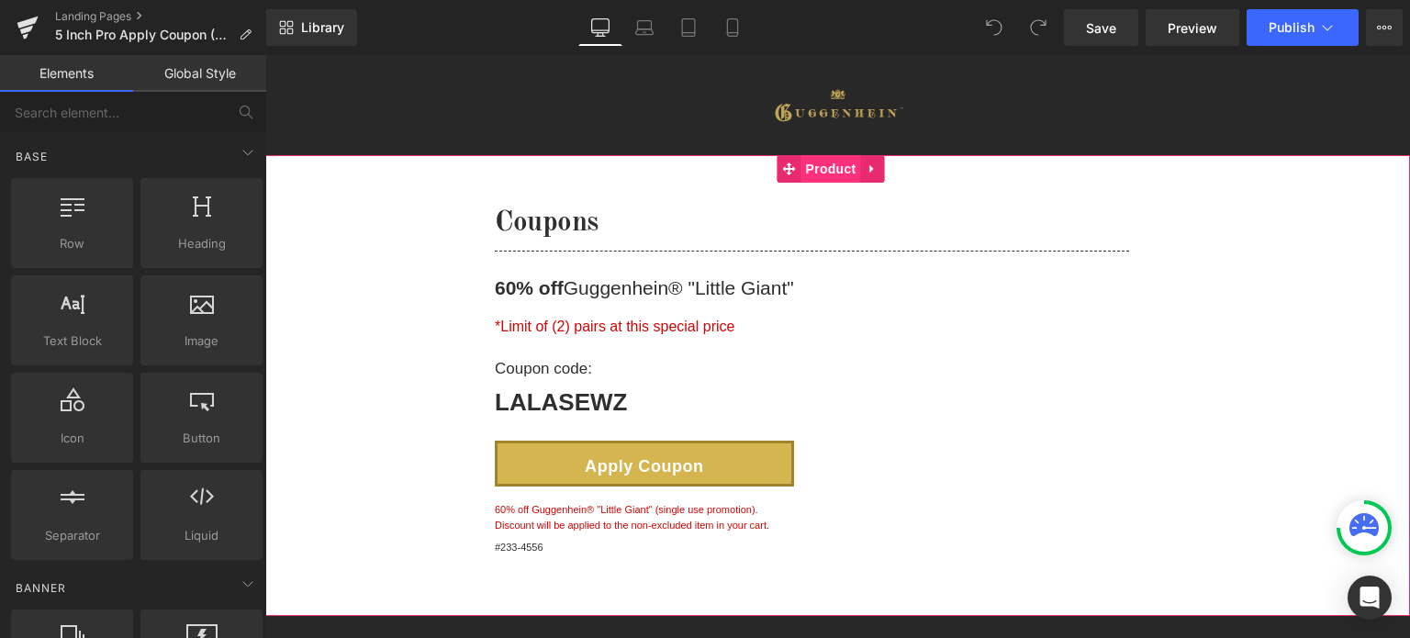
click at [845, 169] on span "Product" at bounding box center [832, 169] width 60 height 28
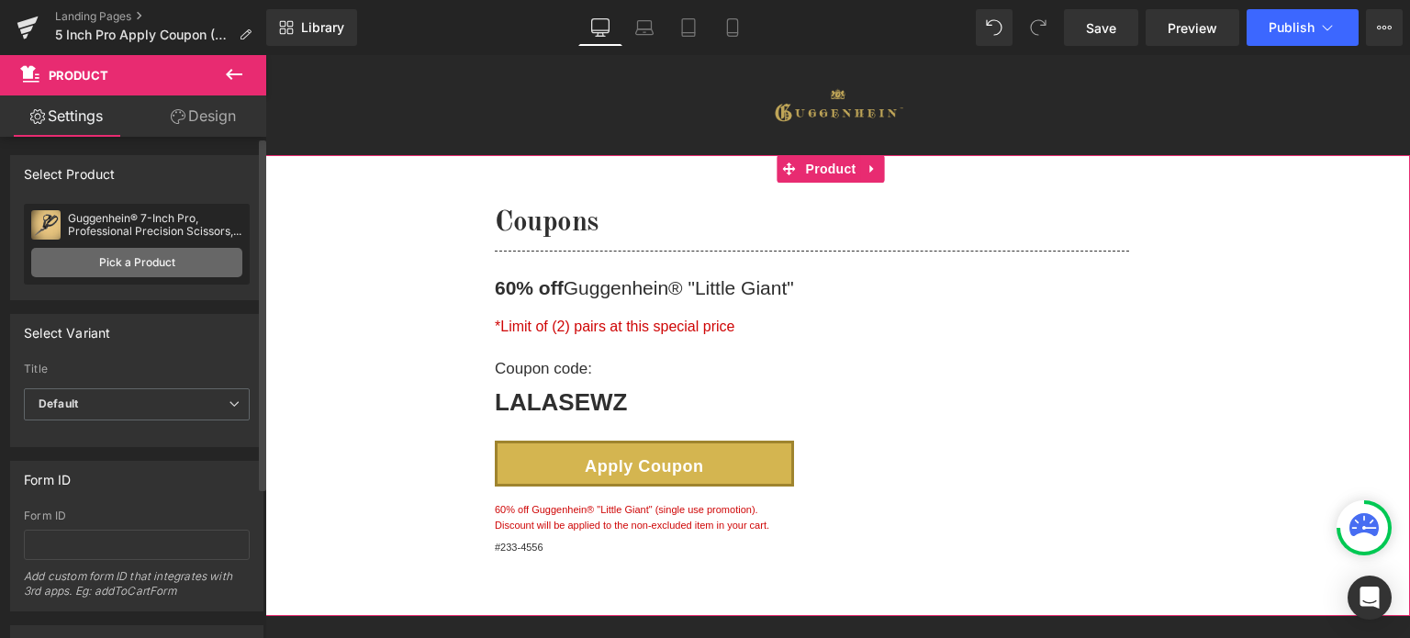
click at [107, 262] on link "Pick a Product" at bounding box center [136, 262] width 211 height 29
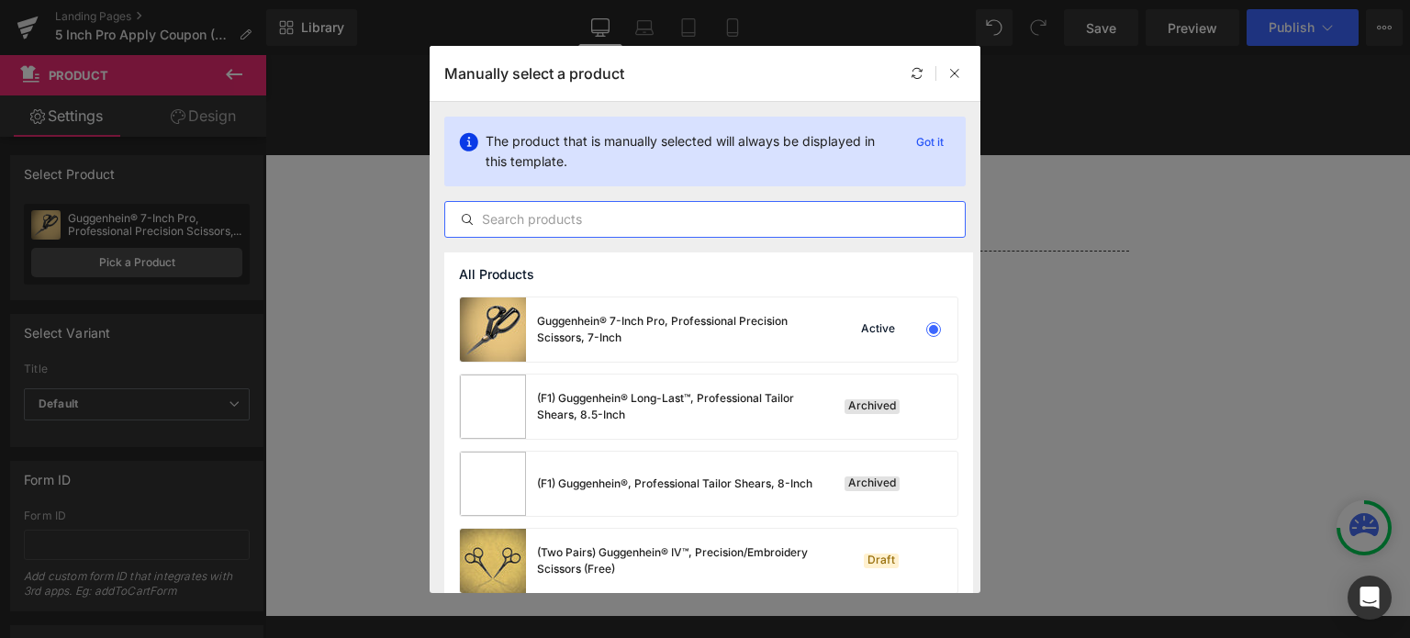
click at [600, 216] on input "text" at bounding box center [705, 219] width 520 height 22
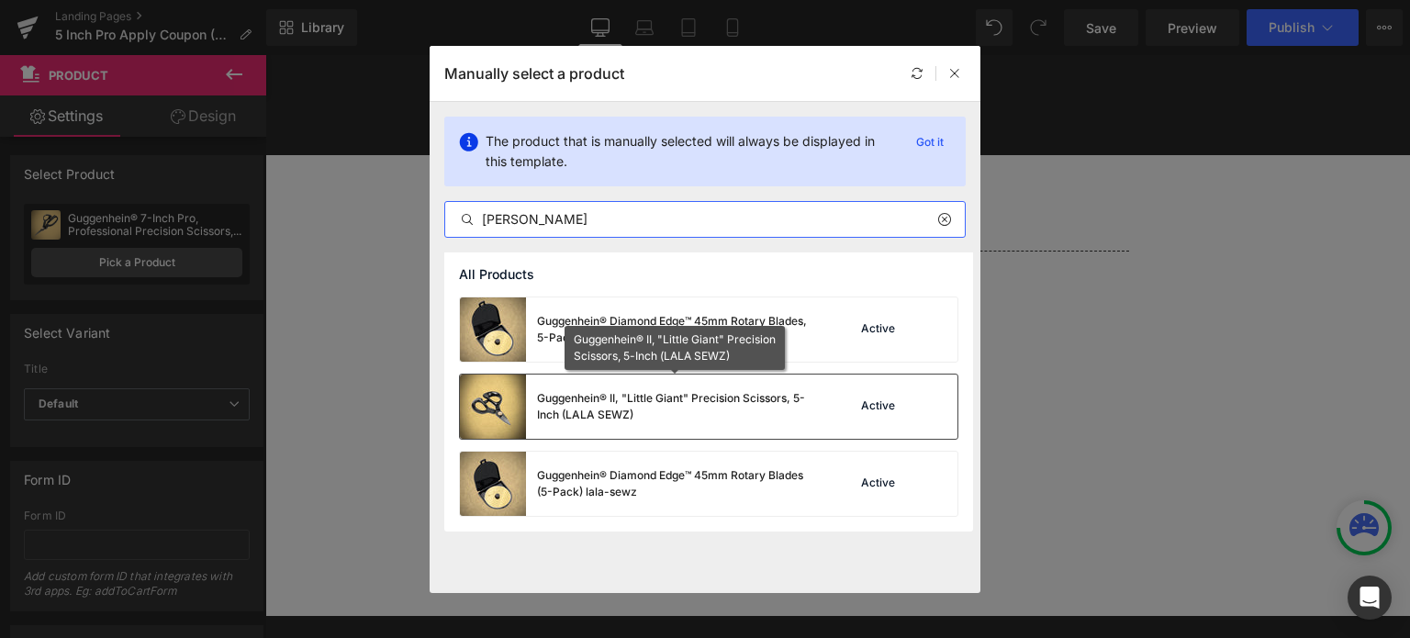
type input "[PERSON_NAME]"
click at [608, 412] on div "Guggenhein® II, "Little Giant" Precision Scissors, 5-Inch (LALA SEWZ)" at bounding box center [674, 406] width 275 height 33
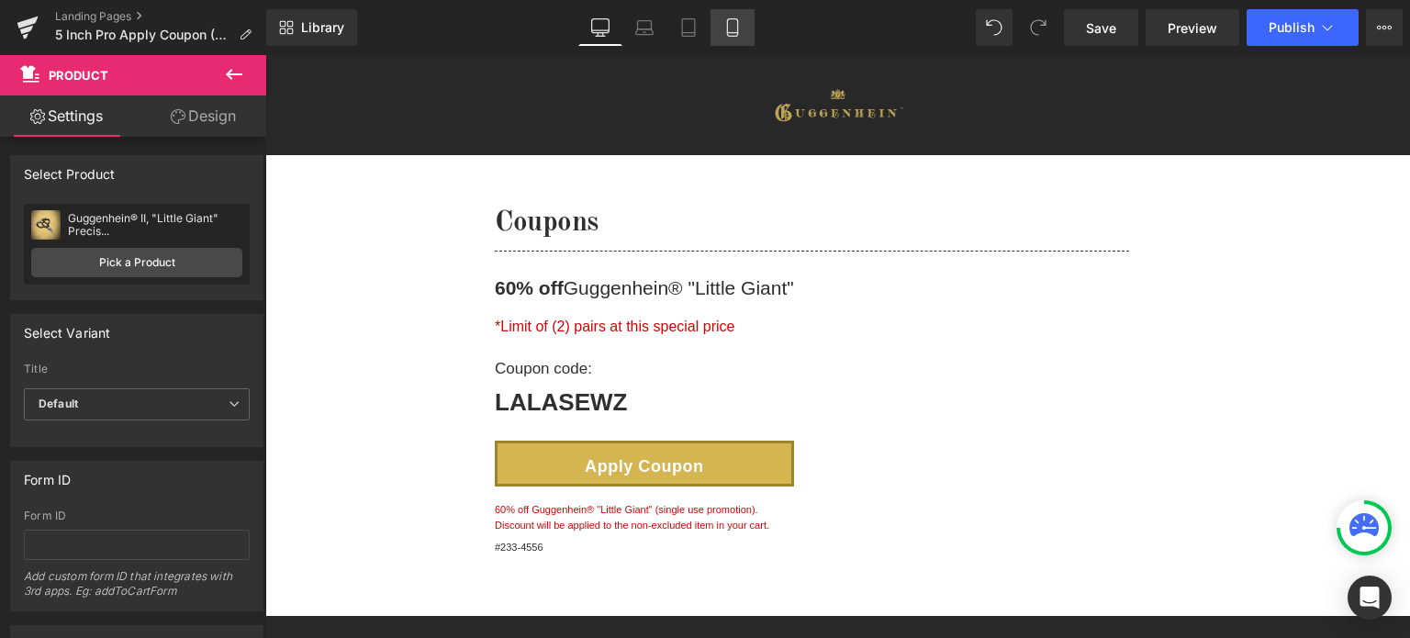
click at [724, 28] on icon at bounding box center [733, 27] width 18 height 18
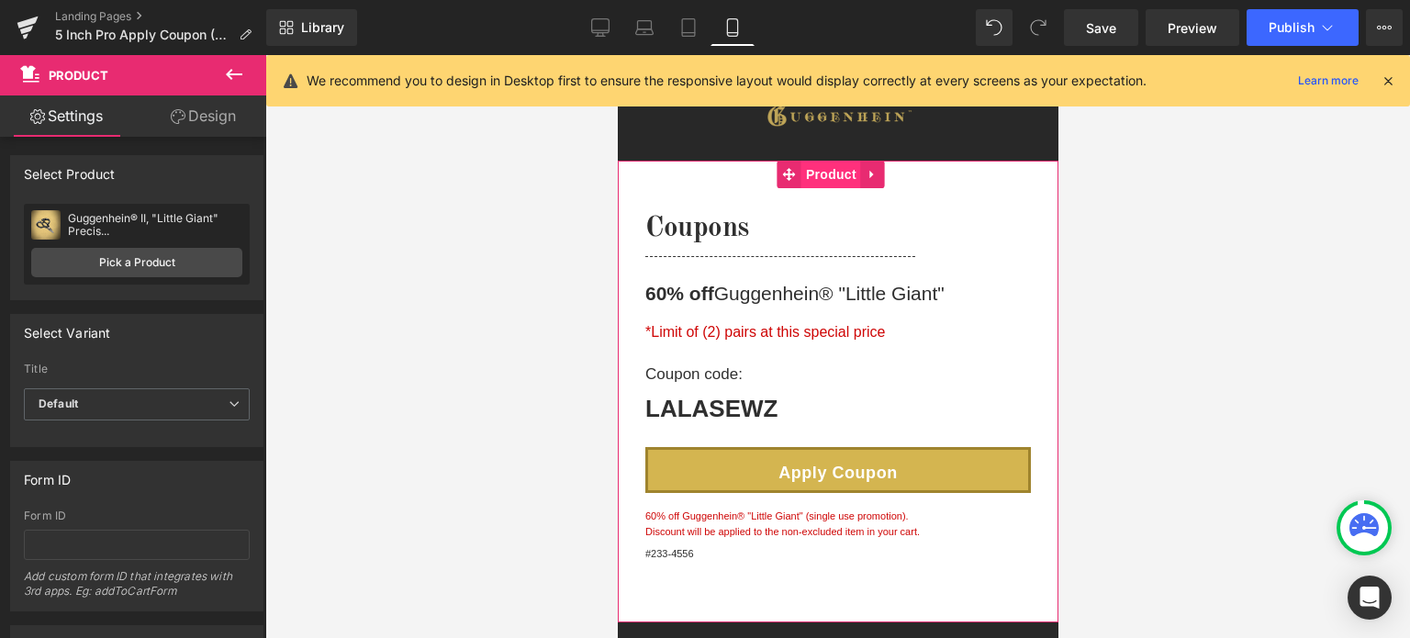
click at [842, 175] on span "Product" at bounding box center [831, 175] width 60 height 28
click at [827, 171] on span "Product" at bounding box center [831, 176] width 60 height 28
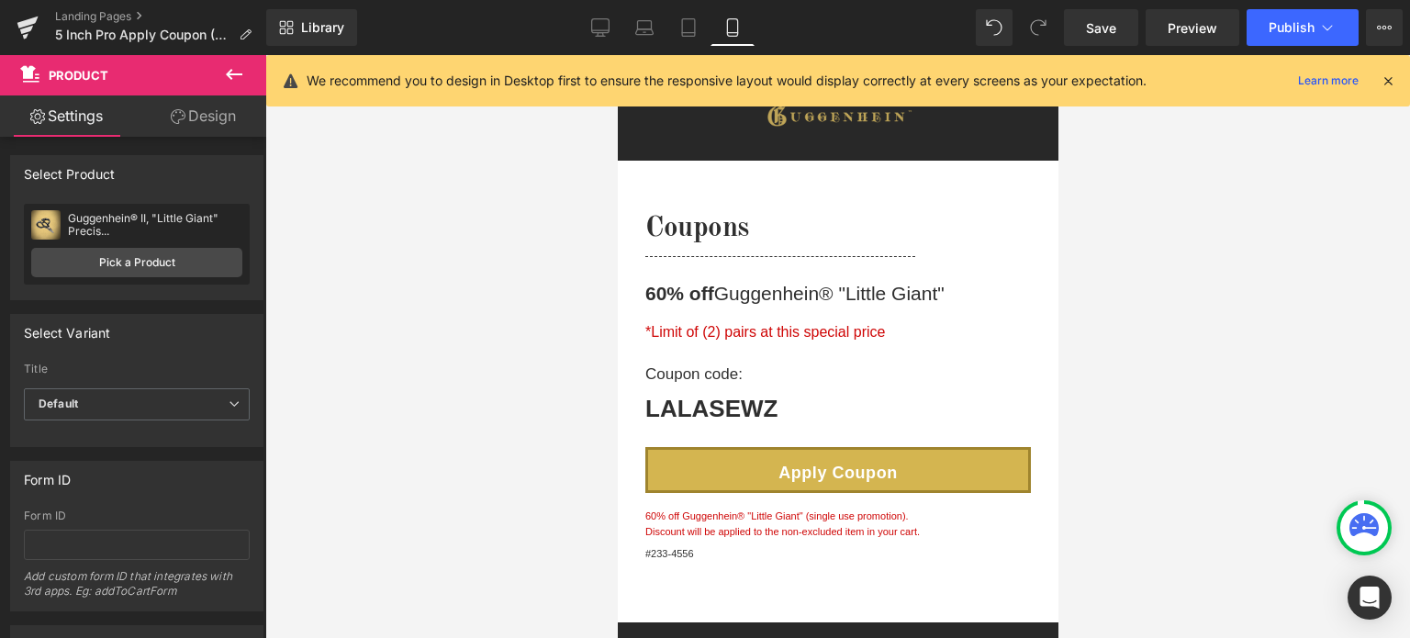
click at [1387, 84] on icon at bounding box center [1388, 81] width 17 height 17
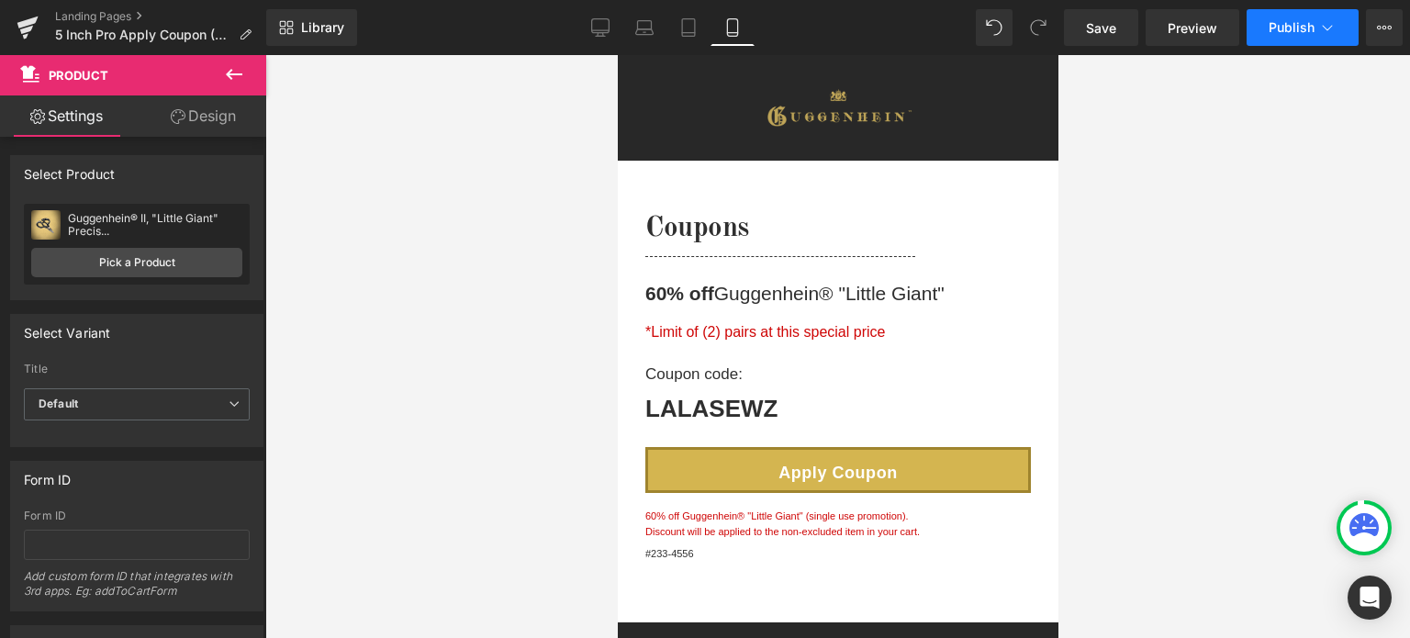
click at [1300, 30] on span "Publish" at bounding box center [1292, 27] width 46 height 15
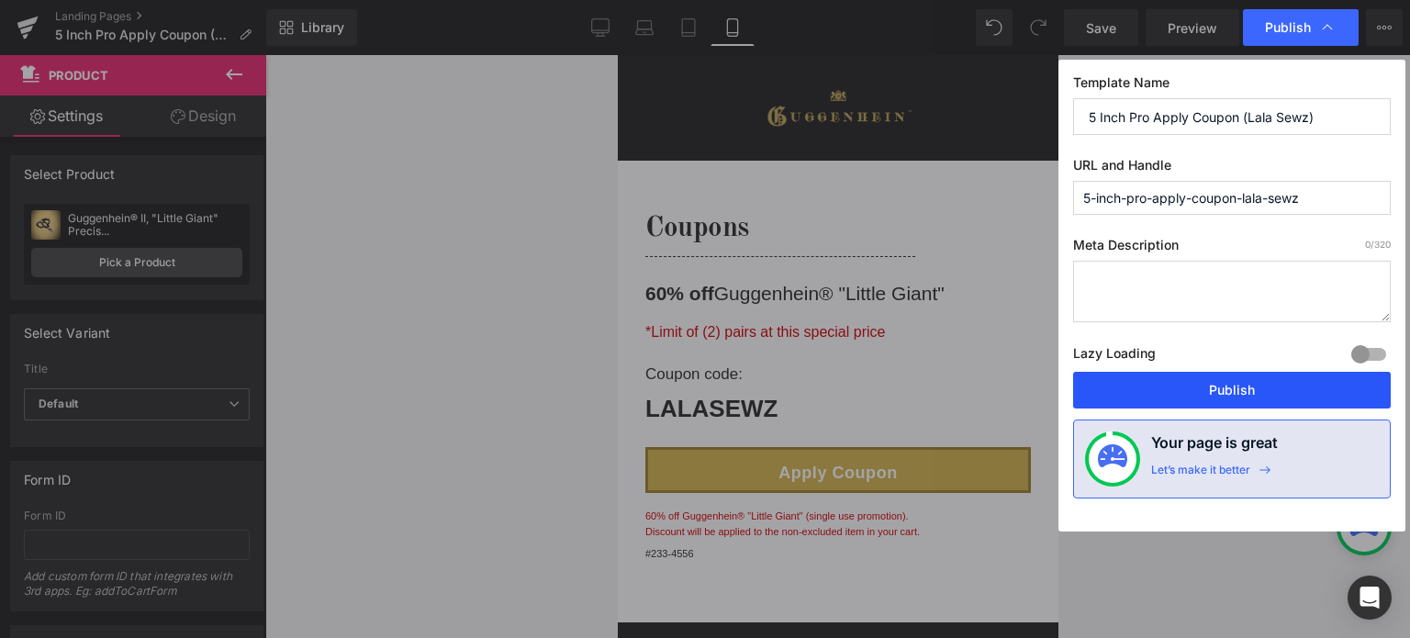
click at [1252, 387] on button "Publish" at bounding box center [1232, 390] width 318 height 37
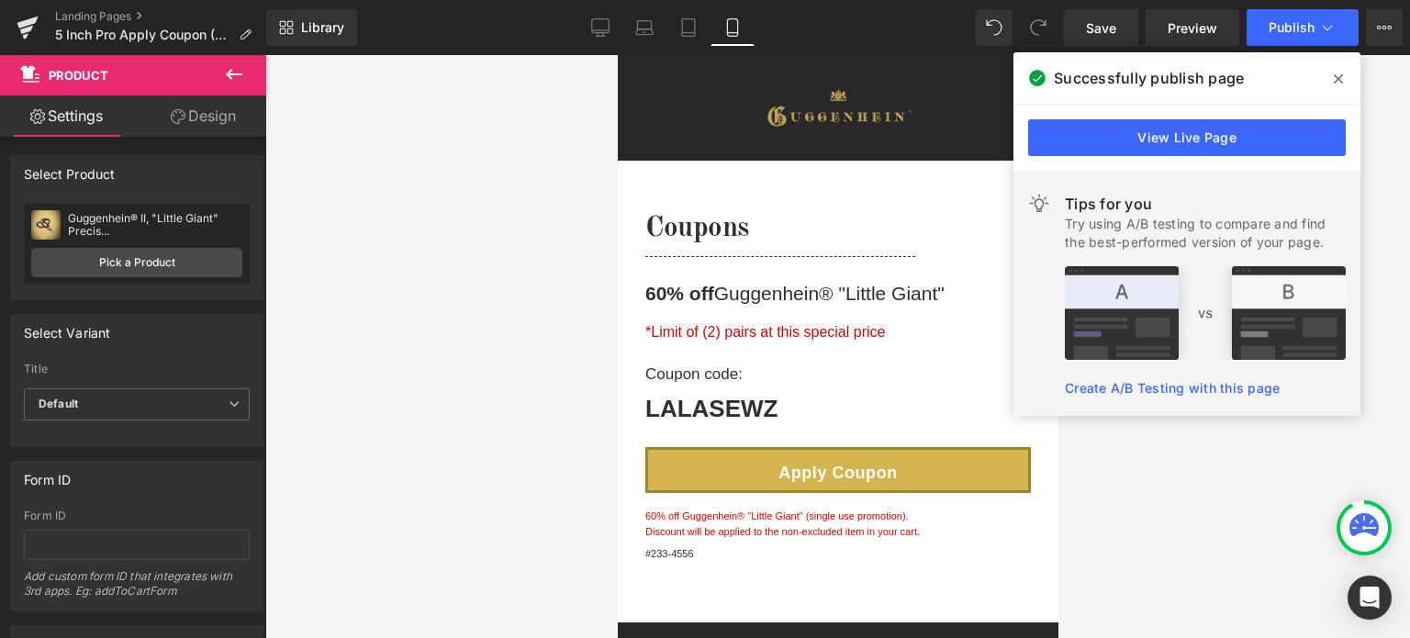
drag, startPoint x: 1342, startPoint y: 74, endPoint x: 1319, endPoint y: 60, distance: 26.5
click at [1342, 74] on icon at bounding box center [1338, 78] width 9 height 9
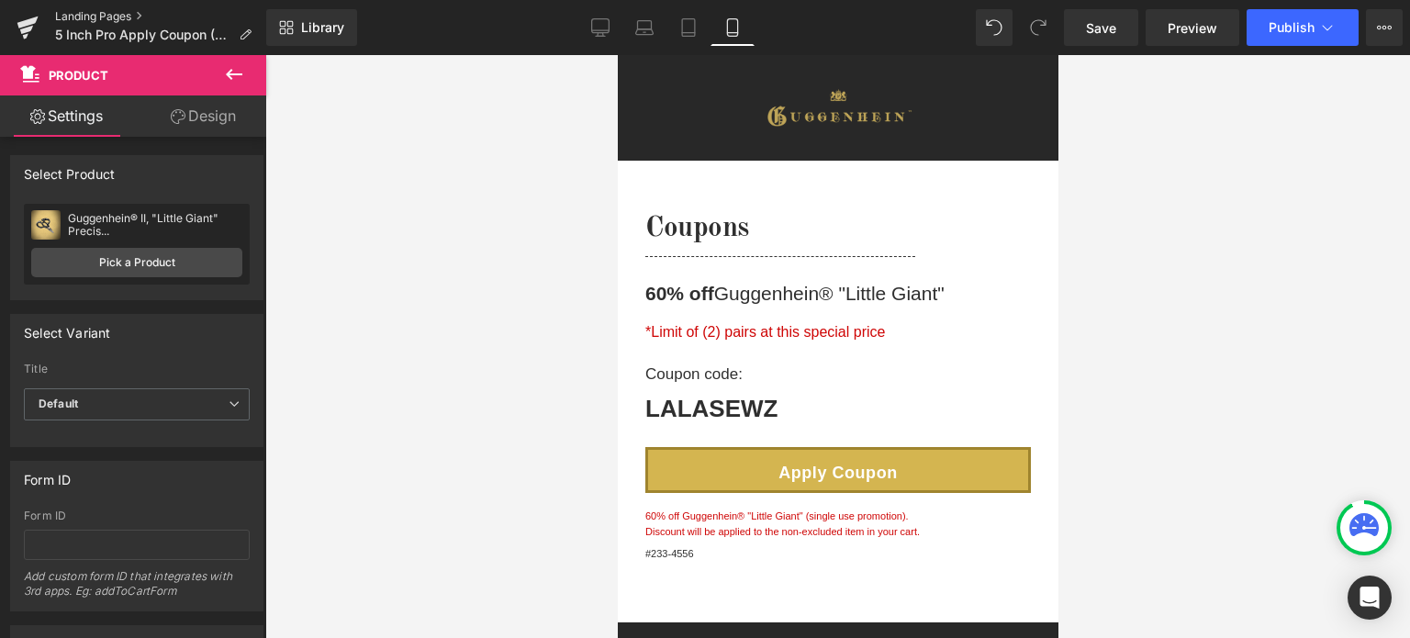
click at [104, 17] on link "Landing Pages" at bounding box center [160, 16] width 211 height 15
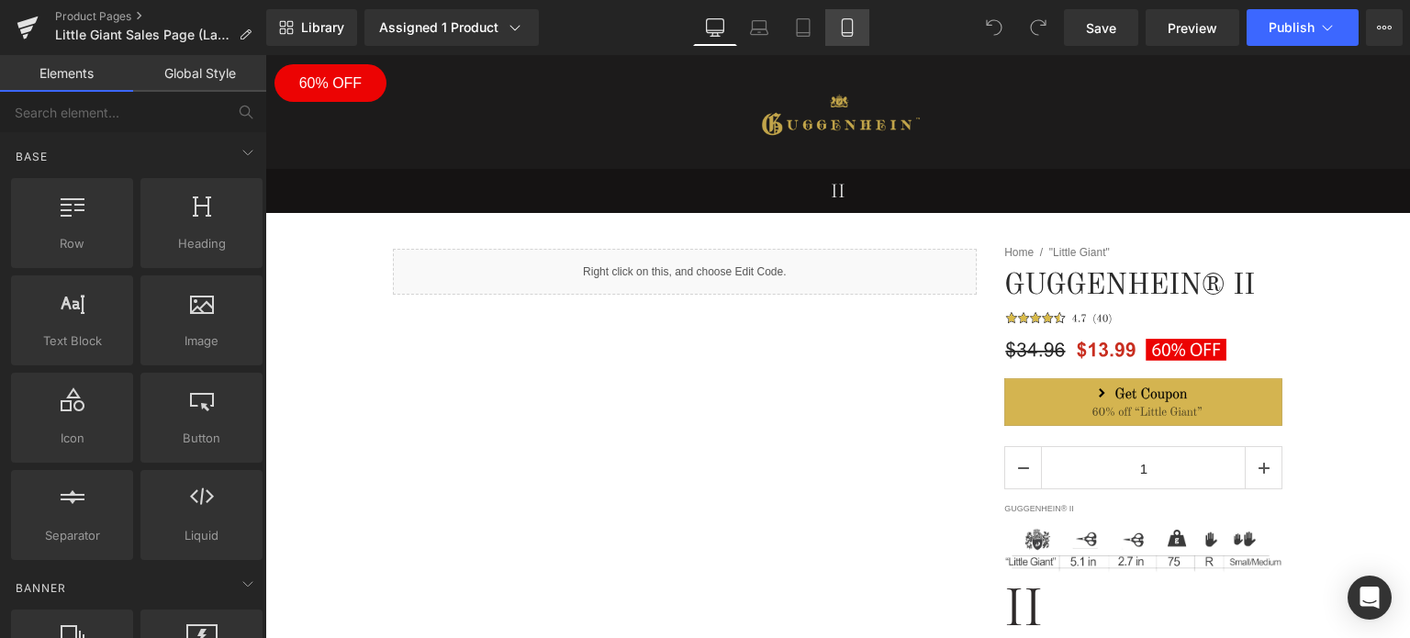
click at [859, 31] on link "Mobile" at bounding box center [847, 27] width 44 height 37
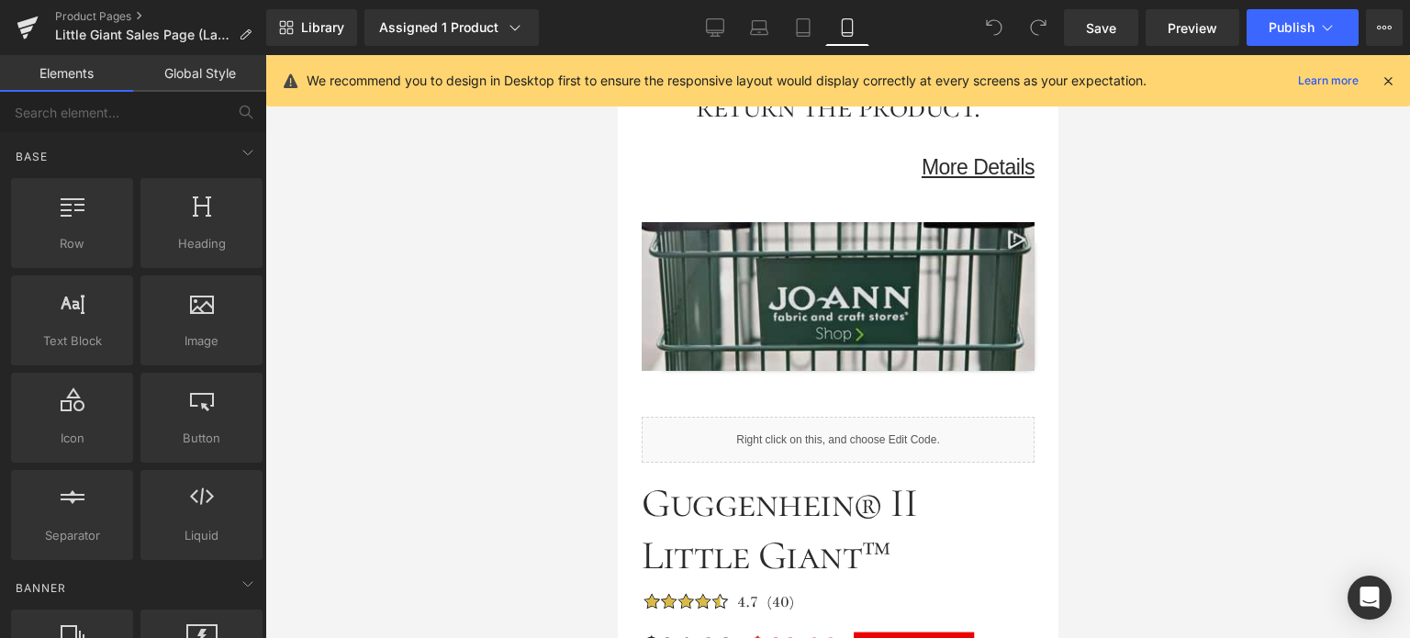
scroll to position [2938, 0]
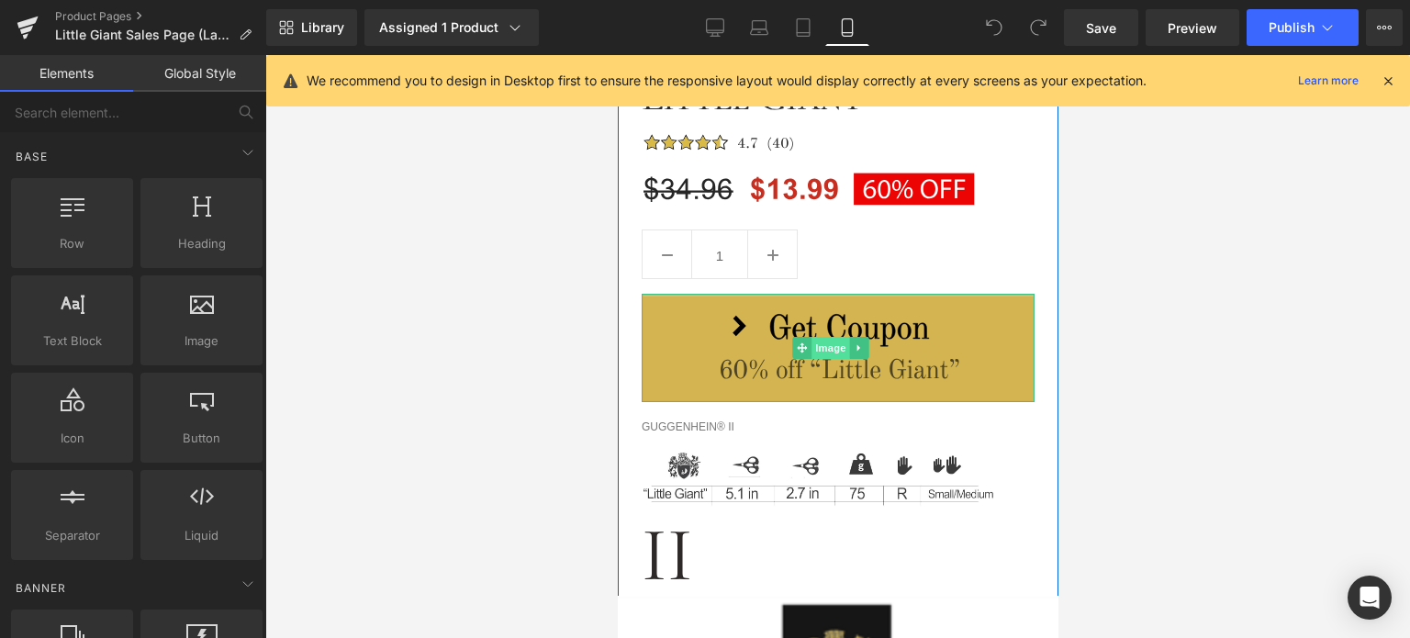
click at [838, 352] on span "Image" at bounding box center [831, 348] width 39 height 22
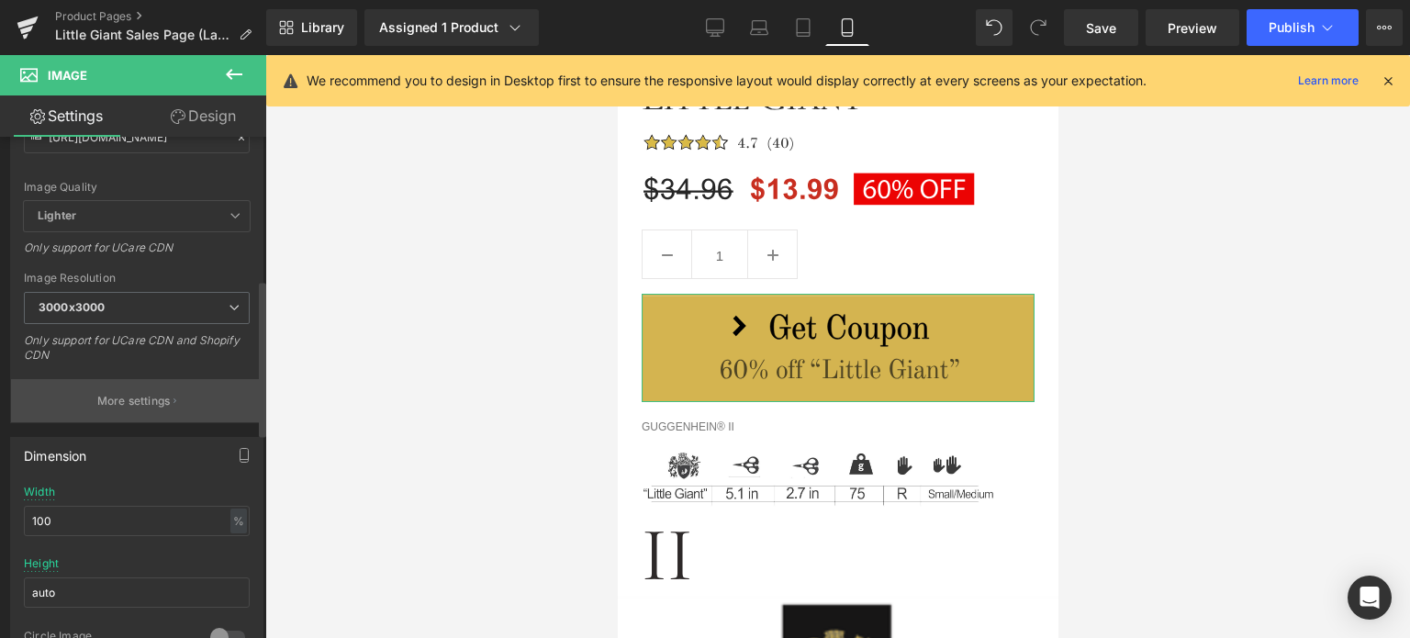
scroll to position [459, 0]
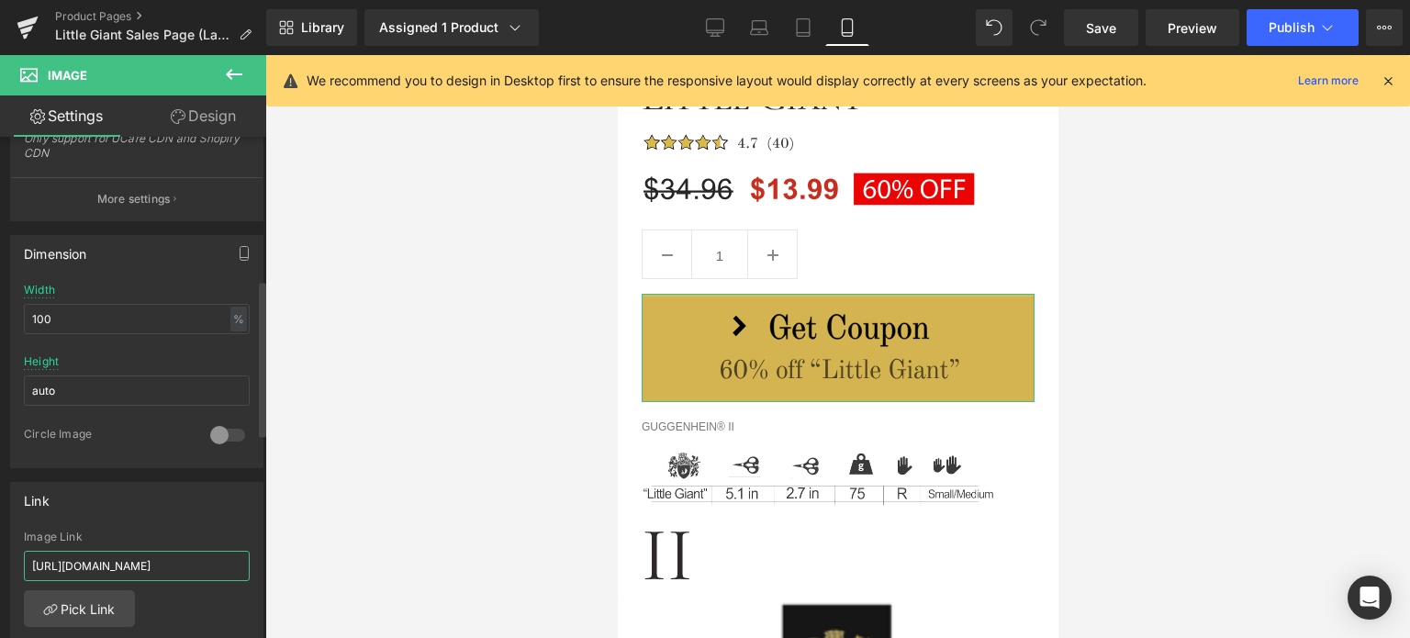
click at [122, 563] on input "[URL][DOMAIN_NAME]" at bounding box center [137, 566] width 226 height 30
paste input "5-inch-pro-apply-coupon-lala-sewz"
type input "[URL][DOMAIN_NAME]"
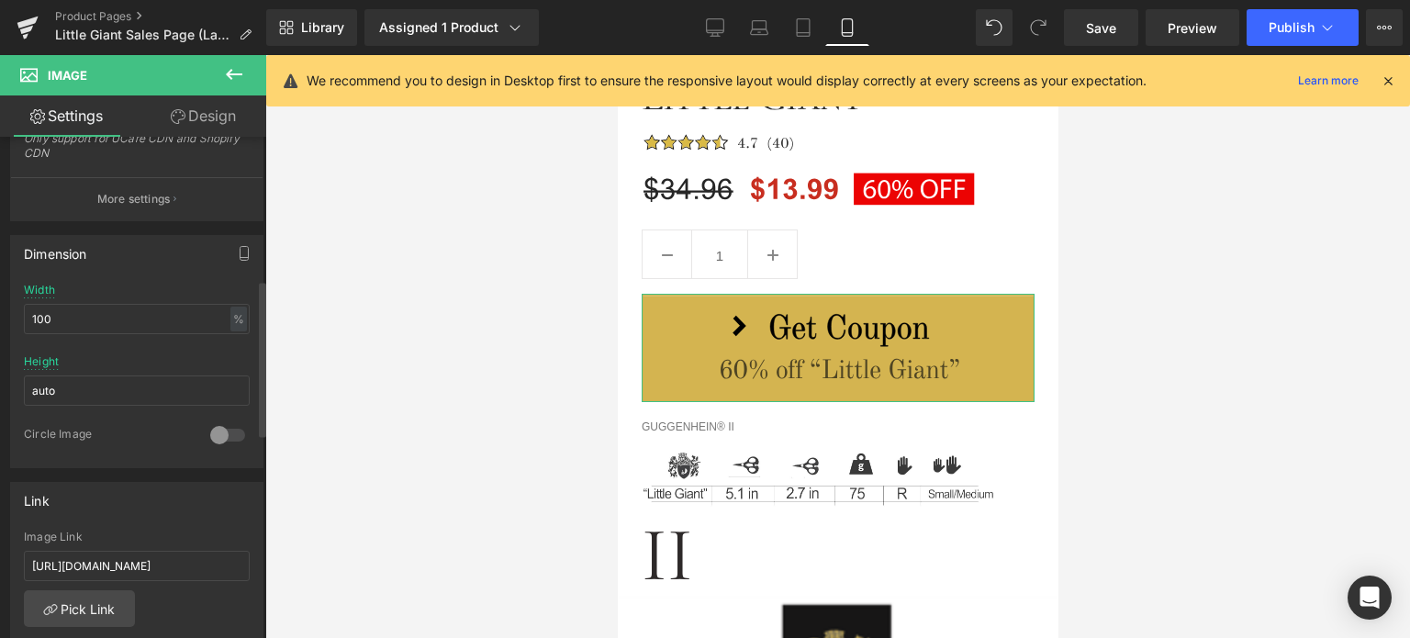
click at [249, 585] on div "[URL][DOMAIN_NAME] Image Link [URL][DOMAIN_NAME] Pick Link Current Tab New Tab …" at bounding box center [137, 625] width 252 height 188
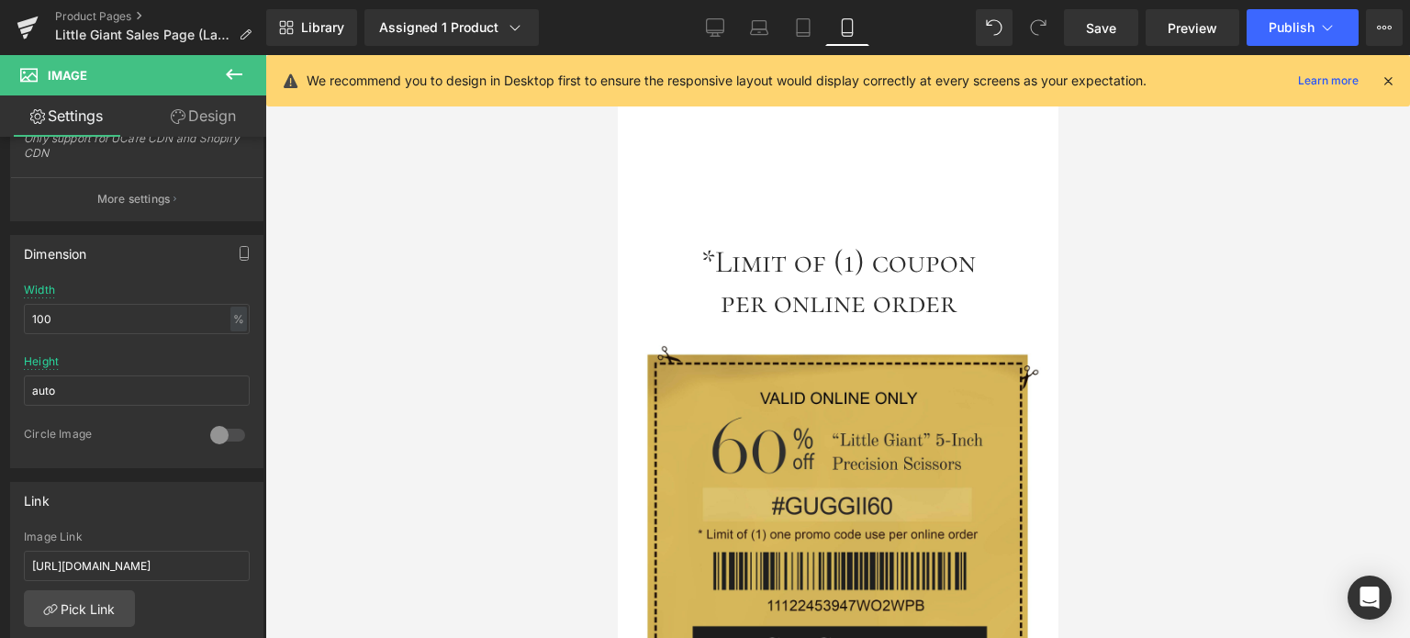
scroll to position [5050, 0]
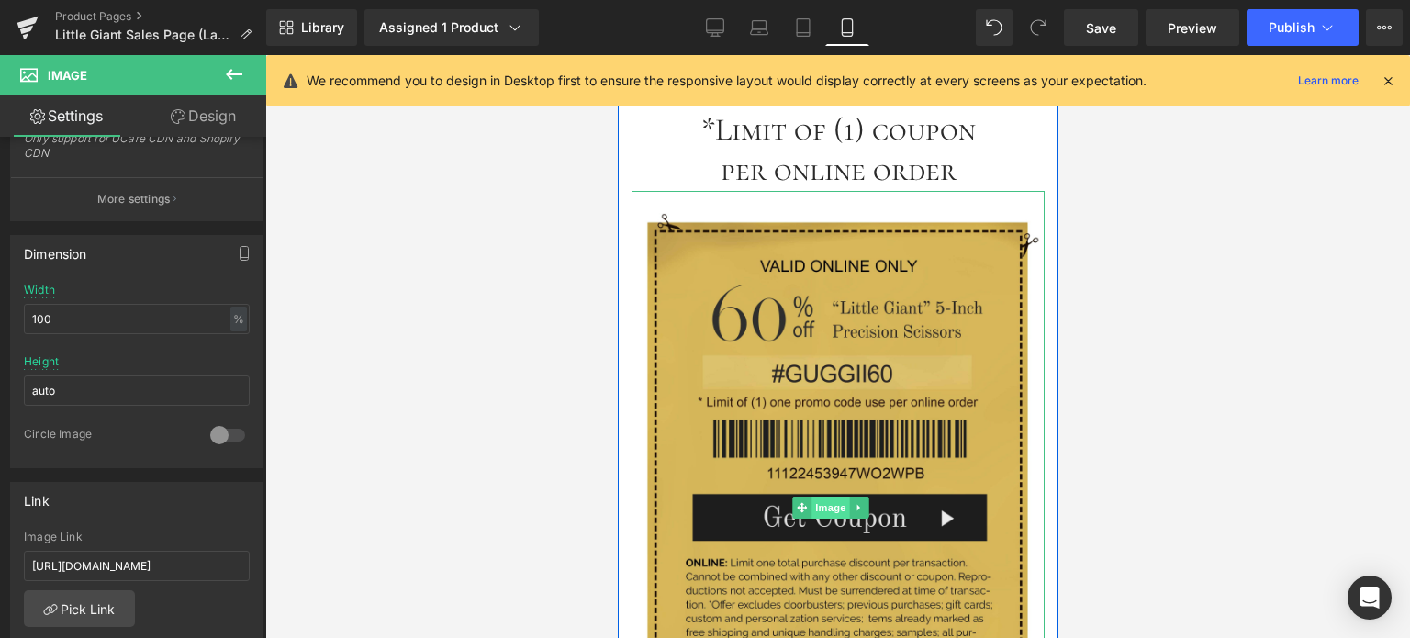
click at [832, 497] on span "Image" at bounding box center [831, 508] width 39 height 22
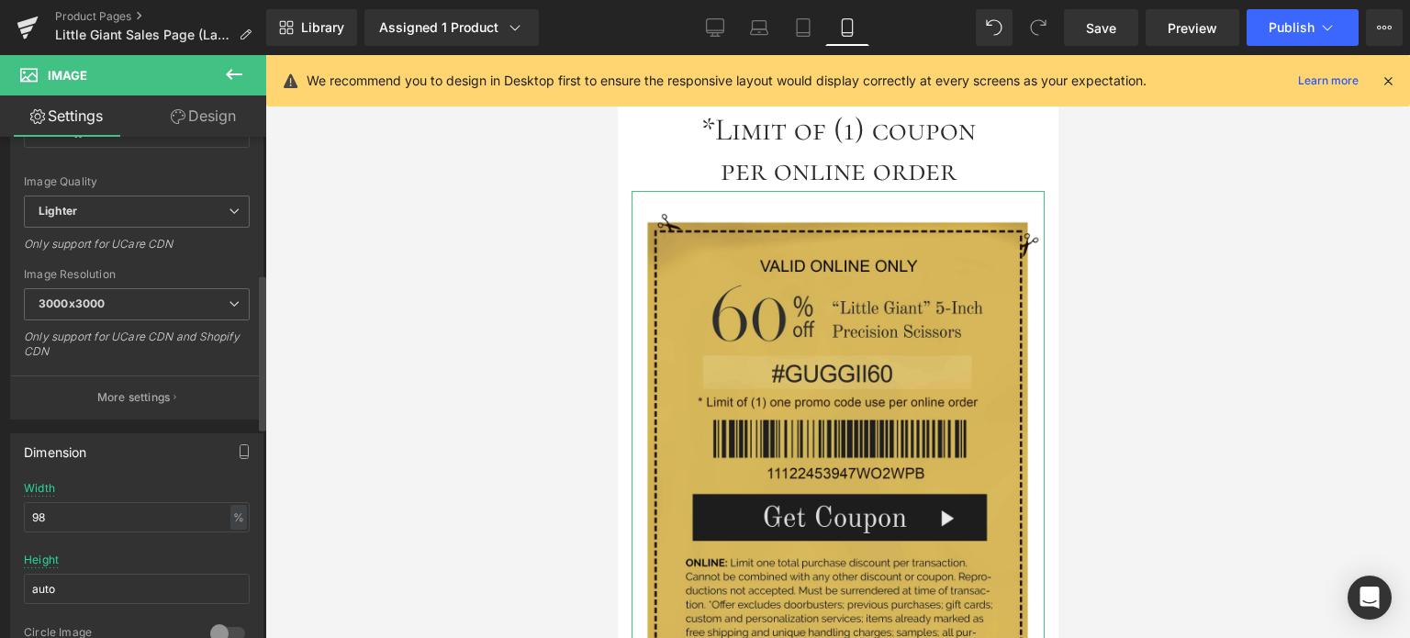
scroll to position [551, 0]
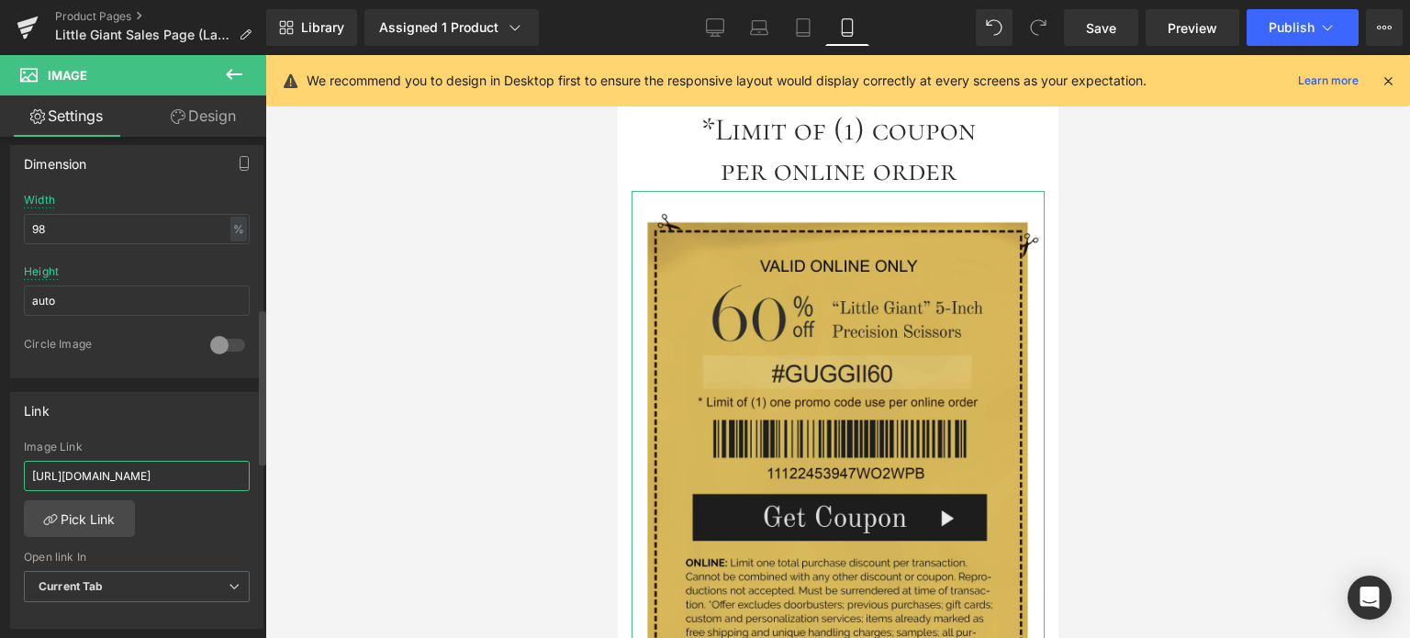
click at [136, 474] on input "[URL][DOMAIN_NAME]" at bounding box center [137, 476] width 226 height 30
paste input "5-inch-pro-apply-coupon-lala-sewz"
type input "[URL][DOMAIN_NAME]"
click at [231, 513] on div "[URL][DOMAIN_NAME] Image Link [URL][DOMAIN_NAME] Pick Link Current Tab New Tab …" at bounding box center [137, 535] width 252 height 188
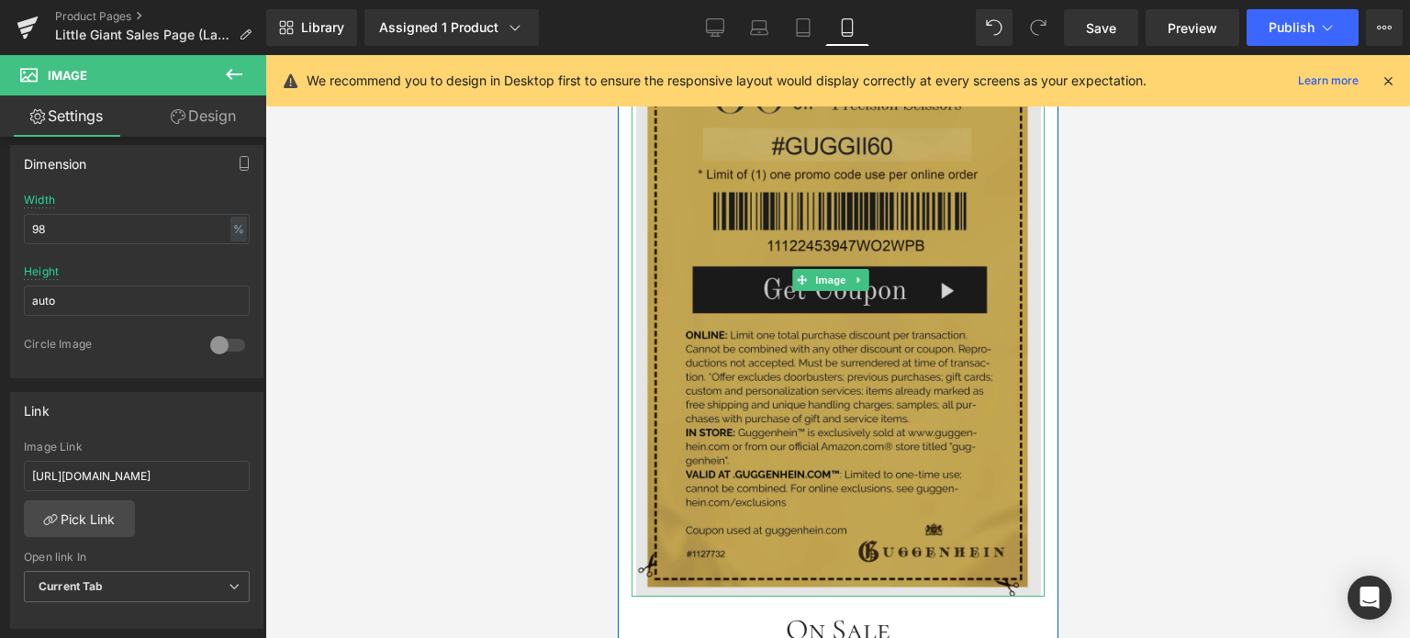
scroll to position [5509, 0]
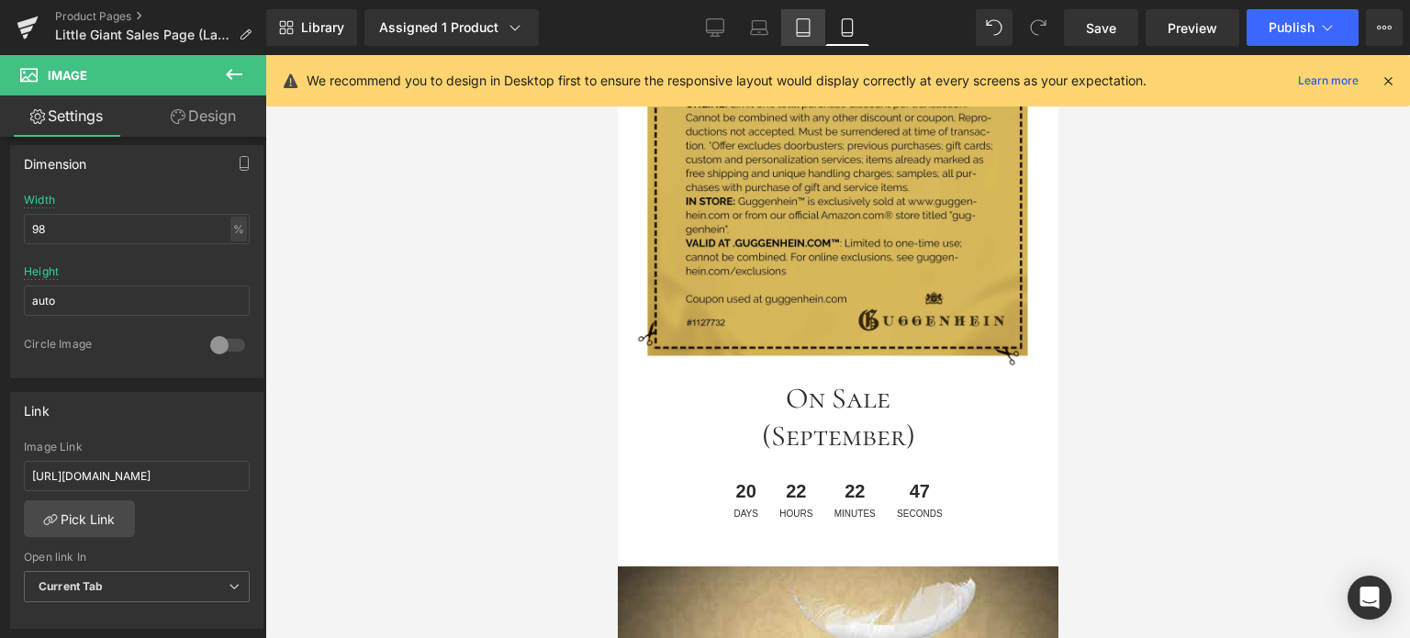
click at [802, 28] on icon at bounding box center [803, 27] width 18 height 18
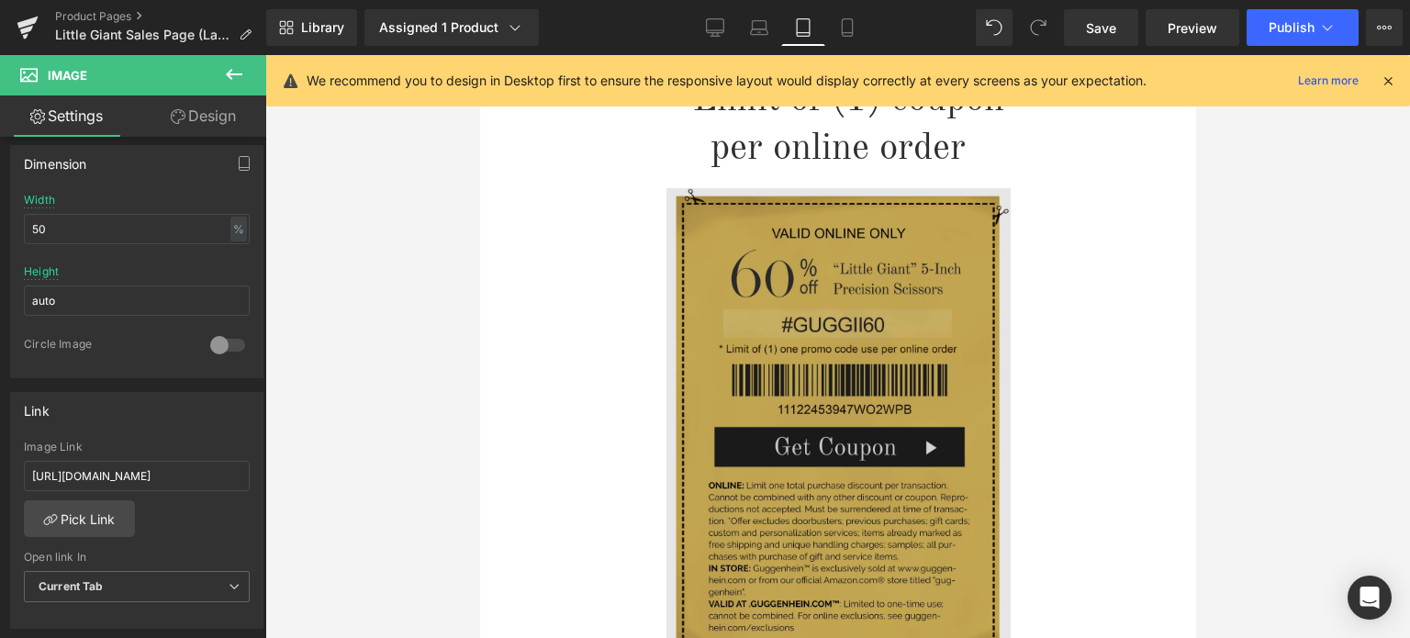
scroll to position [6079, 0]
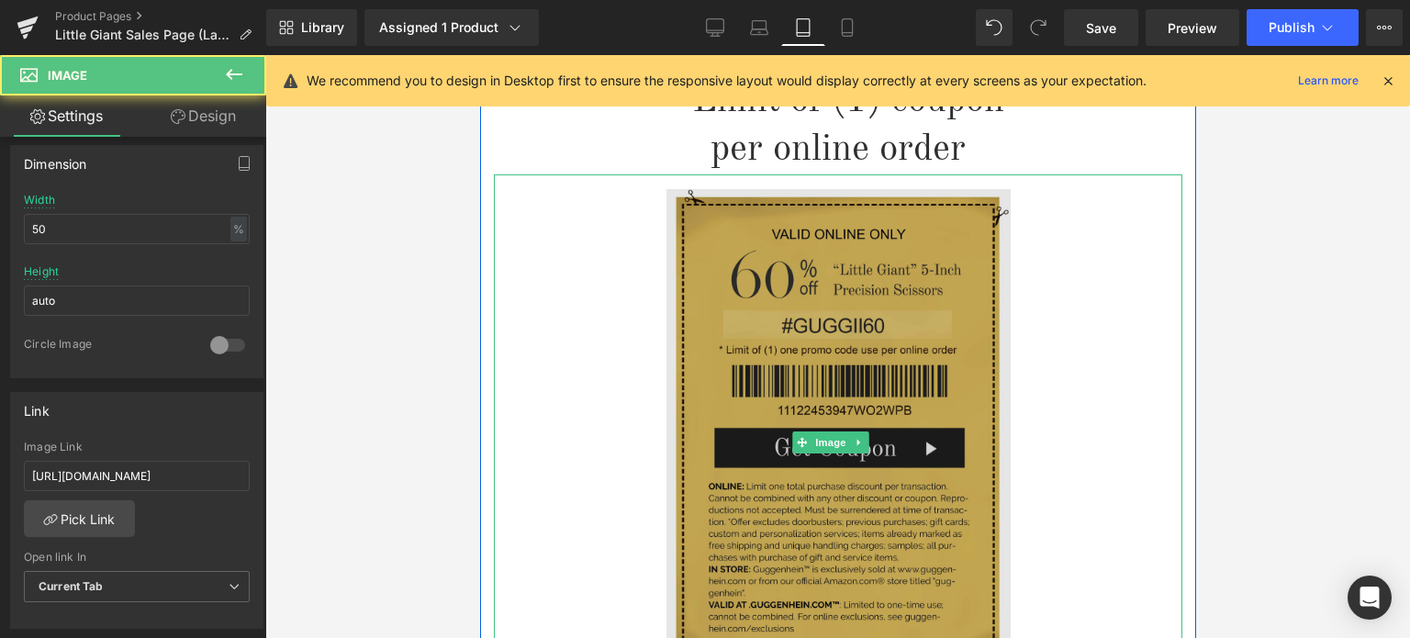
click at [879, 394] on img at bounding box center [838, 441] width 344 height 535
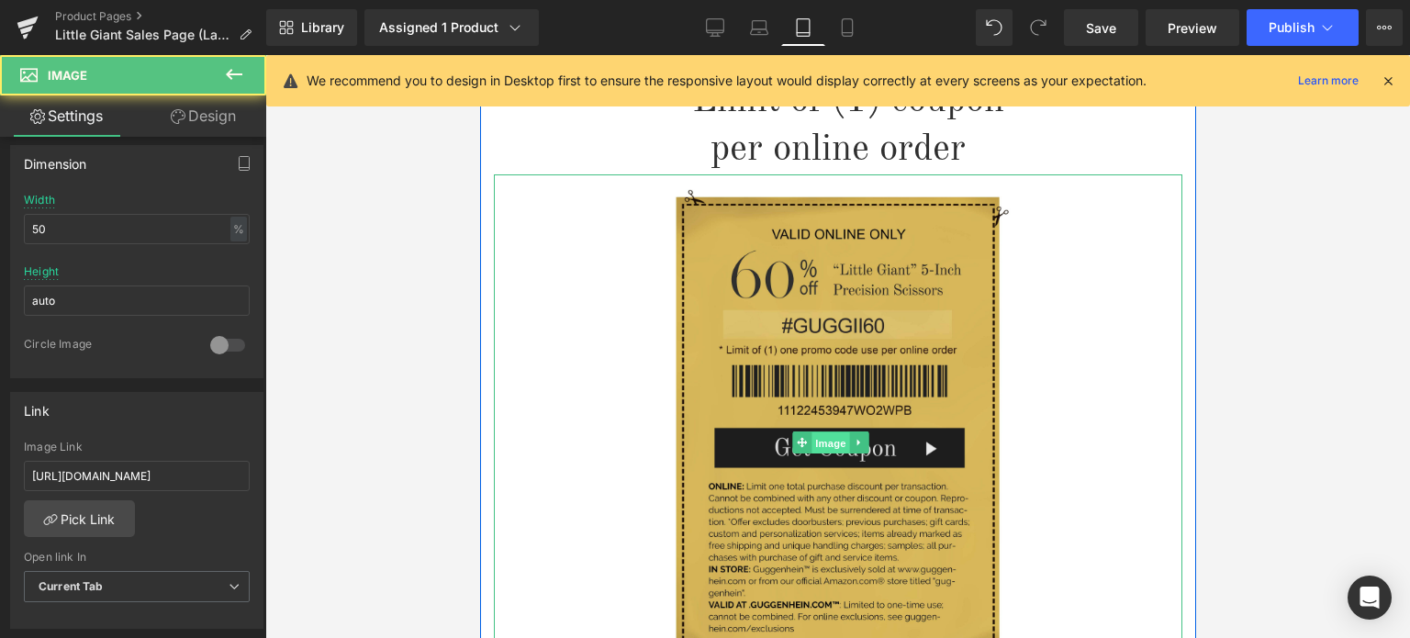
click at [830, 432] on span "Image" at bounding box center [831, 443] width 39 height 22
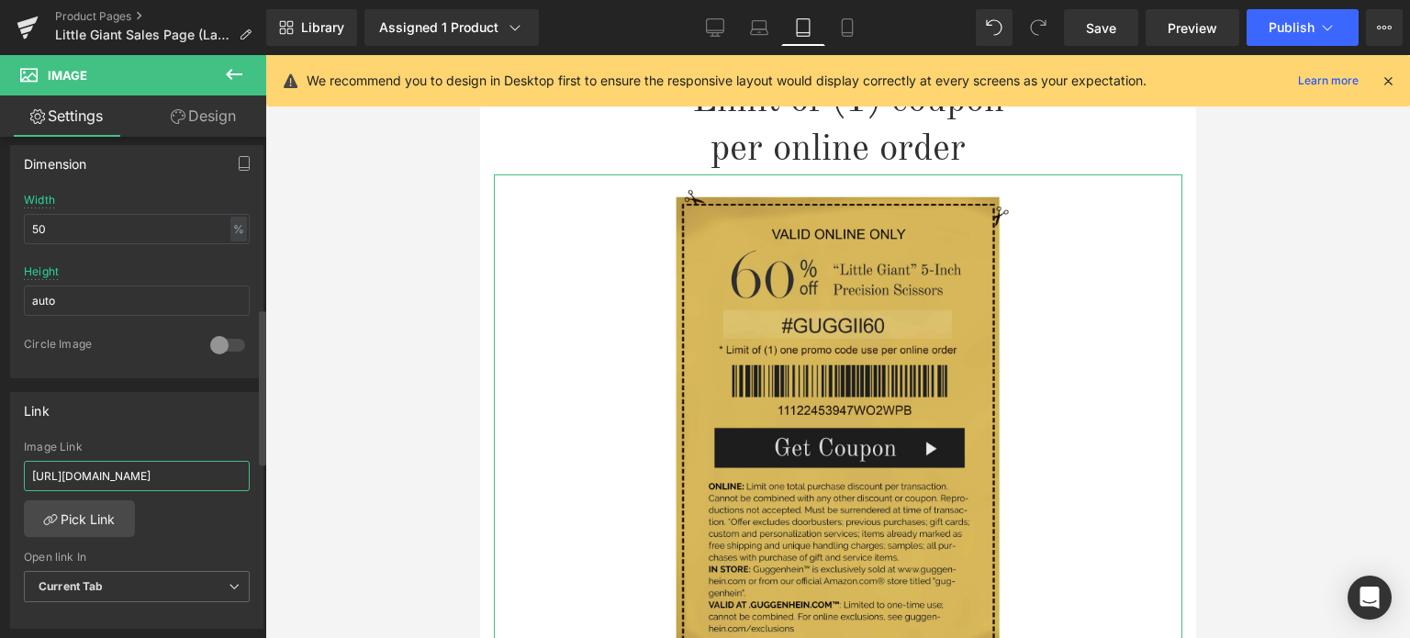
click at [116, 475] on input "[URL][DOMAIN_NAME]" at bounding box center [137, 476] width 226 height 30
click at [242, 528] on div "[URL][DOMAIN_NAME] Image Link [URL][DOMAIN_NAME] Pick Link Current Tab New Tab …" at bounding box center [137, 535] width 252 height 188
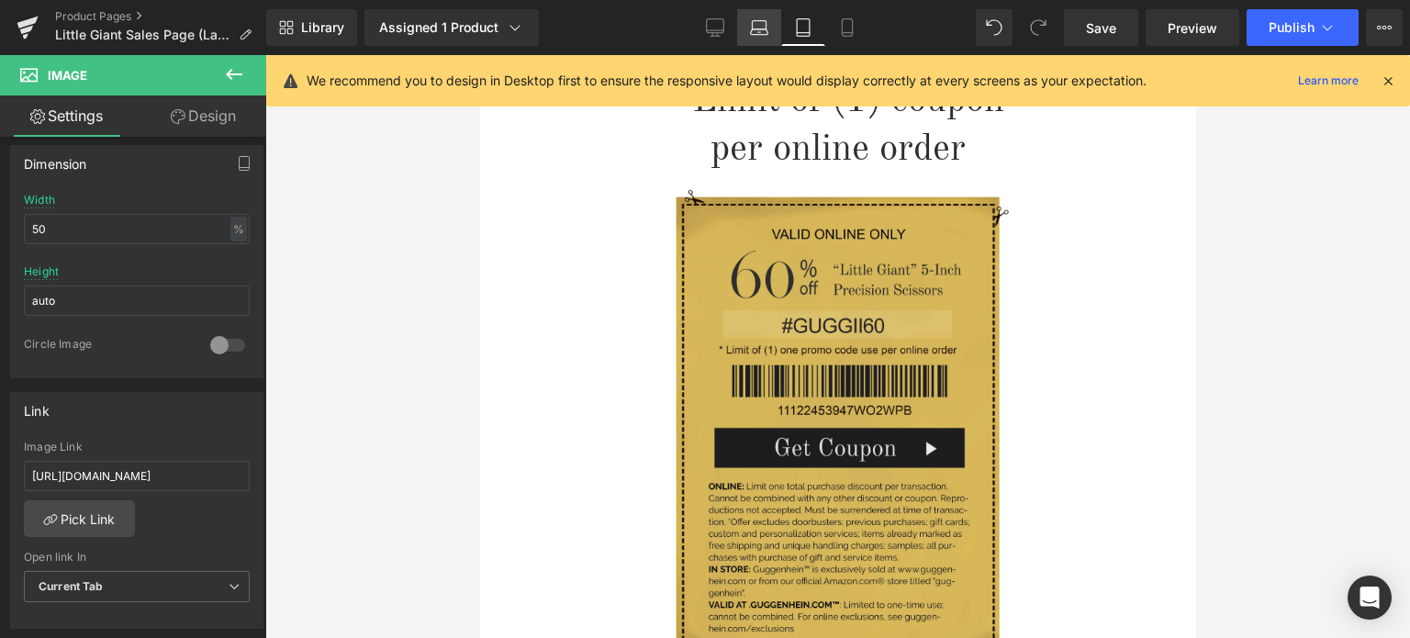
click at [764, 28] on icon at bounding box center [759, 27] width 18 height 18
type input "auto"
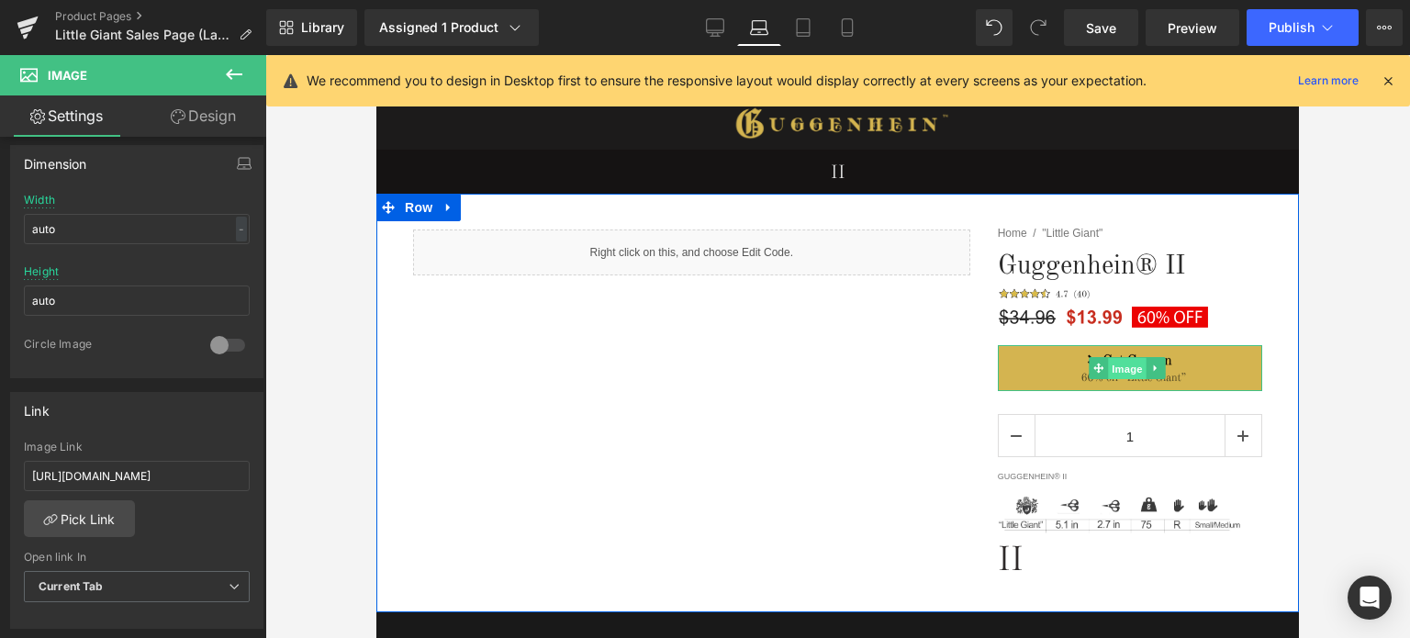
click at [1109, 368] on span "Image" at bounding box center [1128, 369] width 39 height 22
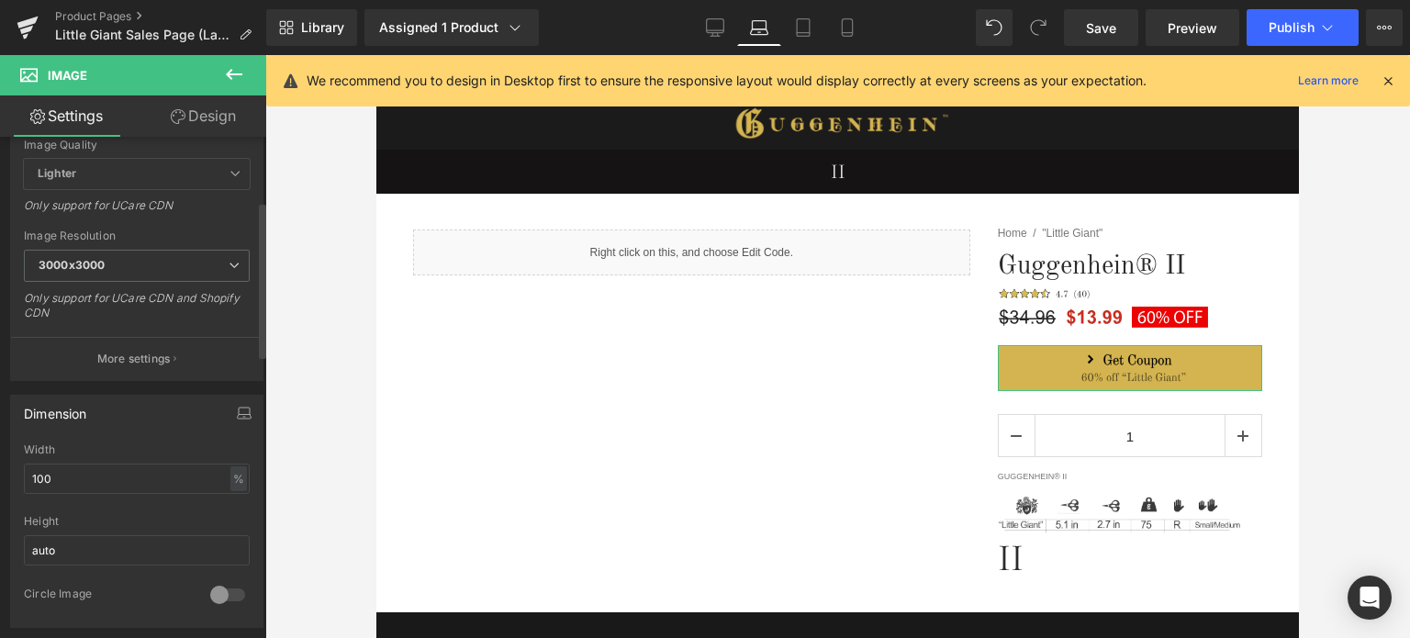
scroll to position [459, 0]
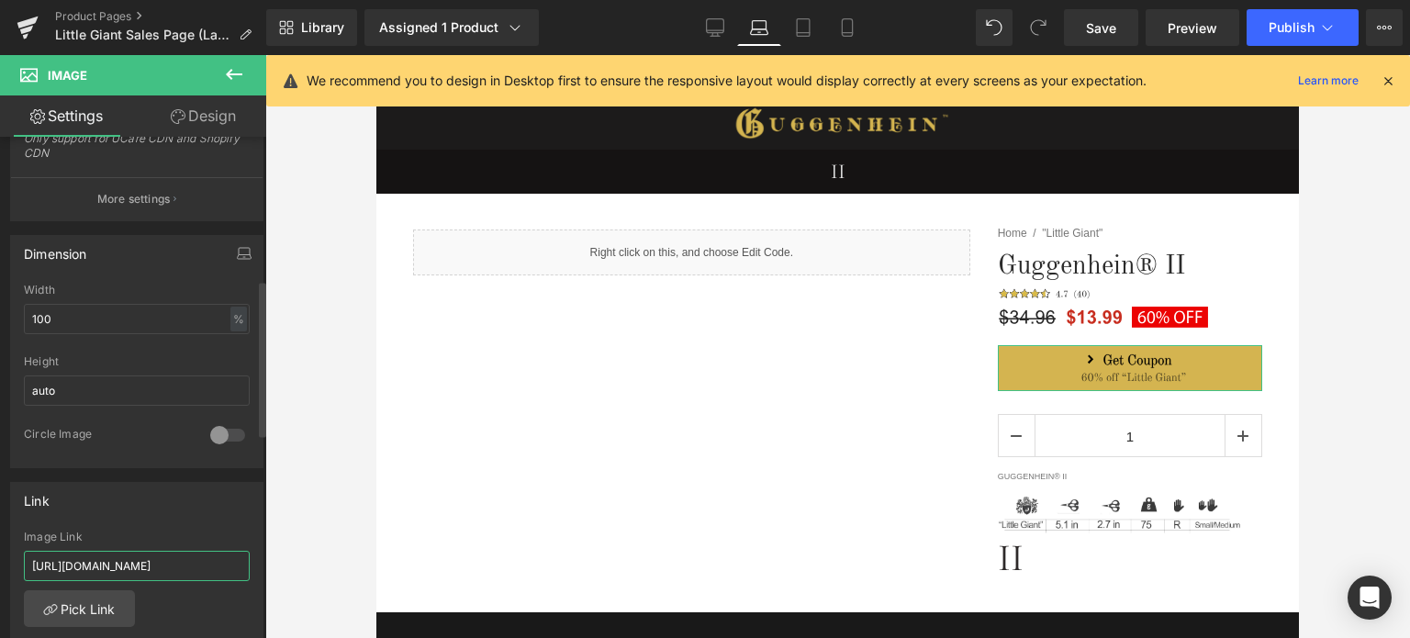
click at [130, 563] on input "[URL][DOMAIN_NAME]" at bounding box center [137, 566] width 226 height 30
paste input "5-inch-pro-apply-coupon-lala-sewz"
type input "[URL][DOMAIN_NAME]"
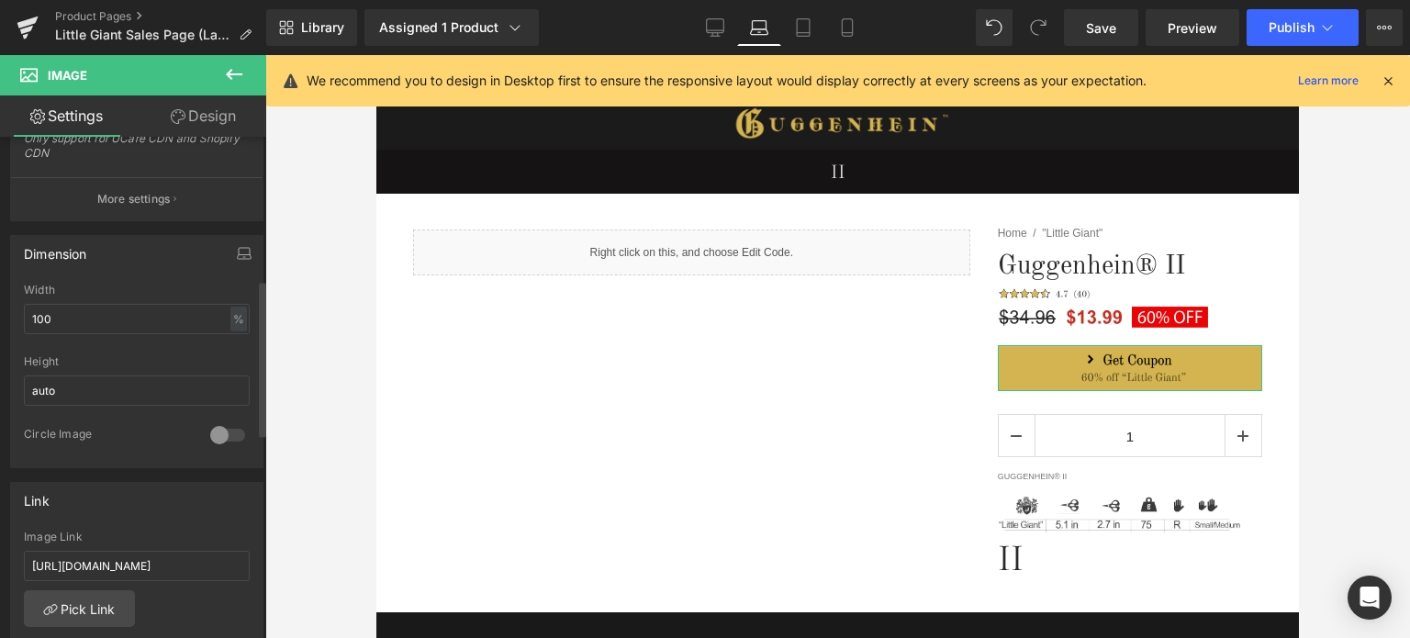
click at [236, 523] on div "Link [URL][DOMAIN_NAME] Image Link [URL][DOMAIN_NAME] Pick Link Current Tab New…" at bounding box center [136, 601] width 253 height 238
click at [708, 25] on icon at bounding box center [715, 27] width 18 height 18
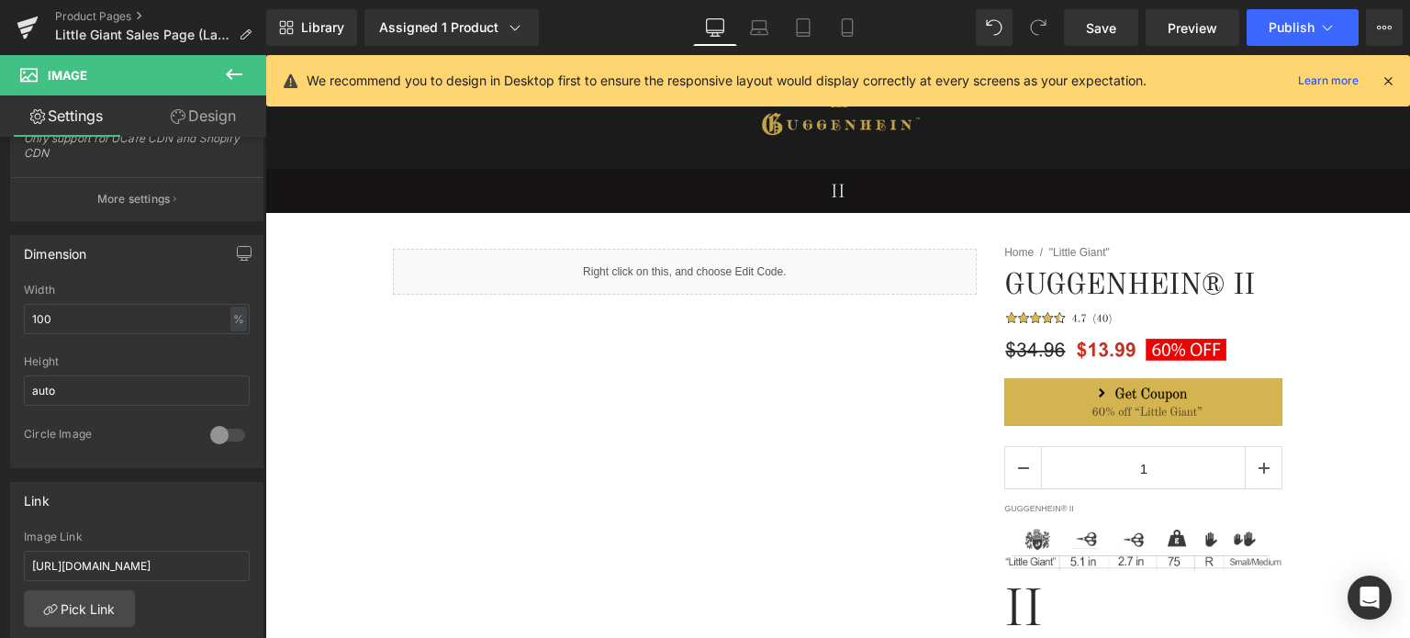
scroll to position [50, 0]
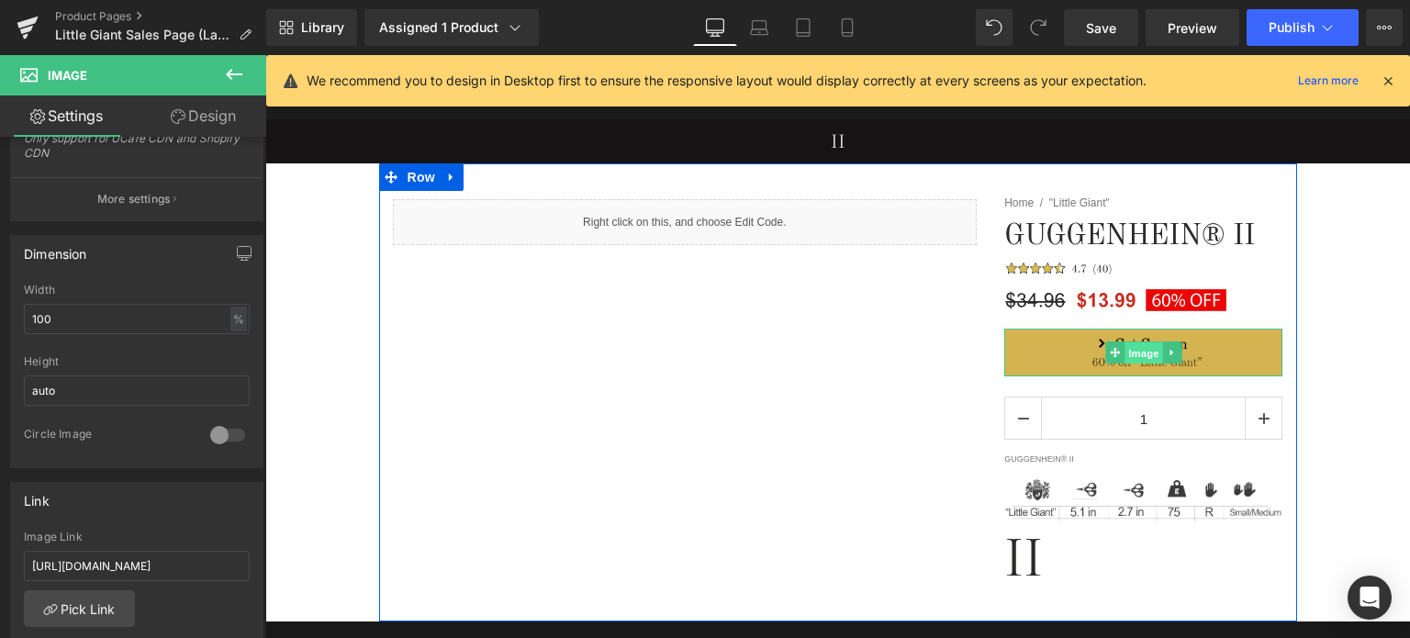
click at [1131, 355] on span "Image" at bounding box center [1144, 353] width 39 height 22
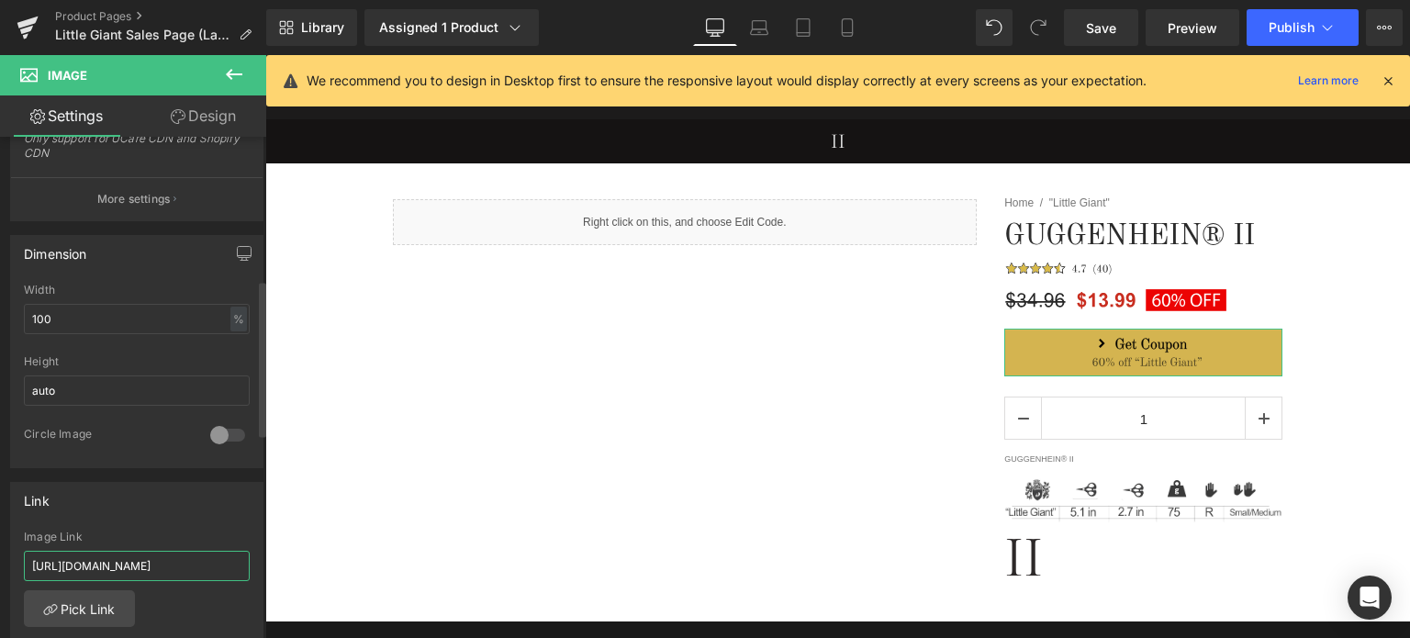
click at [126, 561] on input "[URL][DOMAIN_NAME]" at bounding box center [137, 566] width 226 height 30
click at [239, 506] on div "Link" at bounding box center [137, 500] width 252 height 35
click at [1312, 28] on span "Publish" at bounding box center [1292, 27] width 46 height 15
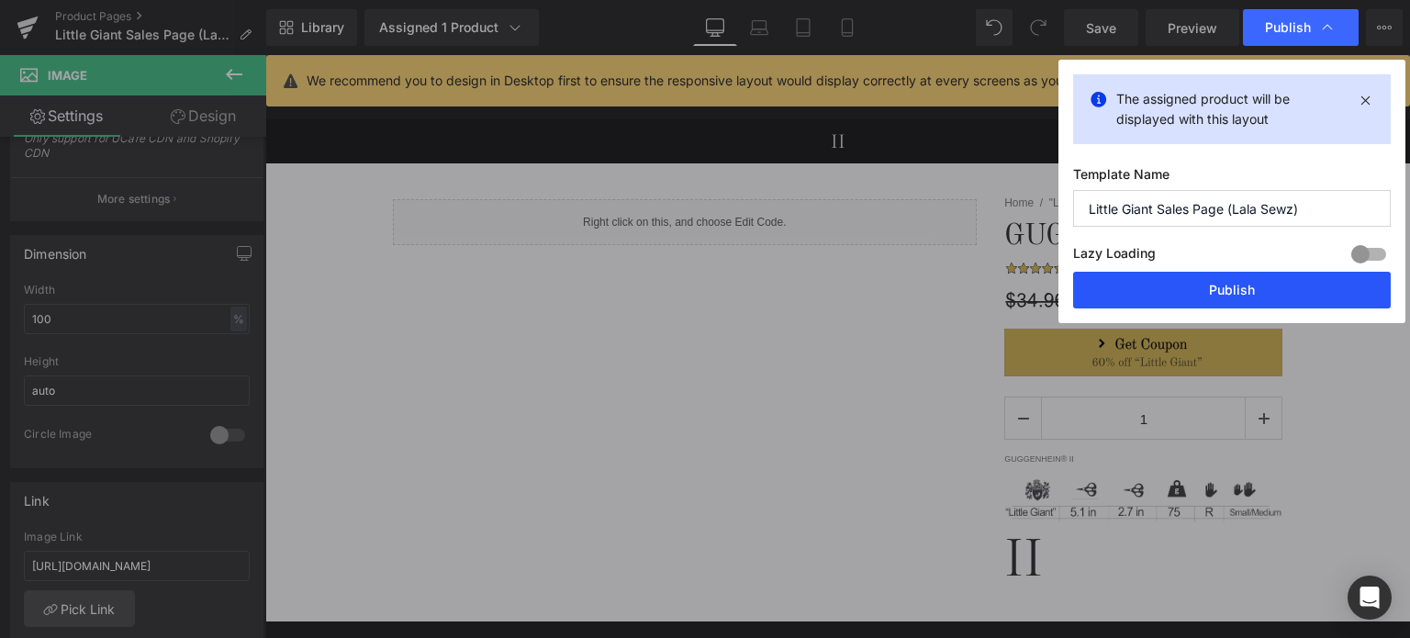
click at [1234, 285] on button "Publish" at bounding box center [1232, 290] width 318 height 37
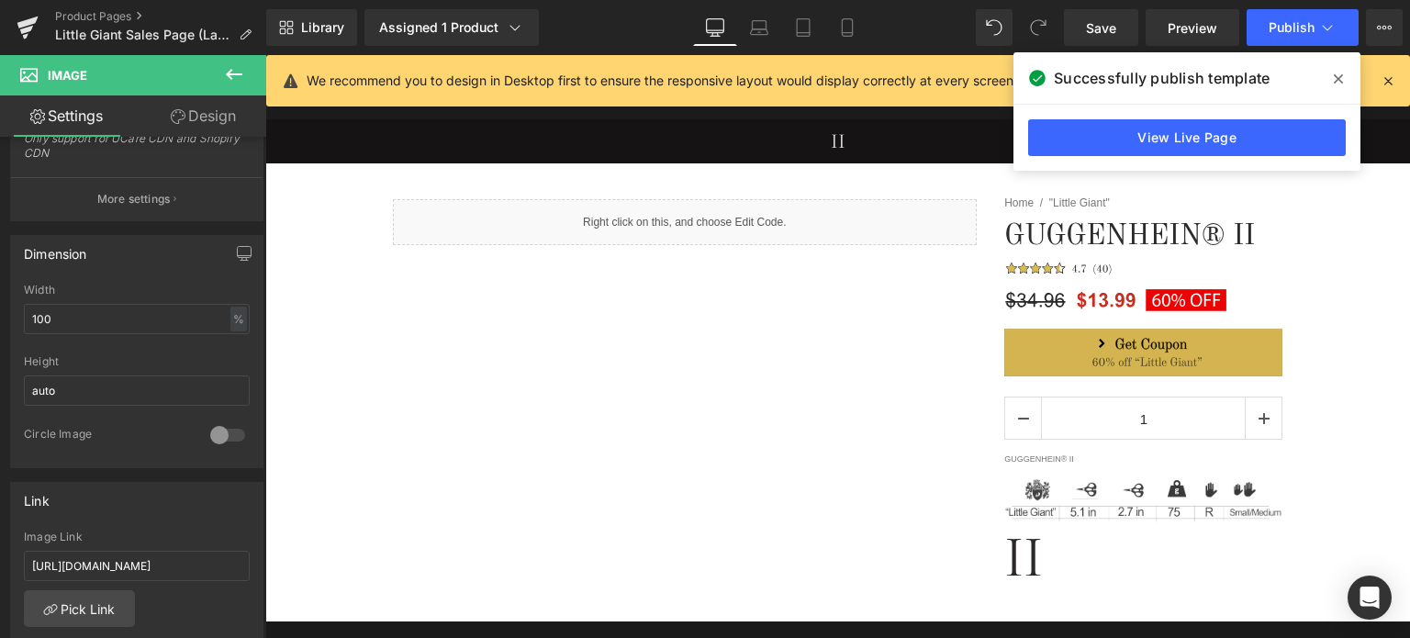
drag, startPoint x: 1339, startPoint y: 74, endPoint x: 1368, endPoint y: 80, distance: 29.9
click at [1339, 74] on icon at bounding box center [1338, 79] width 9 height 15
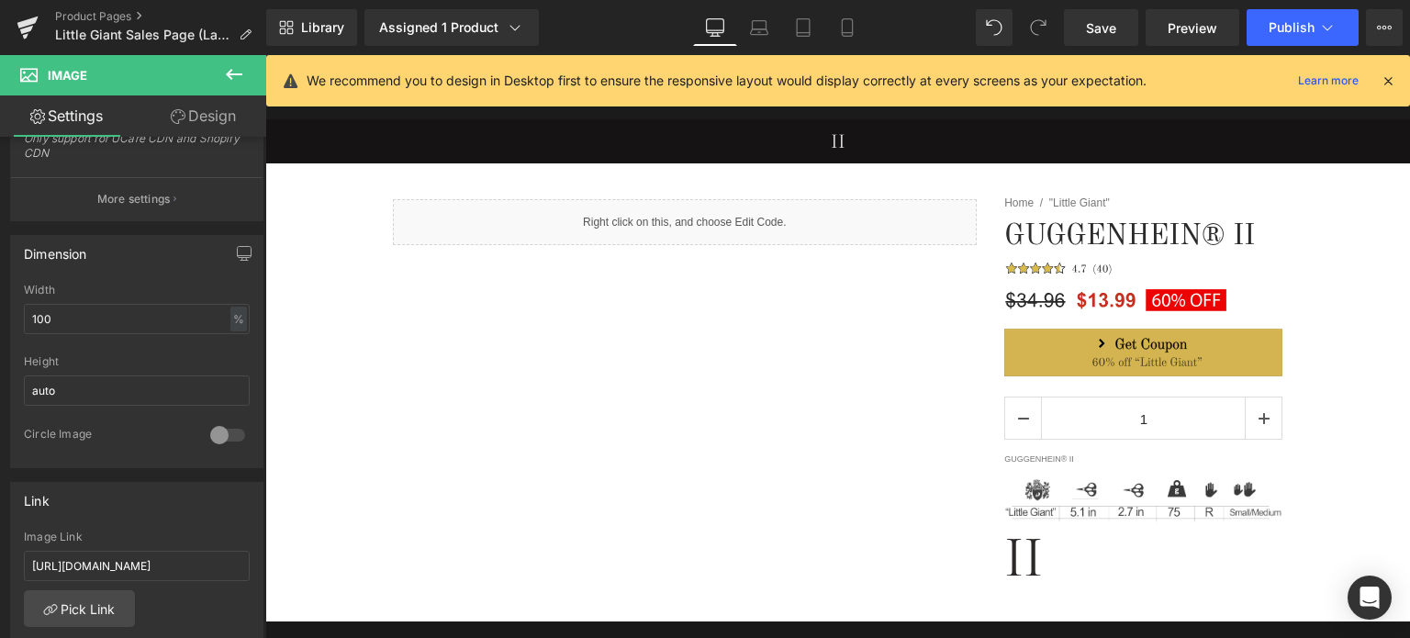
drag, startPoint x: 1391, startPoint y: 78, endPoint x: 1125, endPoint y: 23, distance: 271.9
click at [1391, 78] on icon at bounding box center [1388, 81] width 17 height 17
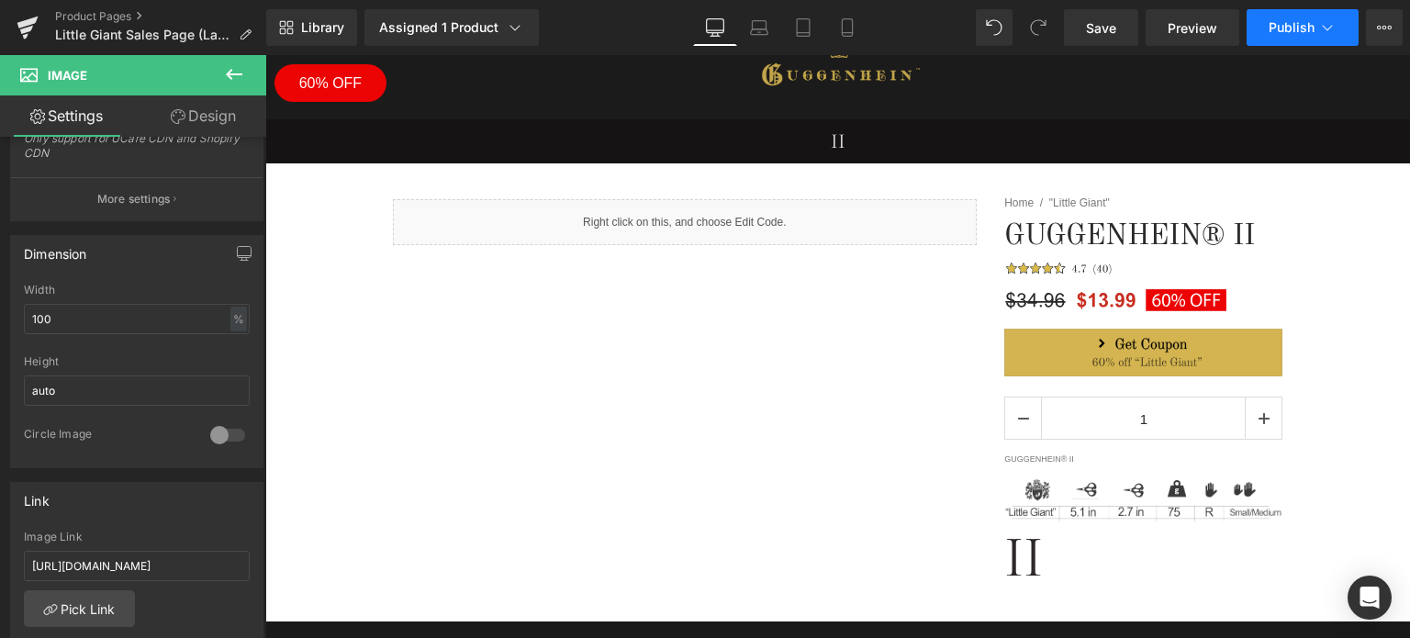
click at [1315, 32] on button "Publish" at bounding box center [1303, 27] width 112 height 37
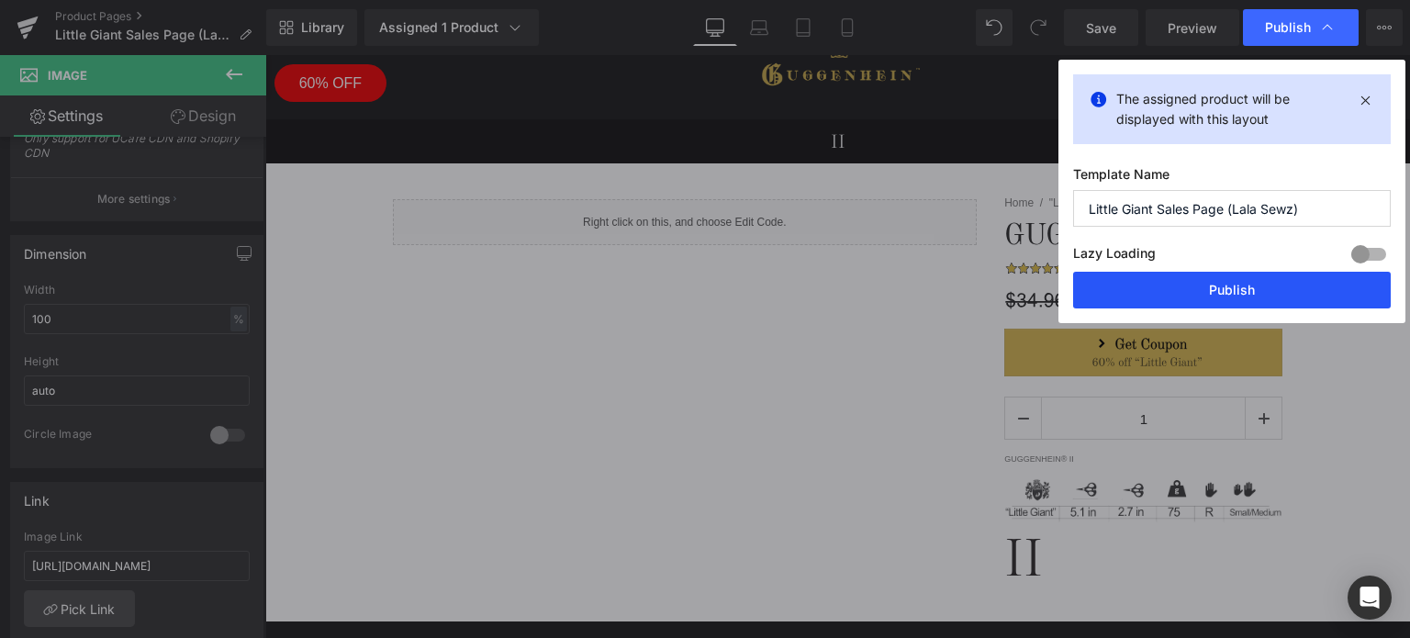
click at [1250, 298] on button "Publish" at bounding box center [1232, 290] width 318 height 37
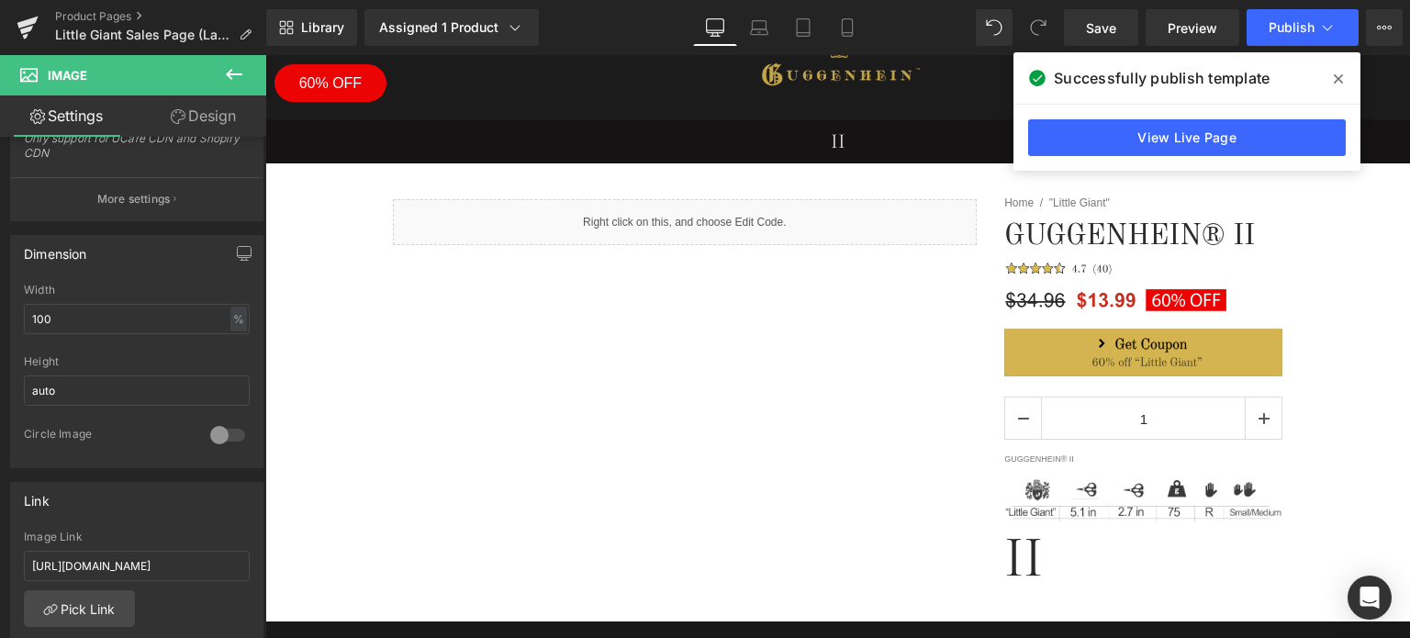
click at [1339, 80] on icon at bounding box center [1338, 78] width 9 height 9
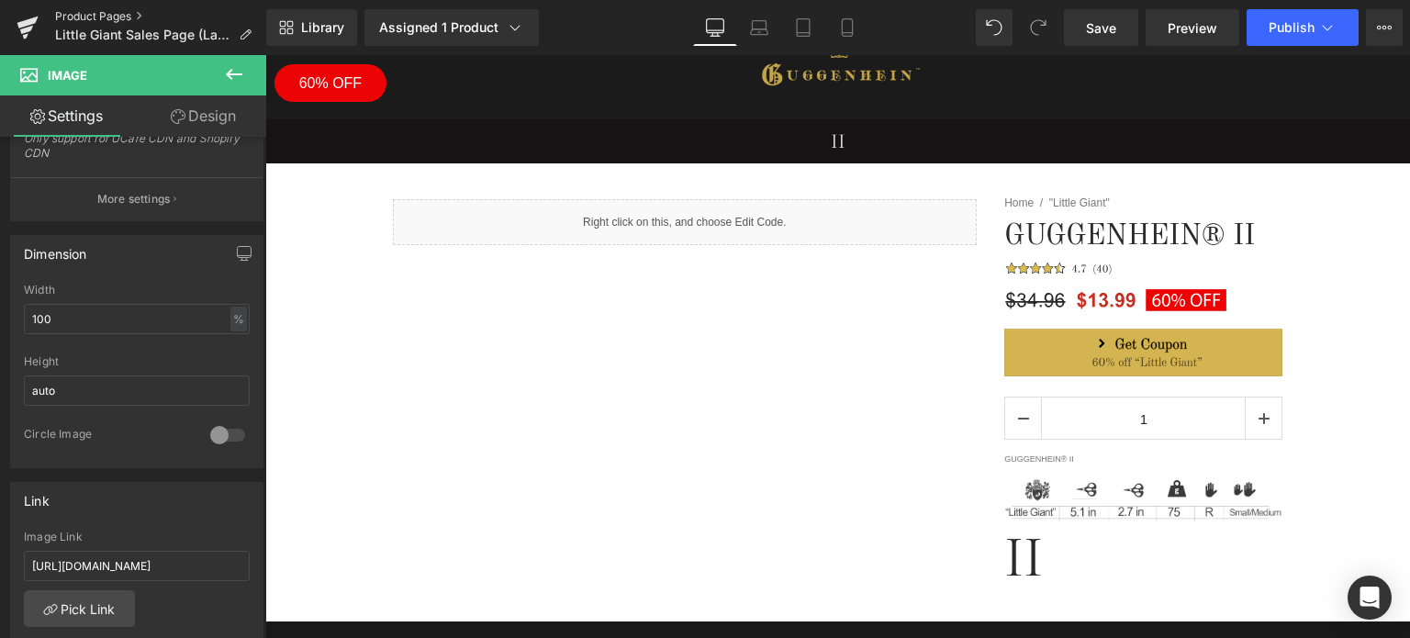
click at [107, 17] on link "Product Pages" at bounding box center [160, 16] width 211 height 15
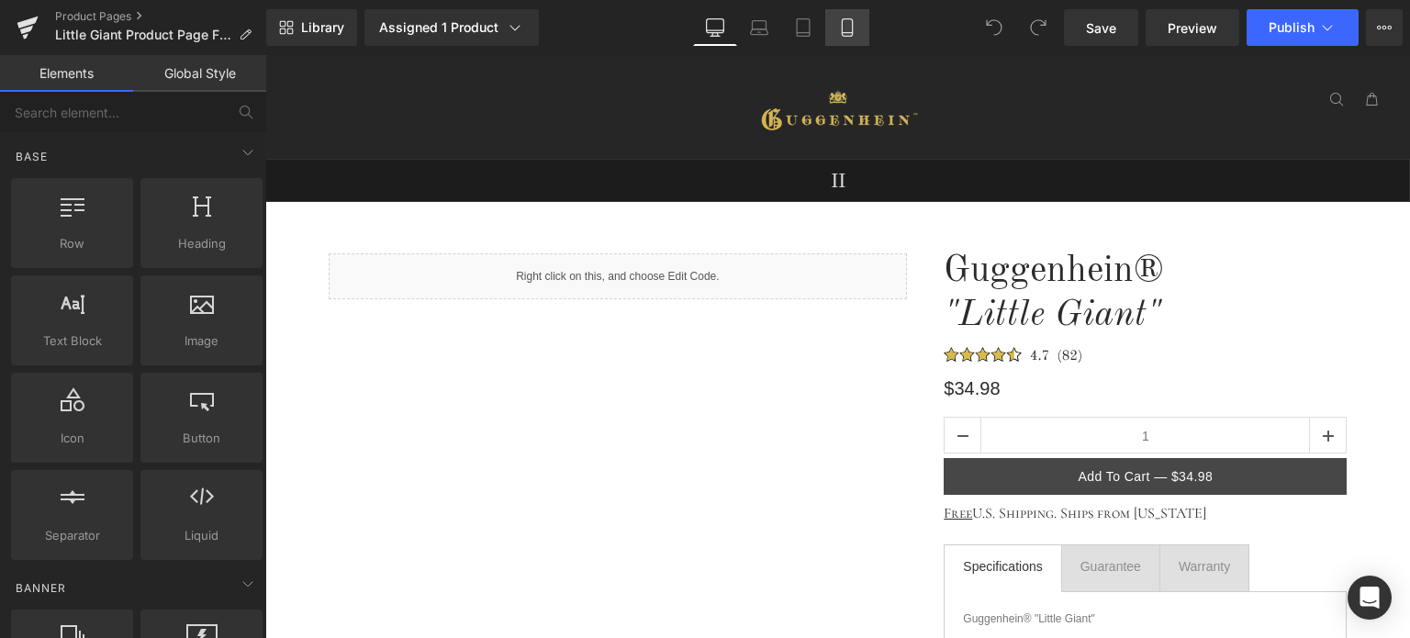
click at [852, 21] on icon at bounding box center [847, 27] width 10 height 17
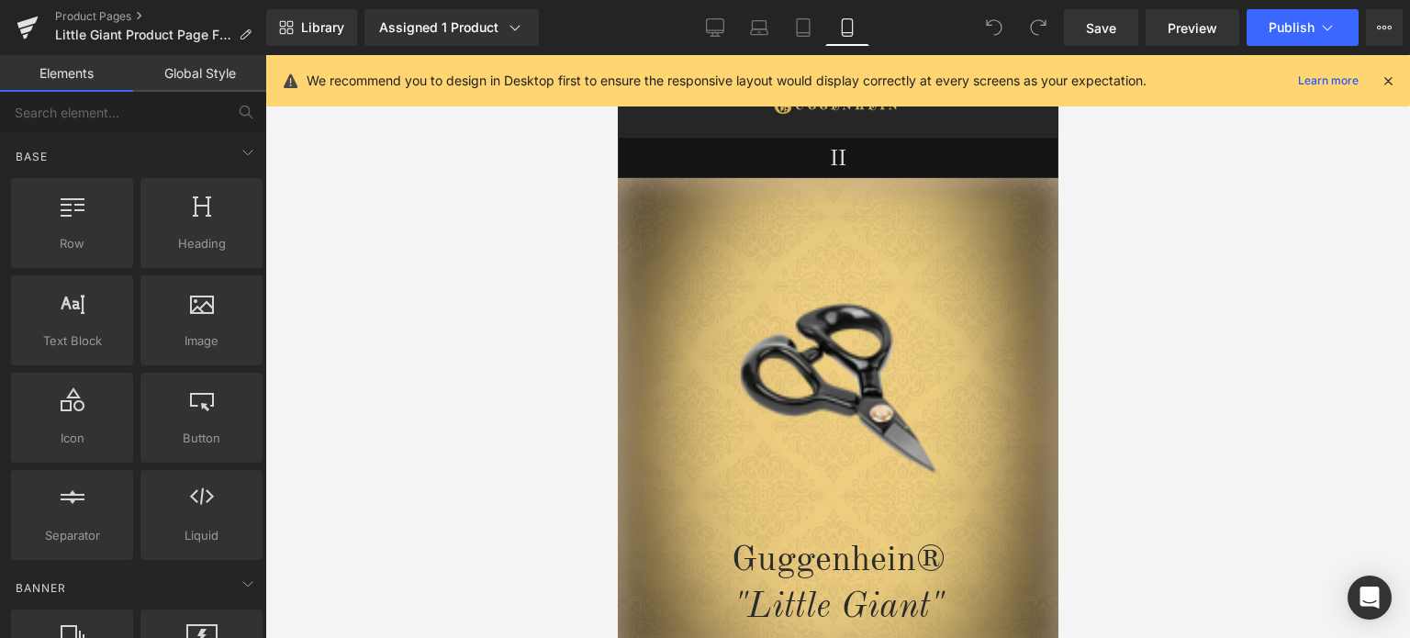
click at [1386, 76] on icon at bounding box center [1388, 81] width 17 height 17
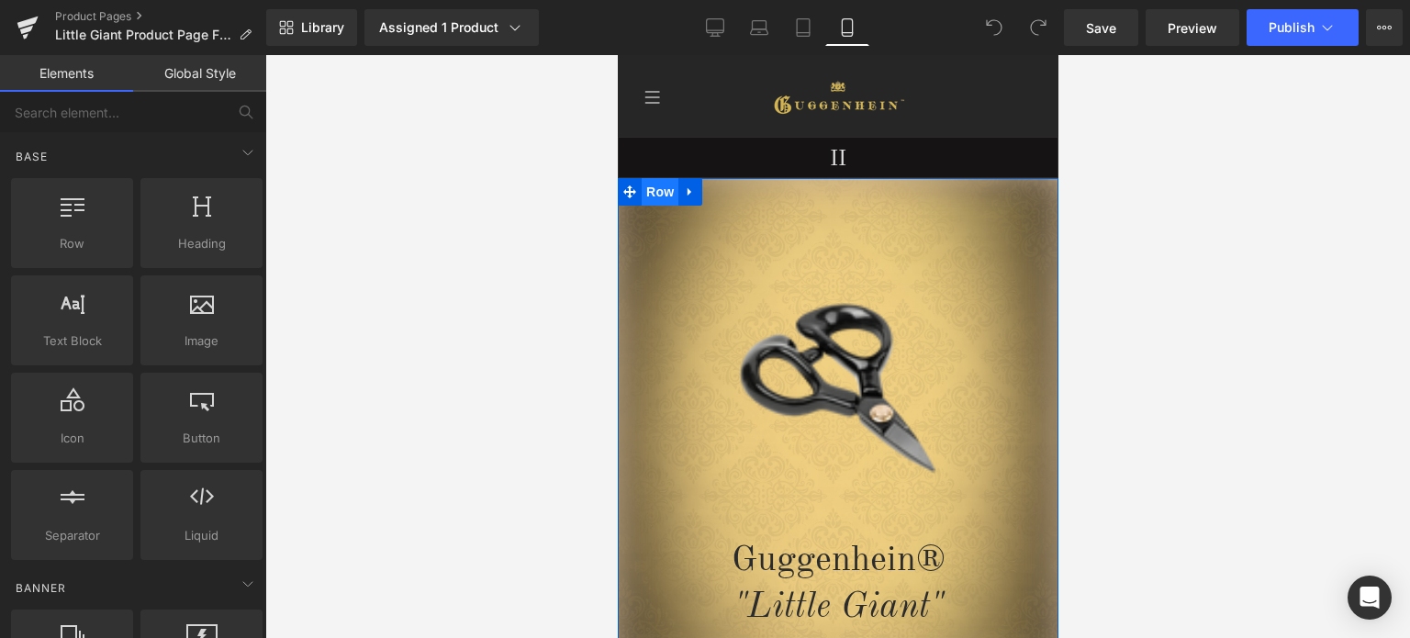
click at [660, 193] on span "Row" at bounding box center [659, 192] width 37 height 28
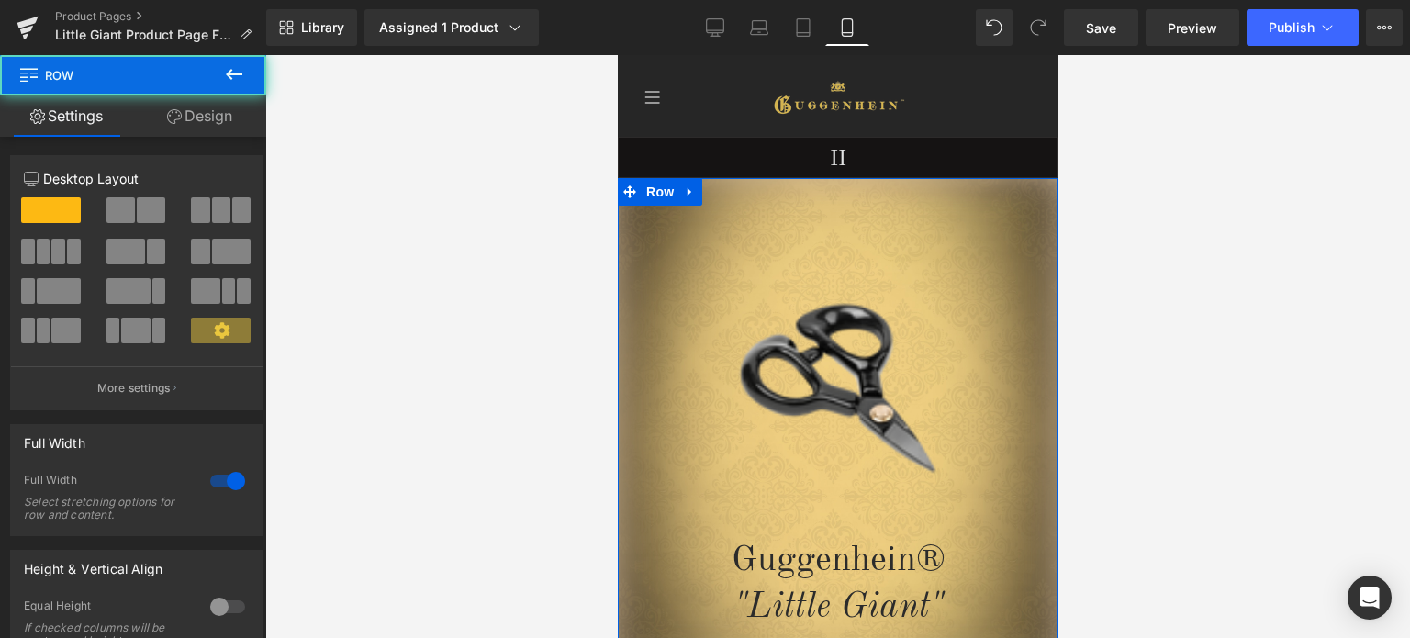
click at [216, 116] on link "Design" at bounding box center [199, 115] width 133 height 41
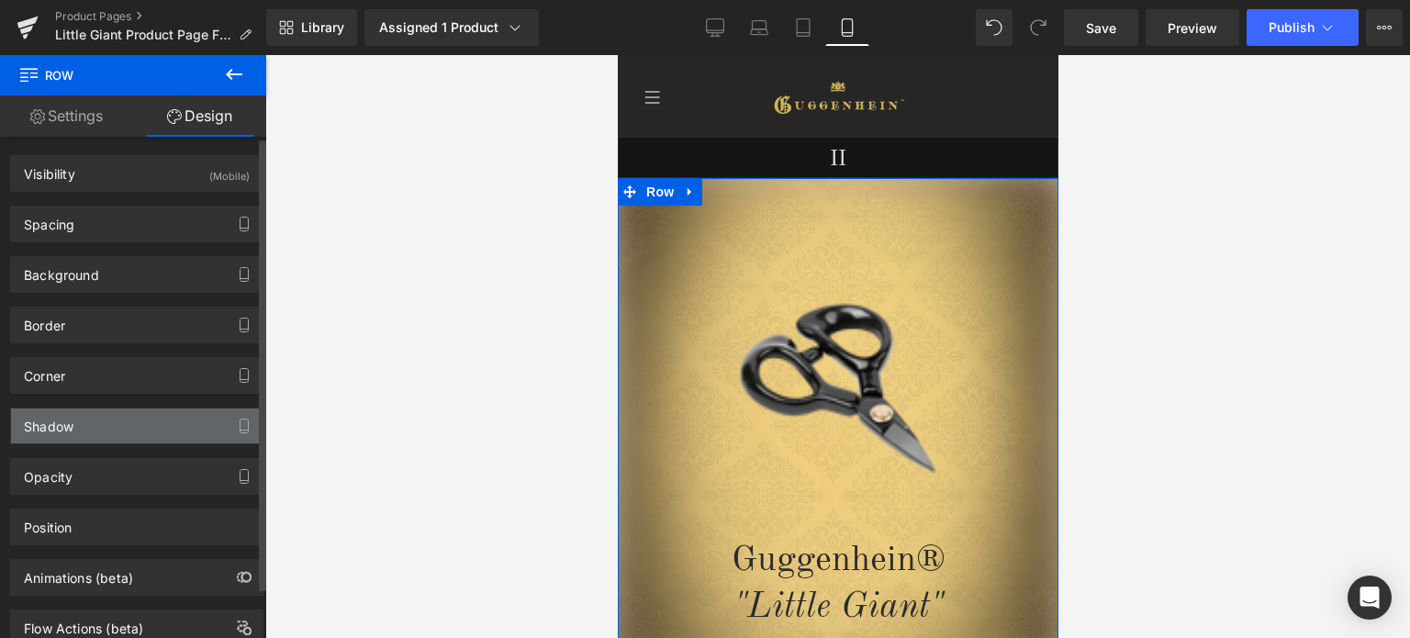
type input "#d4bc9f"
type input "100"
click at [133, 433] on div "Shadow" at bounding box center [137, 426] width 252 height 35
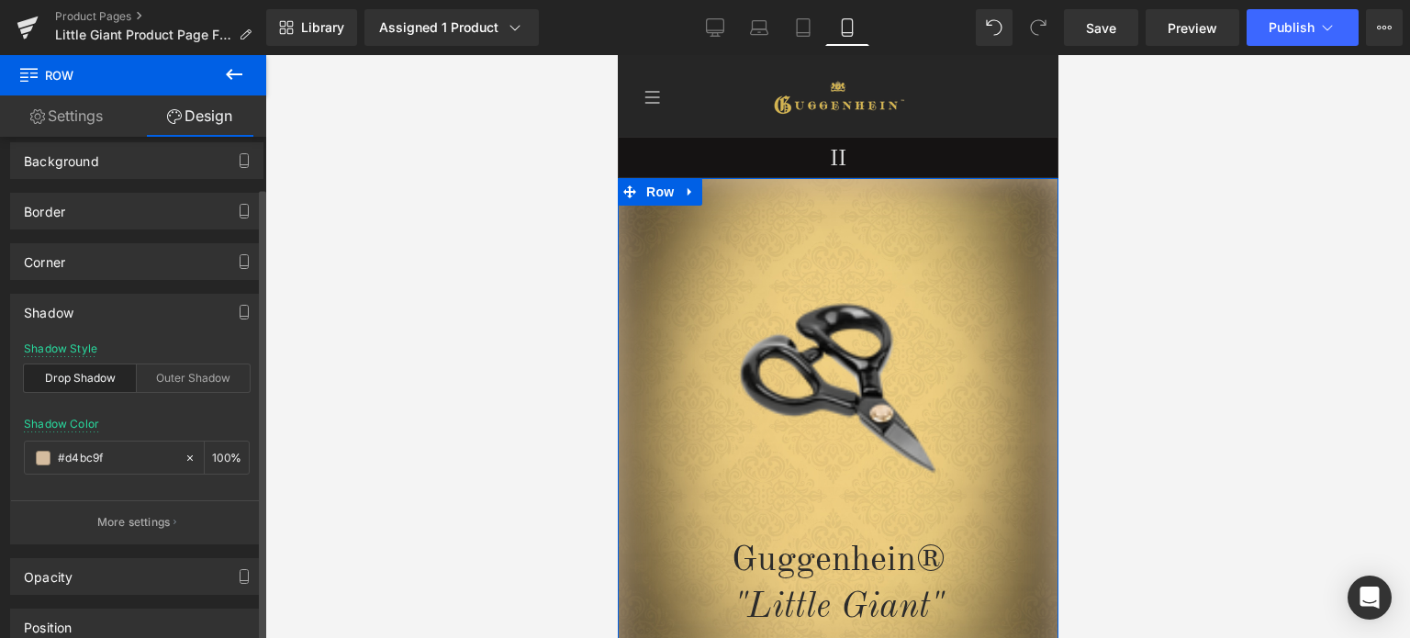
scroll to position [269, 0]
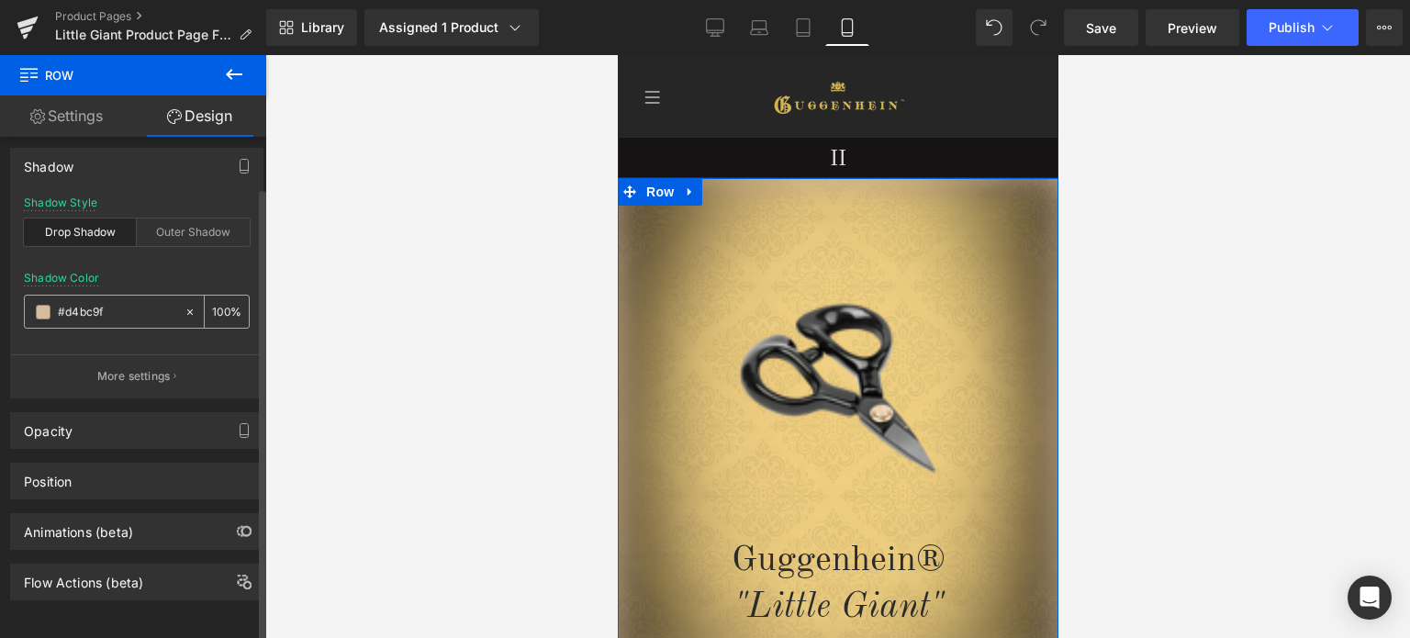
click at [43, 305] on span at bounding box center [43, 312] width 15 height 15
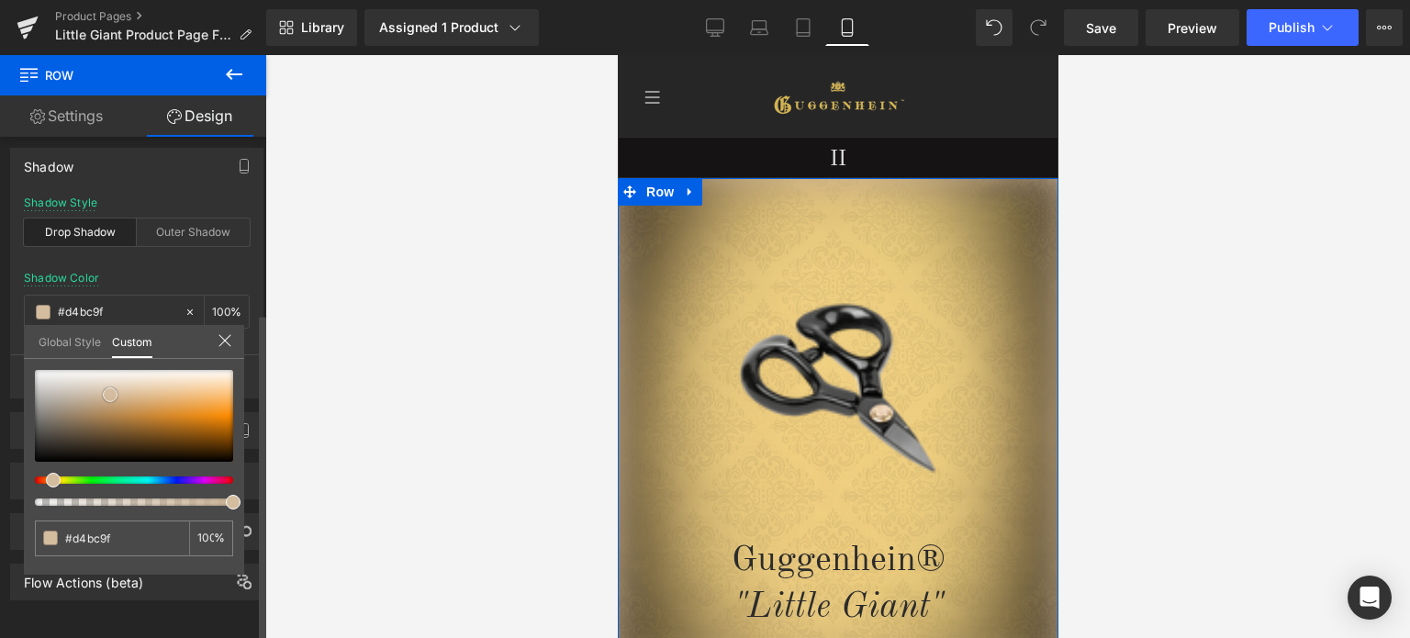
click at [41, 453] on div at bounding box center [134, 416] width 198 height 92
type input "#171616"
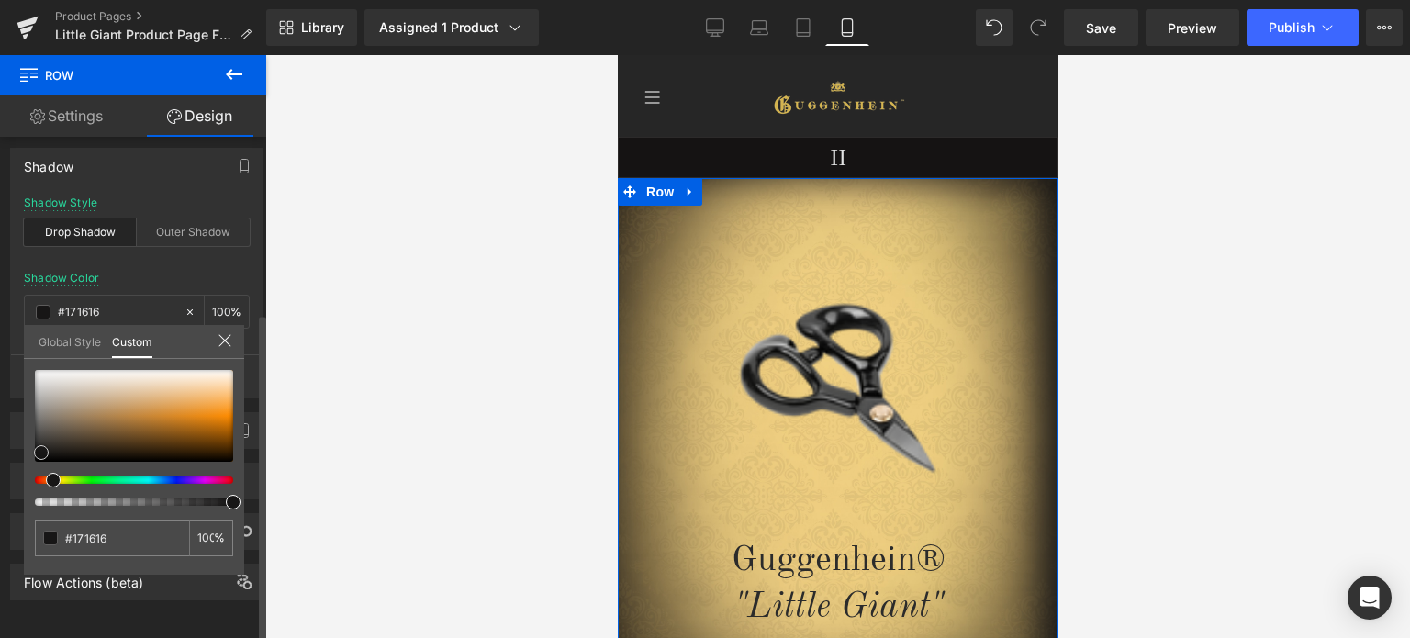
type input "#36332f"
click at [44, 443] on div at bounding box center [134, 416] width 198 height 92
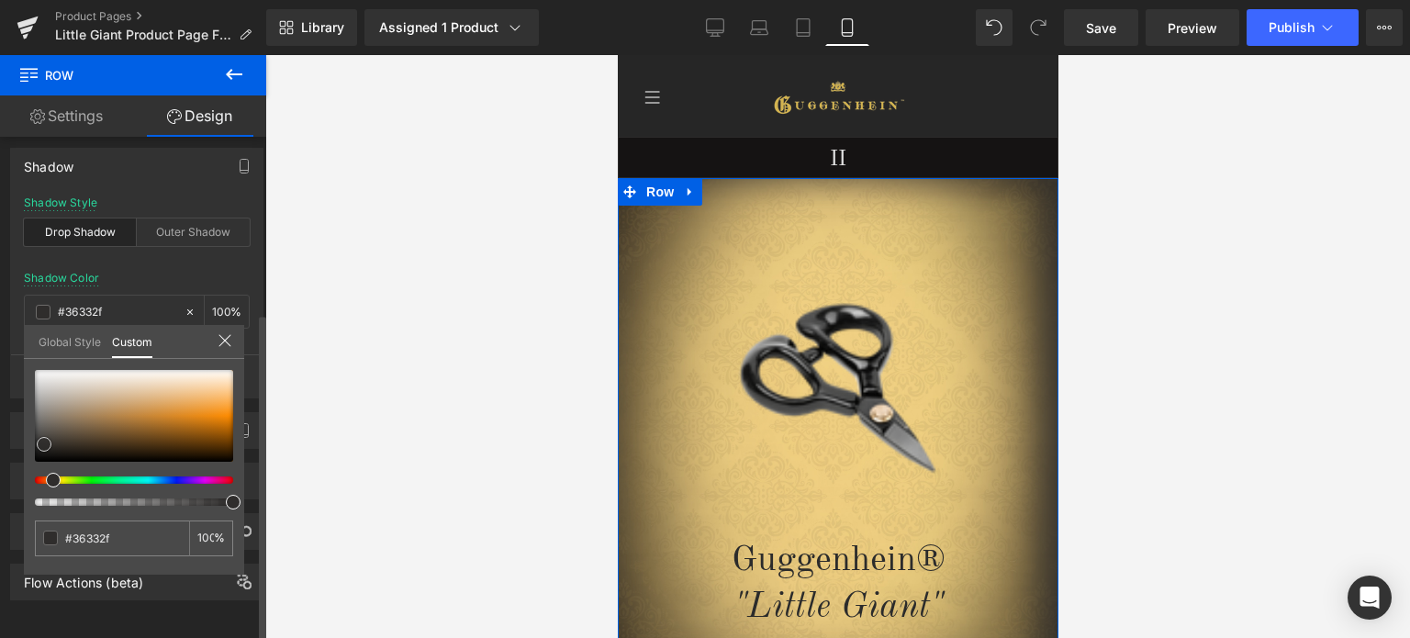
type input "#32302e"
click at [44, 444] on span at bounding box center [44, 444] width 15 height 15
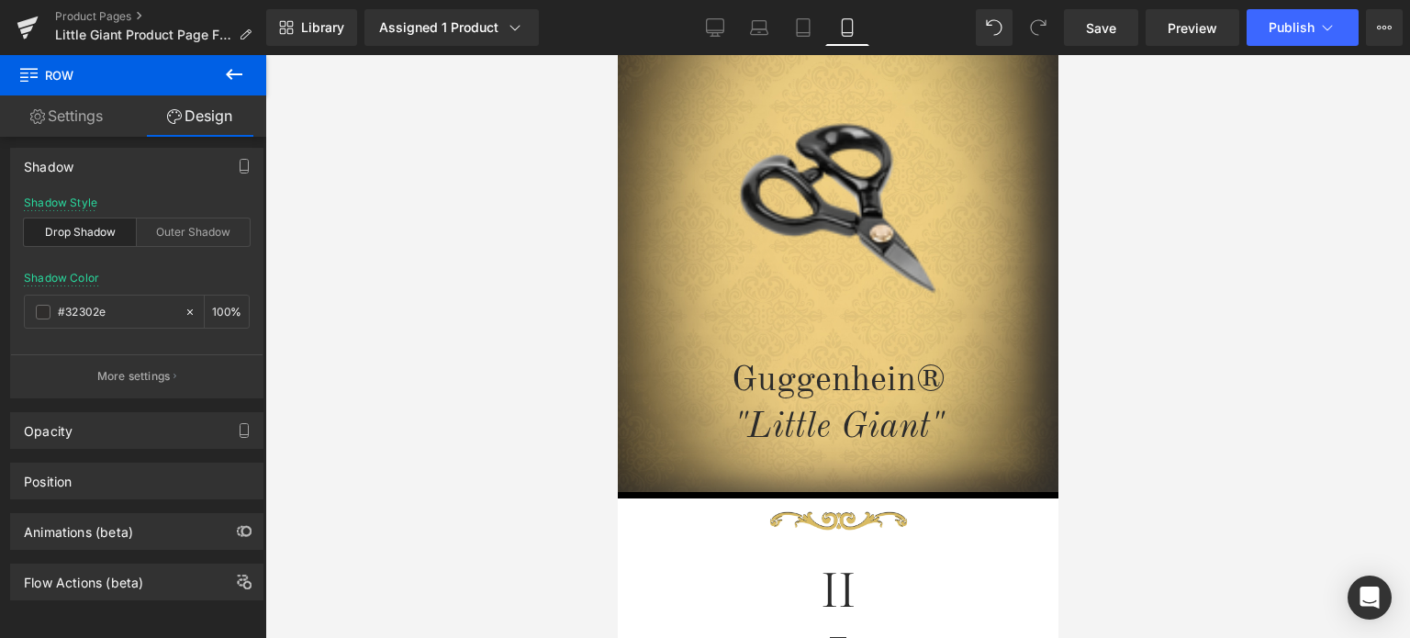
scroll to position [184, 0]
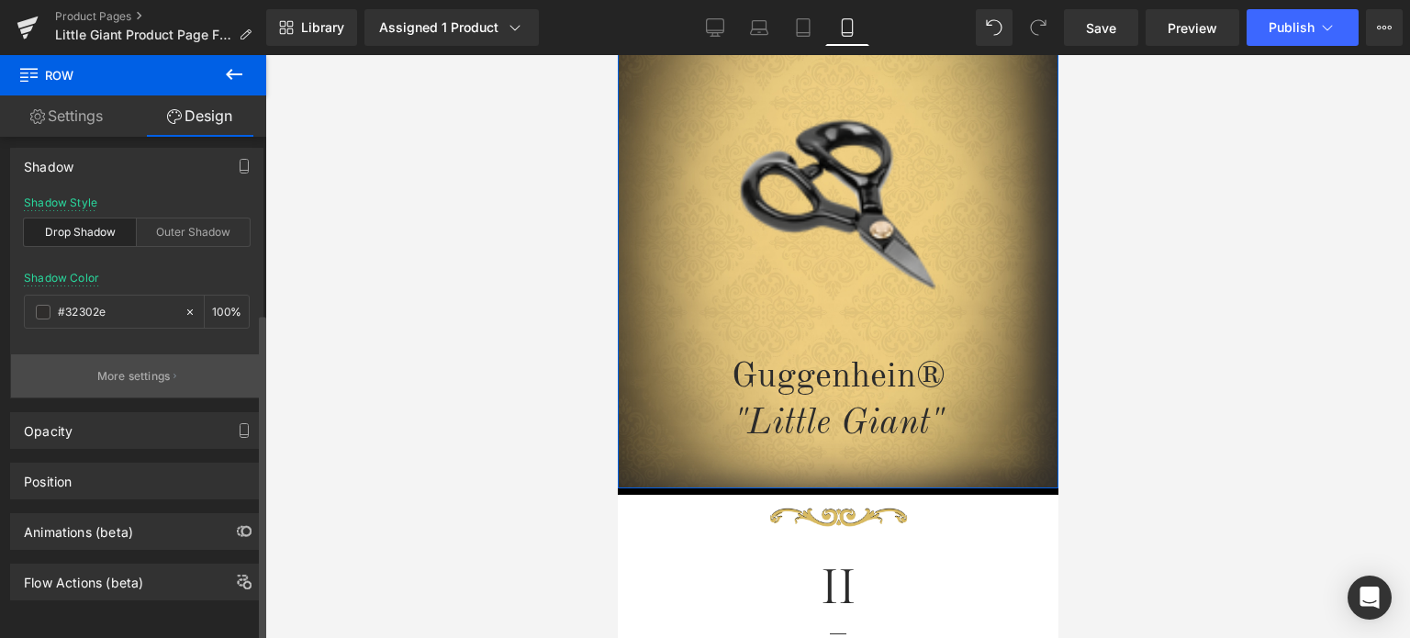
click at [121, 368] on p "More settings" at bounding box center [133, 376] width 73 height 17
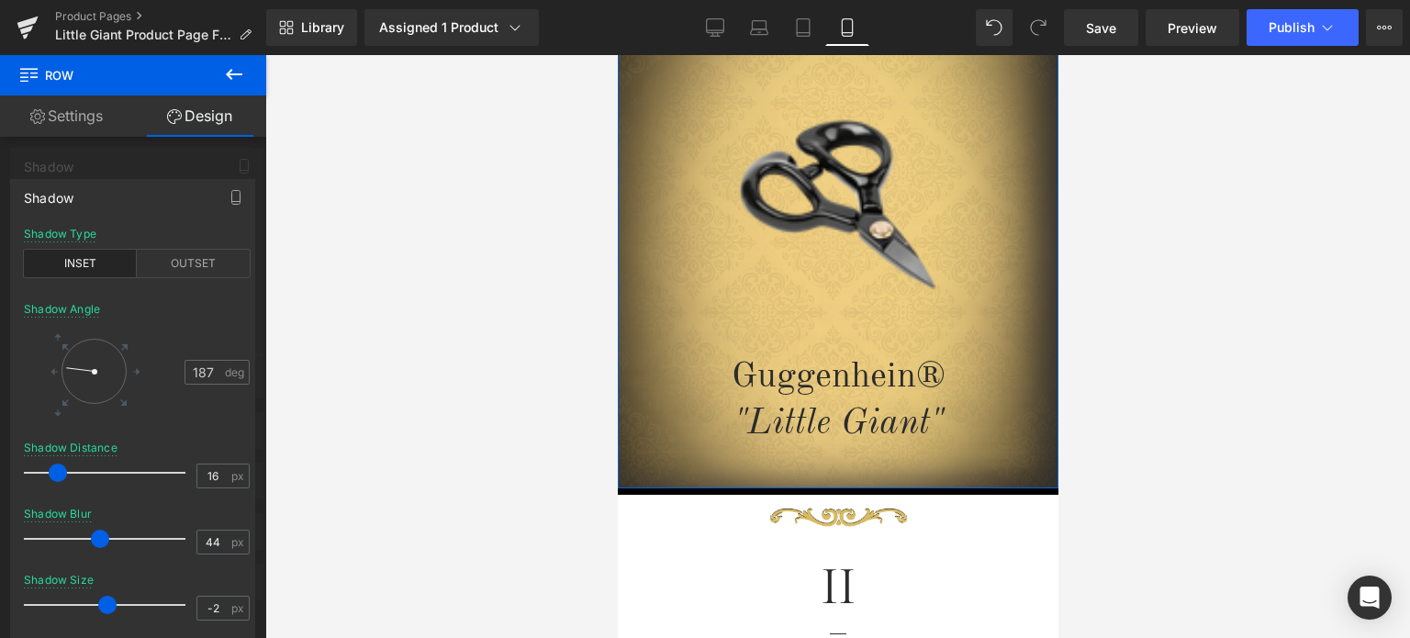
click at [93, 398] on div at bounding box center [94, 371] width 65 height 65
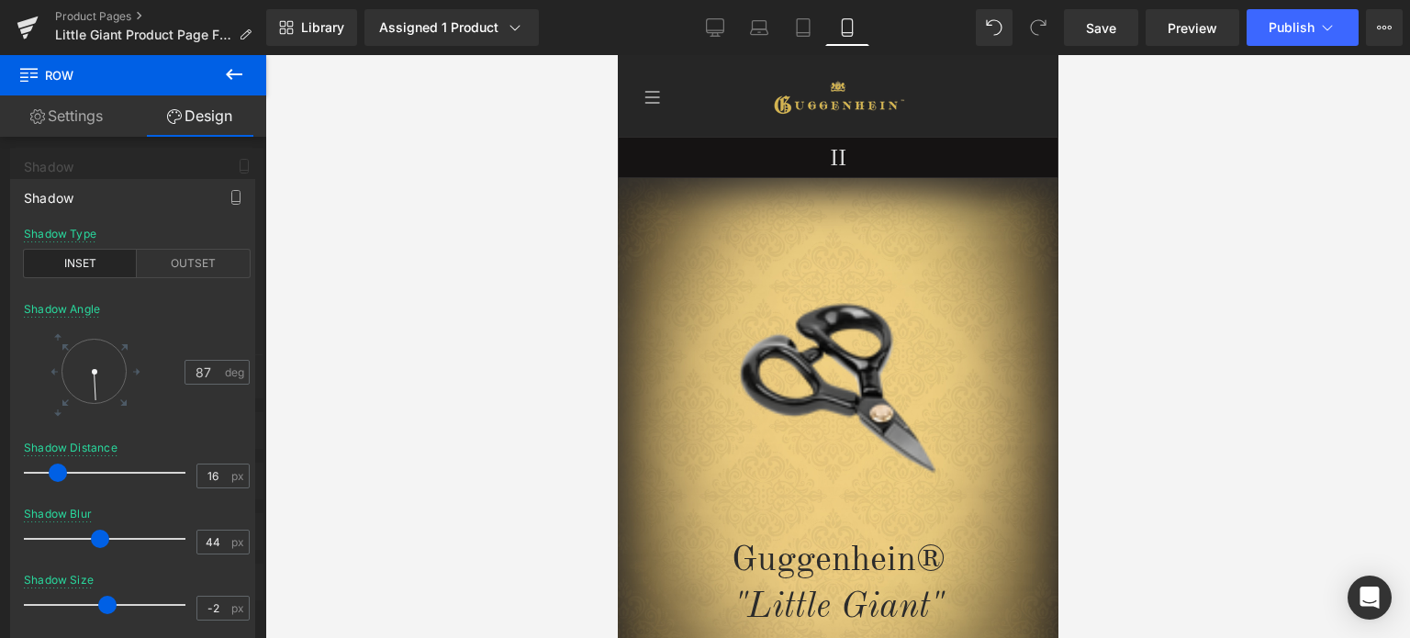
scroll to position [0, 0]
click at [97, 347] on div at bounding box center [94, 371] width 65 height 65
type input "286"
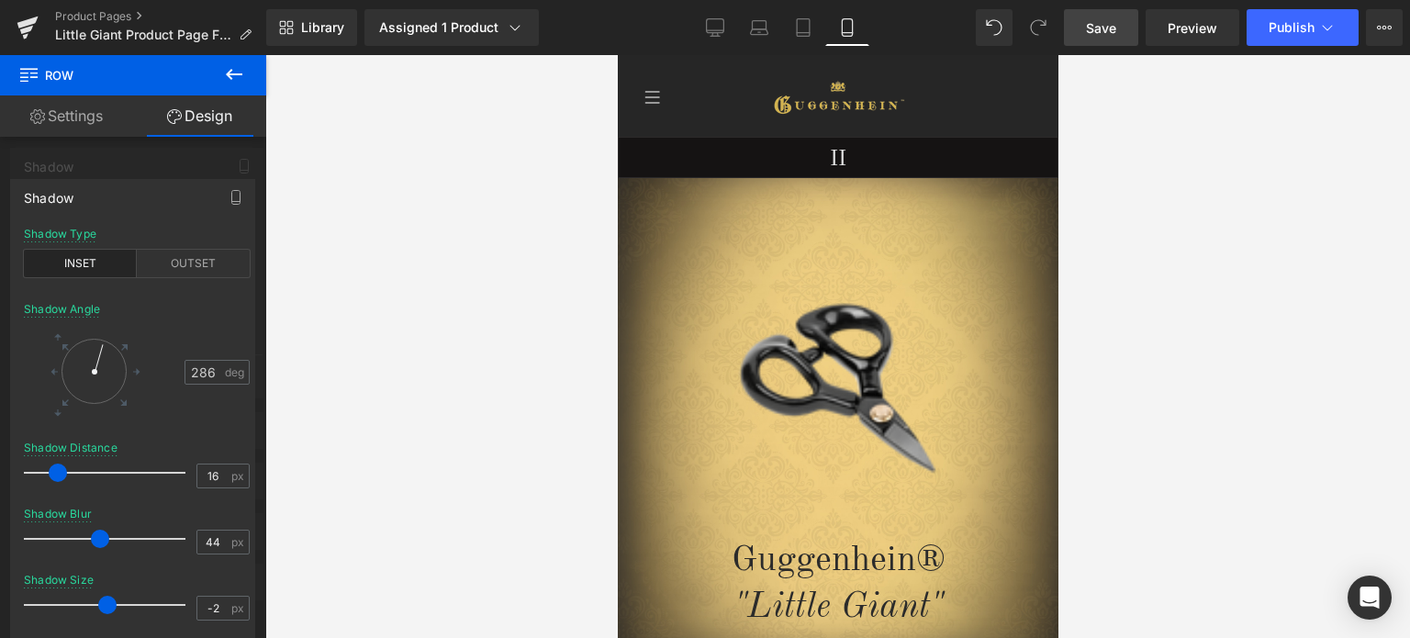
click at [1101, 30] on span "Save" at bounding box center [1101, 27] width 30 height 19
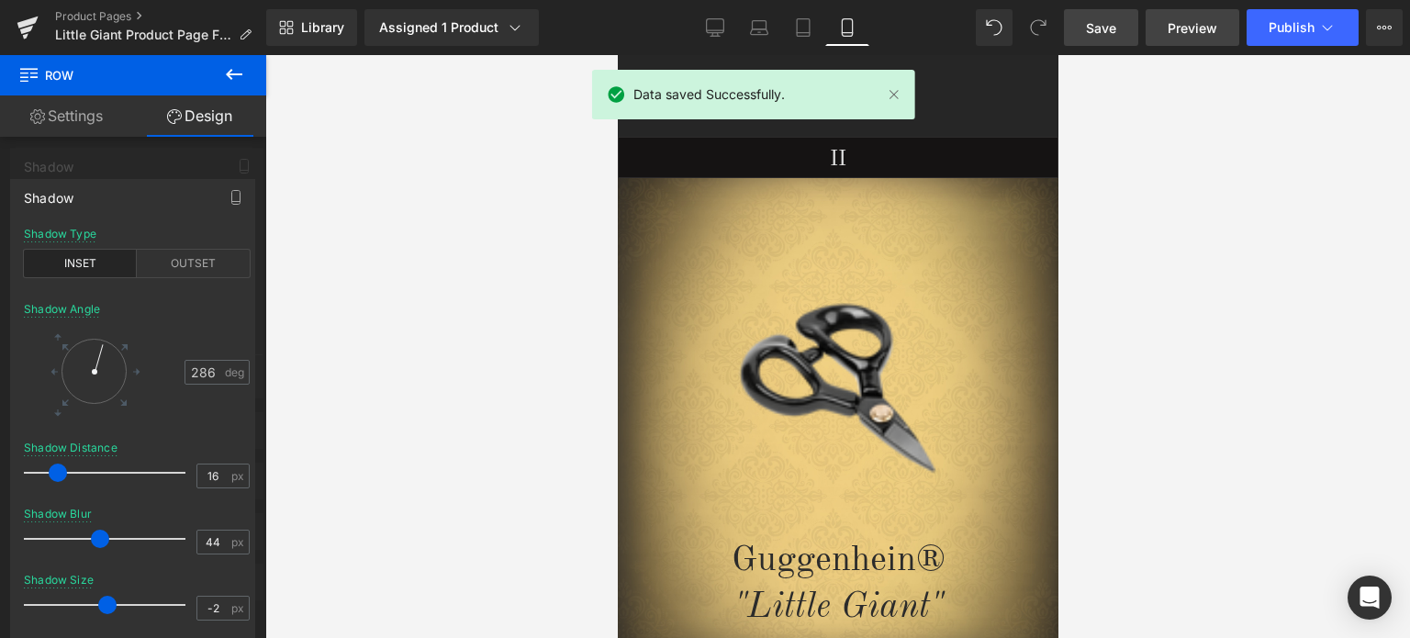
click at [1190, 25] on span "Preview" at bounding box center [1193, 27] width 50 height 19
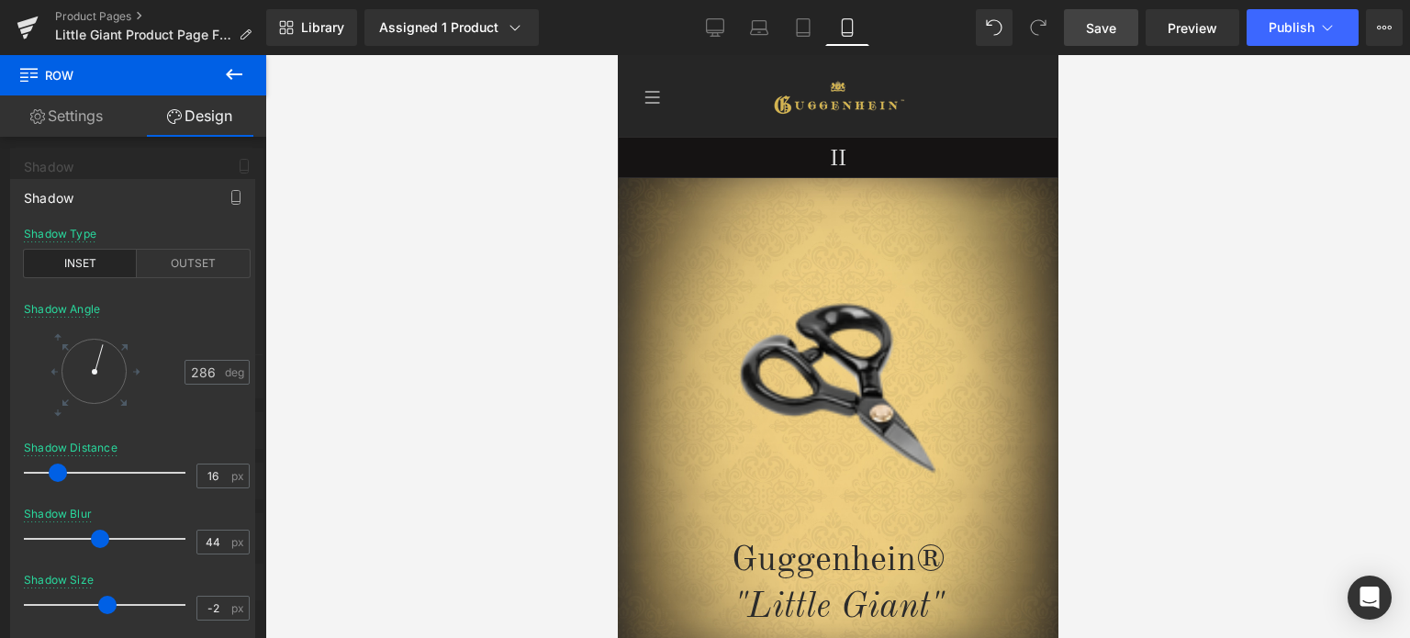
click at [1106, 25] on span "Save" at bounding box center [1101, 27] width 30 height 19
click at [1107, 24] on span "Save" at bounding box center [1101, 27] width 30 height 19
click at [1109, 25] on span "Save" at bounding box center [1101, 27] width 30 height 19
click at [1113, 27] on span "Save" at bounding box center [1101, 27] width 30 height 19
click at [99, 17] on link "Product Pages" at bounding box center [160, 16] width 211 height 15
